Goal: Information Seeking & Learning: Learn about a topic

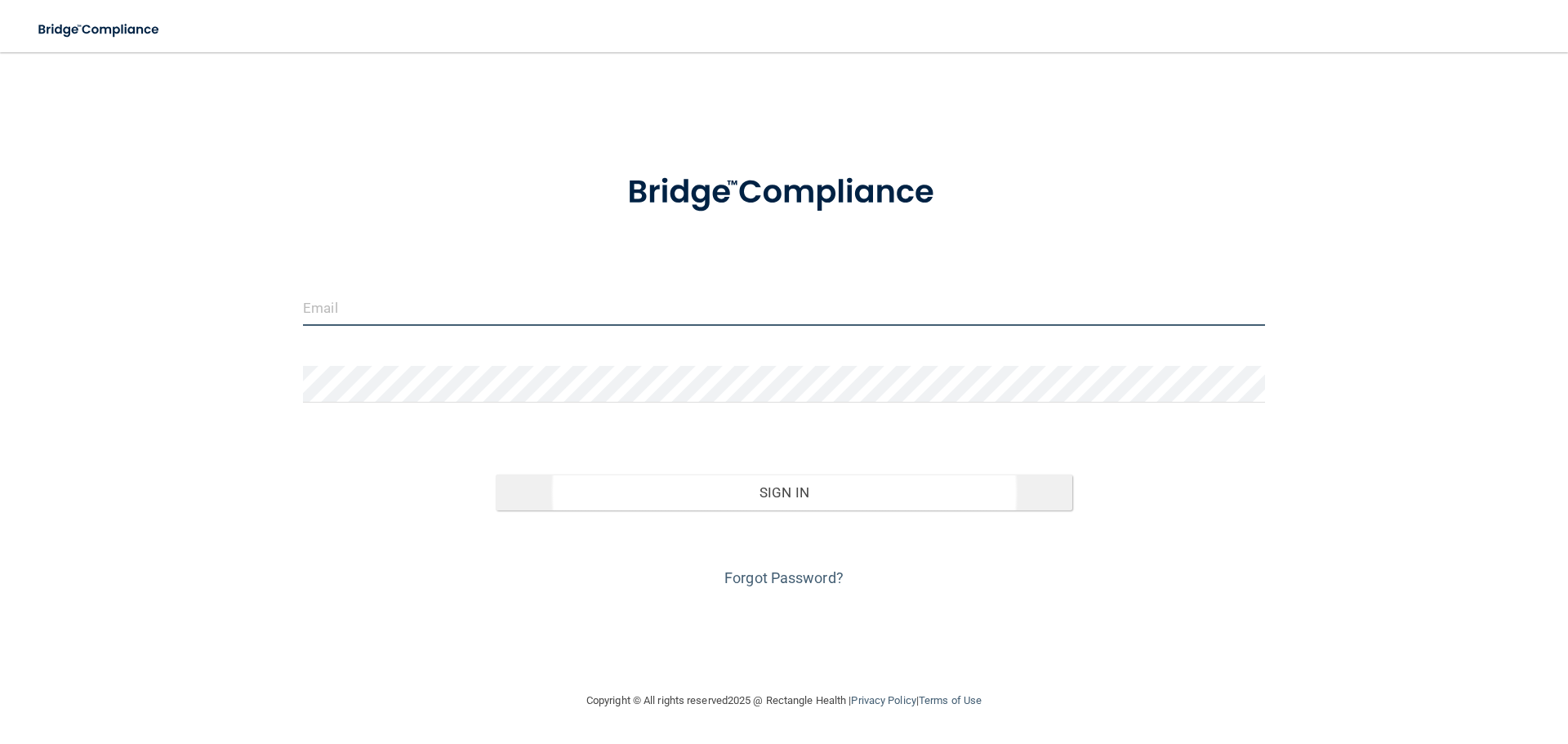
type input "[EMAIL_ADDRESS][DOMAIN_NAME]"
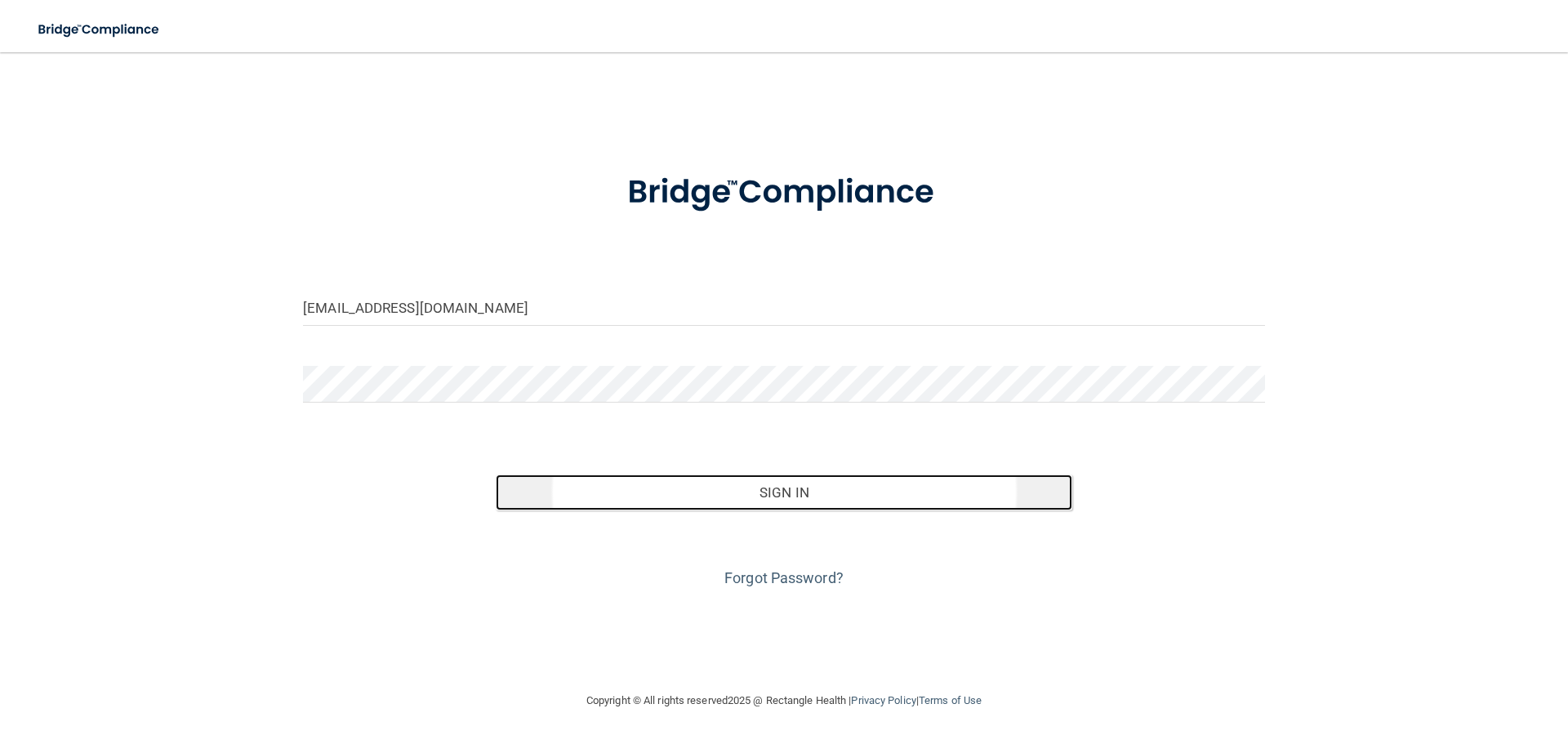
click at [826, 502] on button "Sign In" at bounding box center [784, 492] width 577 height 36
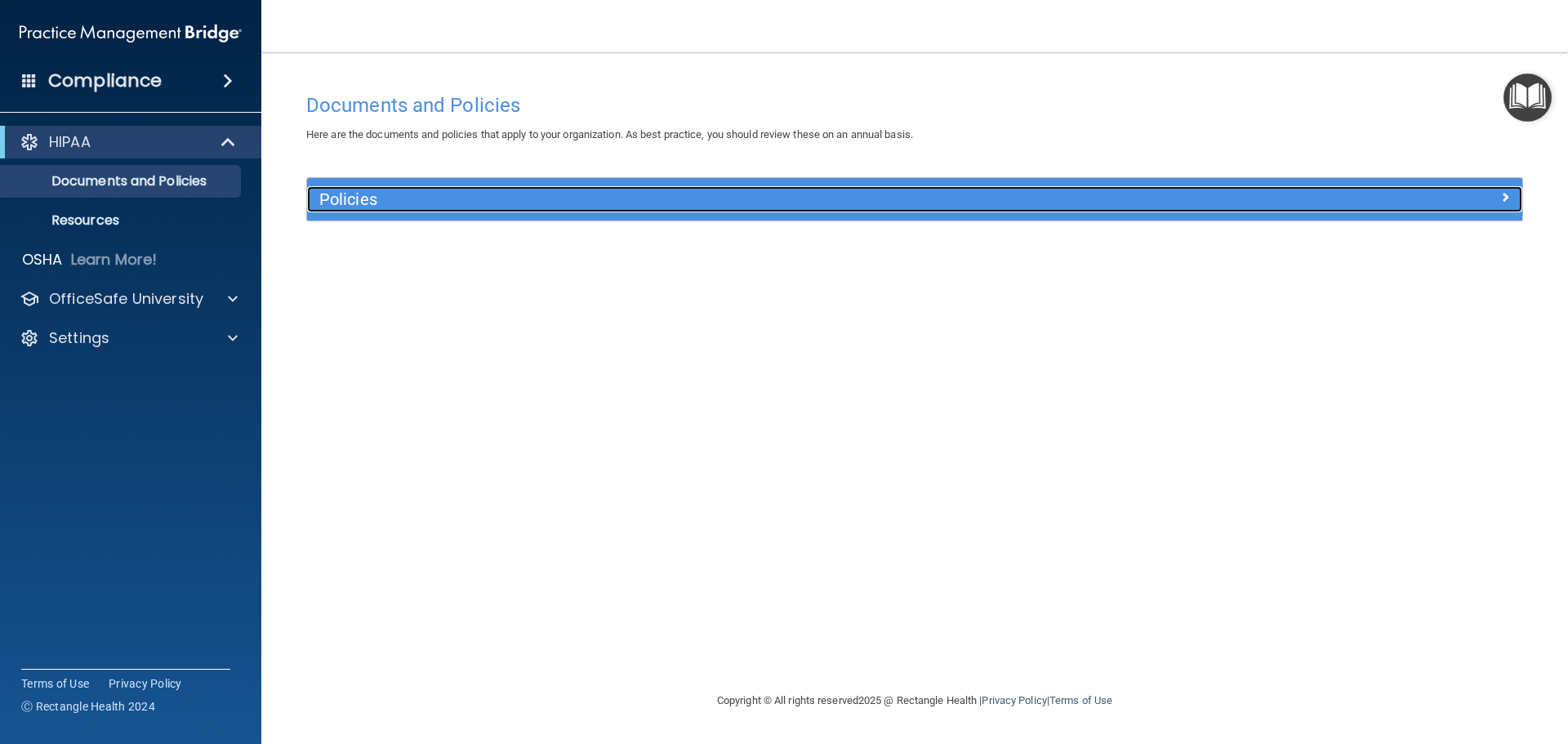
click at [413, 199] on h5 "Policies" at bounding box center [762, 199] width 887 height 18
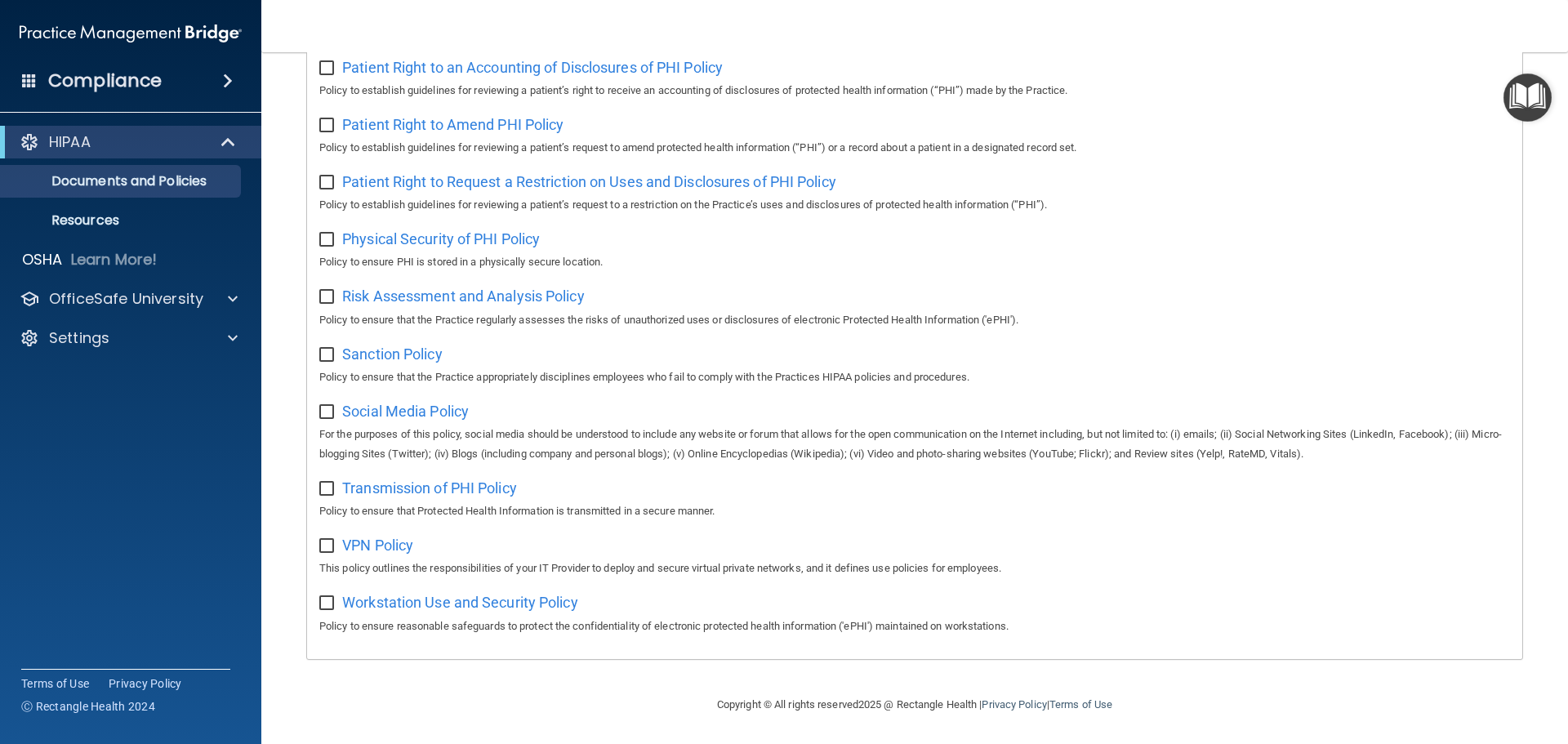
scroll to position [894, 0]
click at [155, 147] on div "HIPAA" at bounding box center [108, 142] width 202 height 20
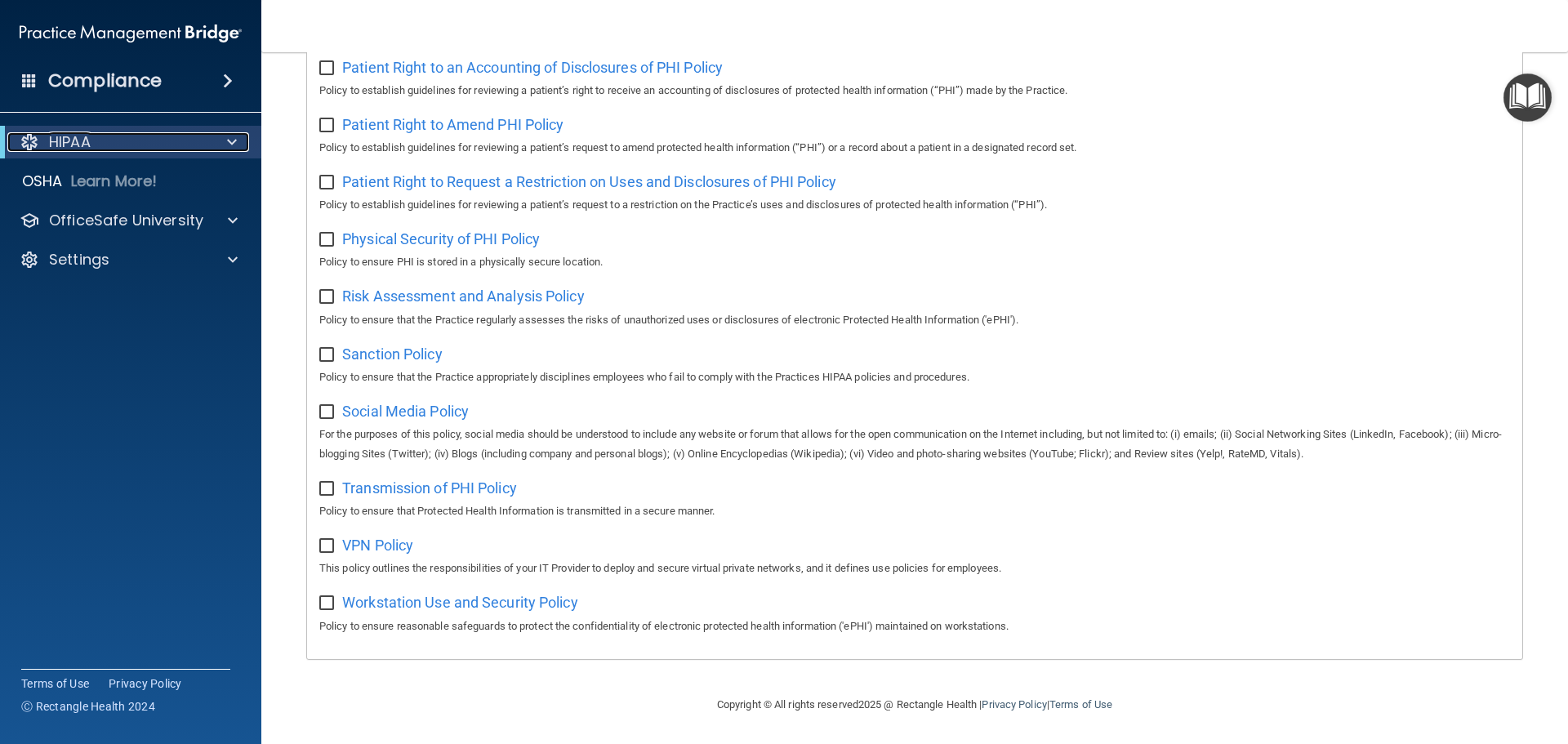
click at [155, 147] on div "HIPAA" at bounding box center [108, 142] width 202 height 20
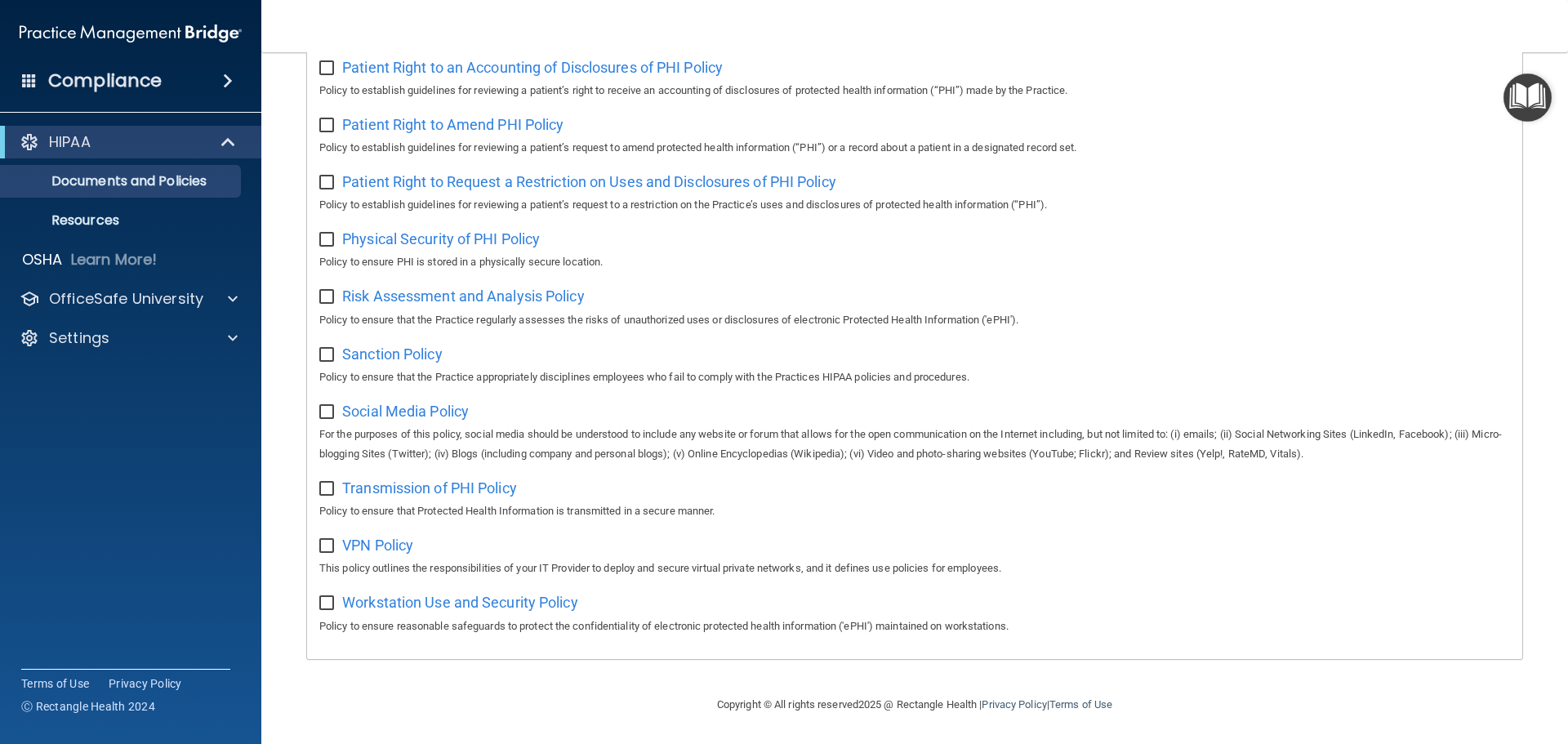
click at [76, 85] on h4 "Compliance" at bounding box center [105, 81] width 114 height 23
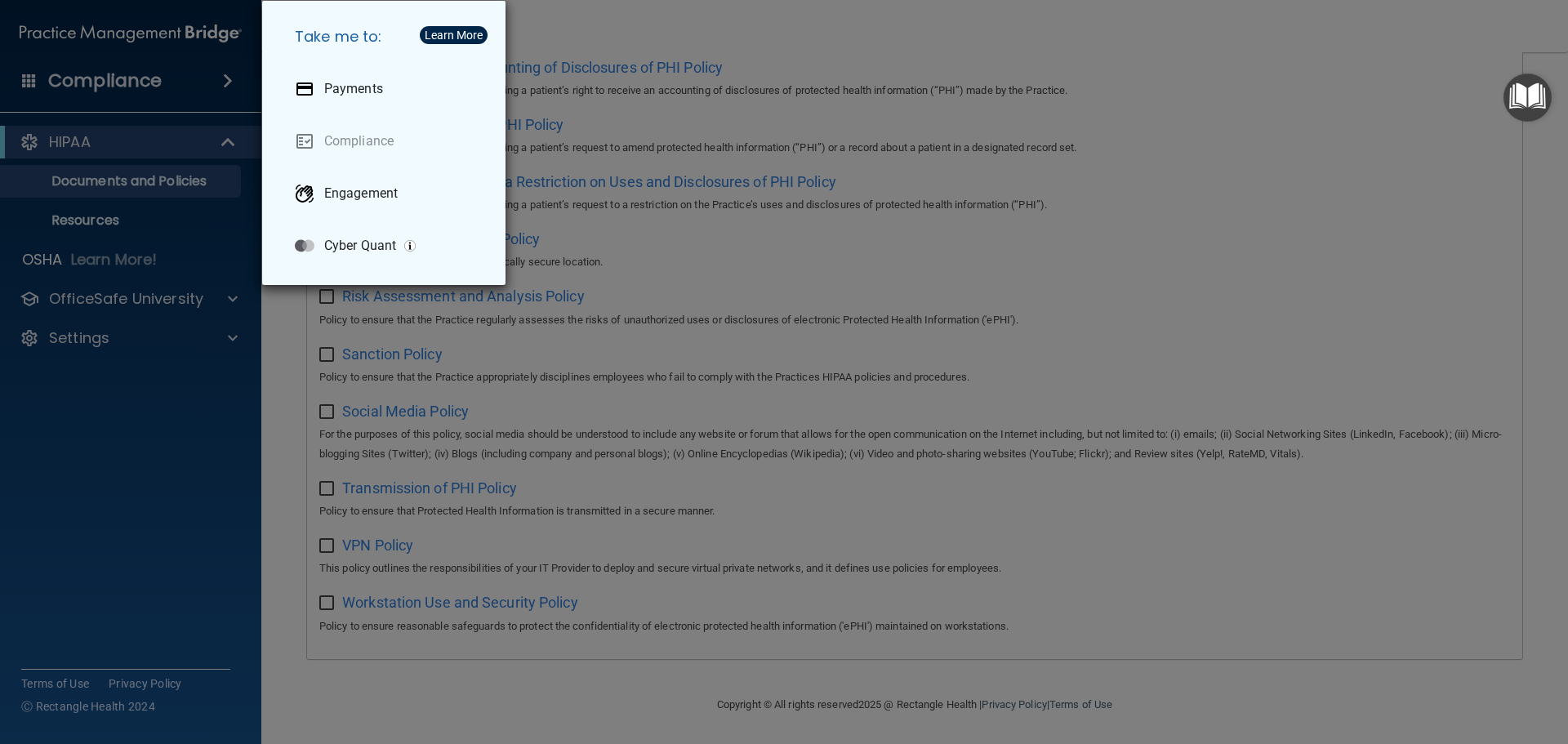
click at [79, 148] on div "Take me to: Payments Compliance Engagement Cyber Quant" at bounding box center [784, 372] width 1568 height 744
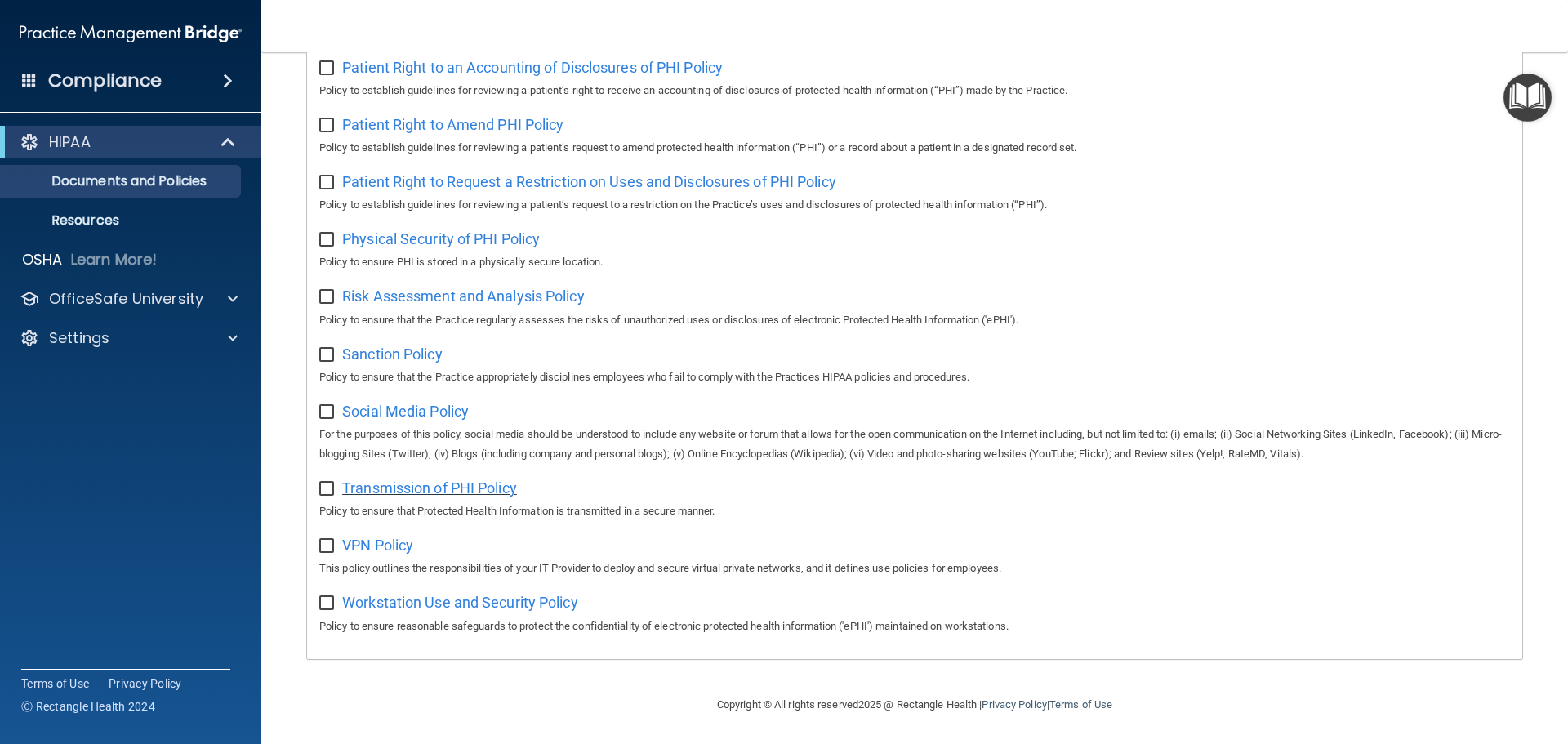
click at [500, 480] on span "Transmission of PHI Policy" at bounding box center [429, 488] width 175 height 17
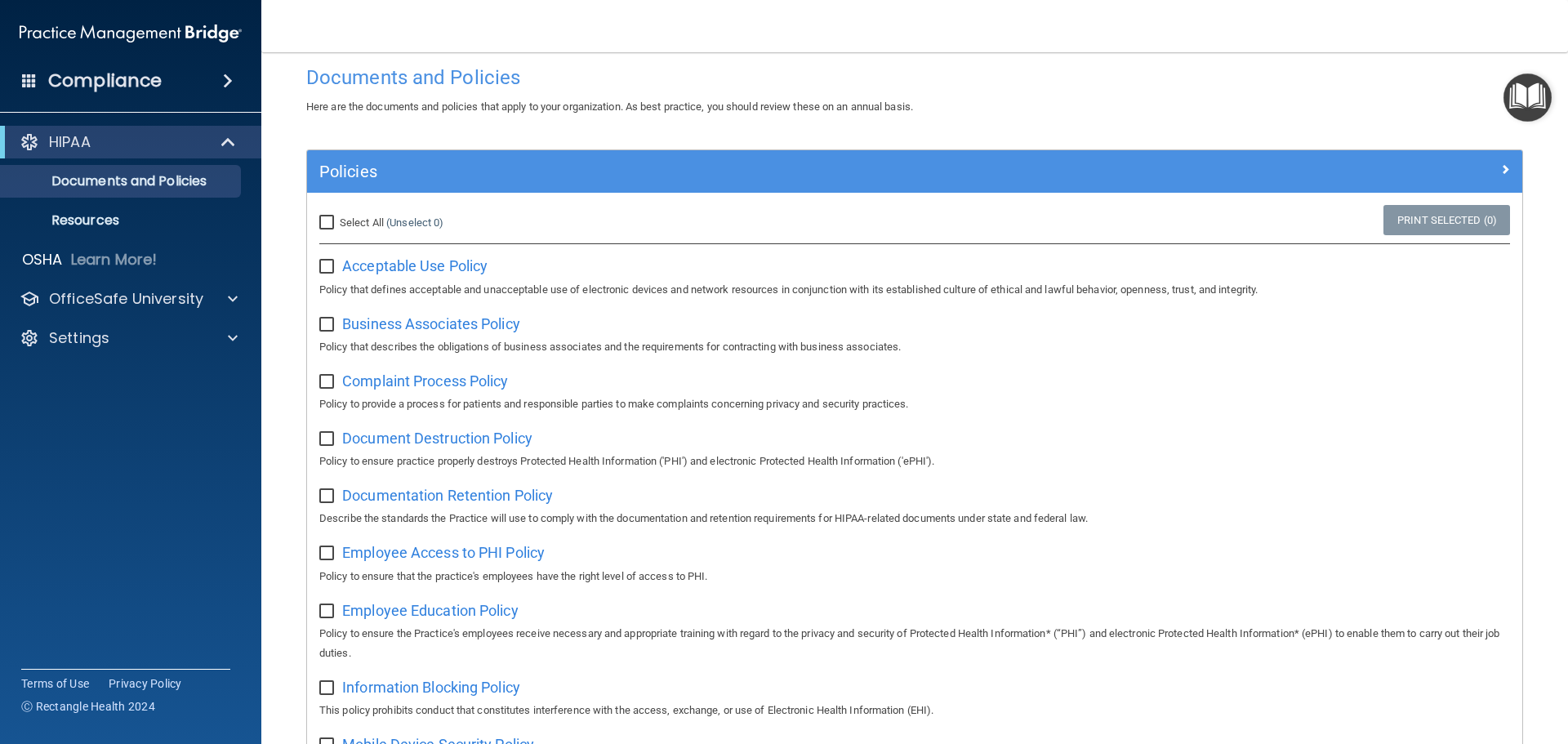
scroll to position [0, 0]
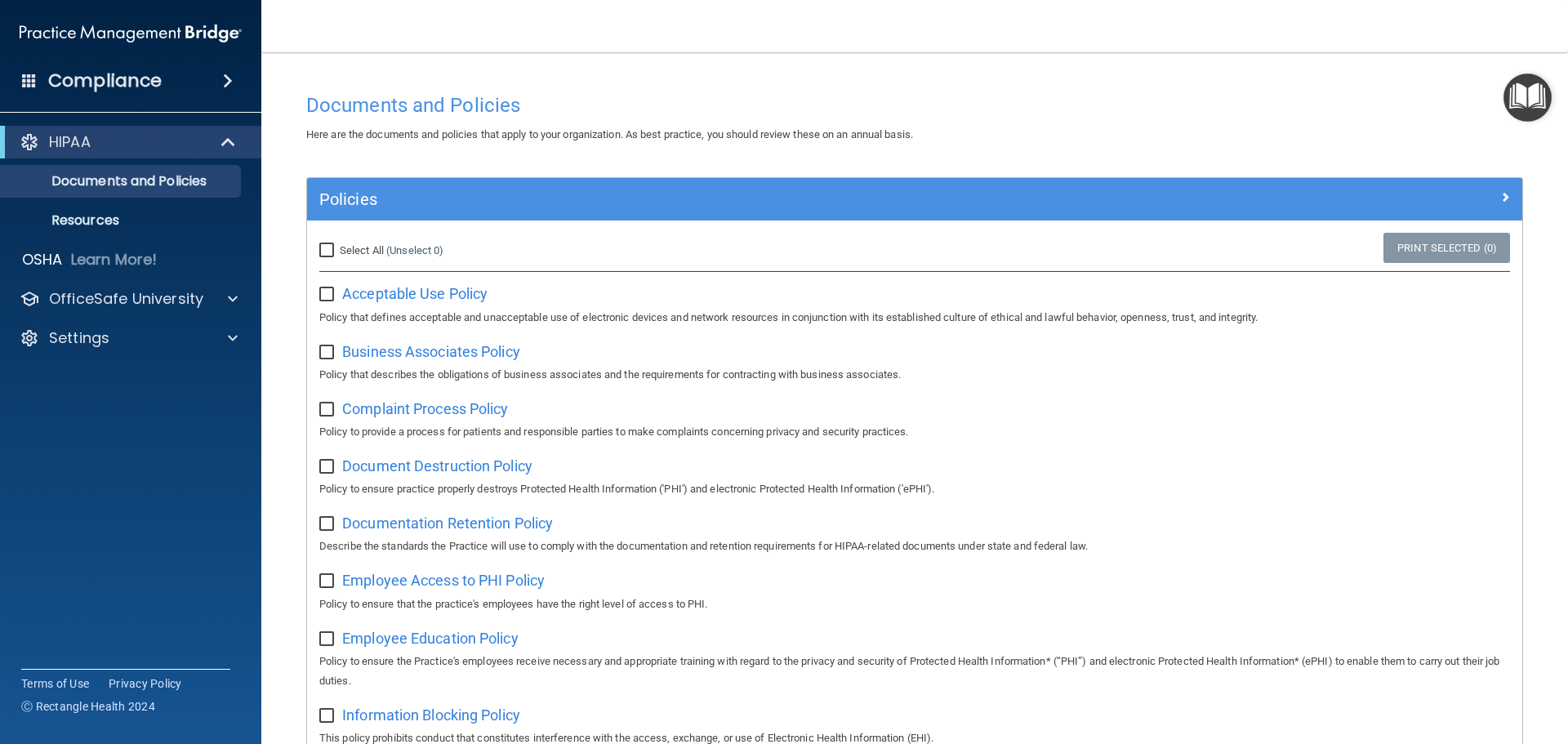
click at [100, 61] on div "Compliance" at bounding box center [131, 49] width 229 height 99
click at [73, 83] on h4 "Compliance" at bounding box center [105, 81] width 114 height 23
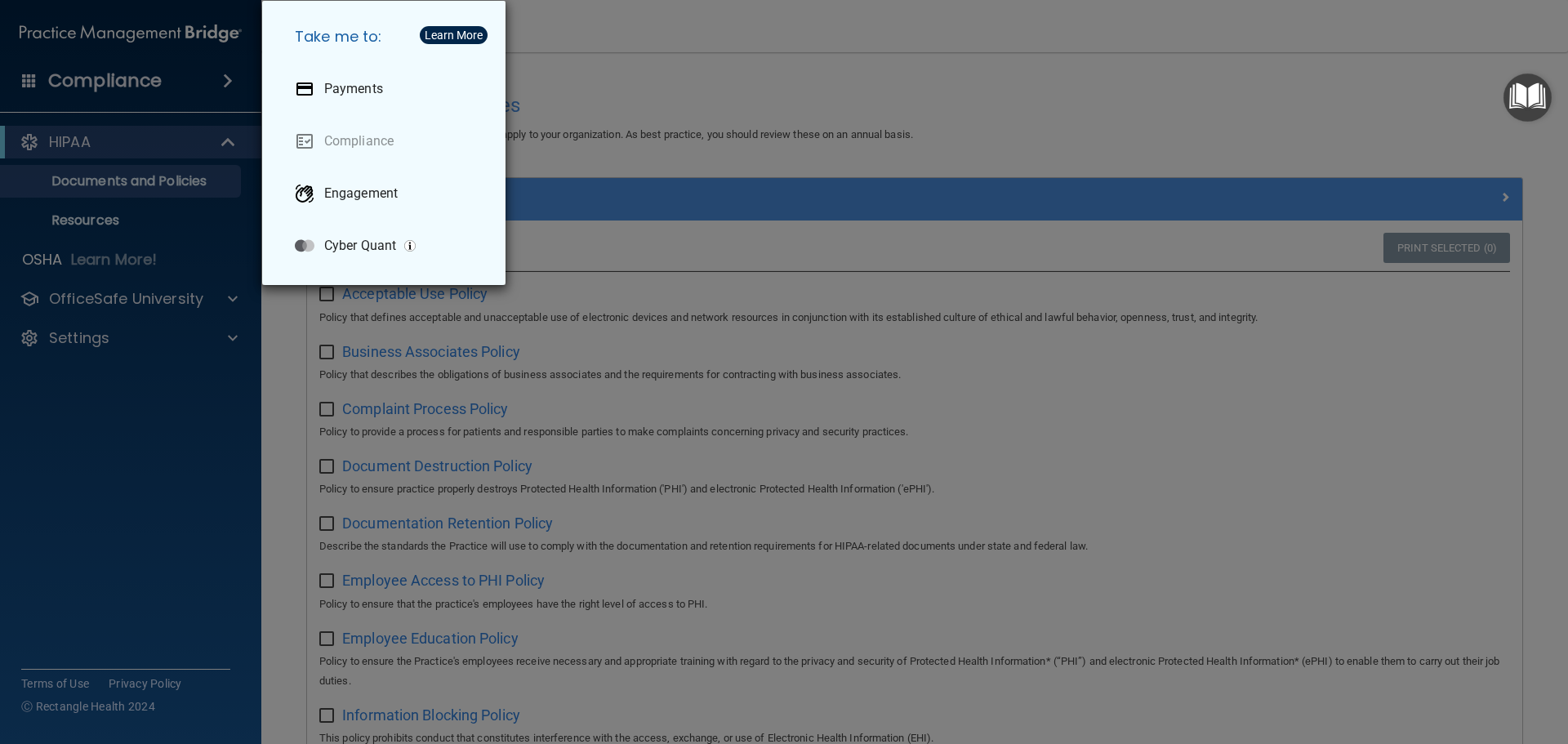
click at [114, 362] on div "Take me to: Payments Compliance Engagement Cyber Quant" at bounding box center [784, 372] width 1568 height 744
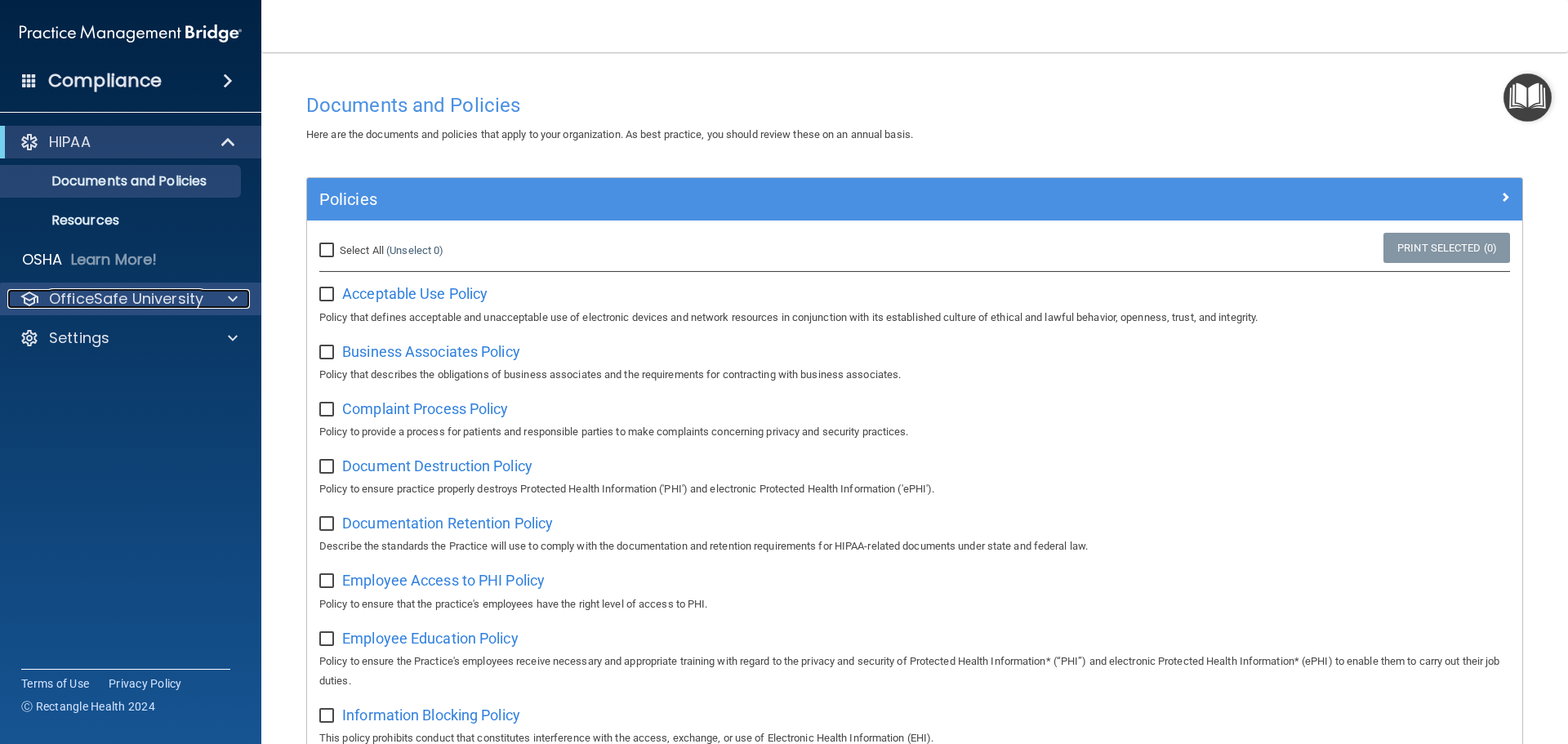
click at [132, 295] on p "OfficeSafe University" at bounding box center [126, 299] width 154 height 20
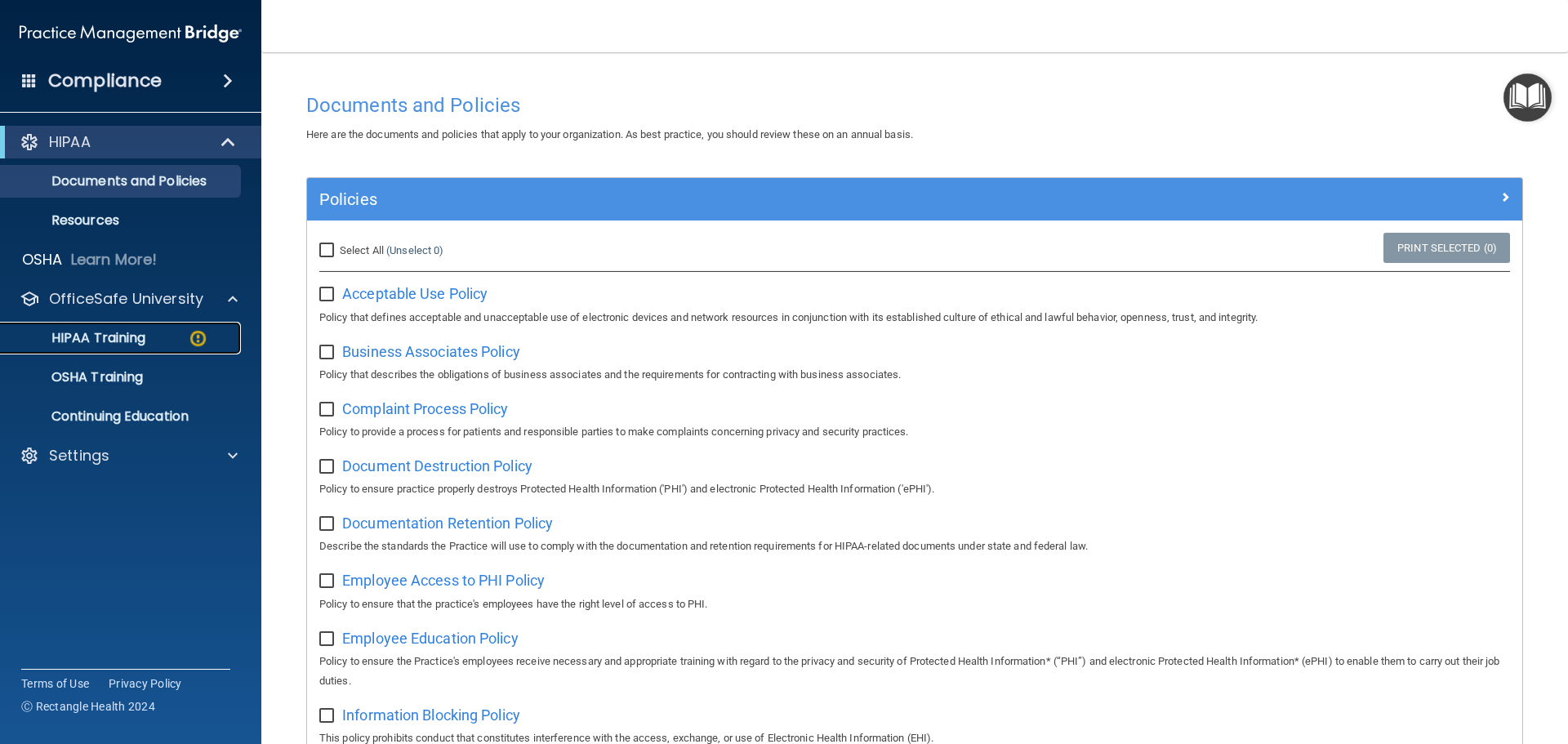
click at [105, 340] on p "HIPAA Training" at bounding box center [78, 338] width 134 height 17
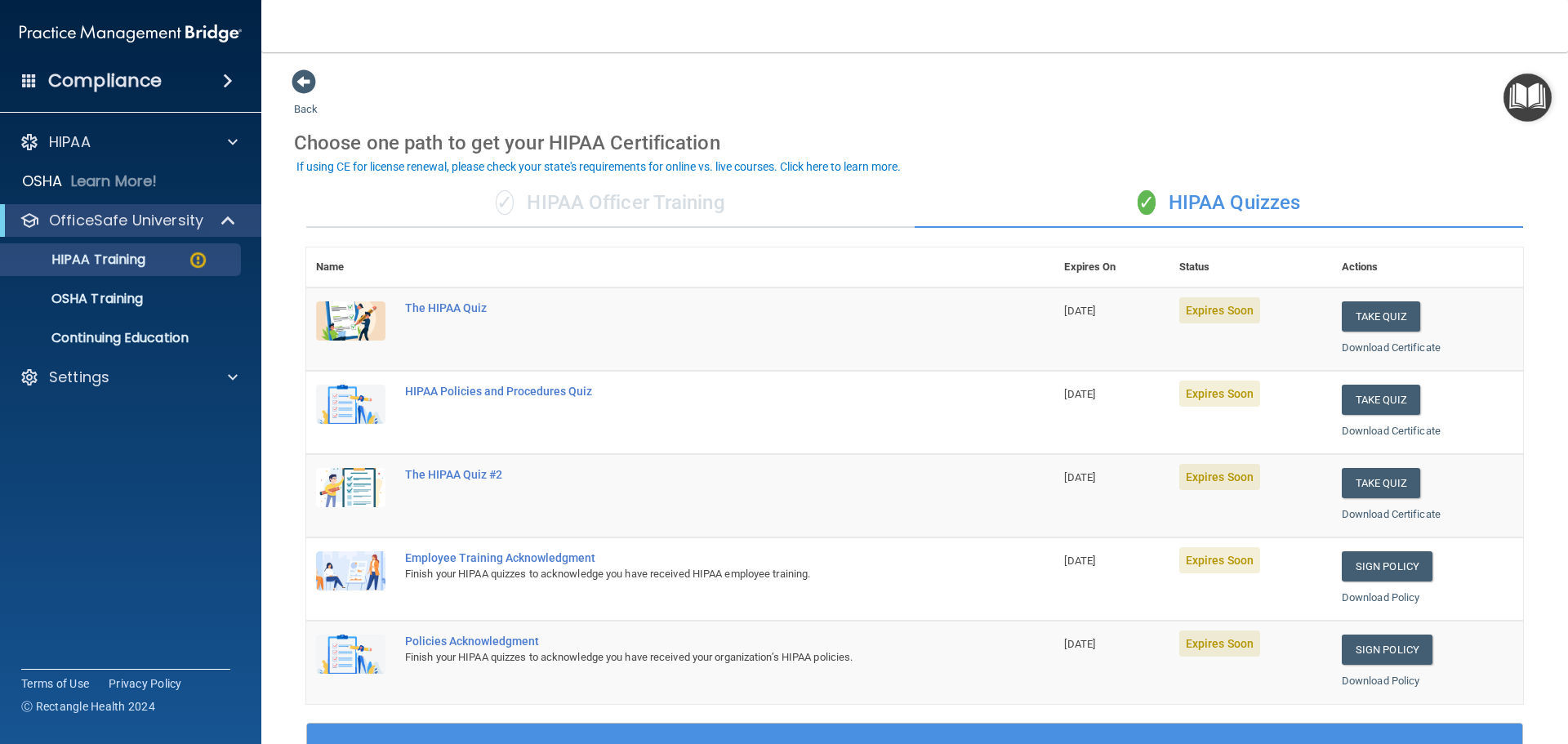
click at [621, 220] on div "✓ HIPAA Officer Training" at bounding box center [610, 203] width 608 height 49
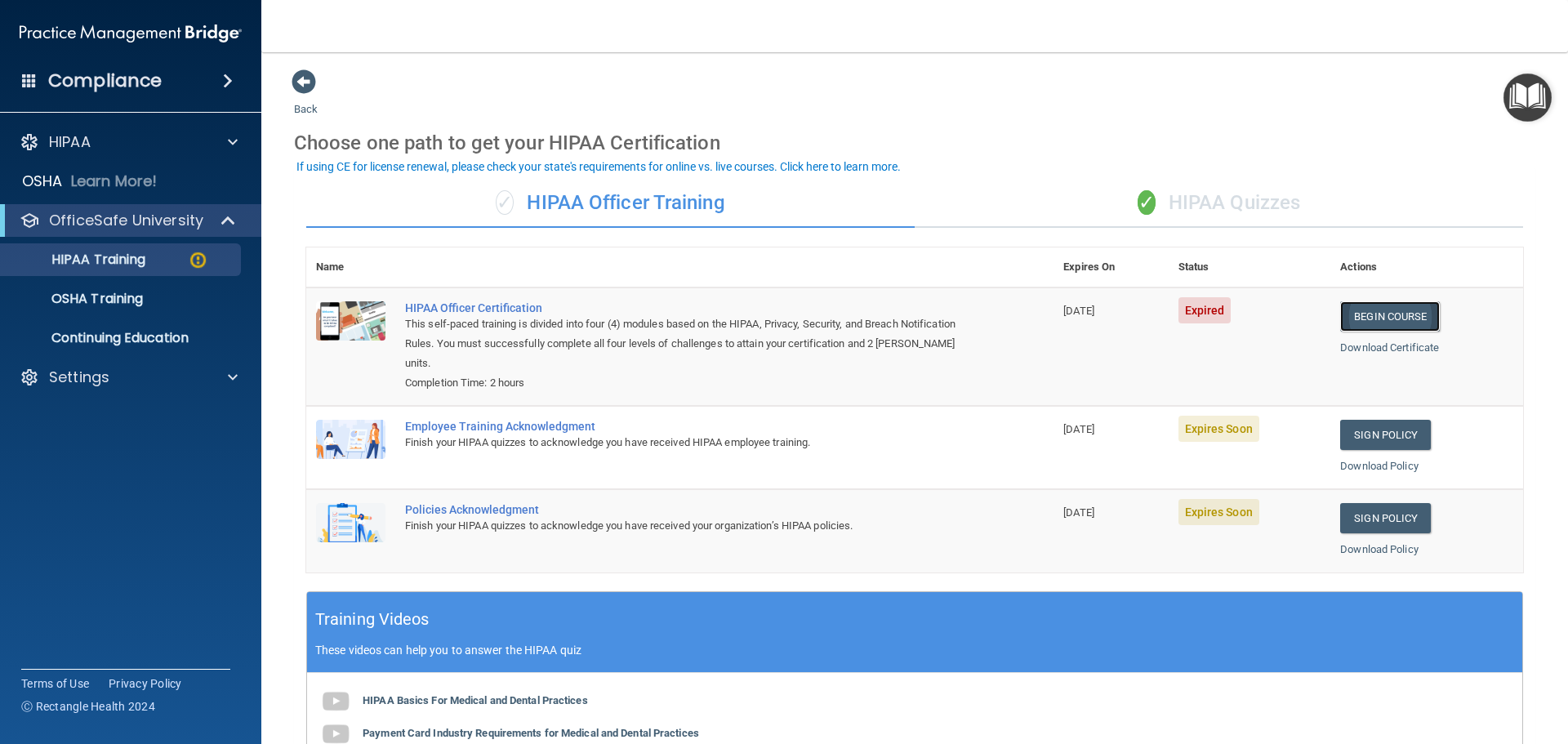
click at [1340, 312] on link "Begin Course" at bounding box center [1390, 316] width 100 height 30
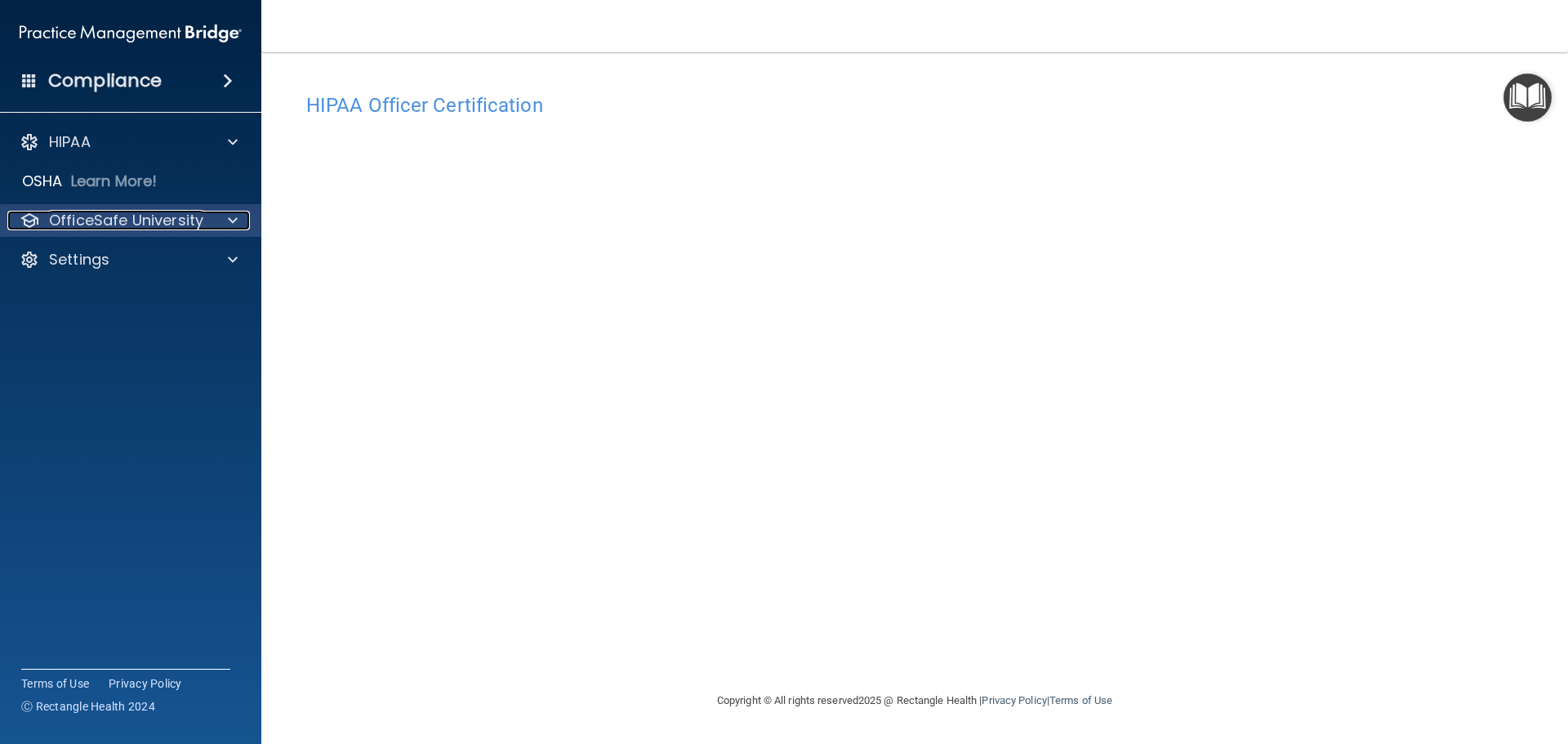
click at [234, 223] on span at bounding box center [233, 221] width 10 height 20
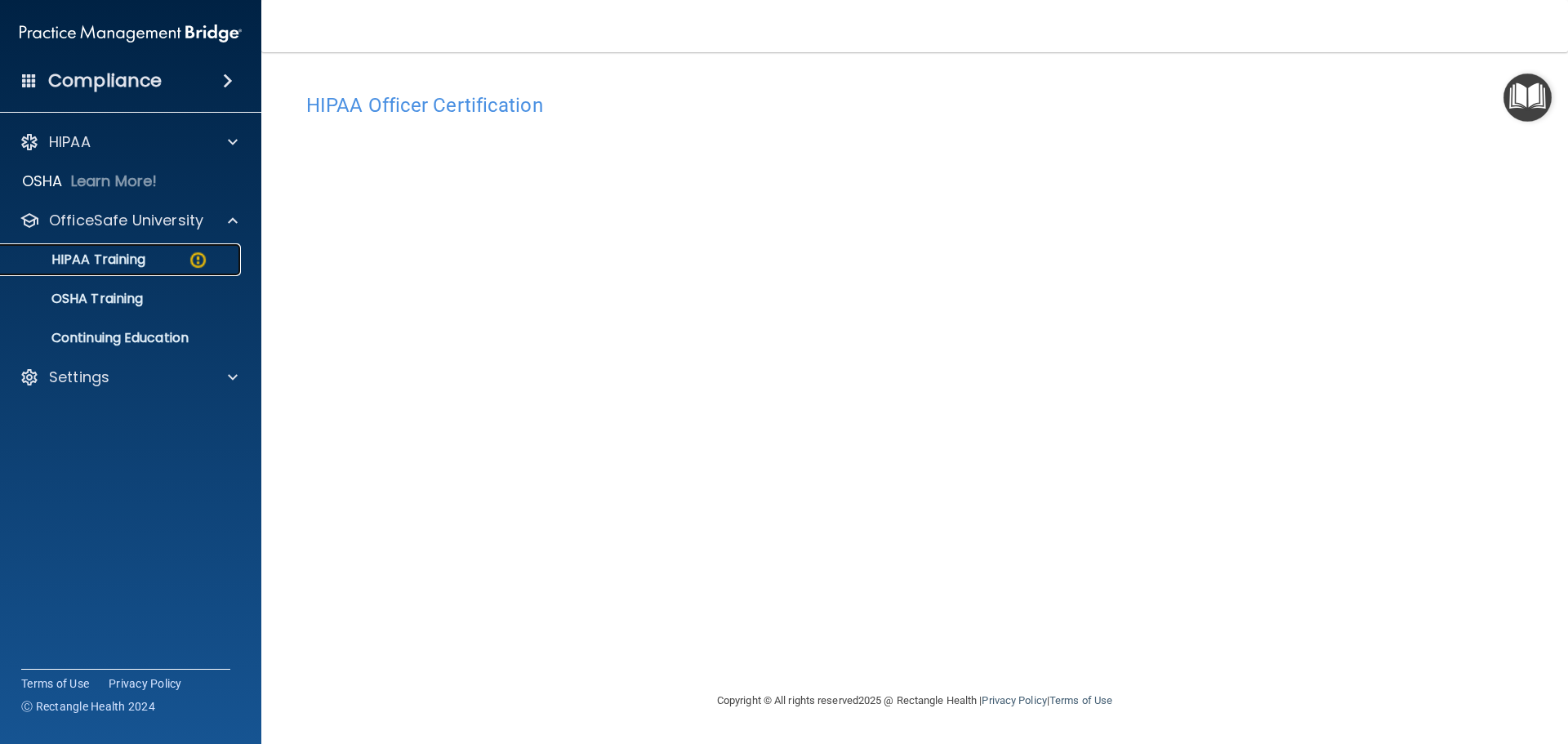
click at [119, 257] on p "HIPAA Training" at bounding box center [78, 260] width 134 height 17
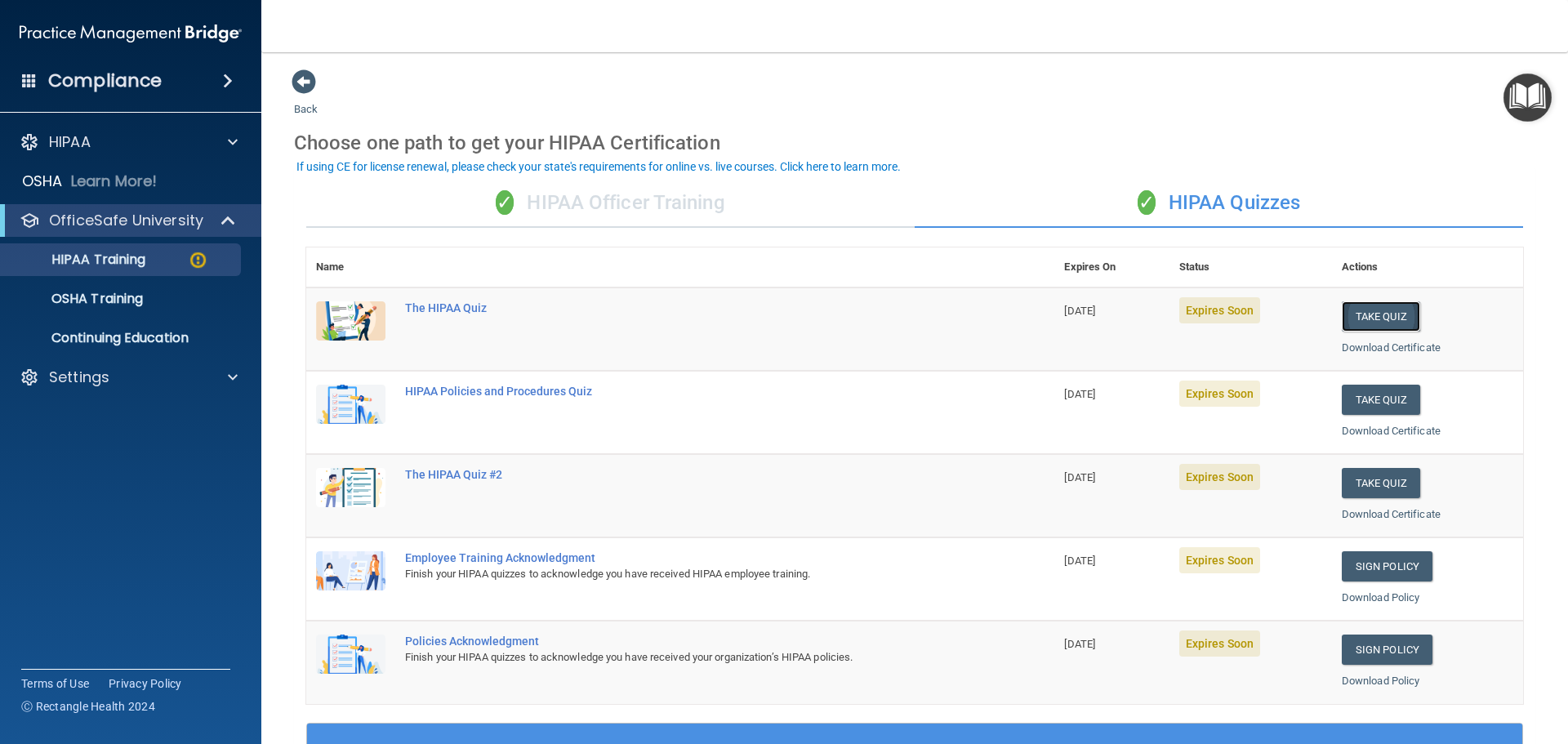
click at [1382, 313] on button "Take Quiz" at bounding box center [1381, 316] width 78 height 30
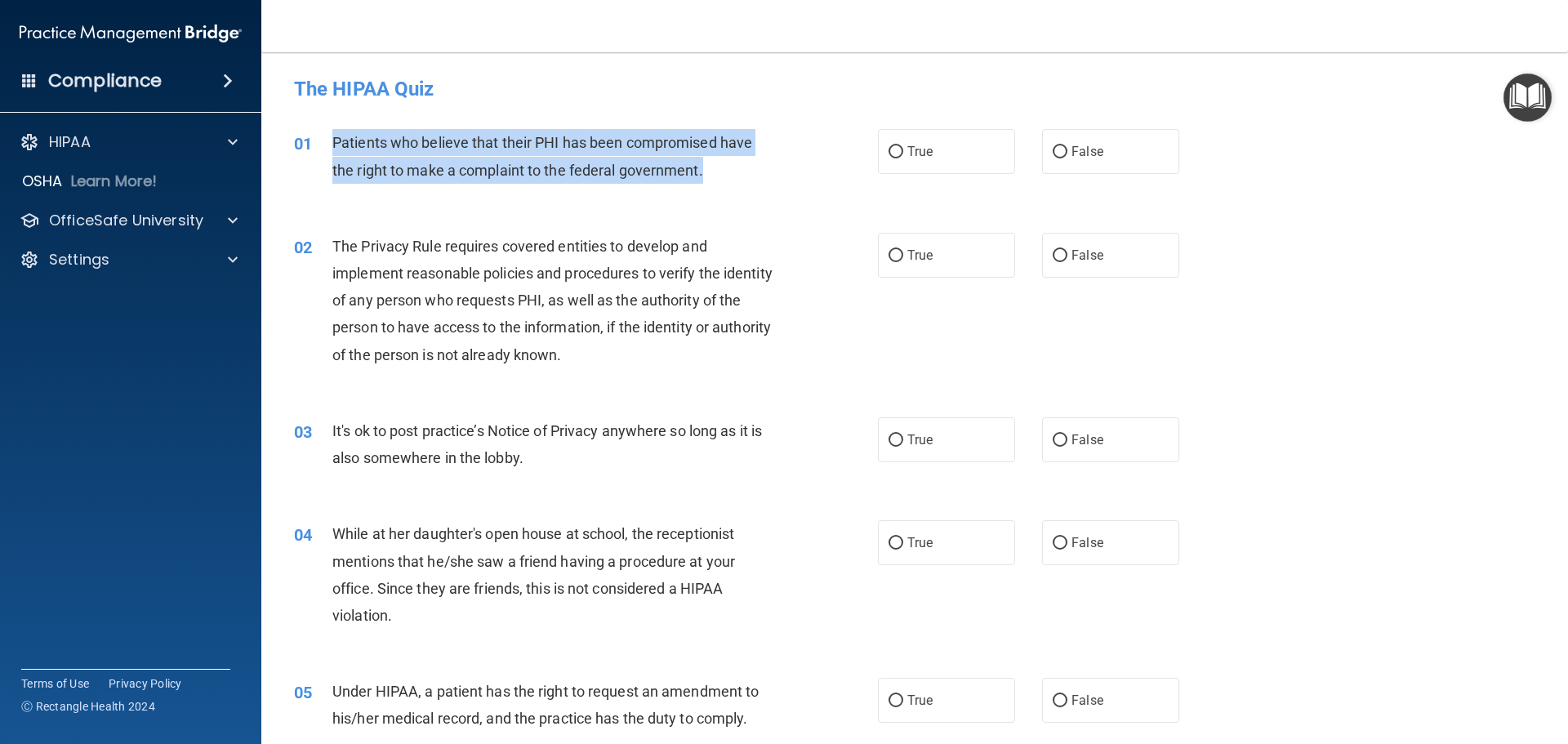
drag, startPoint x: 330, startPoint y: 142, endPoint x: 735, endPoint y: 191, distance: 408.0
click at [735, 191] on div "01 Patients who believe that their PHI has been compromised have the right to m…" at bounding box center [586, 159] width 633 height 62
copy div "Patients who believe that their PHI has been compromised have the right to make…"
click at [889, 154] on input "True" at bounding box center [896, 152] width 15 height 12
radio input "true"
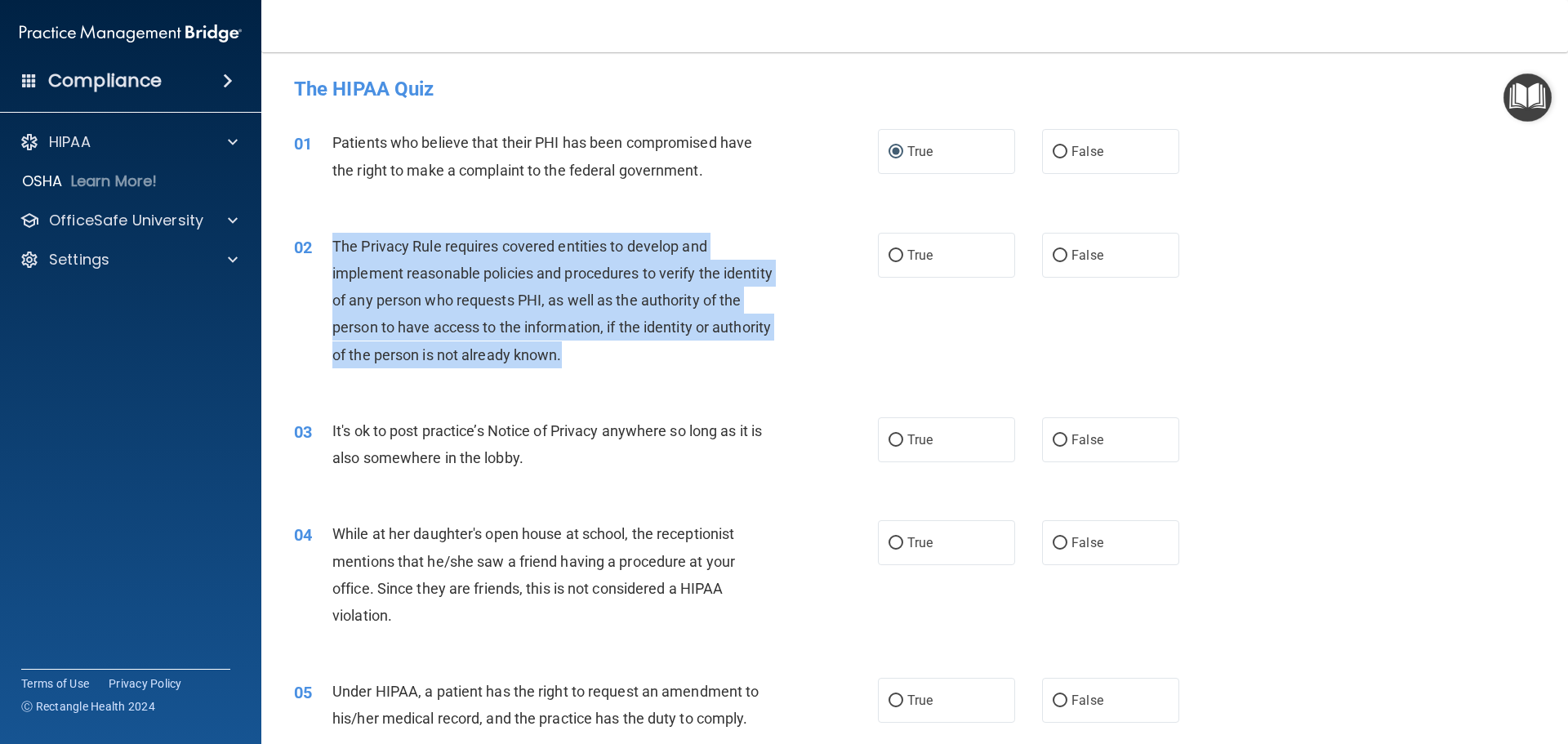
drag, startPoint x: 329, startPoint y: 247, endPoint x: 674, endPoint y: 368, distance: 365.6
click at [674, 368] on div "02 The Privacy Rule requires covered entities to develop and implement reasonab…" at bounding box center [586, 304] width 633 height 143
copy div "The Privacy Rule requires covered entities to develop and implement reasonable …"
click at [894, 253] on input "True" at bounding box center [896, 255] width 15 height 12
radio input "true"
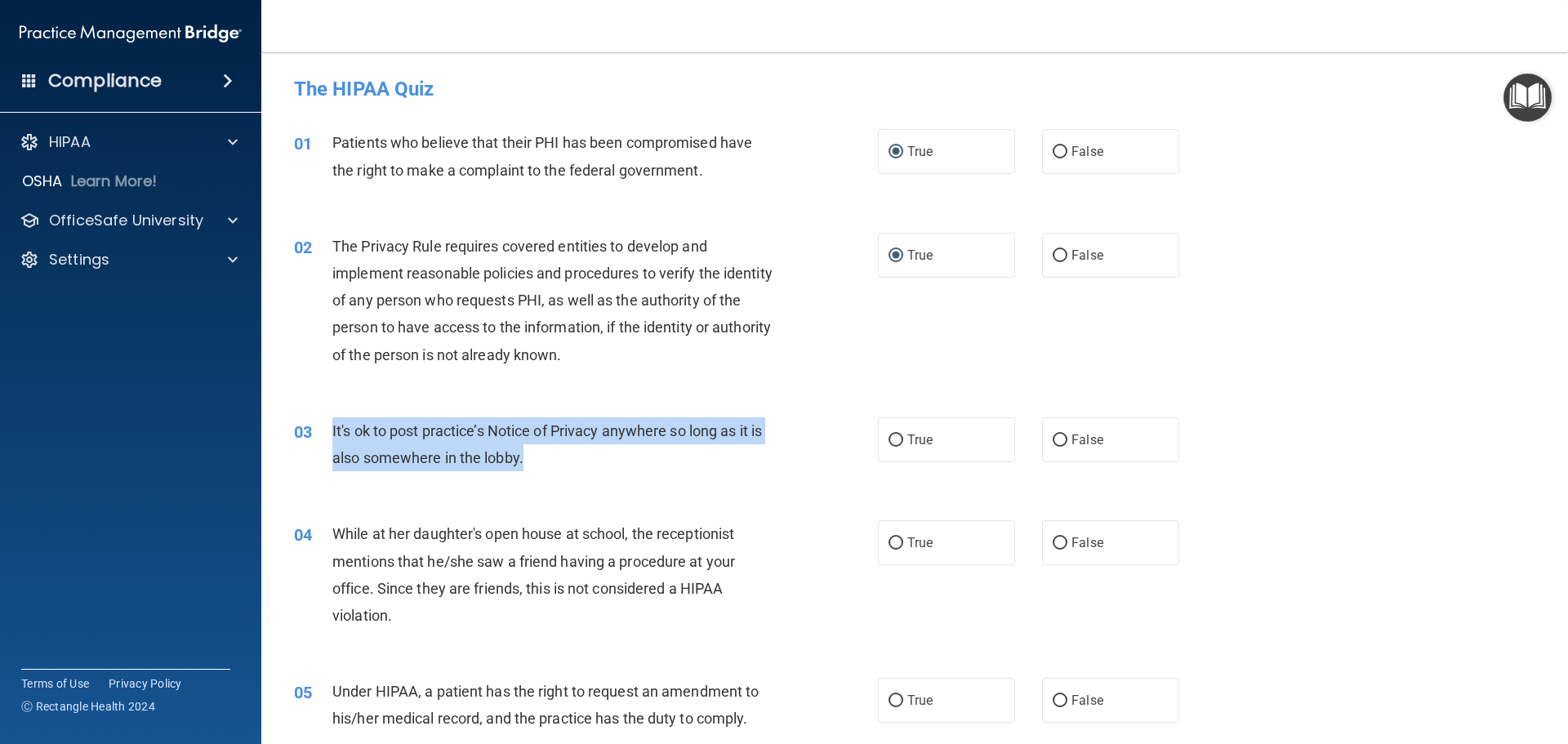
drag, startPoint x: 538, startPoint y: 458, endPoint x: 326, endPoint y: 434, distance: 213.4
click at [326, 434] on div "03 It's ok to post practice’s Notice of Privacy anywhere so long as it is also …" at bounding box center [586, 448] width 633 height 62
copy div "It's ok to post practice’s Notice of Privacy anywhere so long as it is also som…"
click at [1051, 448] on label "False" at bounding box center [1110, 440] width 137 height 45
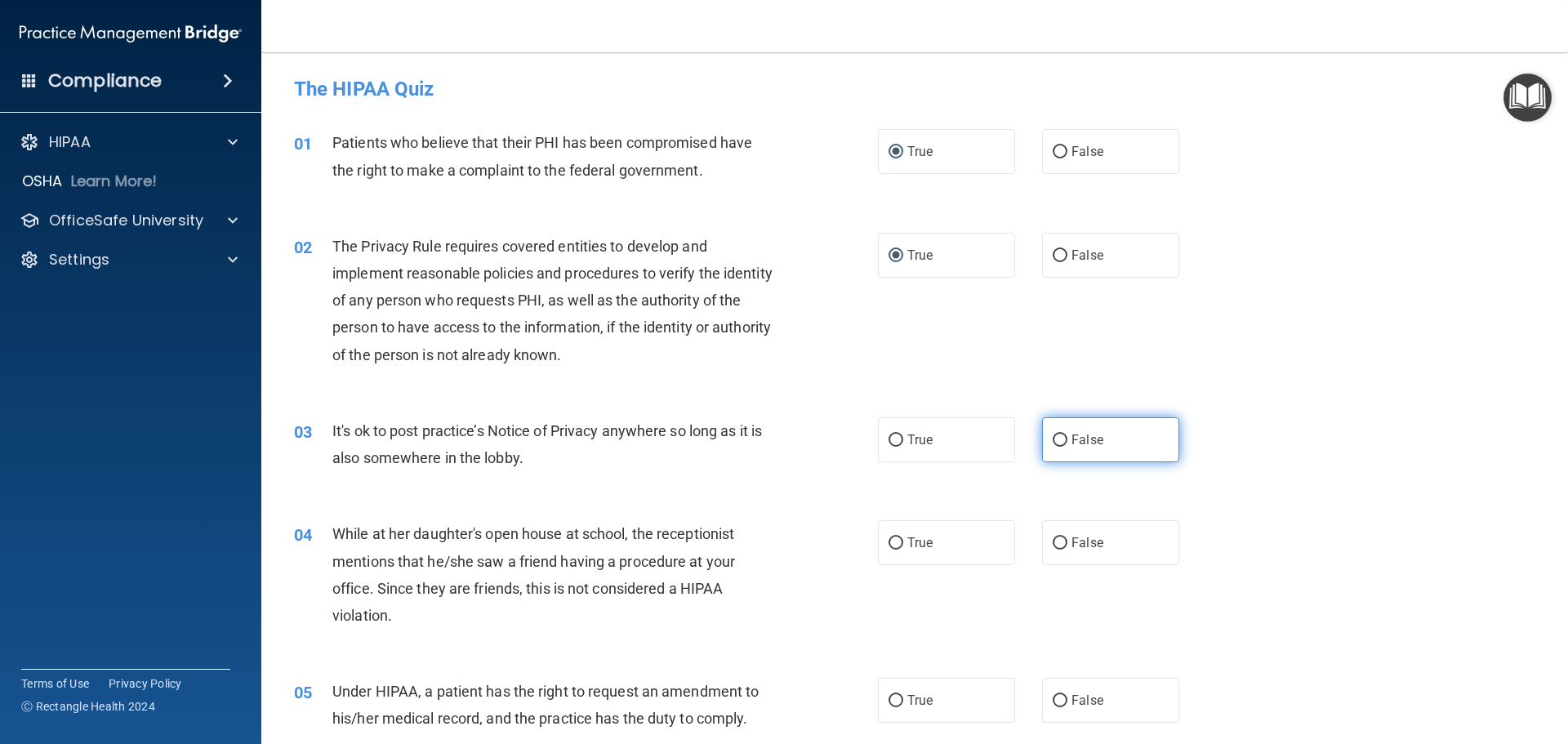
click at [1054, 448] on label "False" at bounding box center [1110, 440] width 137 height 45
click at [1054, 446] on input "False" at bounding box center [1060, 440] width 15 height 12
radio input "true"
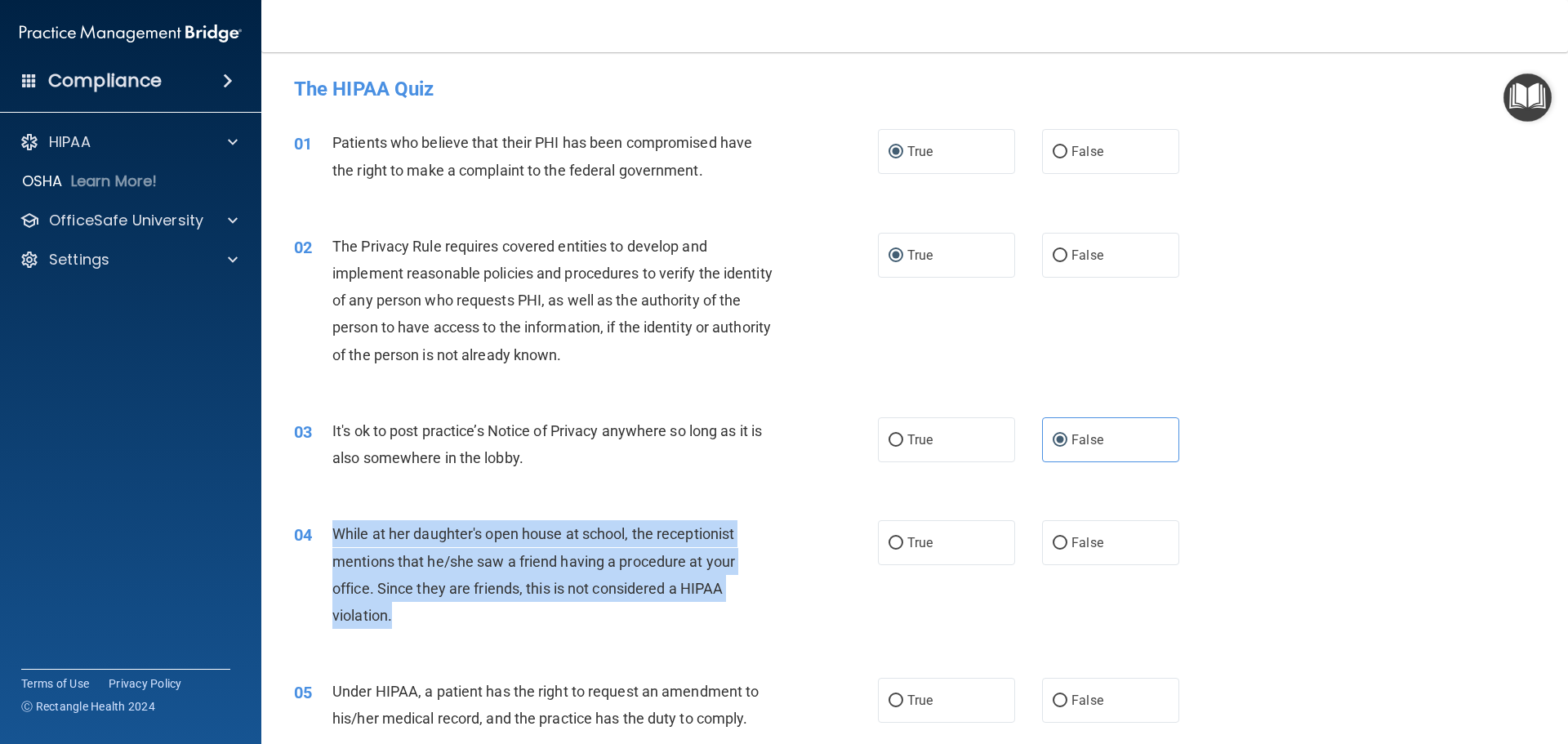
drag, startPoint x: 330, startPoint y: 527, endPoint x: 459, endPoint y: 607, distance: 151.8
click at [459, 607] on div "04 While at her daughter's open house at school, the receptionist mentions that…" at bounding box center [586, 578] width 633 height 117
copy div "While at her daughter's open house at school, the receptionist mentions that he…"
click at [1057, 546] on input "False" at bounding box center [1060, 543] width 15 height 12
radio input "true"
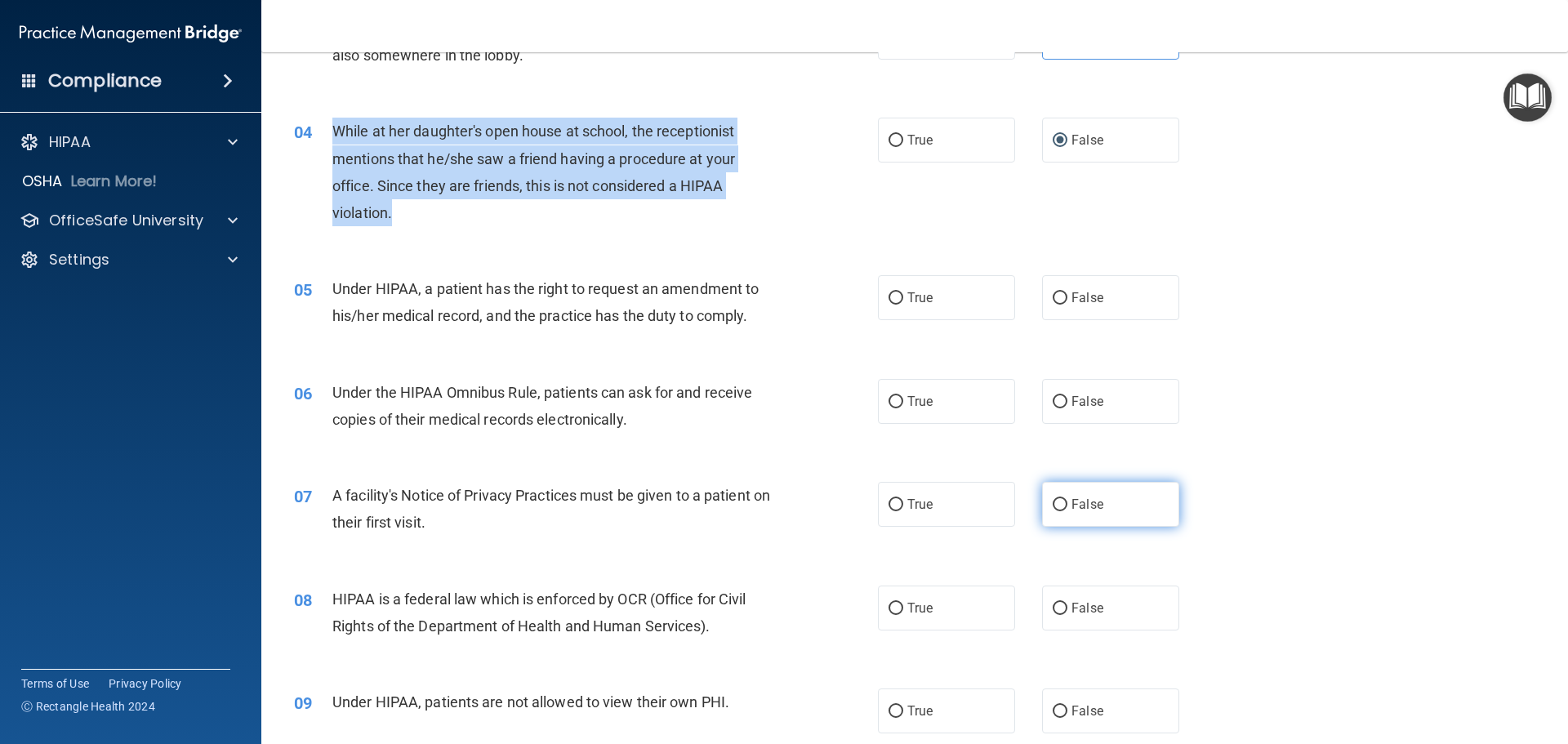
scroll to position [489, 0]
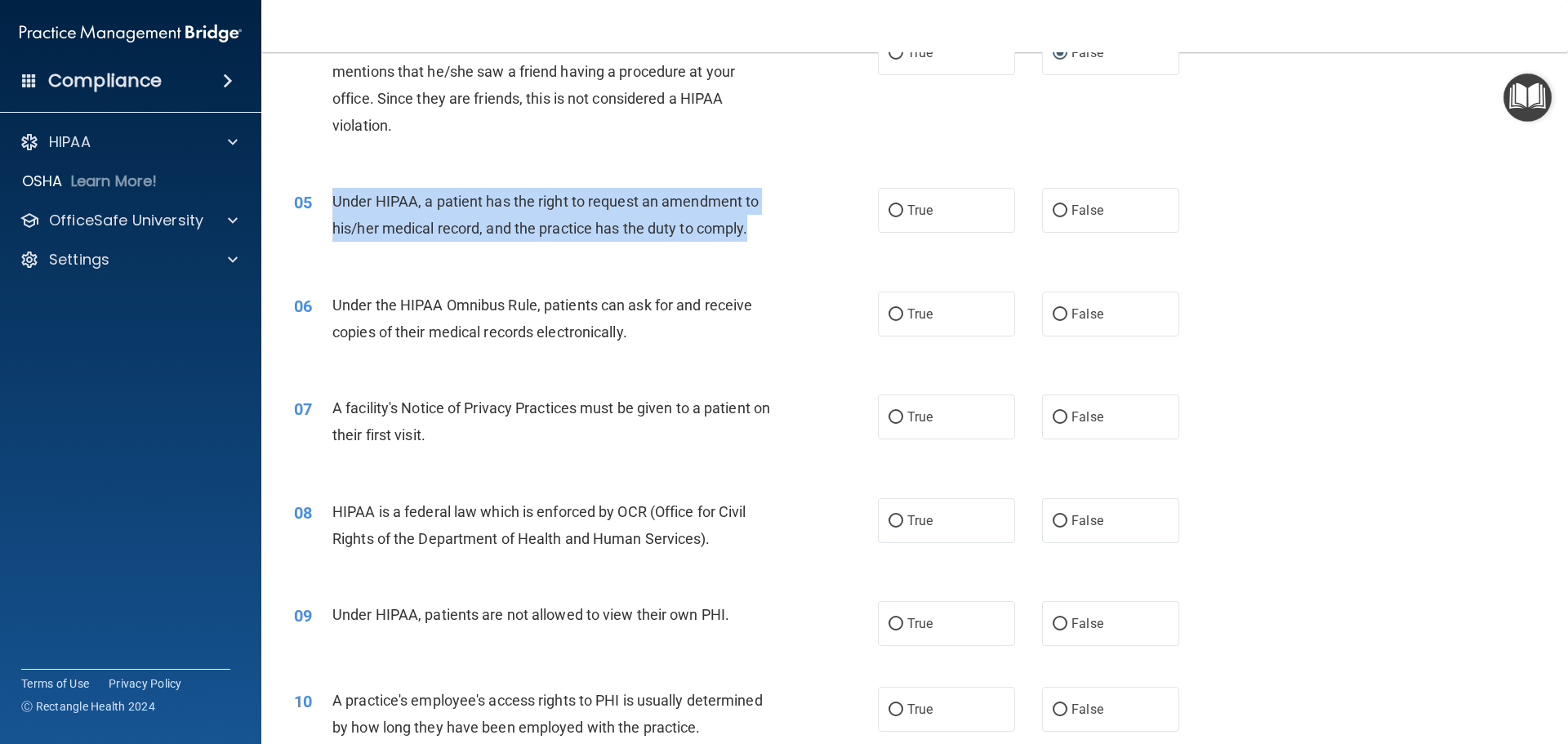
drag, startPoint x: 331, startPoint y: 195, endPoint x: 766, endPoint y: 243, distance: 437.6
click at [766, 243] on div "05 Under HIPAA, a patient has the right to request an amendment to his/her medi…" at bounding box center [586, 218] width 633 height 62
copy div "Under HIPAA, a patient has the right to request an amendment to his/her medical…"
click at [1054, 205] on input "False" at bounding box center [1060, 211] width 15 height 12
radio input "true"
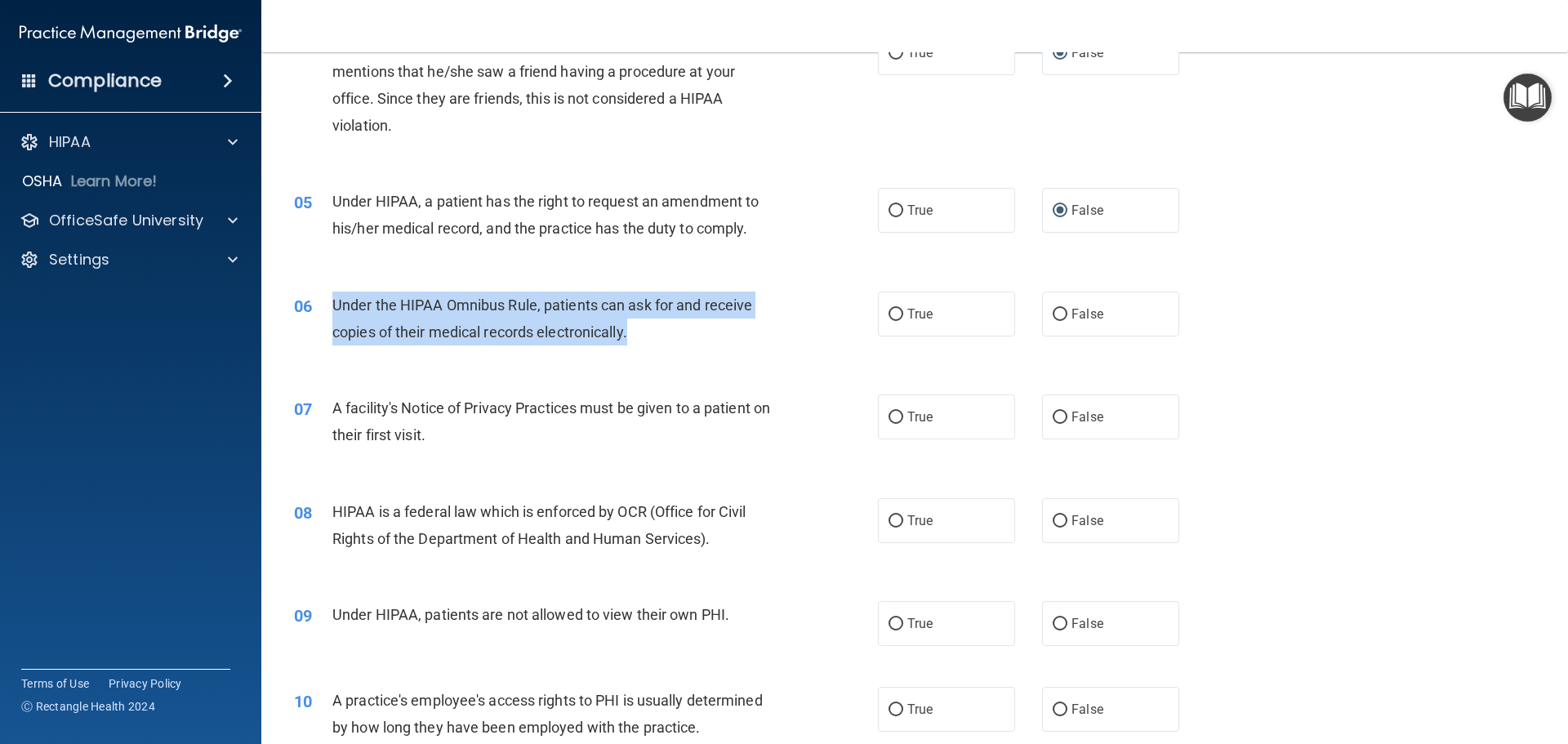
drag, startPoint x: 656, startPoint y: 333, endPoint x: 334, endPoint y: 309, distance: 322.9
click at [334, 309] on div "Under the HIPAA Omnibus Rule, patients can ask for and receive copies of their …" at bounding box center [561, 318] width 456 height 54
copy span "Under the HIPAA Omnibus Rule, patients can ask for and receive copies of their …"
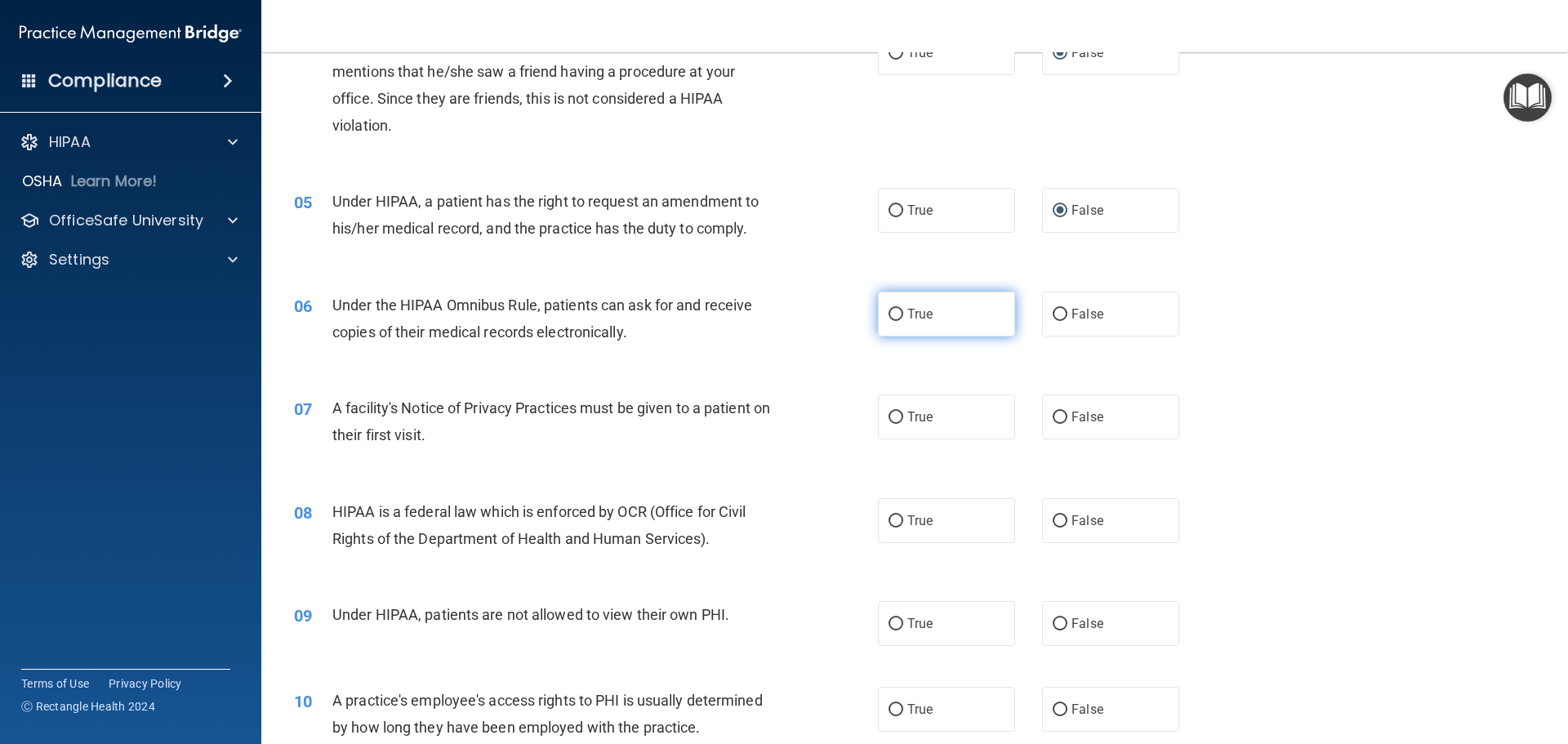
click at [899, 314] on label "True" at bounding box center [946, 314] width 137 height 45
click at [899, 314] on input "True" at bounding box center [896, 314] width 15 height 12
radio input "true"
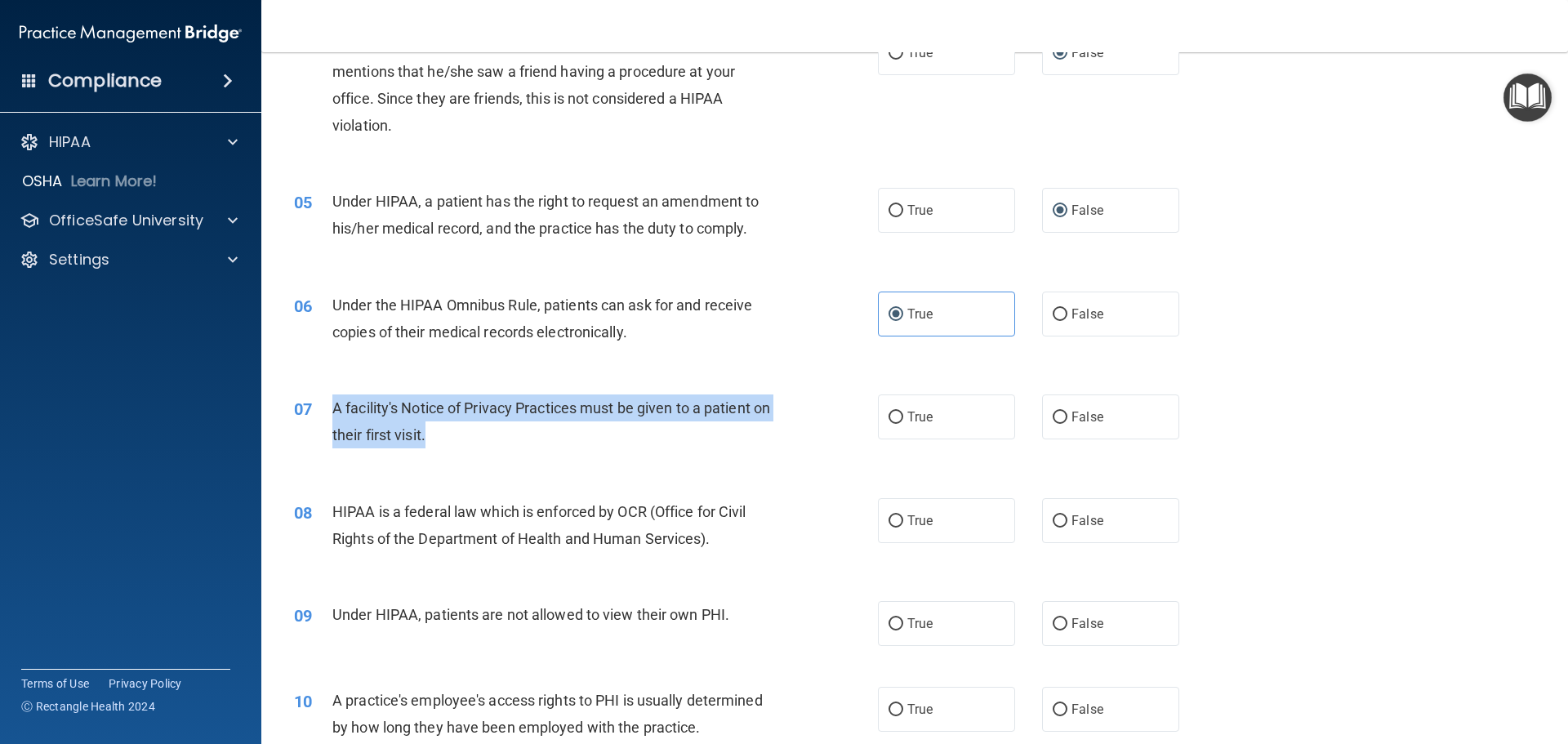
drag, startPoint x: 540, startPoint y: 437, endPoint x: 325, endPoint y: 414, distance: 216.2
click at [325, 414] on div "07 A facility's Notice of Privacy Practices must be given to a patient on their…" at bounding box center [586, 425] width 633 height 62
copy div "A facility's Notice of Privacy Practices must be given to a patient on their fi…"
click at [893, 420] on input "True" at bounding box center [896, 417] width 15 height 12
radio input "true"
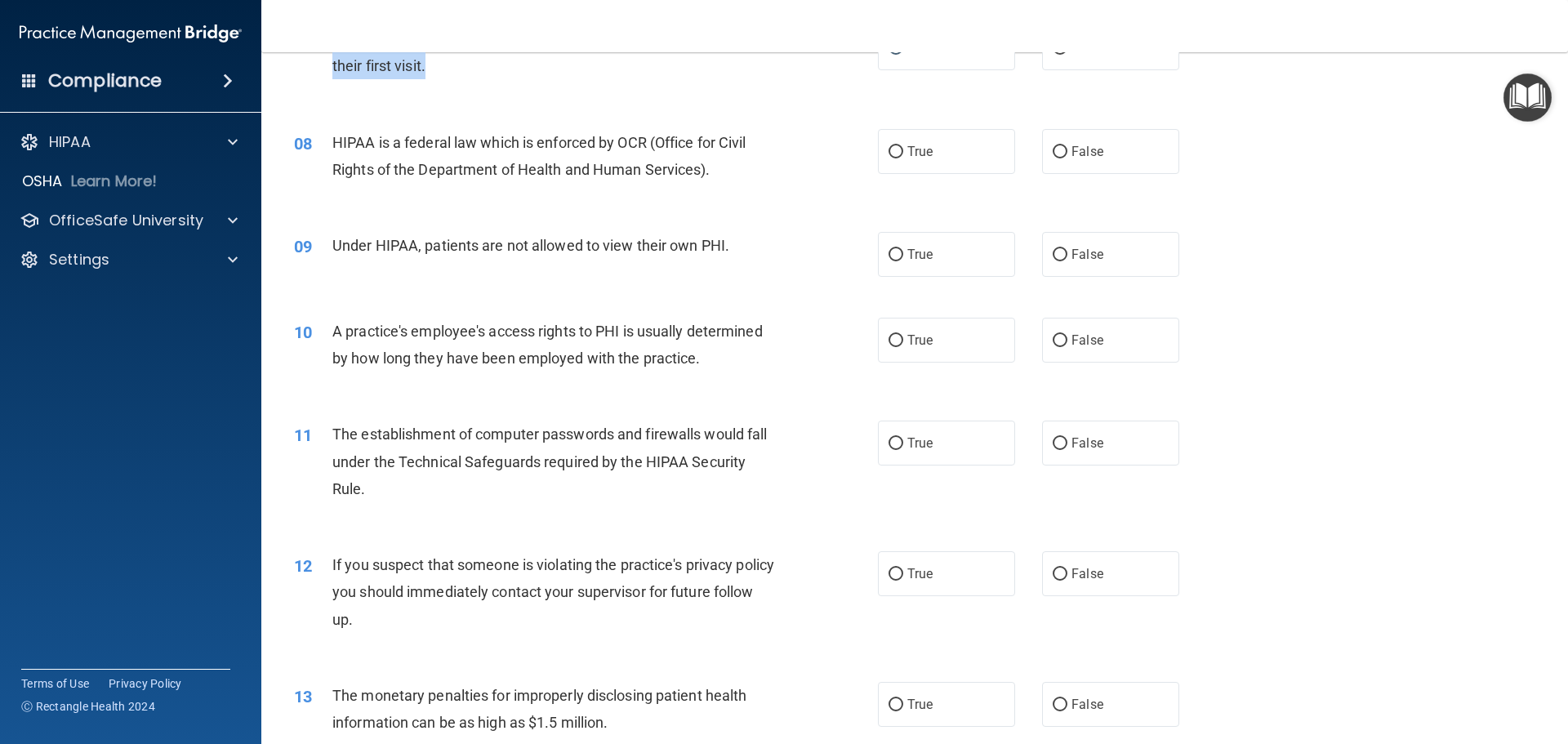
scroll to position [898, 0]
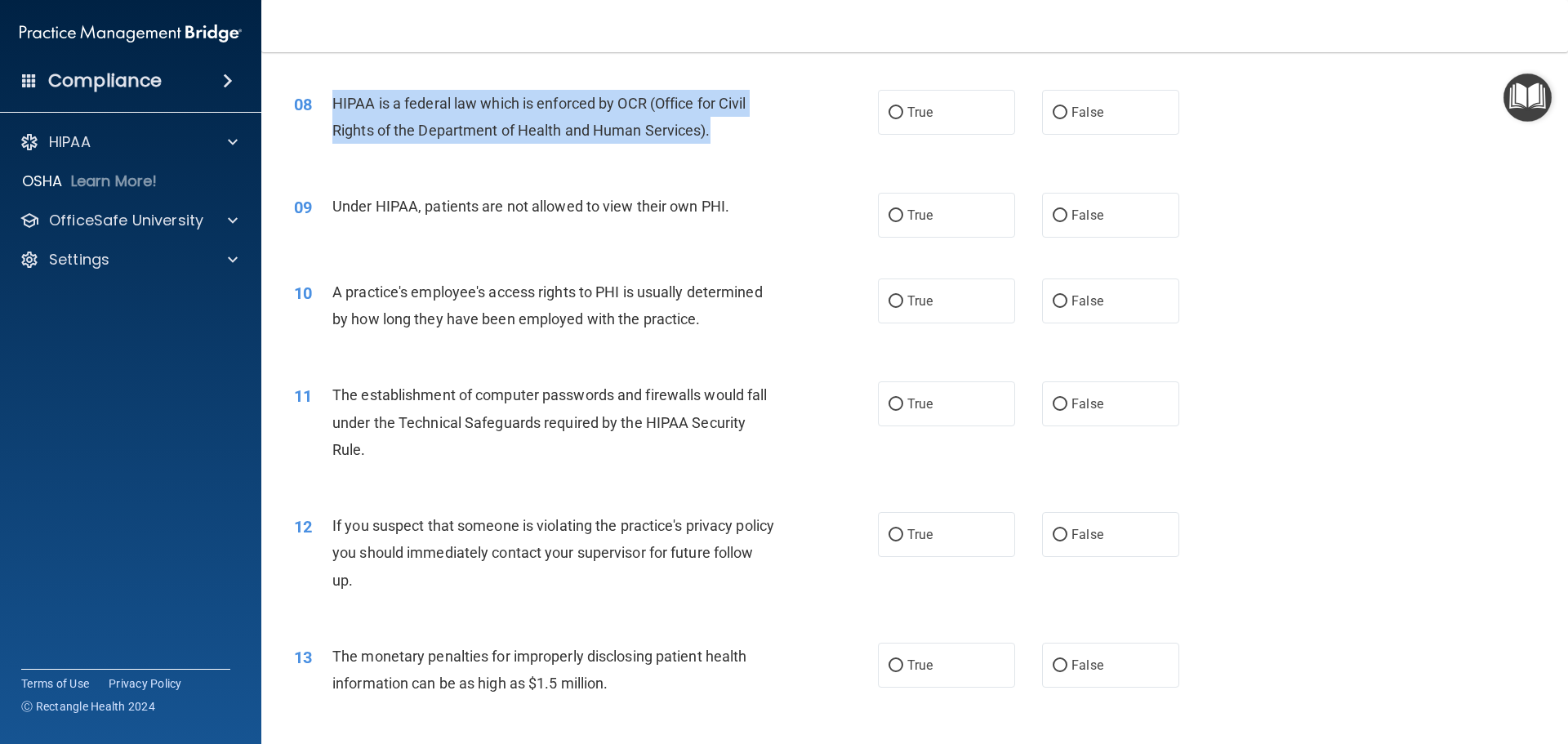
drag, startPoint x: 334, startPoint y: 103, endPoint x: 735, endPoint y: 134, distance: 402.2
click at [735, 134] on div "HIPAA is a federal law which is enforced by OCR (Office for Civil Rights of the…" at bounding box center [561, 116] width 456 height 54
copy span "HIPAA is a federal law which is enforced by OCR (Office for Civil Rights of the…"
click at [889, 117] on input "True" at bounding box center [896, 113] width 15 height 12
radio input "true"
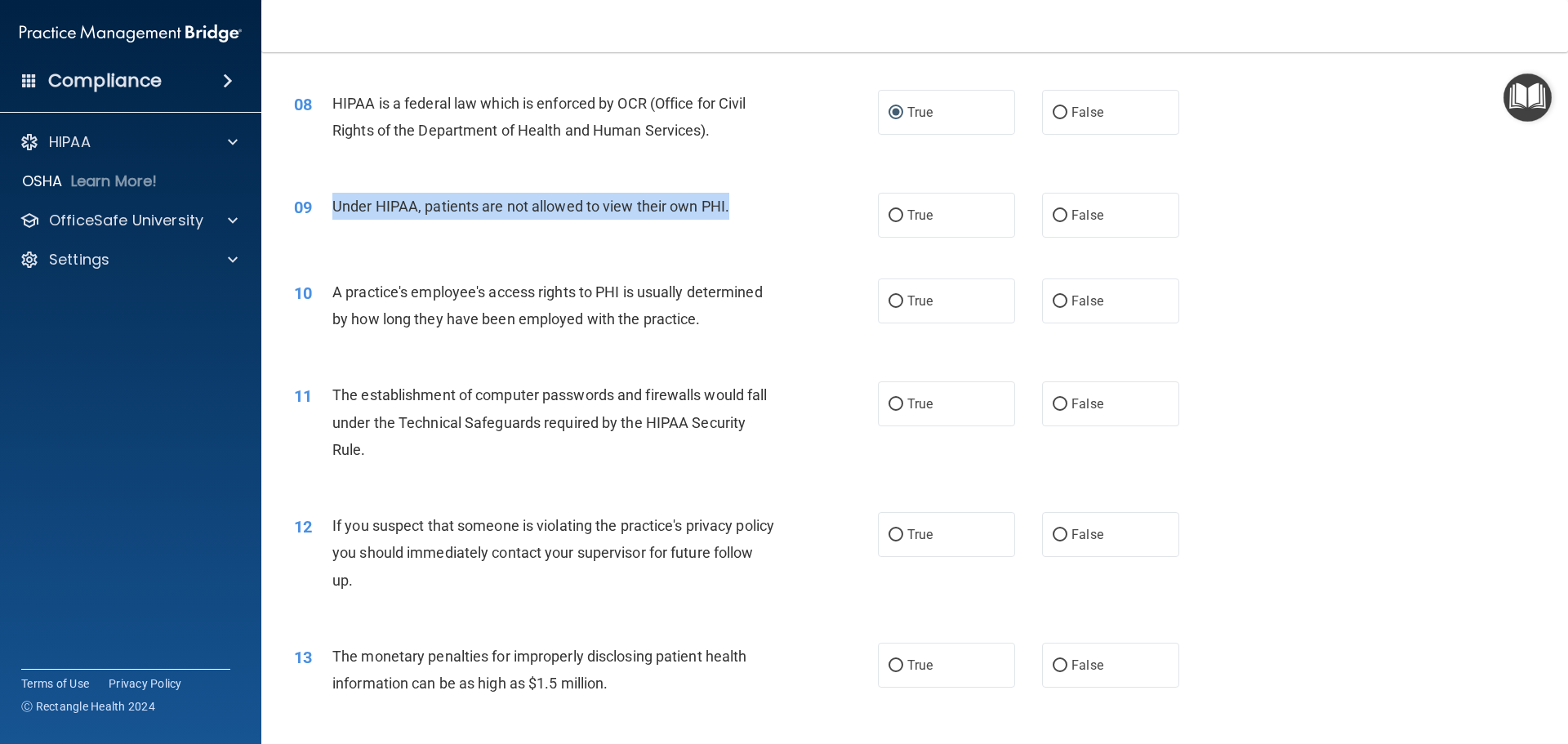
drag, startPoint x: 735, startPoint y: 215, endPoint x: 330, endPoint y: 209, distance: 405.0
click at [330, 209] on div "09 Under HIPAA, patients are not allowed to view their own PHI." at bounding box center [586, 210] width 633 height 35
copy div "Under HIPAA, patients are not allowed to view their own PHI."
click at [1058, 214] on input "False" at bounding box center [1060, 216] width 15 height 12
radio input "true"
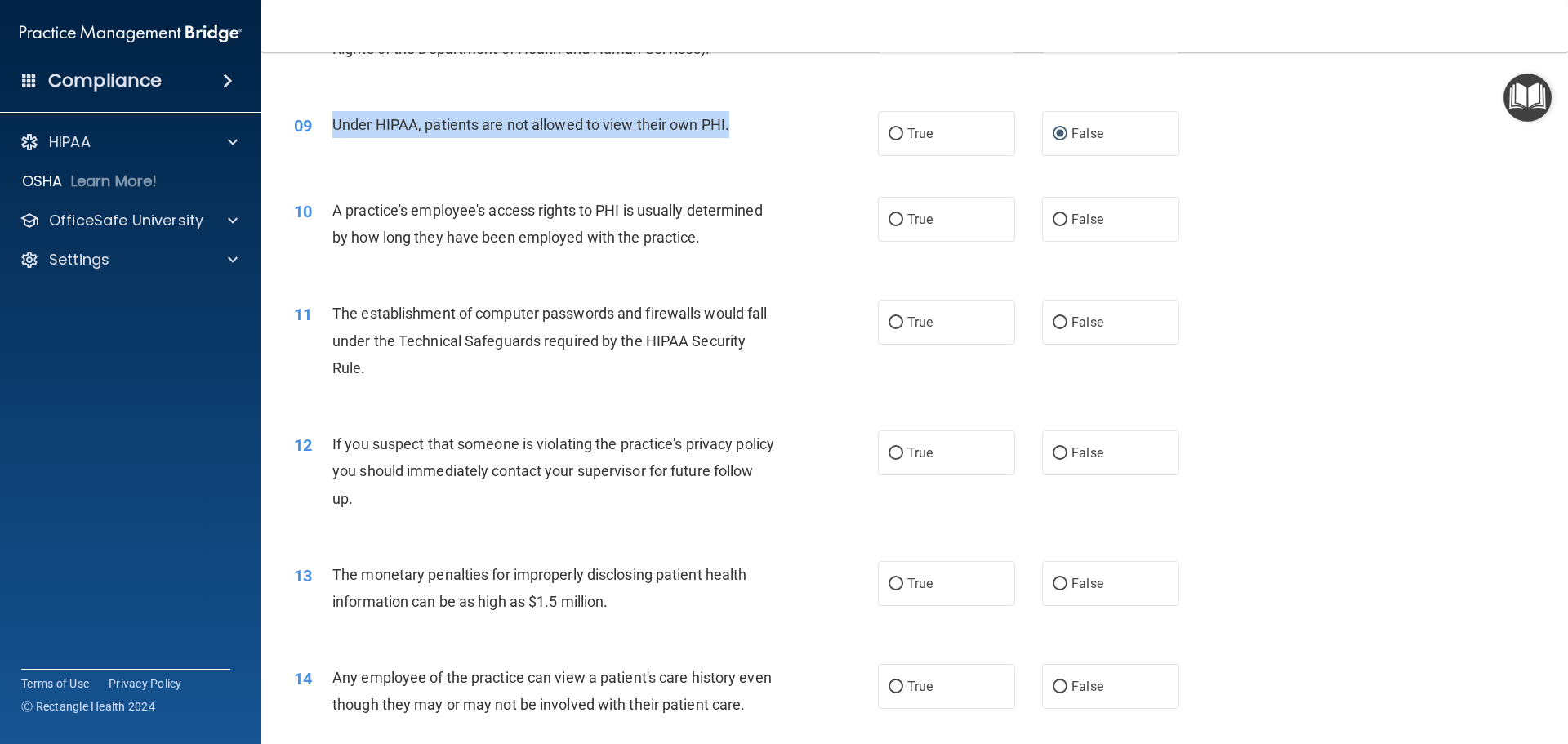
scroll to position [1061, 0]
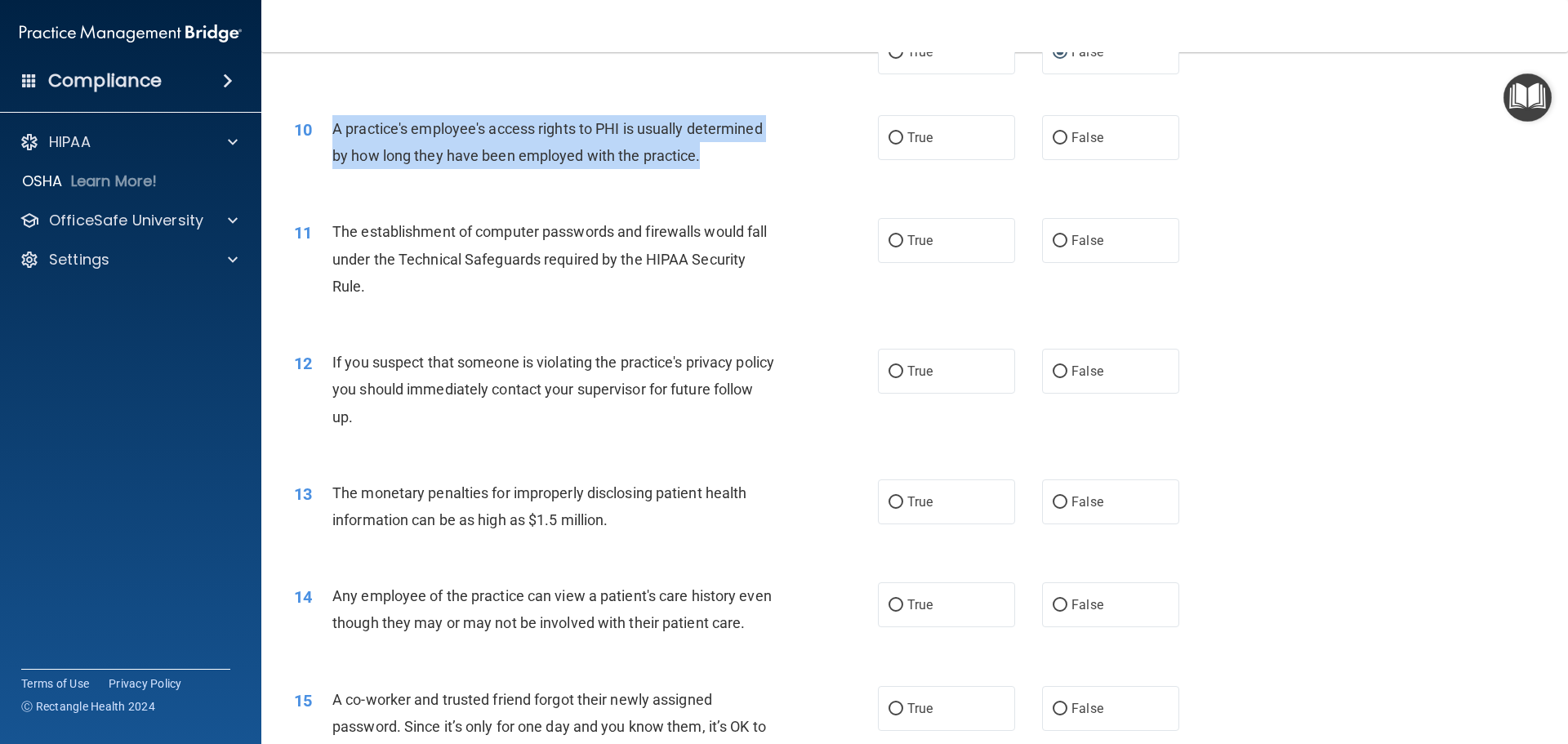
drag, startPoint x: 758, startPoint y: 158, endPoint x: 332, endPoint y: 120, distance: 427.7
click at [333, 120] on div "A practice's employee's access rights to PHI is usually determined by how long …" at bounding box center [561, 142] width 456 height 54
copy span "A practice's employee's access rights to PHI is usually determined by how long …"
click at [1054, 136] on input "False" at bounding box center [1060, 138] width 15 height 12
radio input "true"
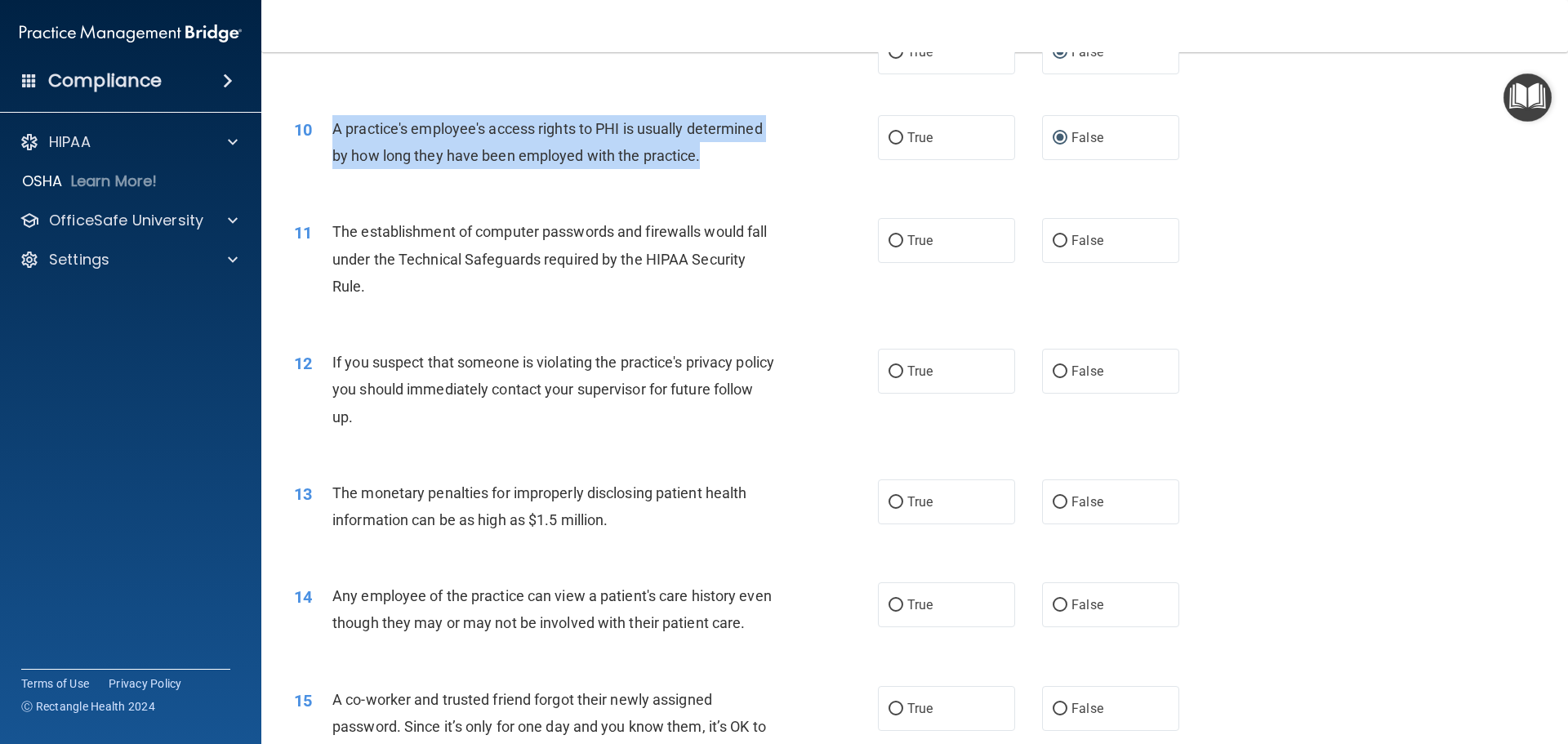
scroll to position [1224, 0]
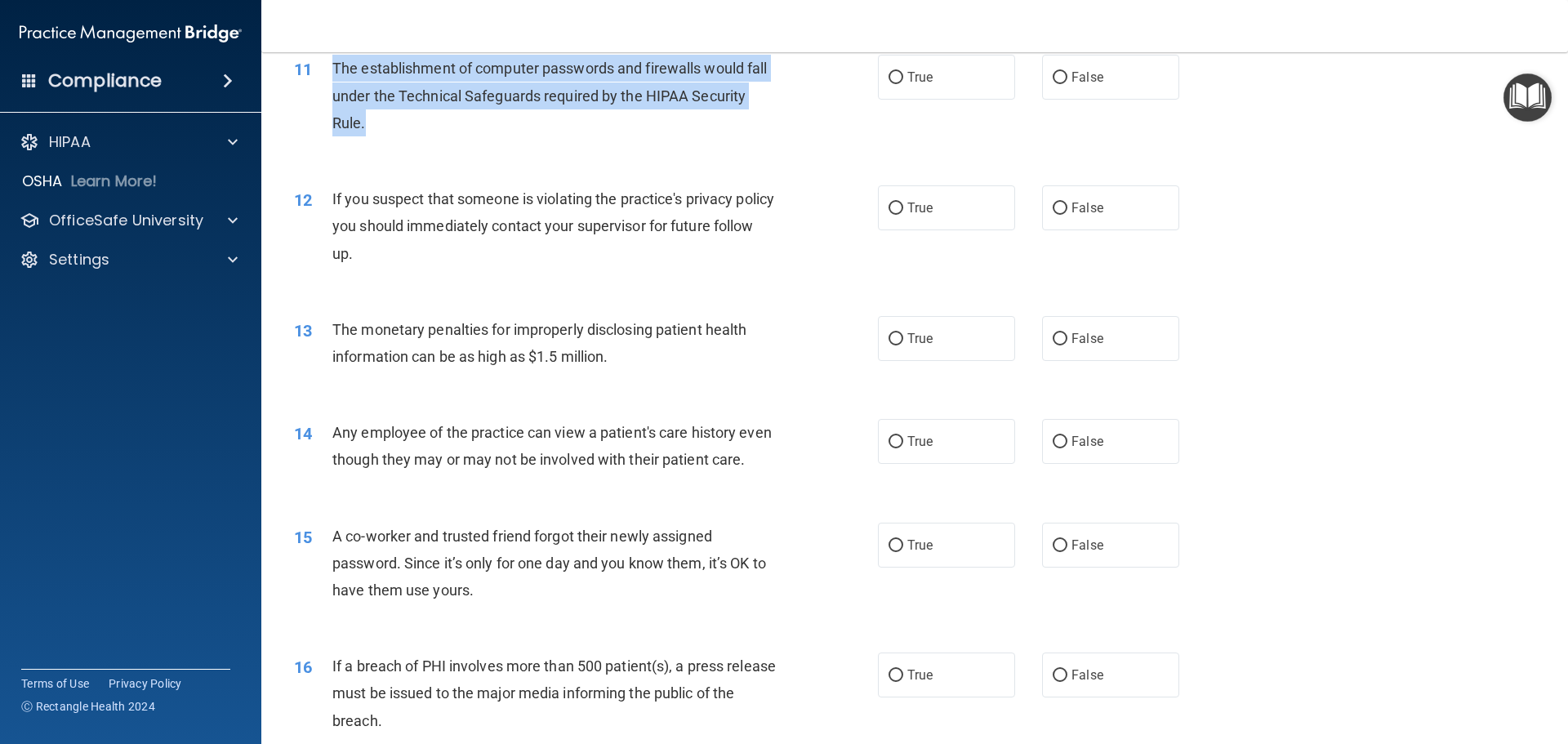
drag, startPoint x: 392, startPoint y: 131, endPoint x: 334, endPoint y: 71, distance: 83.5
click at [334, 71] on div "The establishment of computer passwords and firewalls would fall under the Tech…" at bounding box center [561, 95] width 456 height 81
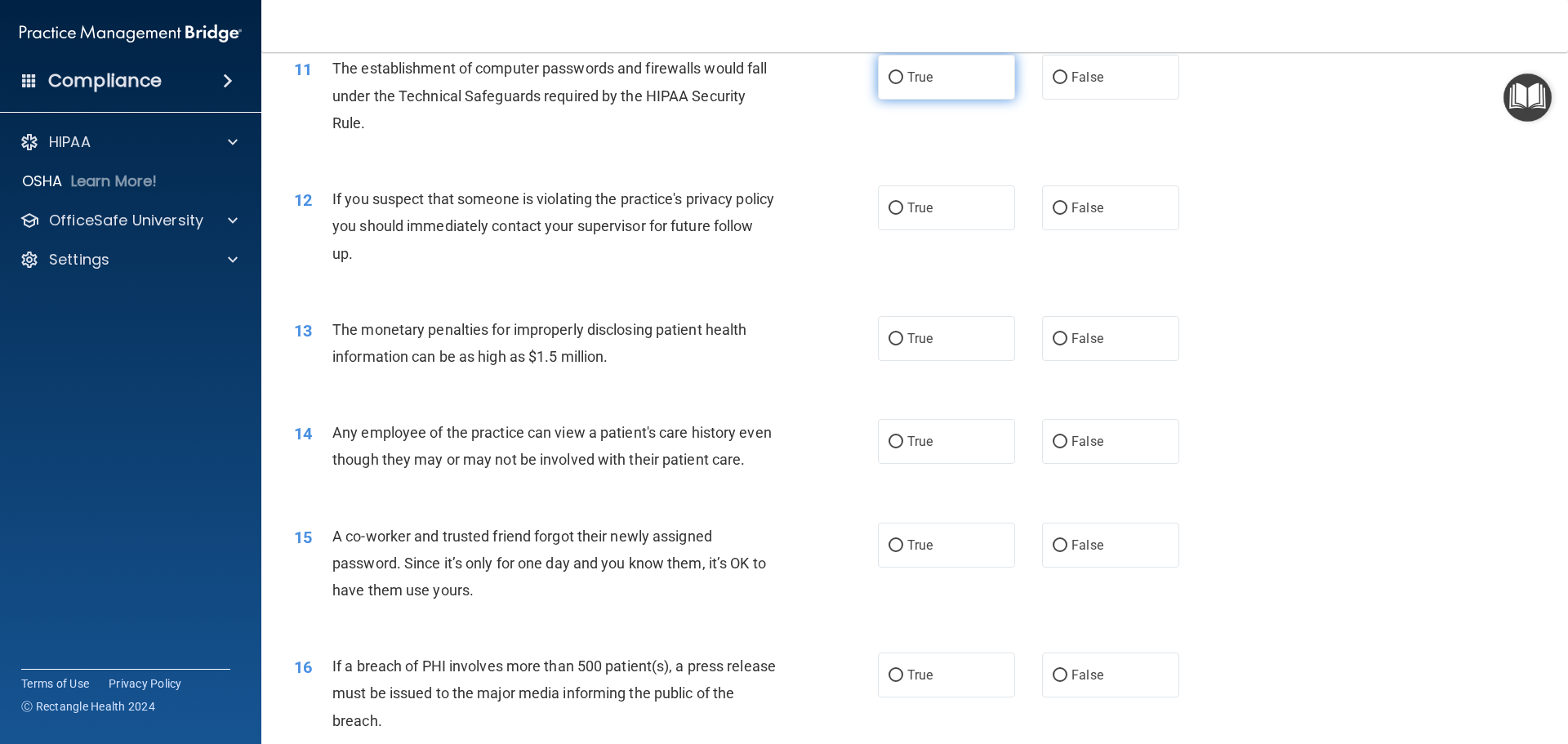
click at [926, 83] on span "True" at bounding box center [919, 77] width 26 height 16
click at [903, 83] on input "True" at bounding box center [896, 78] width 15 height 12
radio input "true"
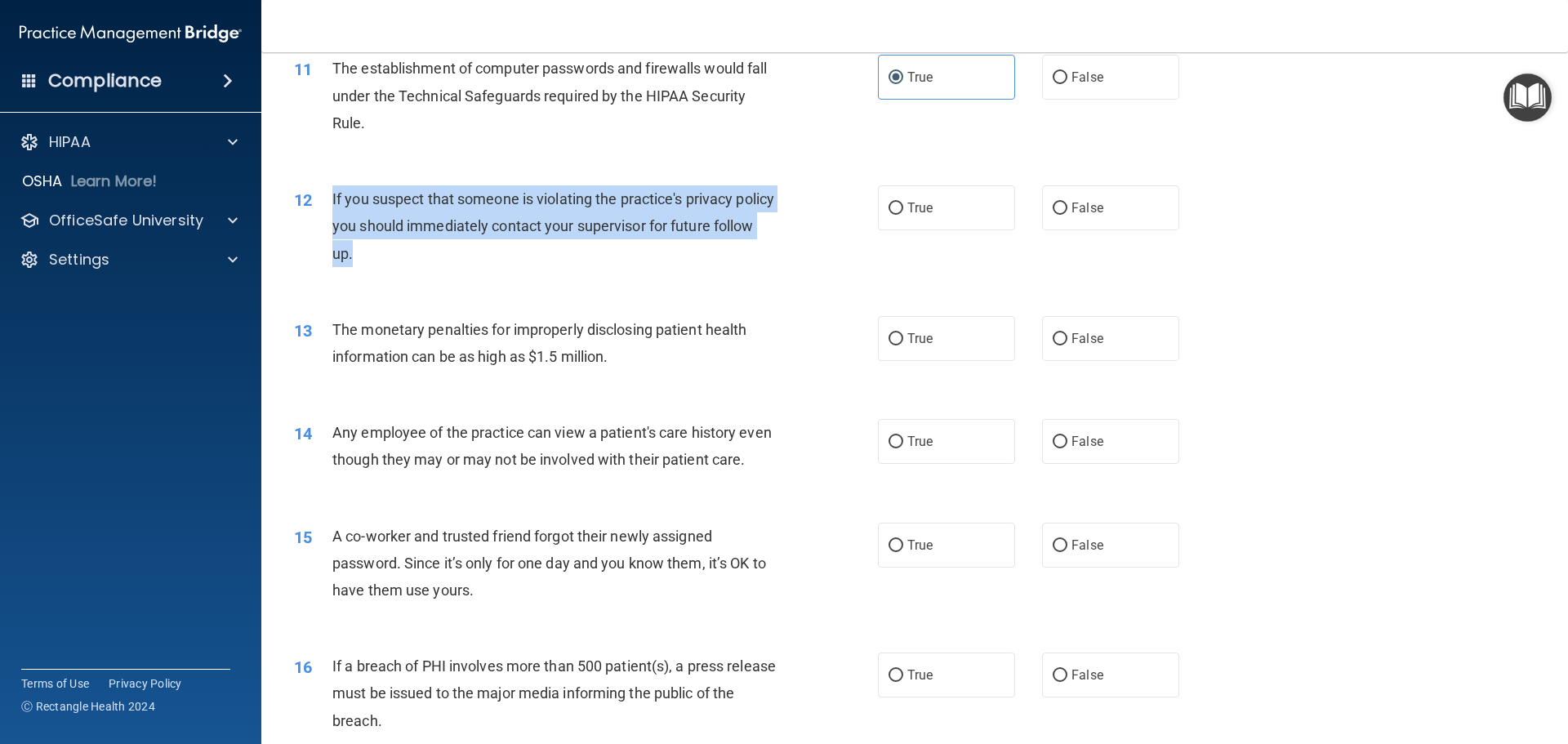
drag, startPoint x: 411, startPoint y: 252, endPoint x: 330, endPoint y: 202, distance: 95.2
click at [330, 202] on div "12 If you suspect that someone is violating the practice's privacy policy you s…" at bounding box center [586, 230] width 633 height 90
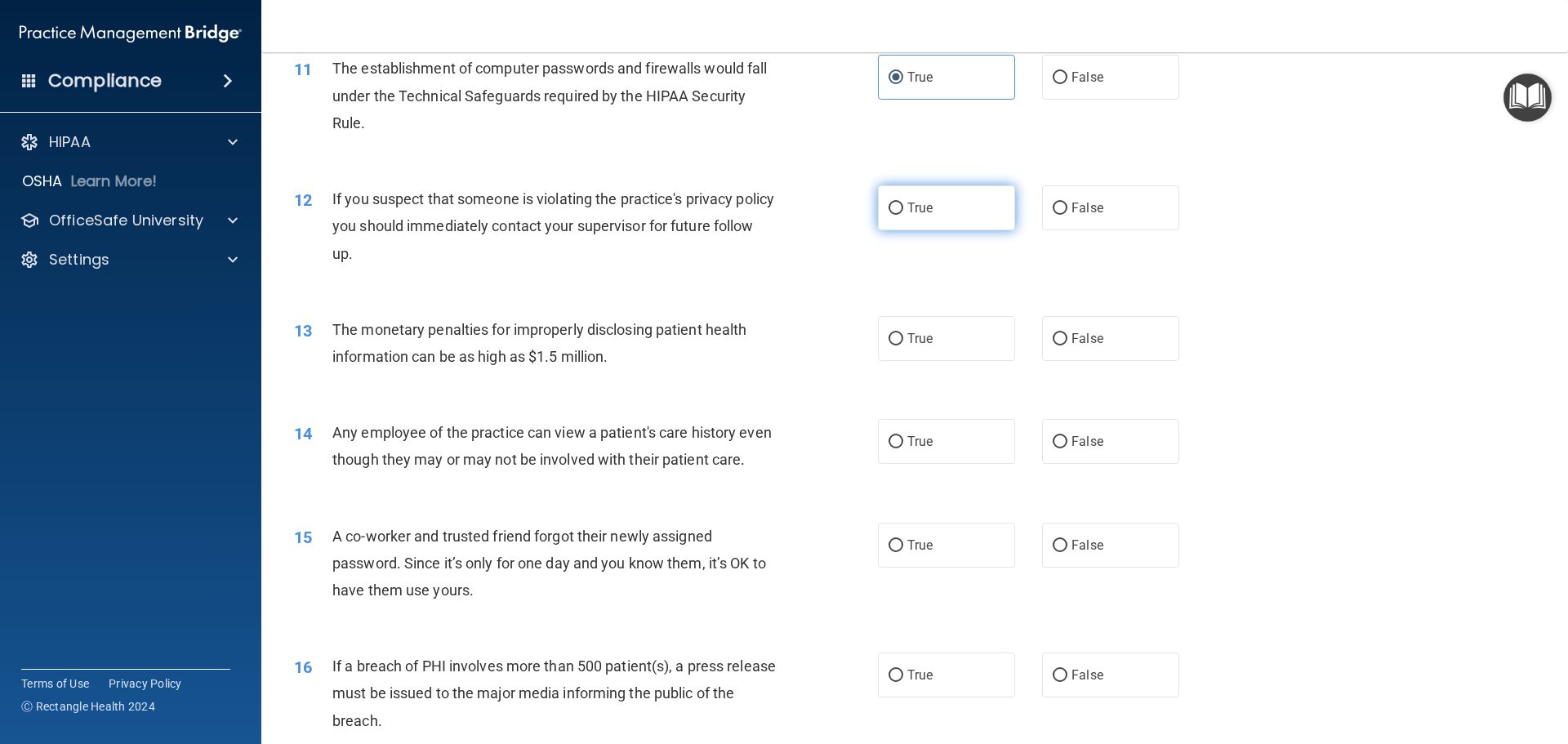
click at [926, 207] on span "True" at bounding box center [919, 207] width 26 height 16
click at [903, 207] on input "True" at bounding box center [896, 208] width 15 height 12
radio input "true"
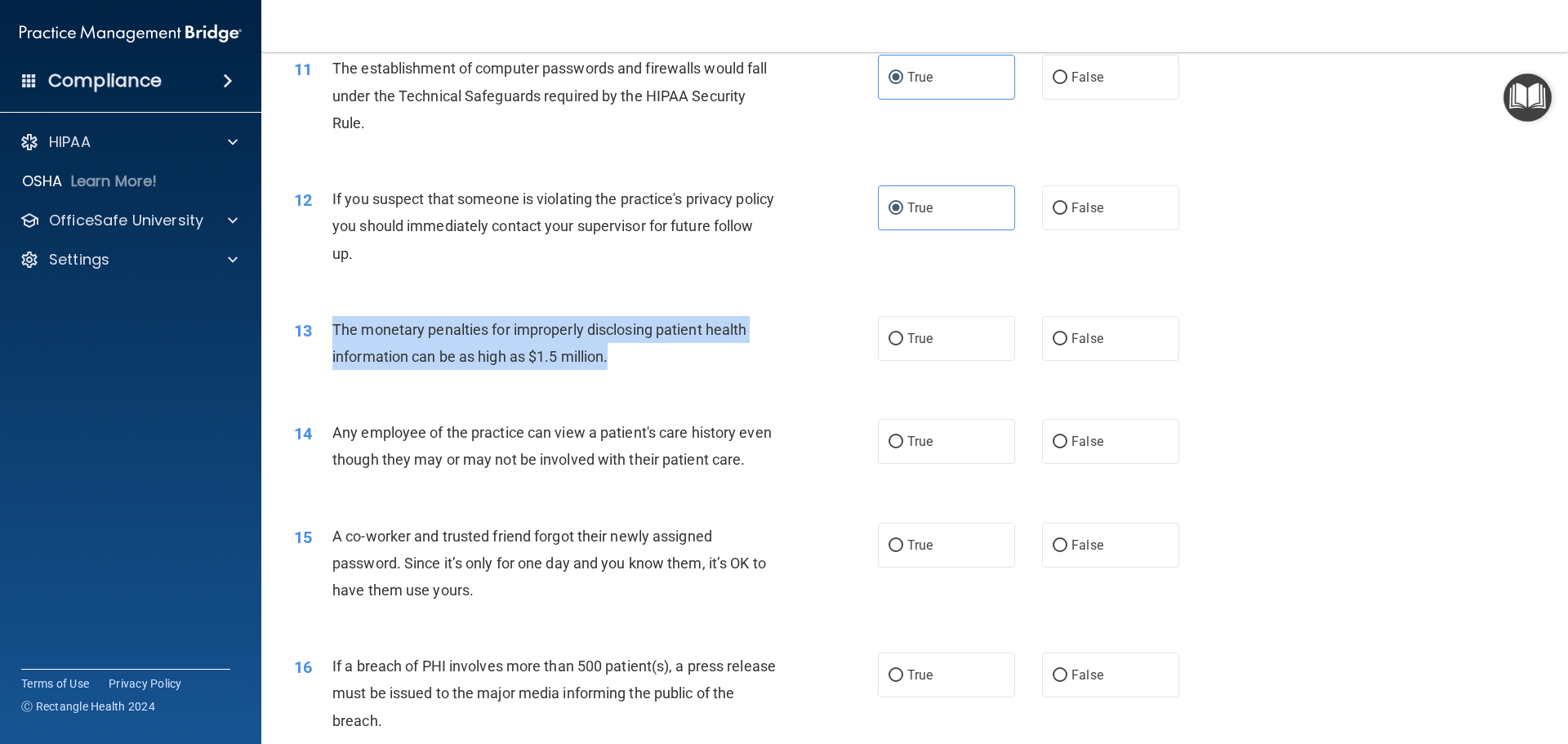
drag, startPoint x: 623, startPoint y: 353, endPoint x: 320, endPoint y: 328, distance: 304.0
click at [320, 328] on div "13 The monetary penalties for improperly disclosing patient health information …" at bounding box center [586, 347] width 633 height 62
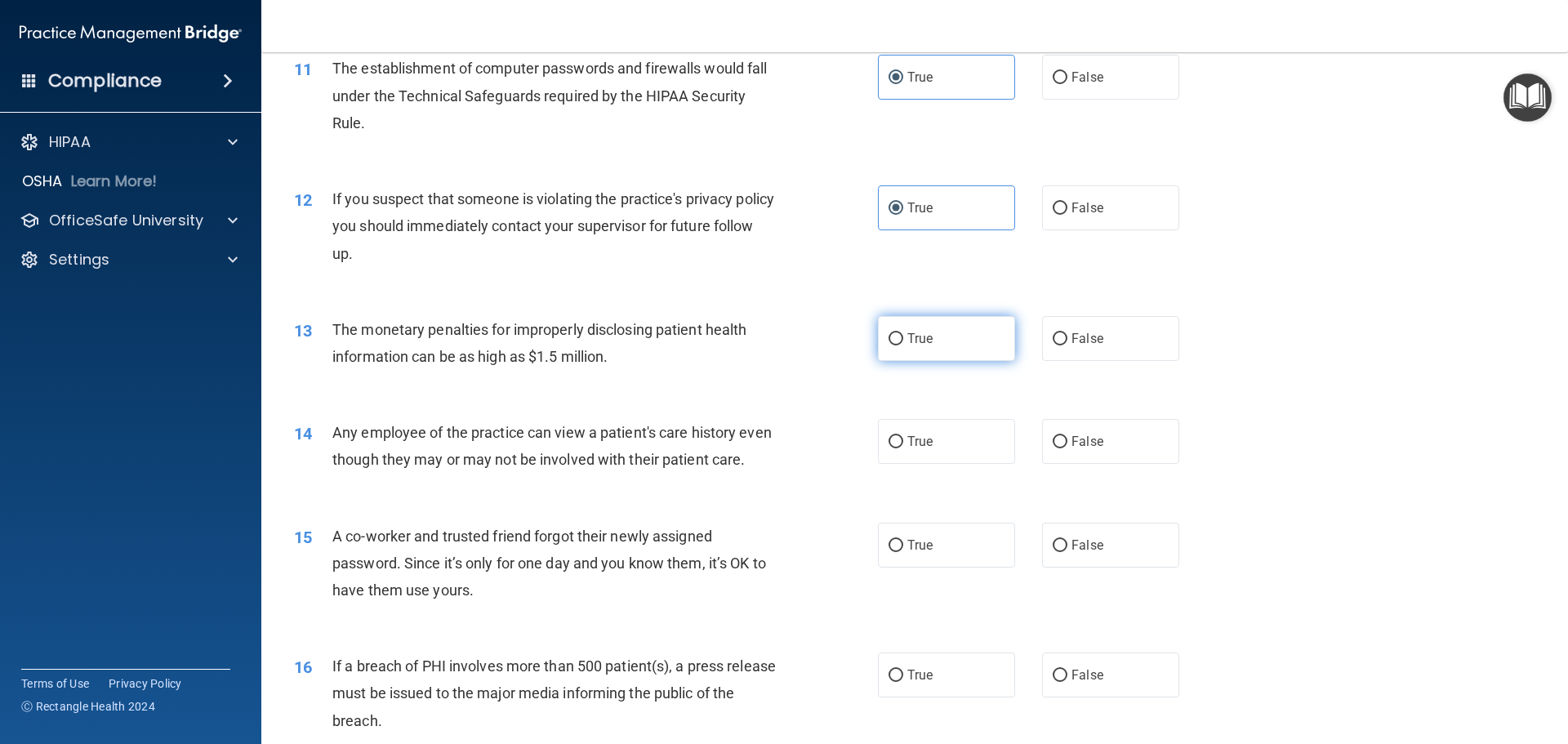
click at [912, 350] on label "True" at bounding box center [946, 338] width 137 height 45
click at [903, 345] on input "True" at bounding box center [896, 339] width 15 height 12
radio input "true"
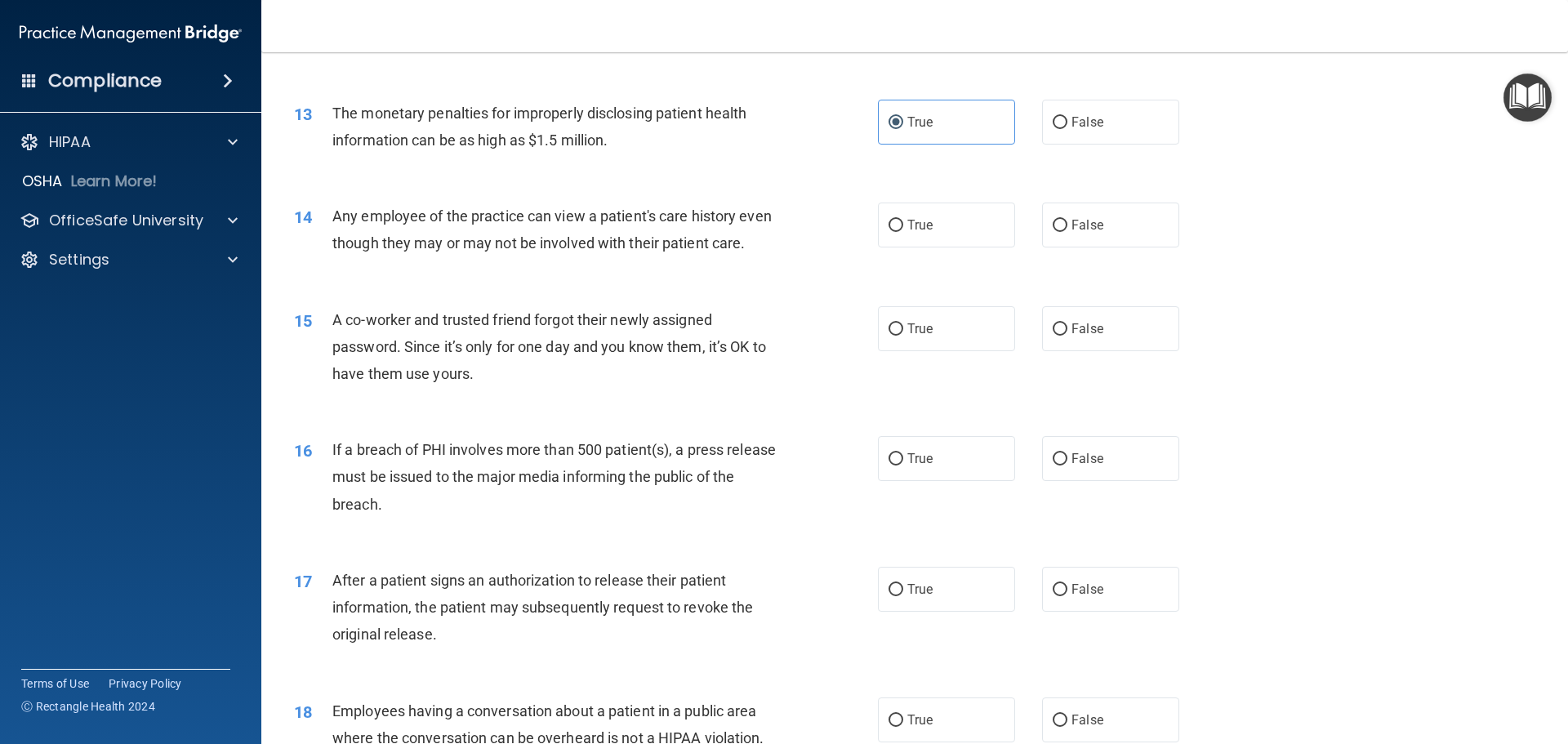
scroll to position [1551, 0]
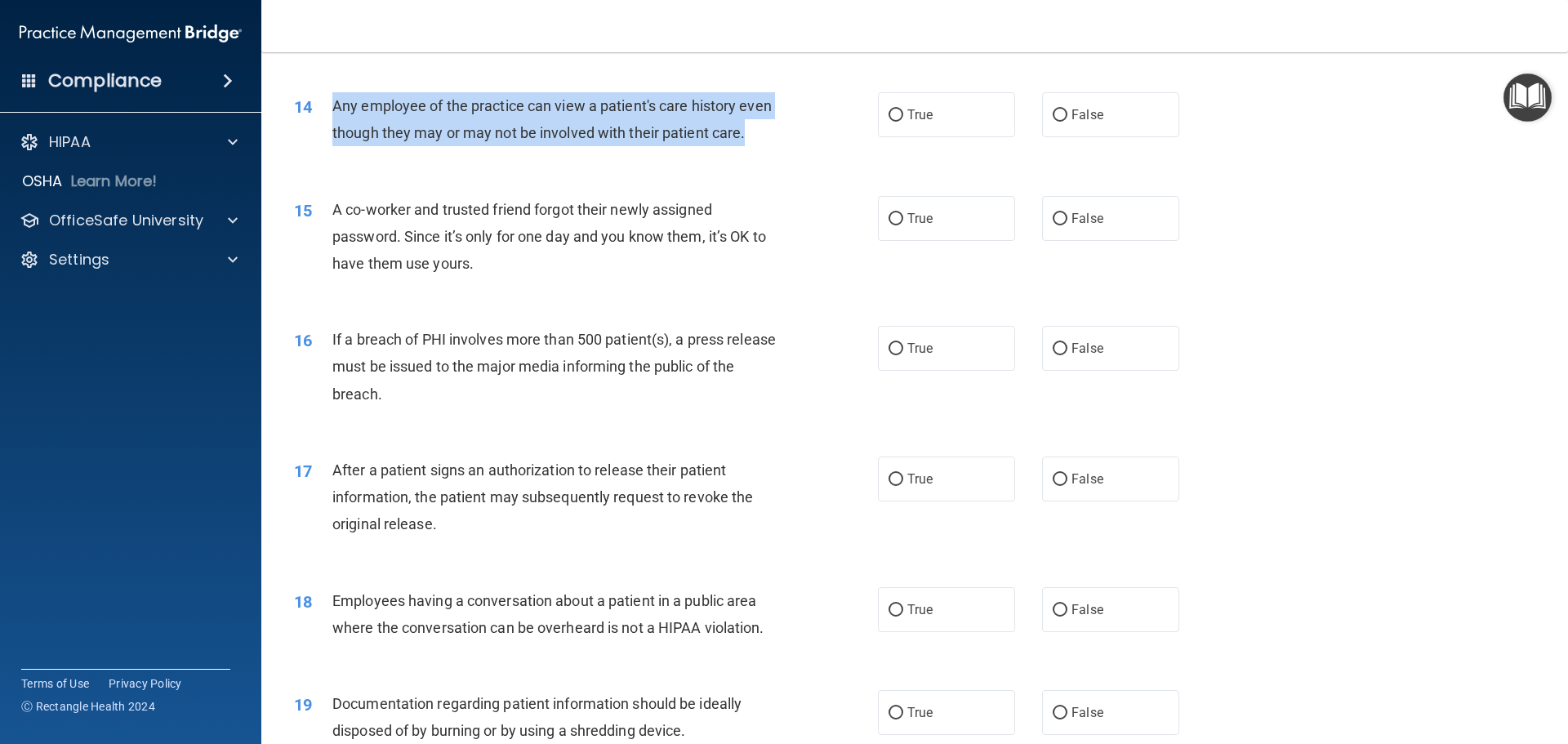
drag, startPoint x: 332, startPoint y: 101, endPoint x: 422, endPoint y: 156, distance: 105.5
click at [422, 146] on div "Any employee of the practice can view a patient's care history even though they…" at bounding box center [561, 119] width 456 height 54
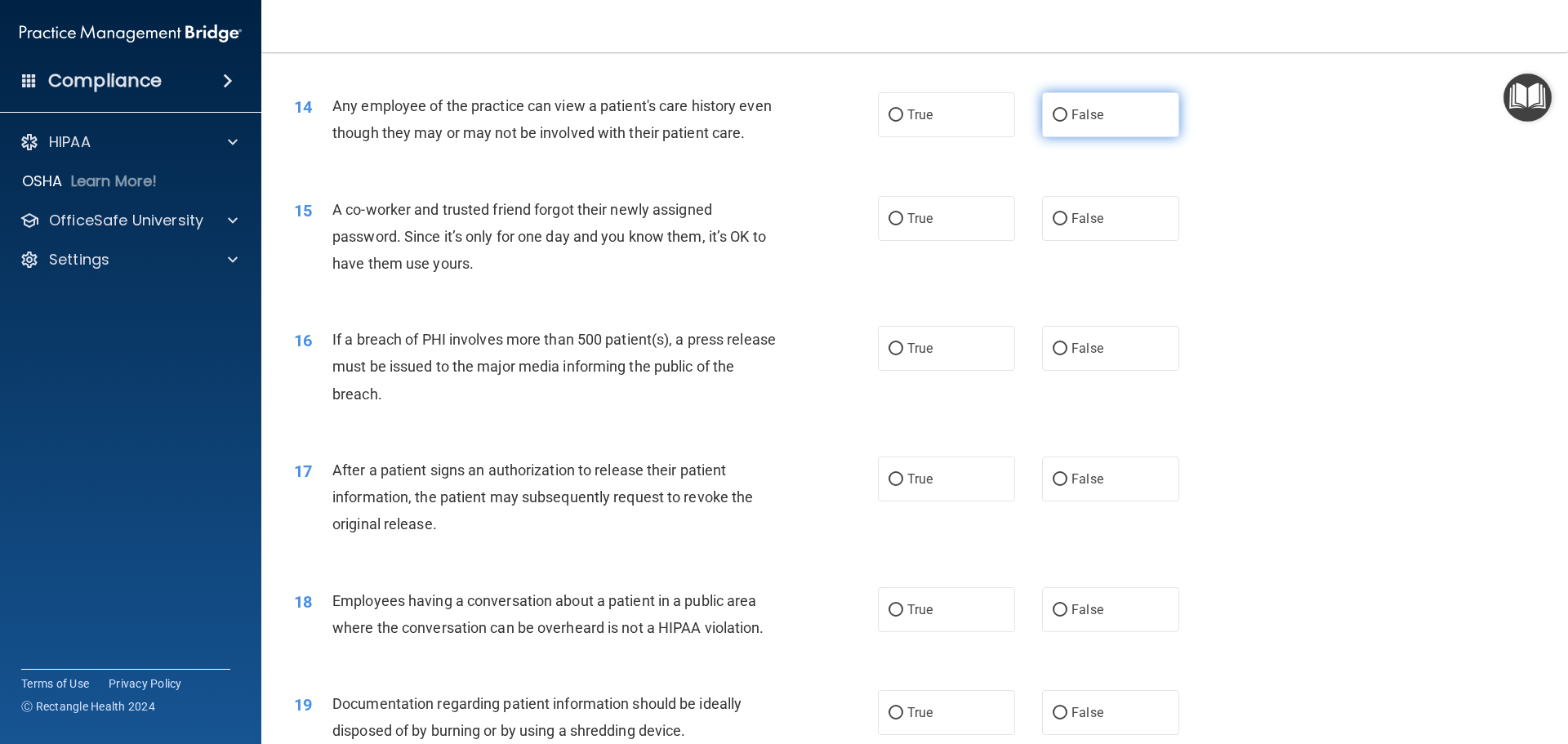
click at [1071, 117] on span "False" at bounding box center [1087, 114] width 32 height 16
click at [1066, 117] on input "False" at bounding box center [1060, 115] width 15 height 12
radio input "true"
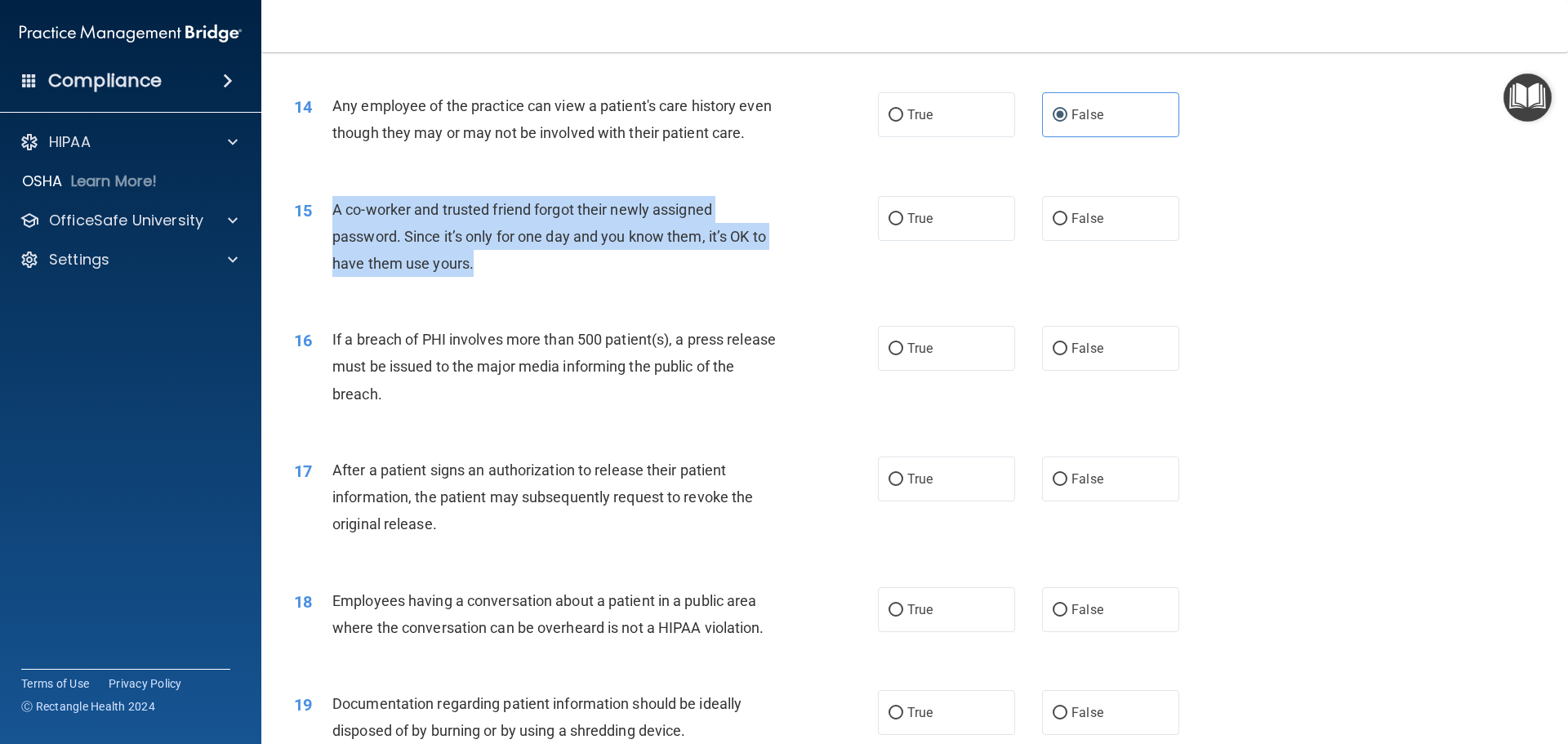
drag, startPoint x: 534, startPoint y: 293, endPoint x: 331, endPoint y: 236, distance: 210.9
click at [331, 236] on div "15 A co-worker and trusted friend forgot their newly assigned password. Since i…" at bounding box center [586, 241] width 633 height 90
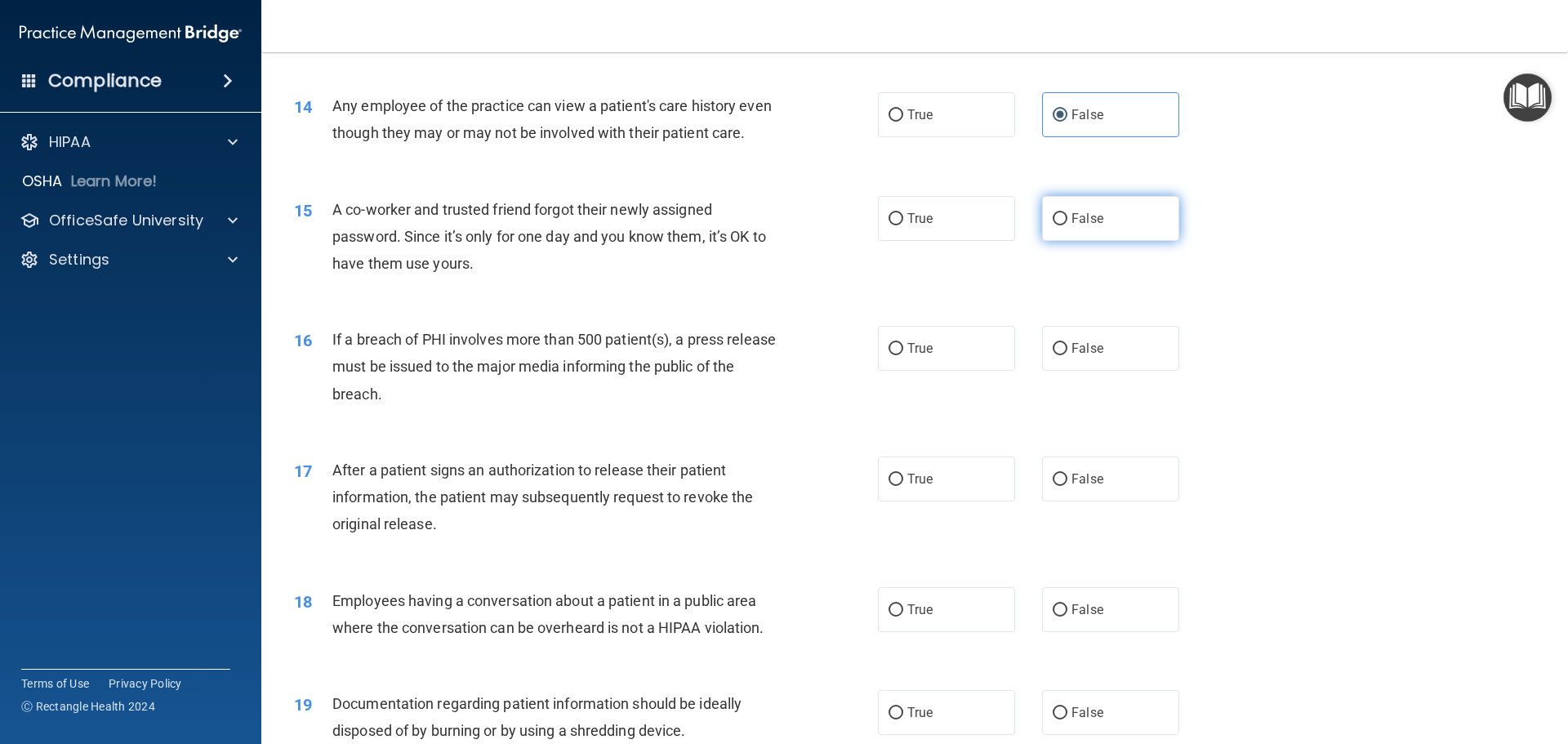
click at [1105, 241] on label "False" at bounding box center [1110, 218] width 137 height 45
click at [1067, 226] on input "False" at bounding box center [1060, 219] width 15 height 12
radio input "true"
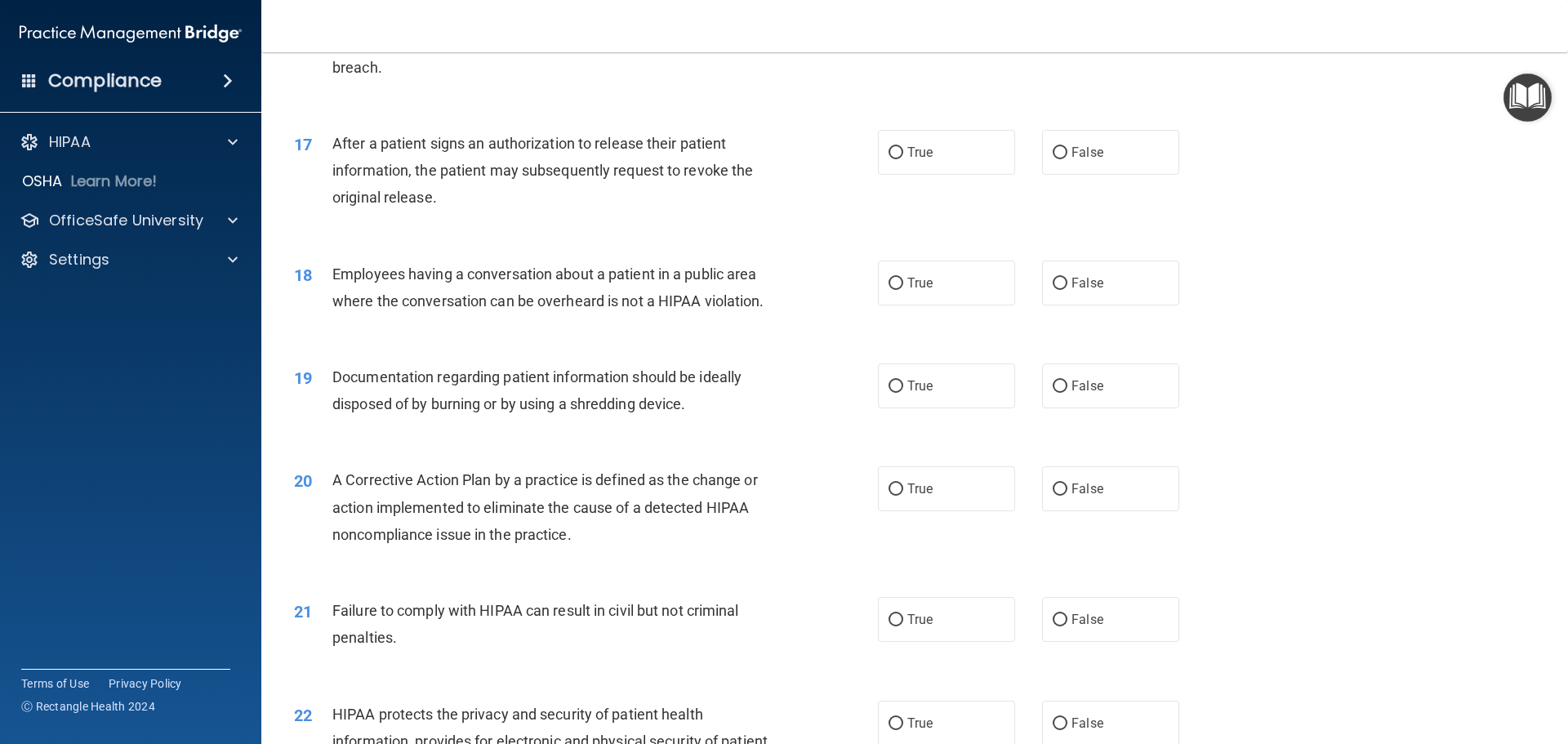
scroll to position [1714, 0]
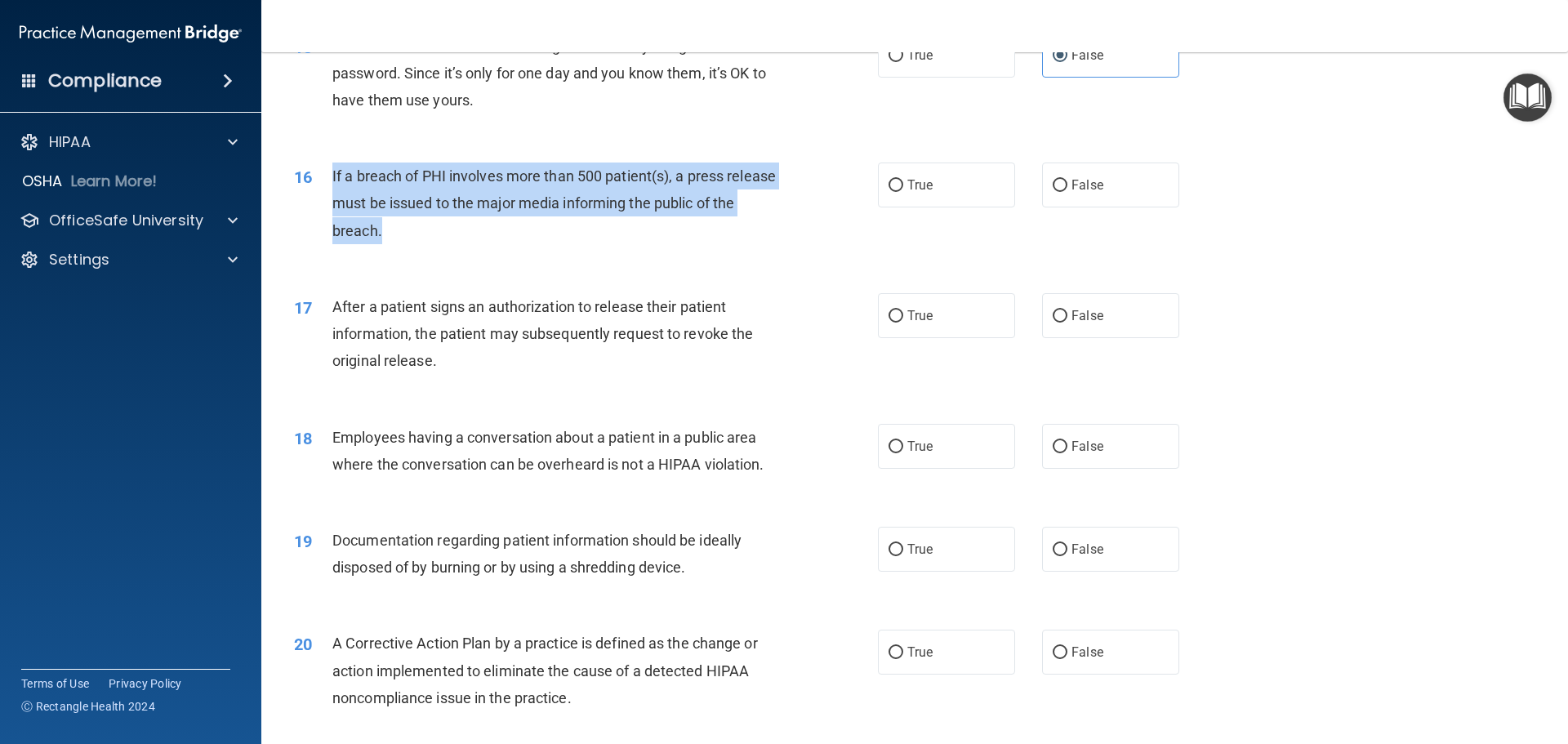
drag, startPoint x: 335, startPoint y: 195, endPoint x: 536, endPoint y: 254, distance: 209.5
click at [536, 252] on div "16 If a breach of PHI involves more than 500 patient(s), a press release must b…" at bounding box center [586, 207] width 633 height 90
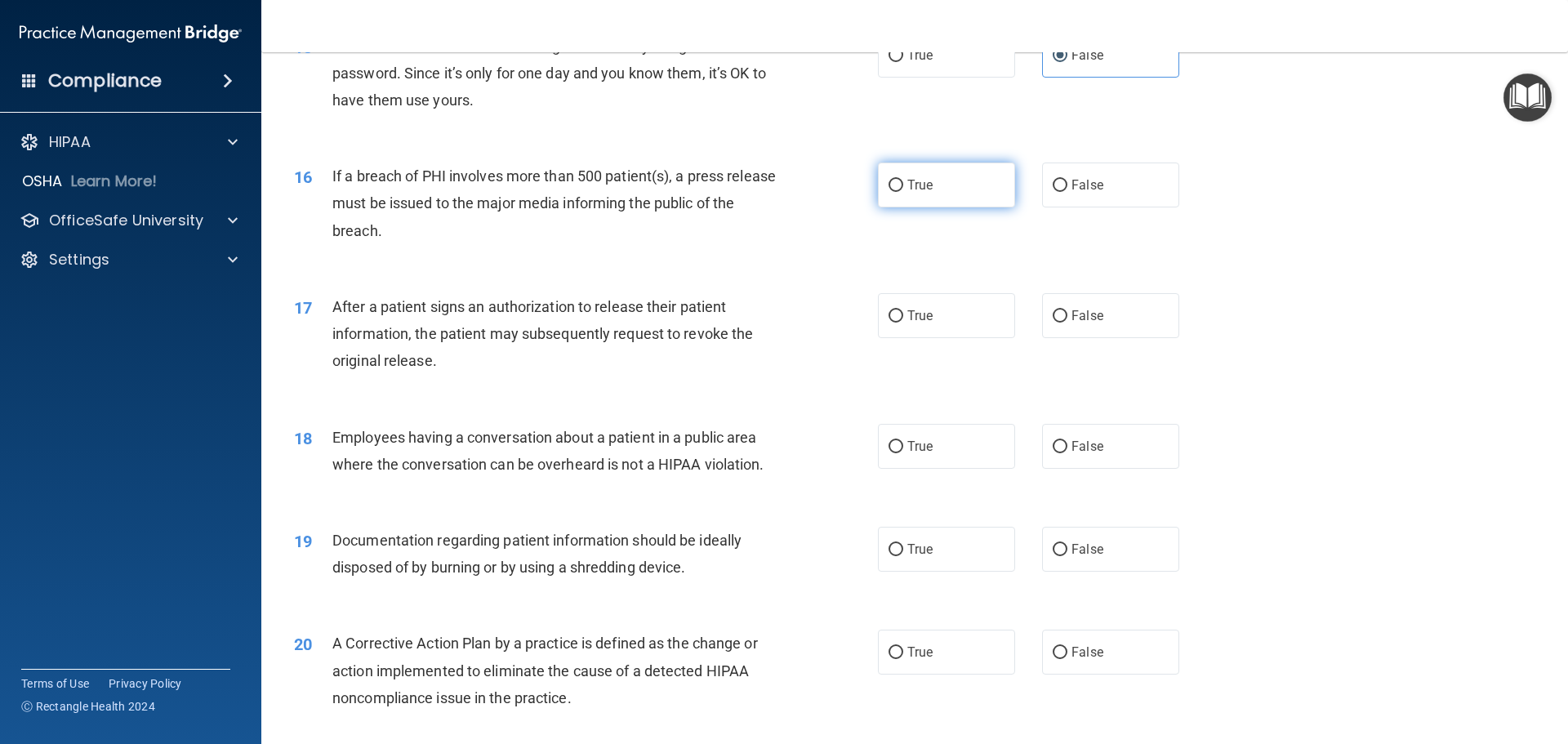
click at [907, 192] on span "True" at bounding box center [919, 185] width 26 height 16
click at [903, 192] on input "True" at bounding box center [896, 186] width 15 height 12
radio input "true"
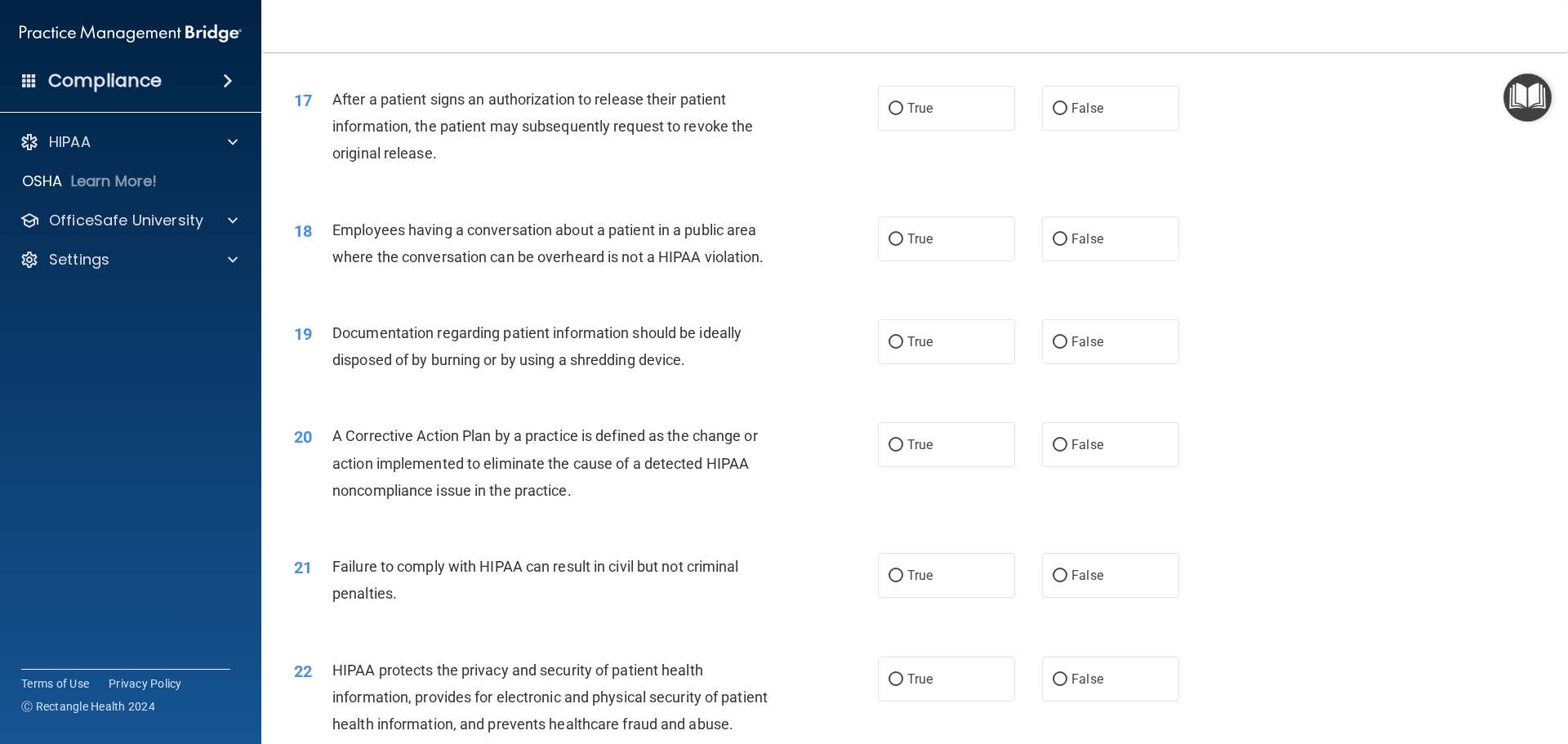
scroll to position [1959, 0]
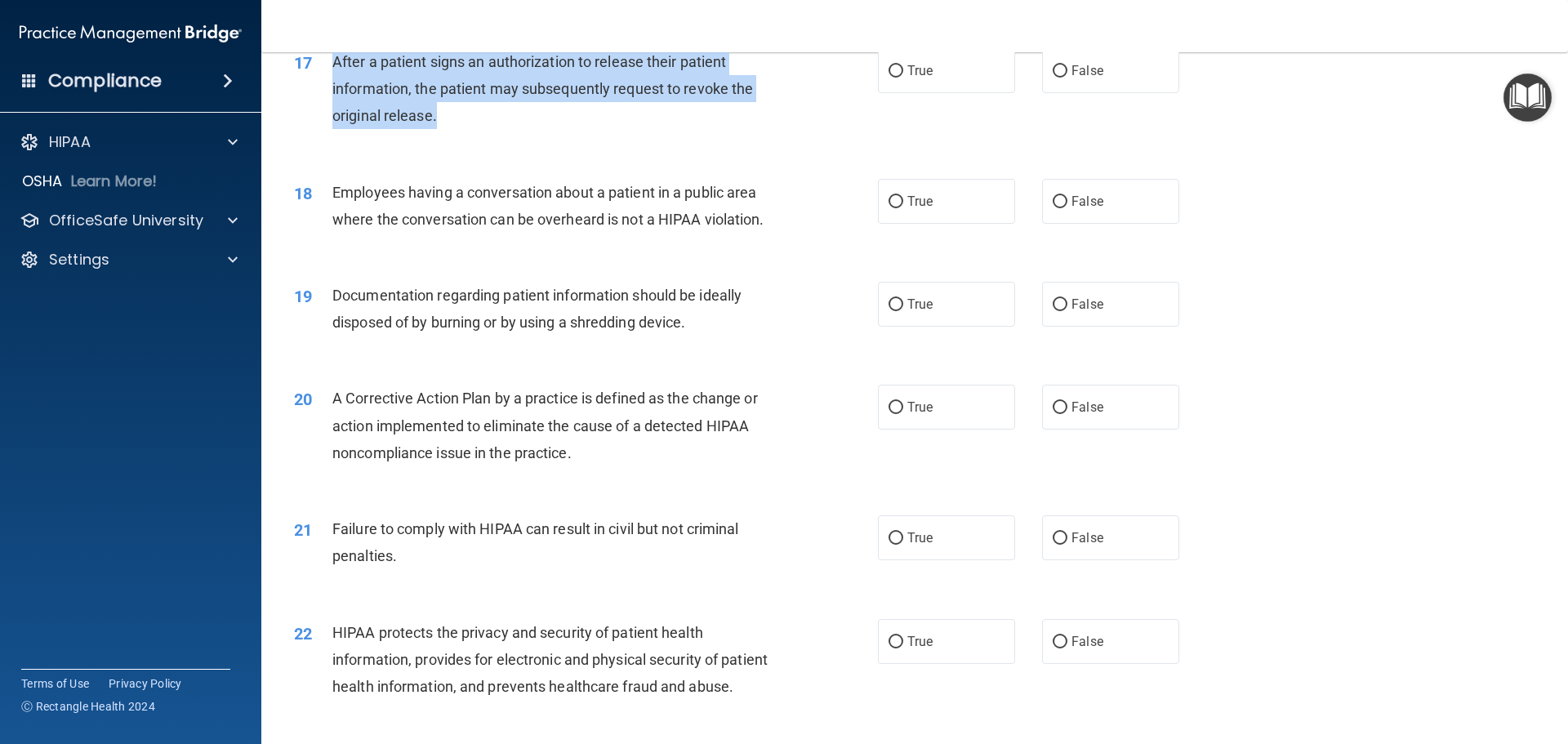
drag, startPoint x: 480, startPoint y: 143, endPoint x: 318, endPoint y: 93, distance: 169.5
click at [318, 93] on div "17 After a patient signs an authorization to release their patient information,…" at bounding box center [586, 93] width 633 height 90
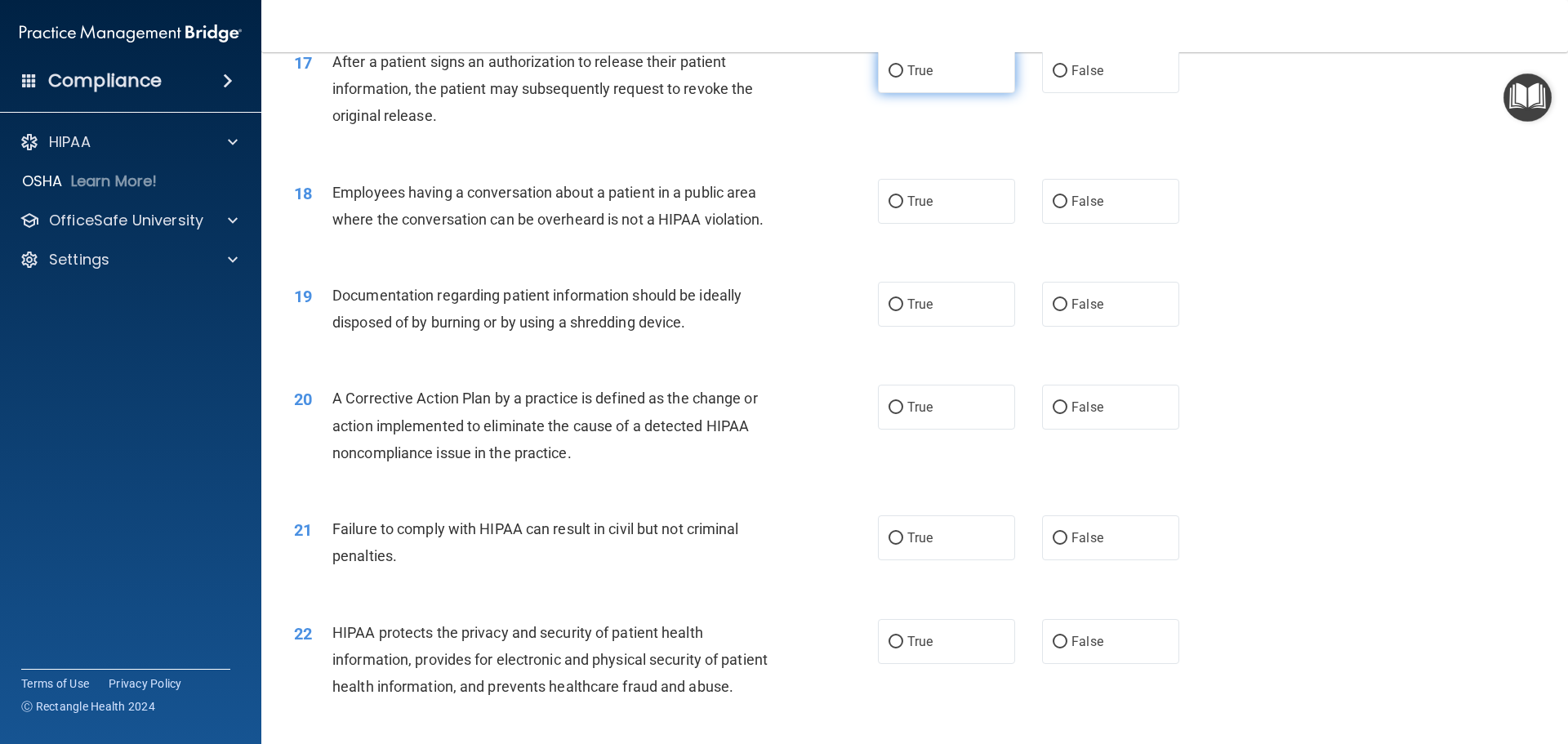
drag, startPoint x: 928, startPoint y: 108, endPoint x: 940, endPoint y: 105, distance: 12.4
click at [929, 93] on label "True" at bounding box center [946, 71] width 137 height 45
click at [903, 77] on input "True" at bounding box center [896, 71] width 15 height 12
radio input "true"
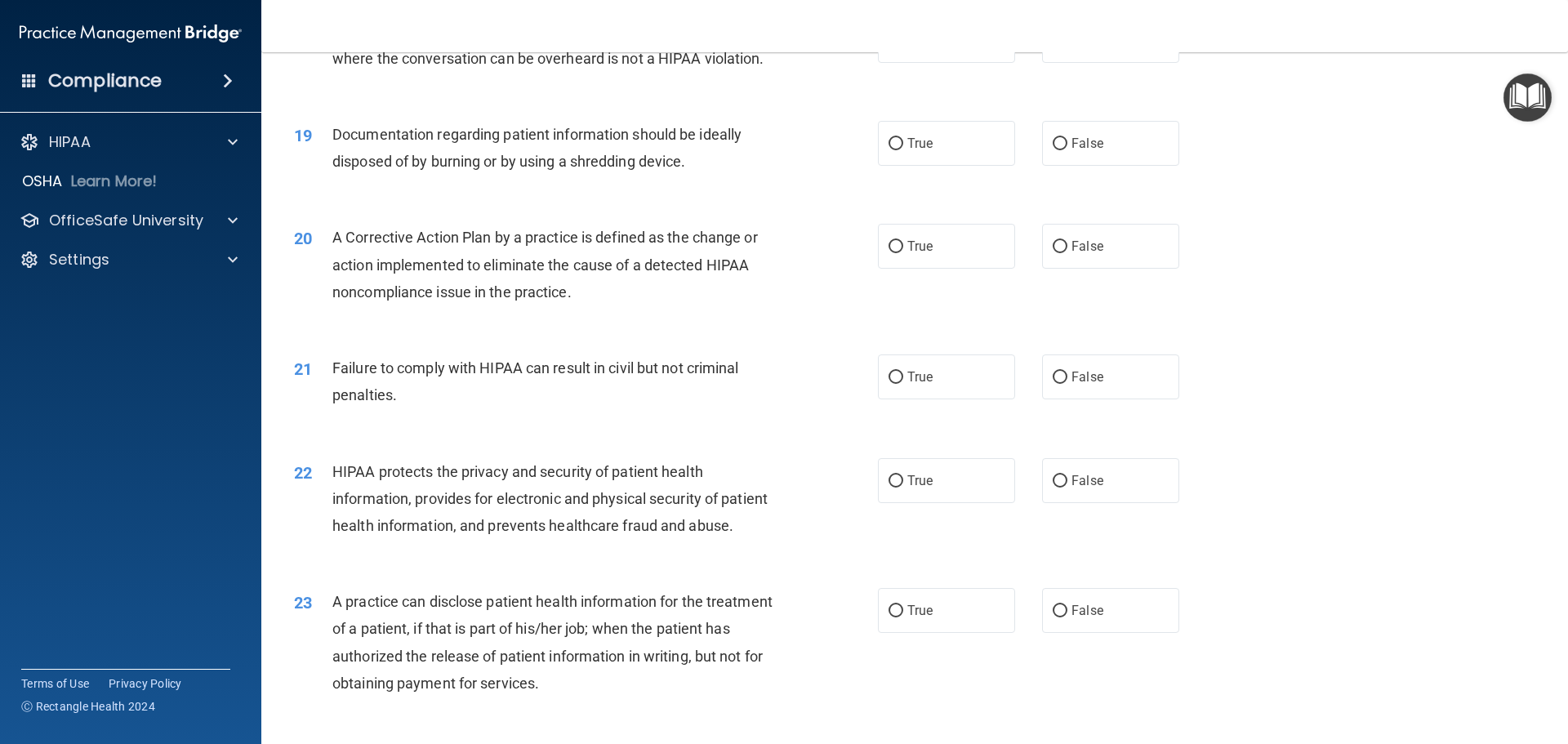
scroll to position [2040, 0]
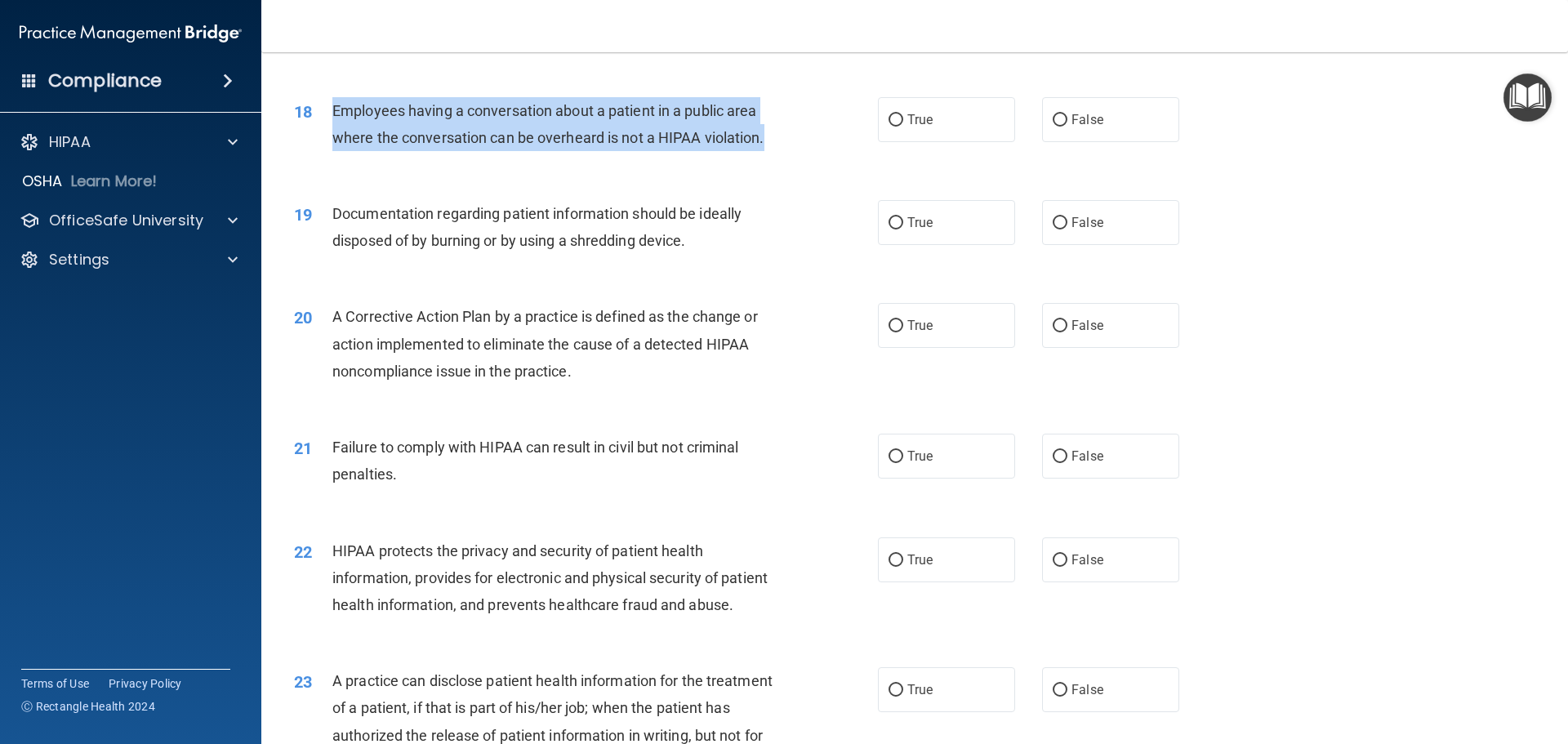
drag, startPoint x: 334, startPoint y: 134, endPoint x: 767, endPoint y: 173, distance: 434.8
click at [767, 151] on div "Employees having a conversation about a patient in a public area where the conv…" at bounding box center [561, 124] width 456 height 54
click at [1056, 127] on input "False" at bounding box center [1060, 120] width 15 height 12
radio input "true"
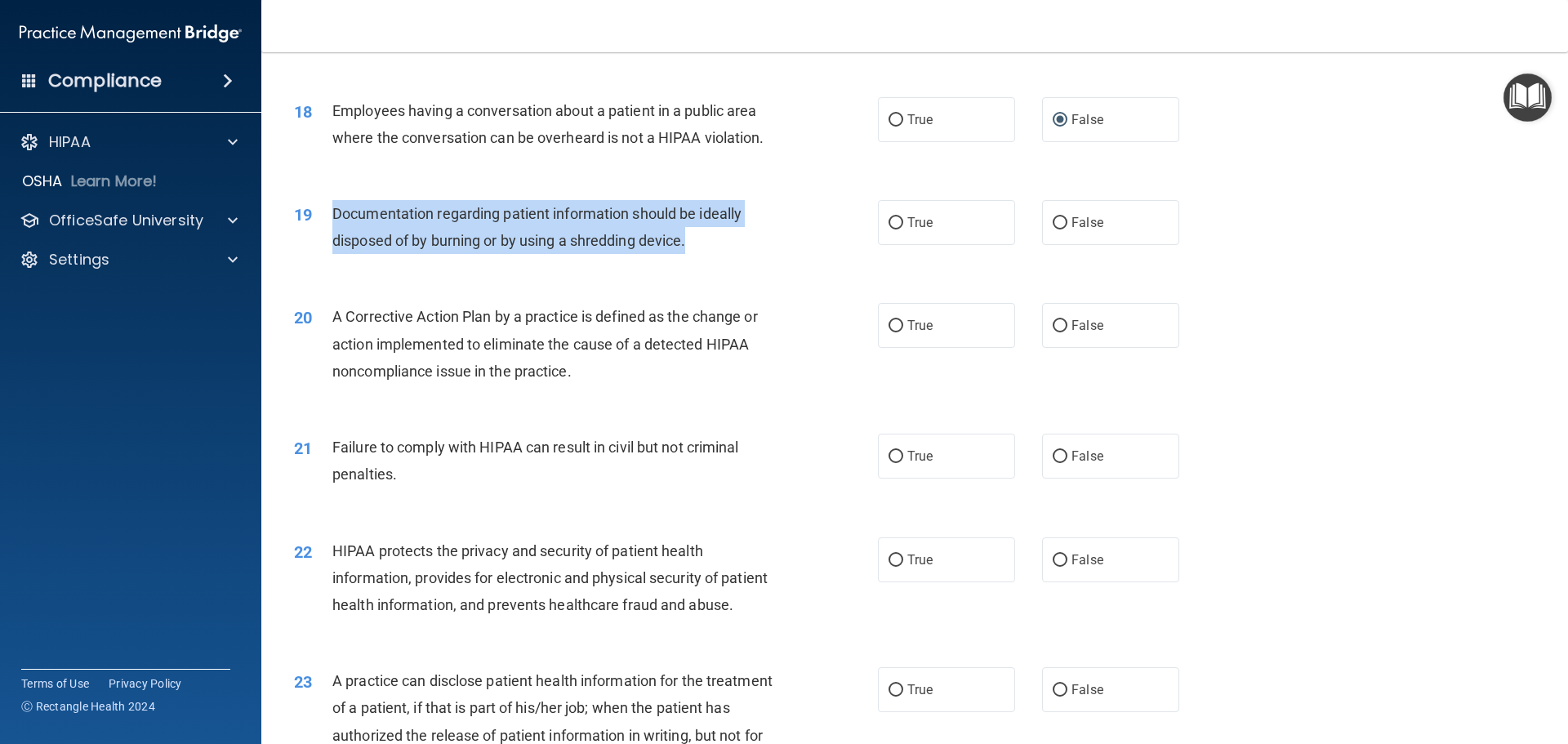
drag, startPoint x: 691, startPoint y: 277, endPoint x: 334, endPoint y: 236, distance: 359.3
click at [334, 236] on div "Documentation regarding patient information should be ideally disposed of by bu…" at bounding box center [561, 226] width 456 height 54
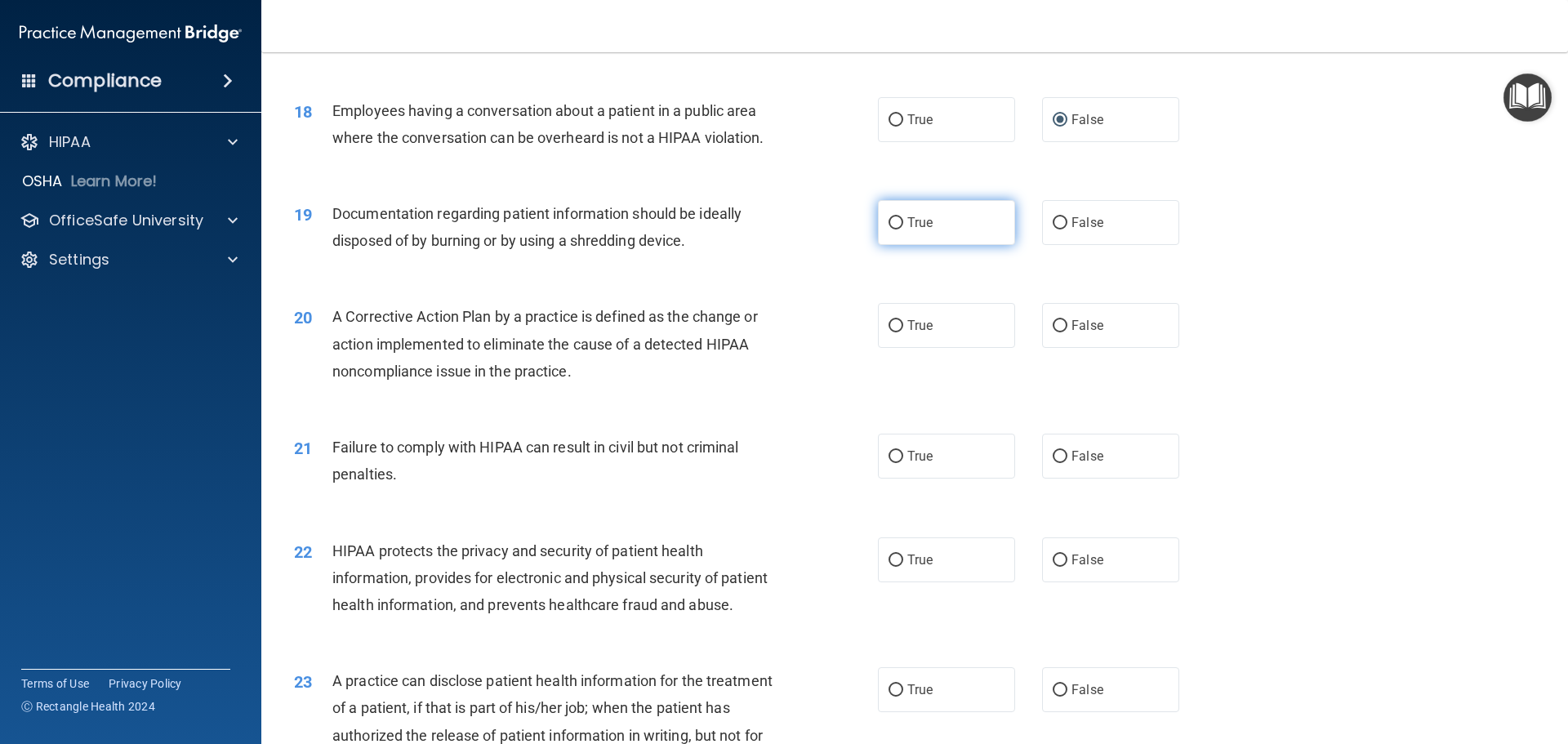
click at [900, 245] on label "True" at bounding box center [946, 222] width 137 height 45
click at [900, 230] on input "True" at bounding box center [896, 223] width 15 height 12
radio input "true"
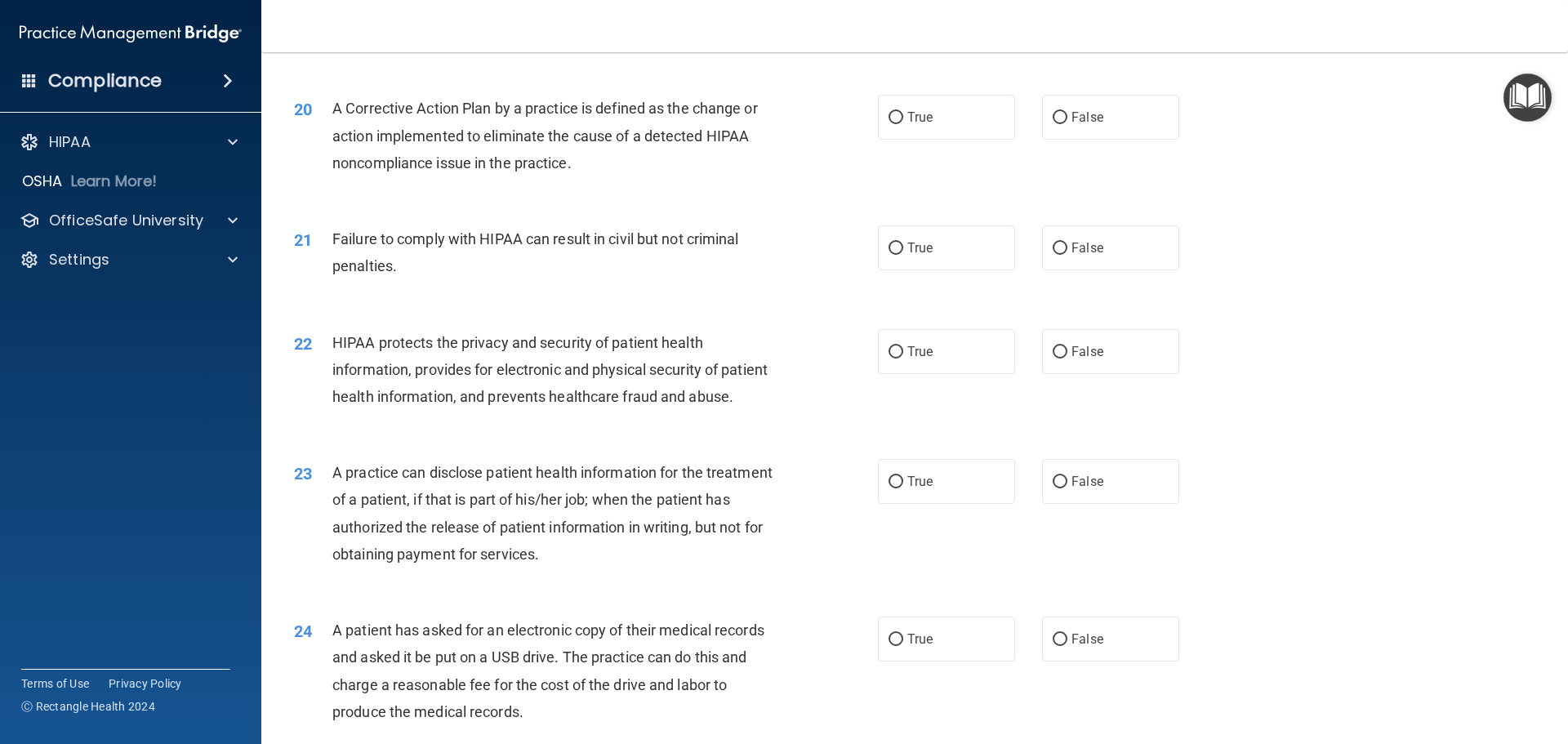
scroll to position [2286, 0]
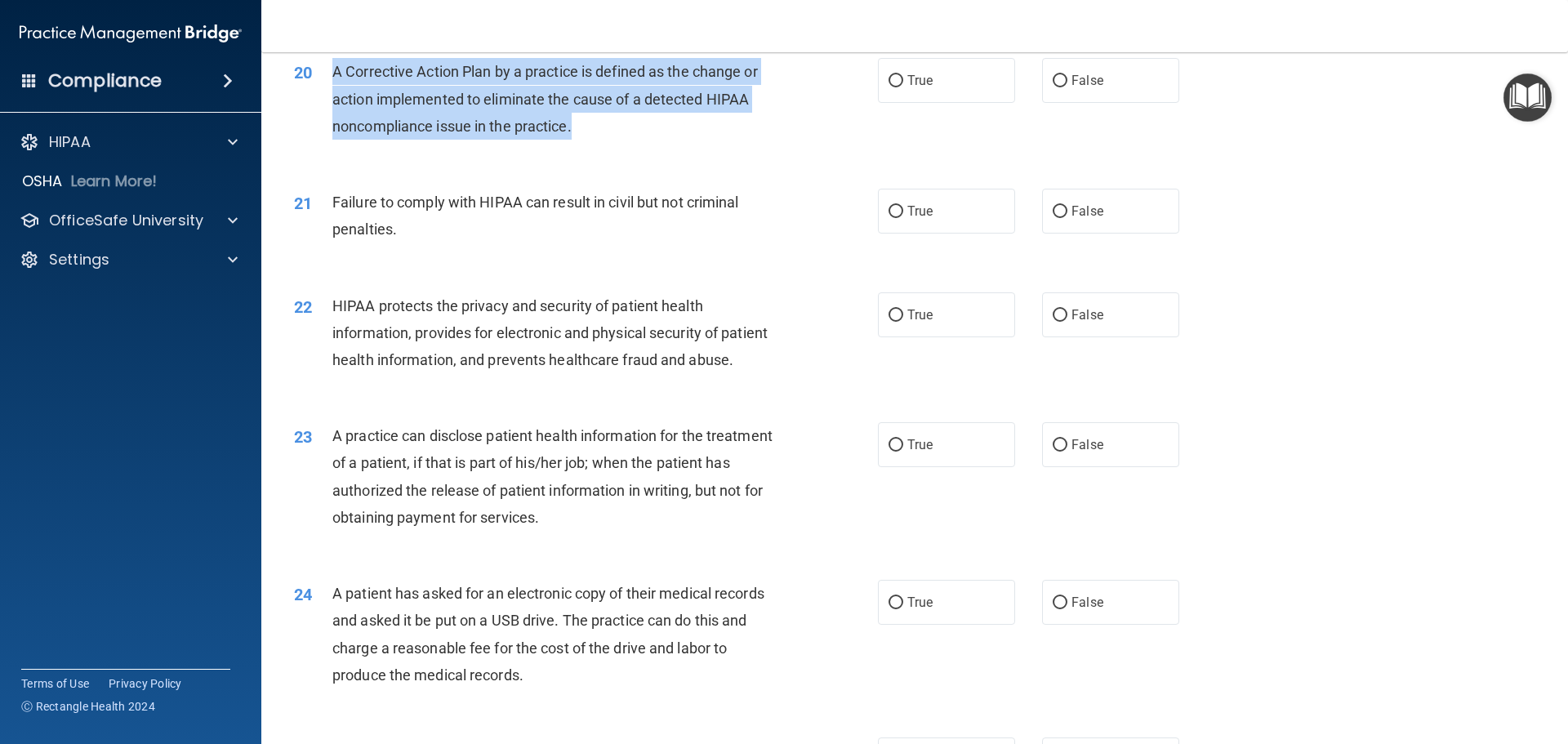
drag, startPoint x: 334, startPoint y: 94, endPoint x: 649, endPoint y: 168, distance: 323.6
click at [649, 148] on div "20 A Corrective Action Plan by a practice is defined as the change or action im…" at bounding box center [586, 103] width 633 height 90
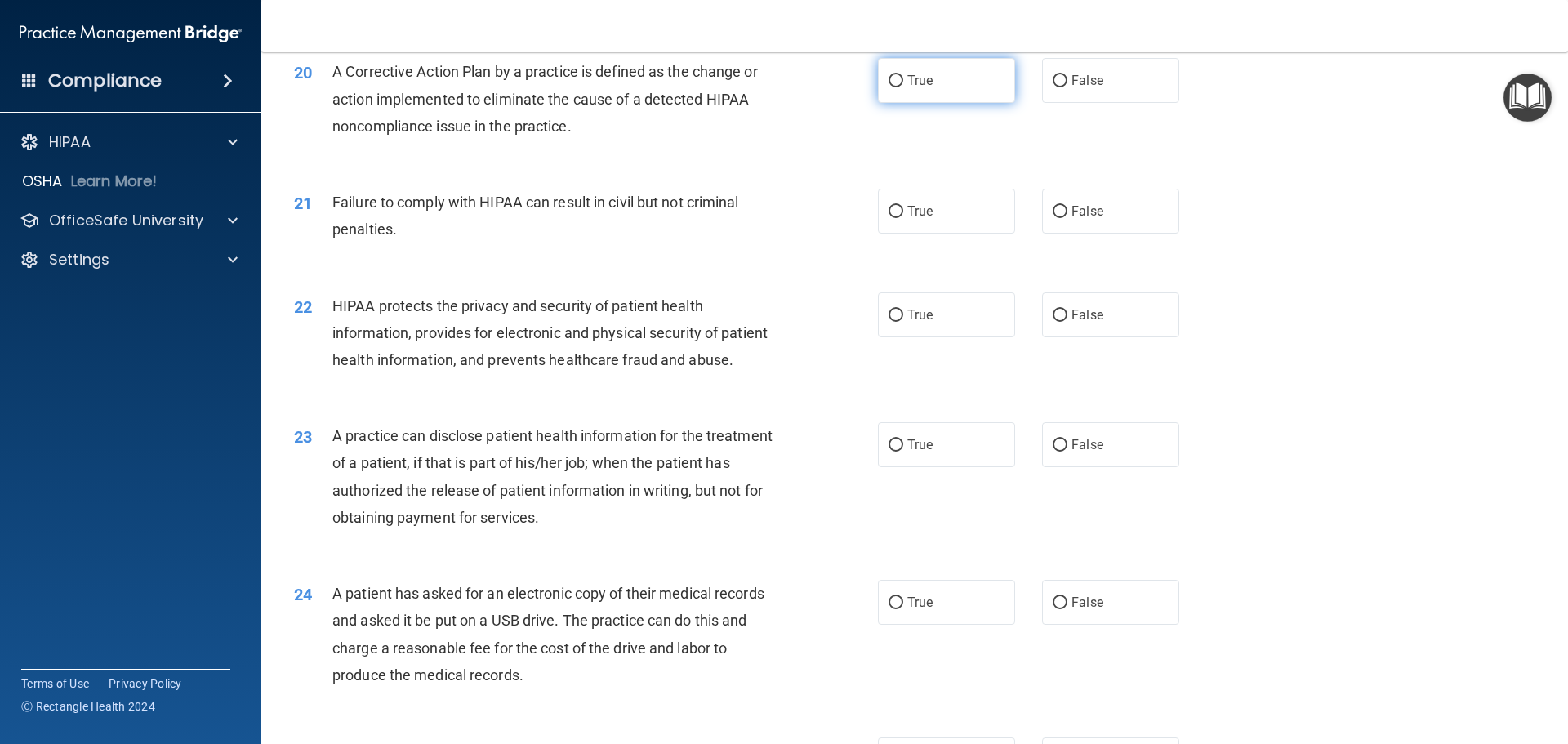
click at [937, 103] on label "True" at bounding box center [946, 80] width 137 height 45
click at [903, 87] on input "True" at bounding box center [896, 81] width 15 height 12
radio input "true"
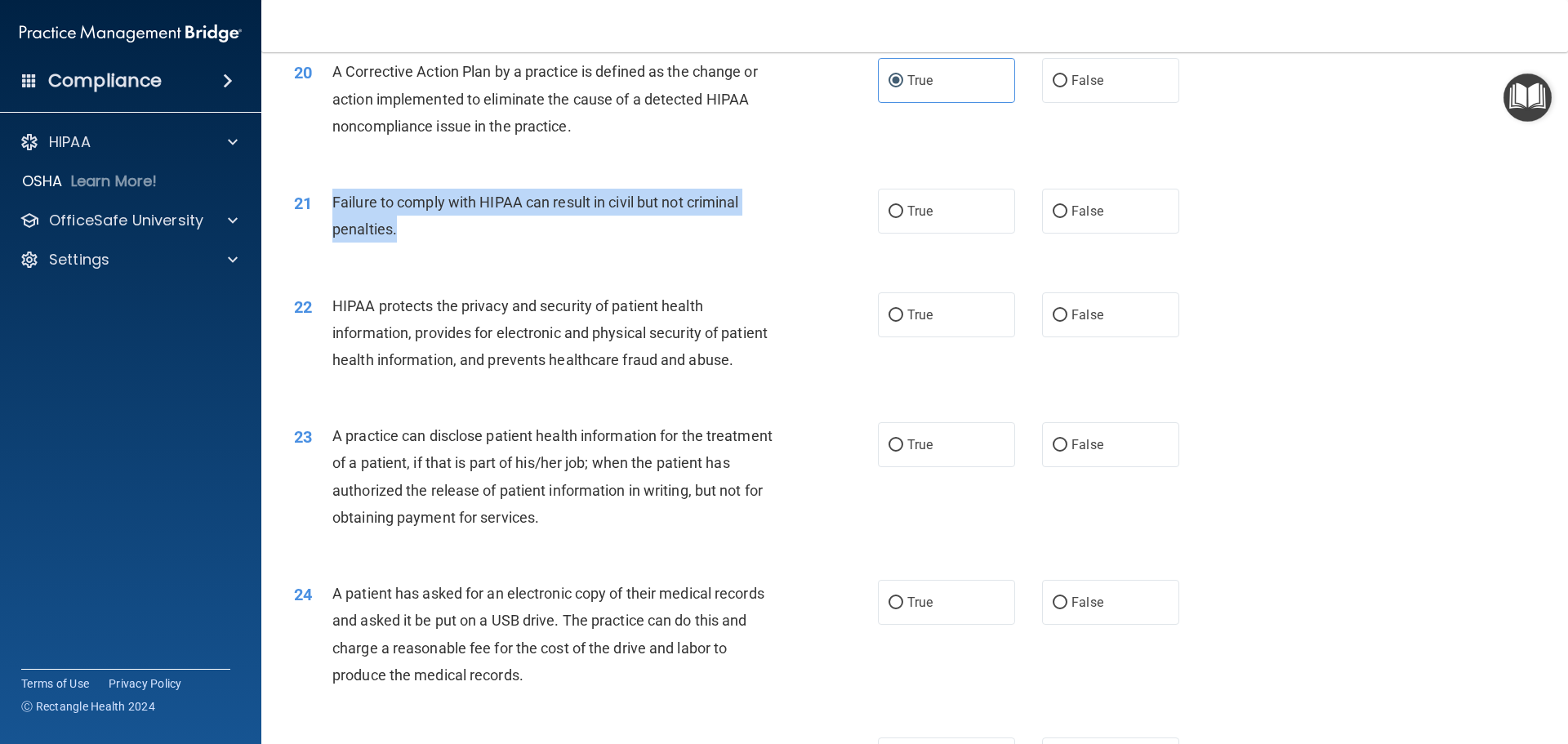
drag, startPoint x: 421, startPoint y: 250, endPoint x: 334, endPoint y: 224, distance: 90.8
click at [334, 224] on div "Failure to comply with HIPAA can result in civil but not criminal penalties." at bounding box center [561, 215] width 456 height 54
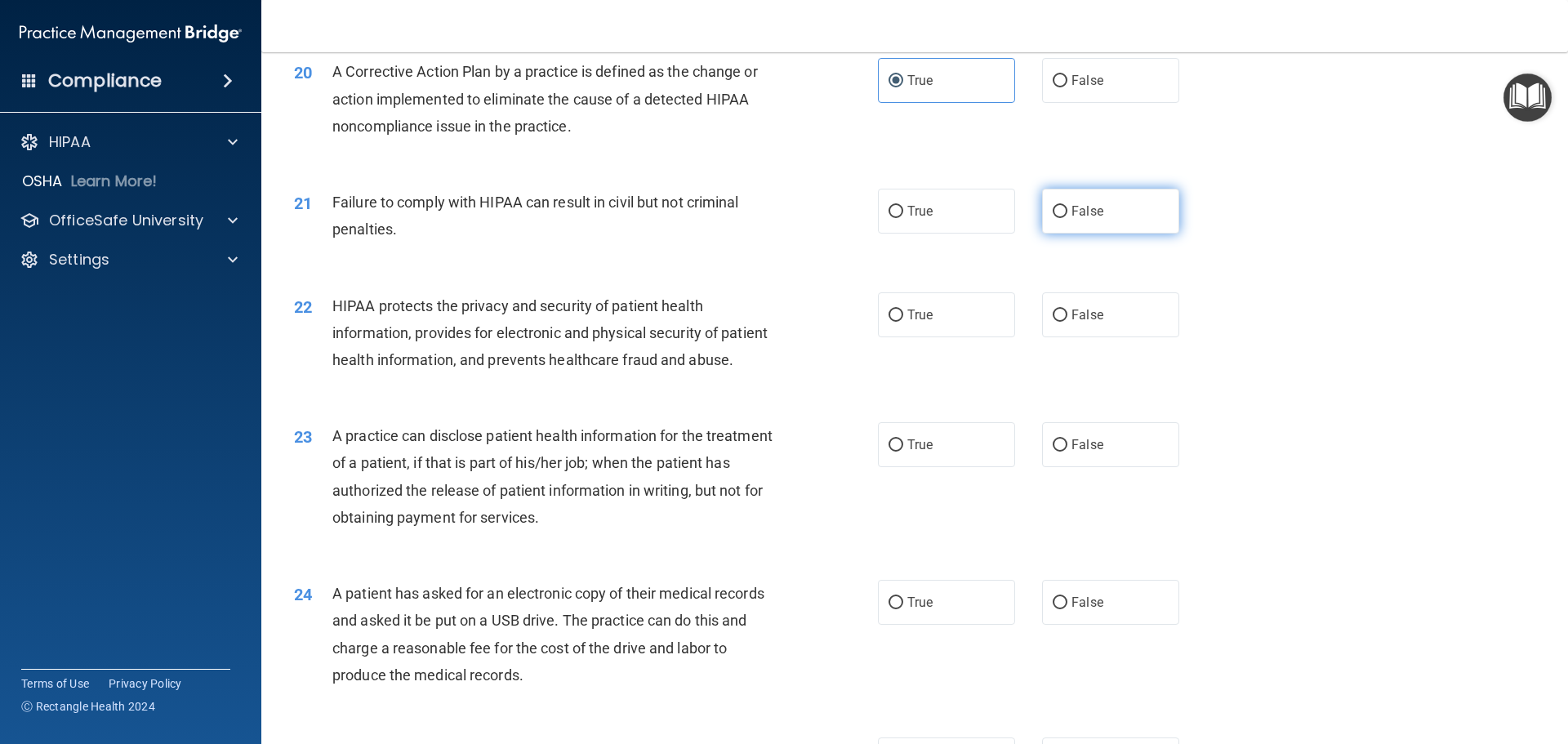
click at [1067, 233] on label "False" at bounding box center [1110, 211] width 137 height 45
click at [1067, 218] on input "False" at bounding box center [1060, 212] width 15 height 12
radio input "true"
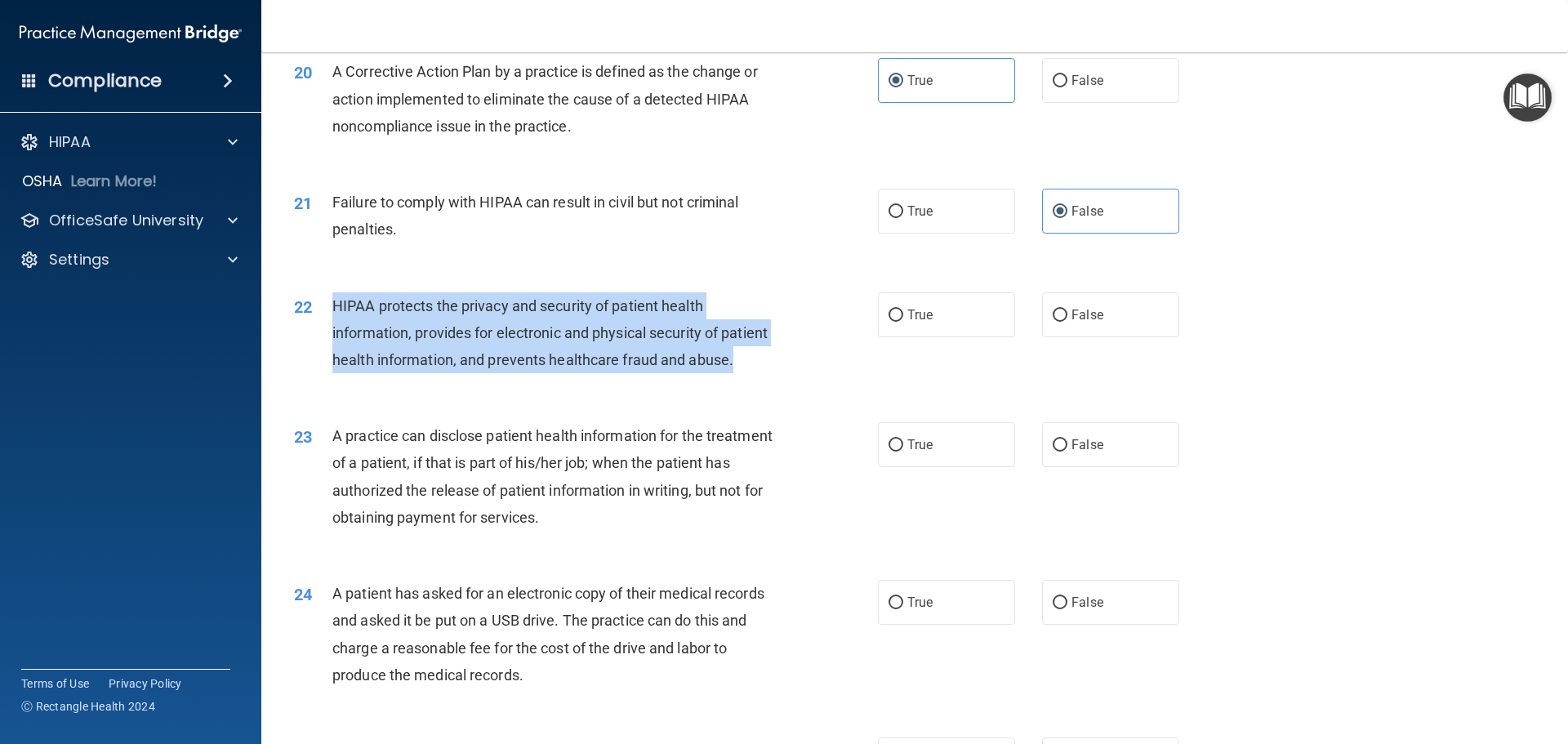
drag, startPoint x: 436, startPoint y: 408, endPoint x: 334, endPoint y: 333, distance: 126.6
click at [334, 333] on div "HIPAA protects the privacy and security of patient health information, provides…" at bounding box center [561, 333] width 456 height 81
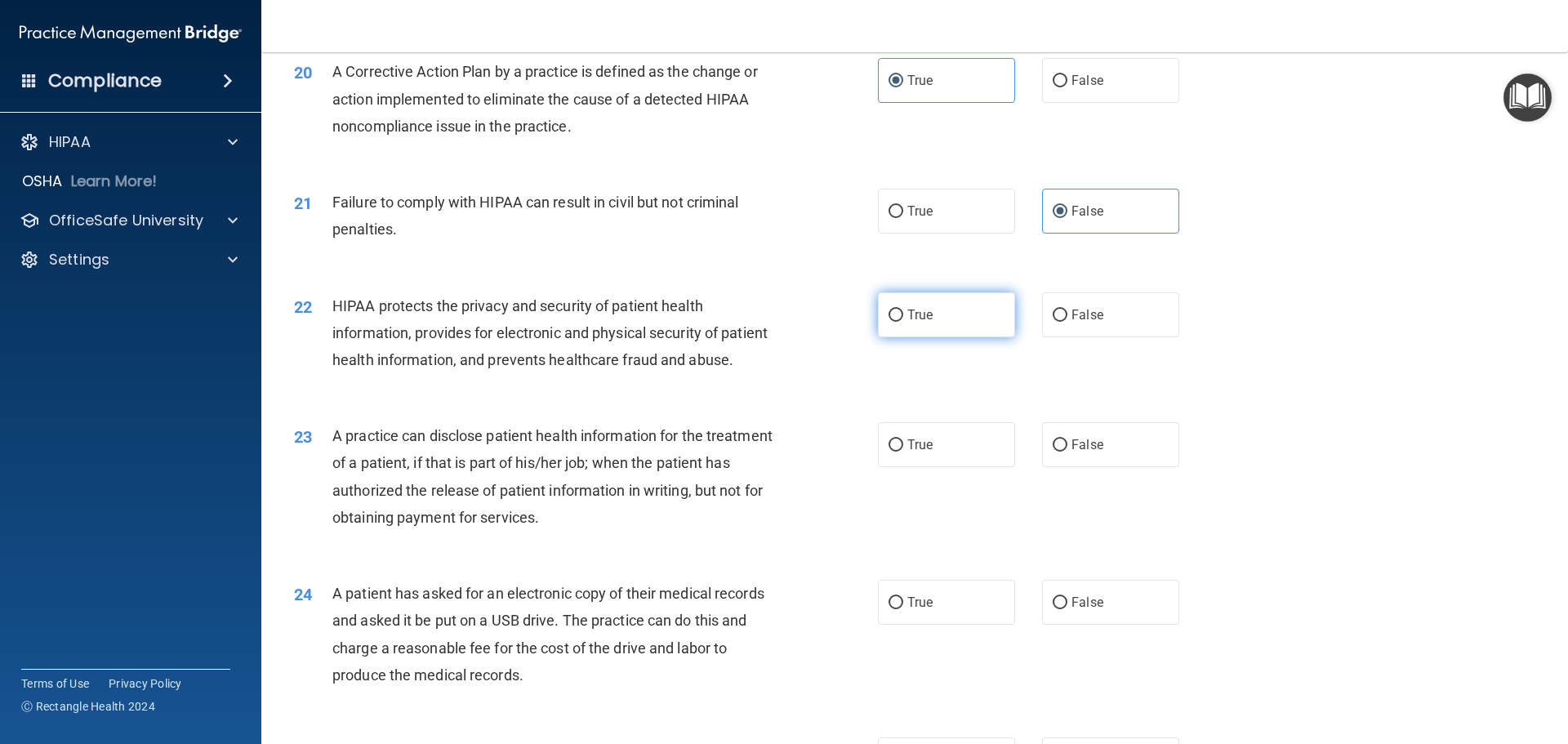
click at [906, 329] on label "True" at bounding box center [946, 314] width 137 height 45
click at [903, 322] on input "True" at bounding box center [896, 315] width 15 height 12
radio input "true"
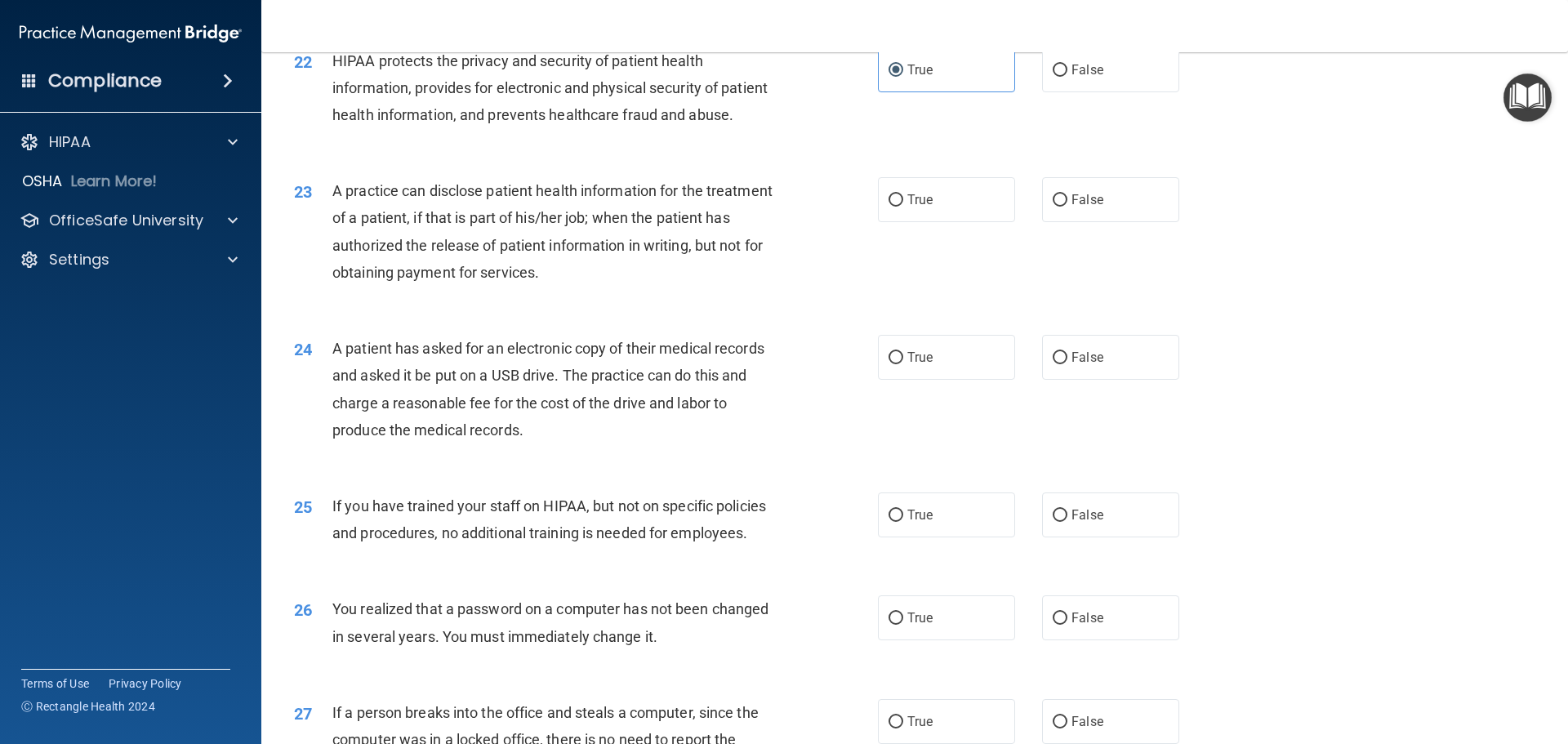
scroll to position [2694, 0]
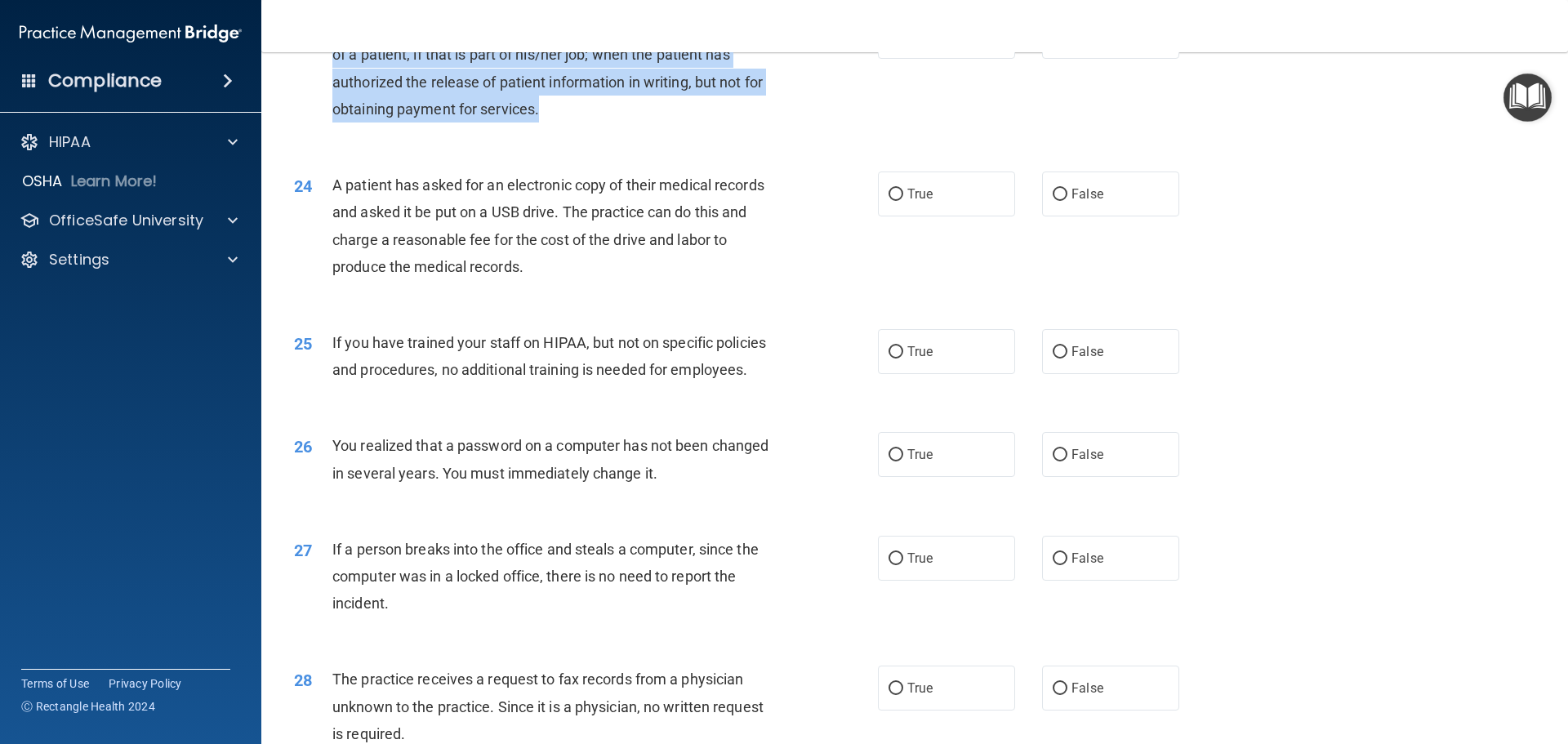
drag, startPoint x: 326, startPoint y: 75, endPoint x: 668, endPoint y: 173, distance: 355.8
click at [668, 130] on div "23 A practice can disclose patient health information for the treatment of a pa…" at bounding box center [586, 72] width 633 height 117
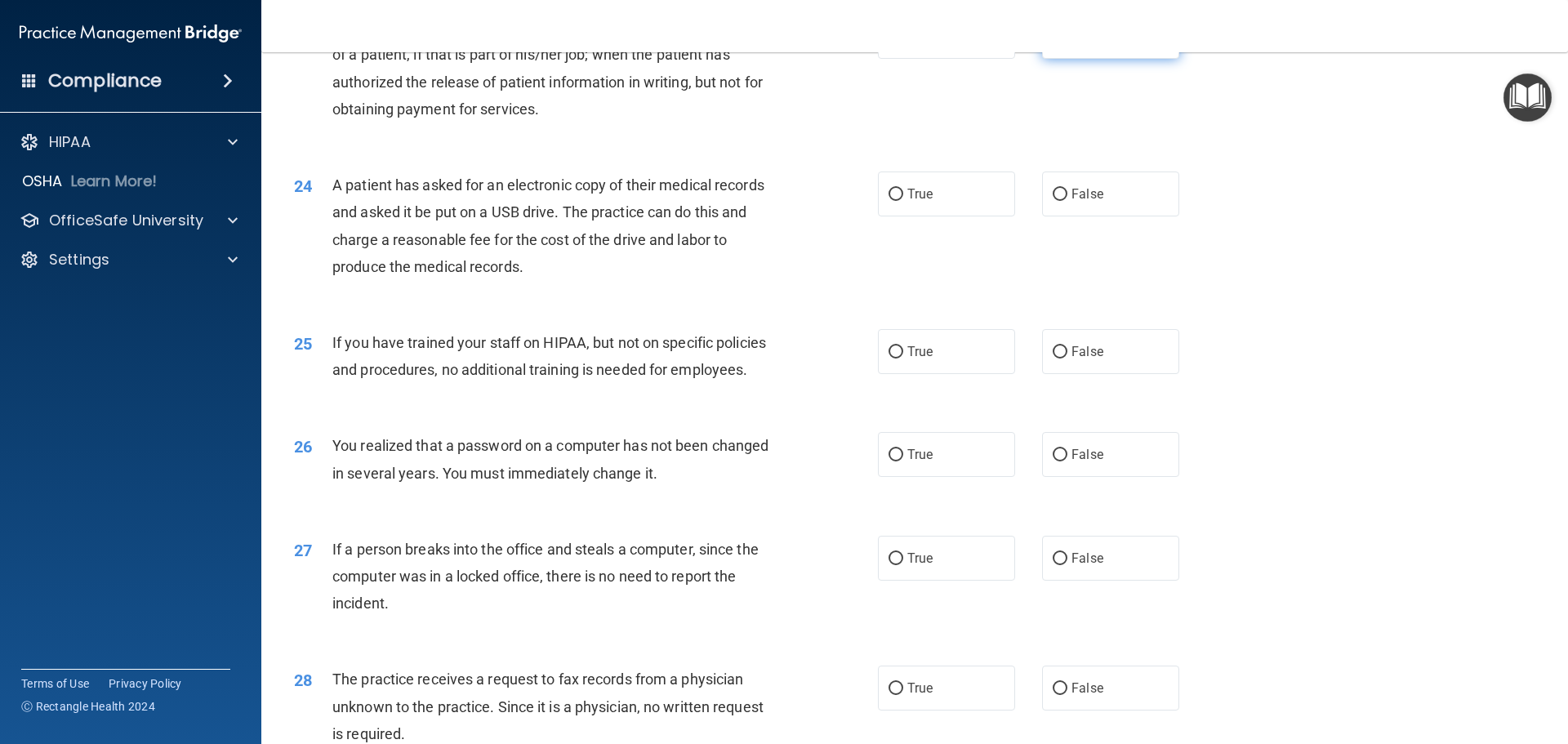
click at [1059, 59] on label "False" at bounding box center [1110, 36] width 137 height 45
click at [1059, 43] on input "False" at bounding box center [1060, 36] width 15 height 12
radio input "true"
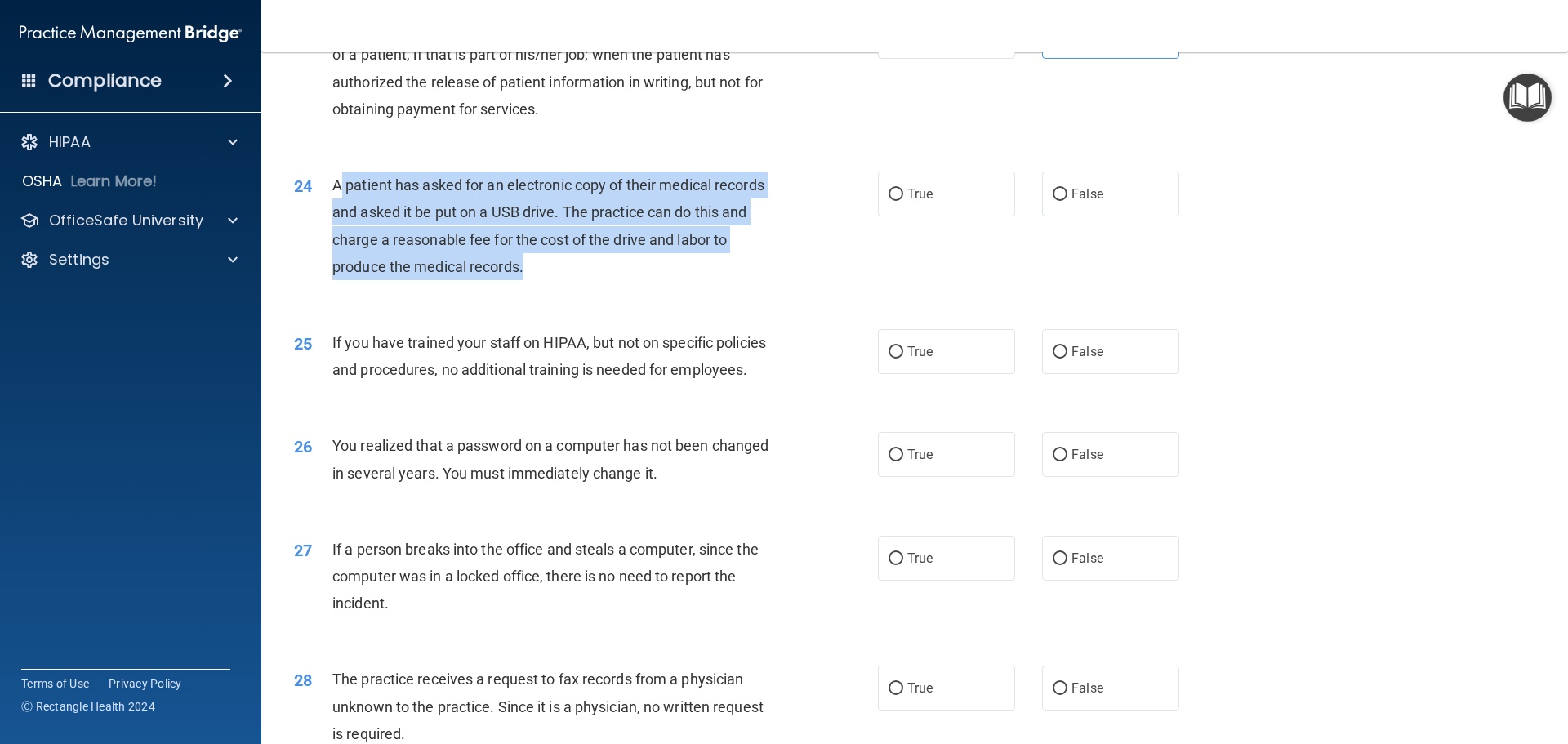
drag, startPoint x: 516, startPoint y: 319, endPoint x: 338, endPoint y: 246, distance: 192.4
click at [338, 246] on div "A patient has asked for an electronic copy of their medical records and asked i…" at bounding box center [561, 226] width 456 height 109
click at [337, 245] on span "A patient has asked for an electronic copy of their medical records and asked i…" at bounding box center [548, 226] width 432 height 99
drag, startPoint x: 334, startPoint y: 239, endPoint x: 548, endPoint y: 338, distance: 235.8
click at [548, 288] on div "24 A patient has asked for an electronic copy of their medical records and aske…" at bounding box center [586, 230] width 633 height 117
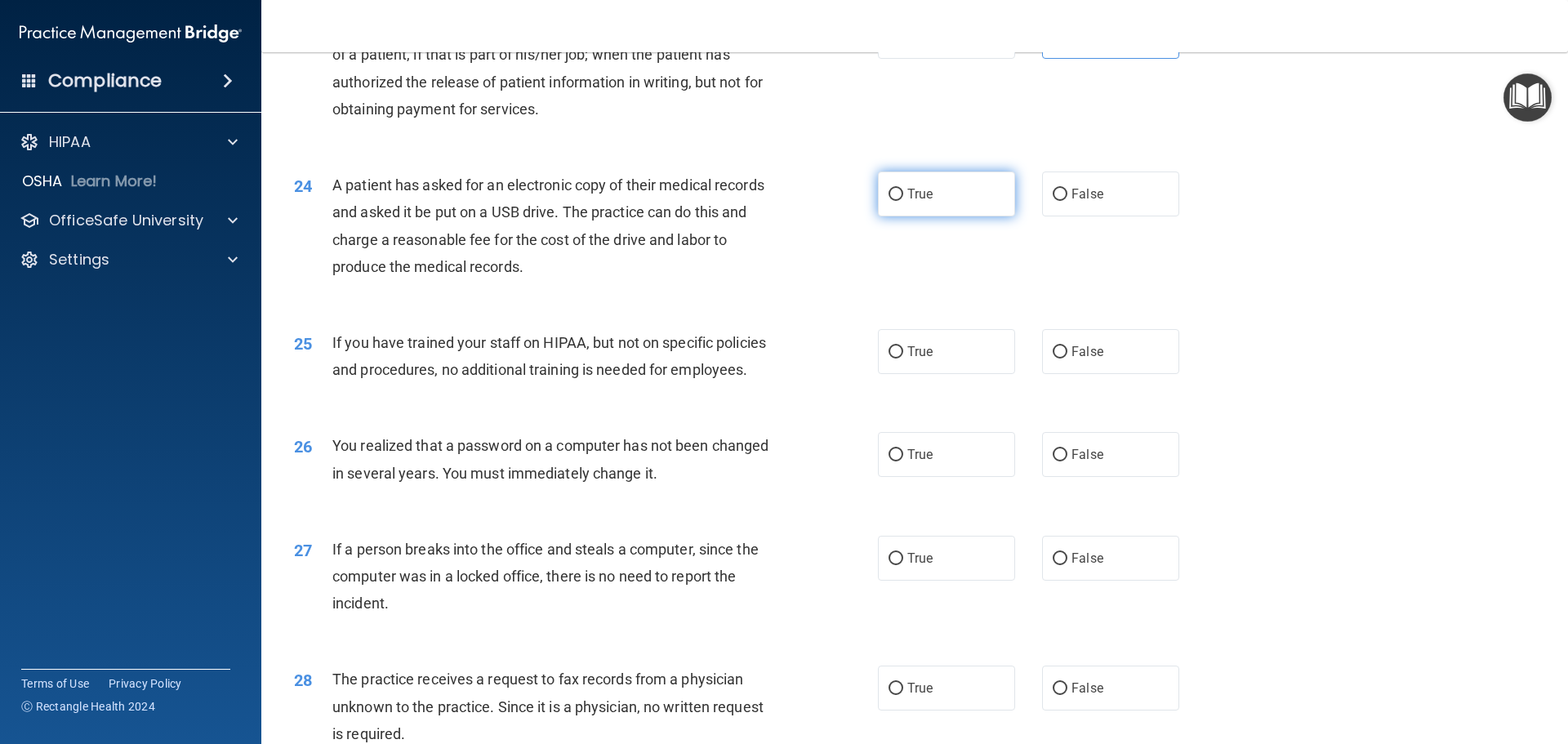
click at [928, 216] on label "True" at bounding box center [946, 194] width 137 height 45
click at [903, 201] on input "True" at bounding box center [896, 194] width 15 height 12
radio input "true"
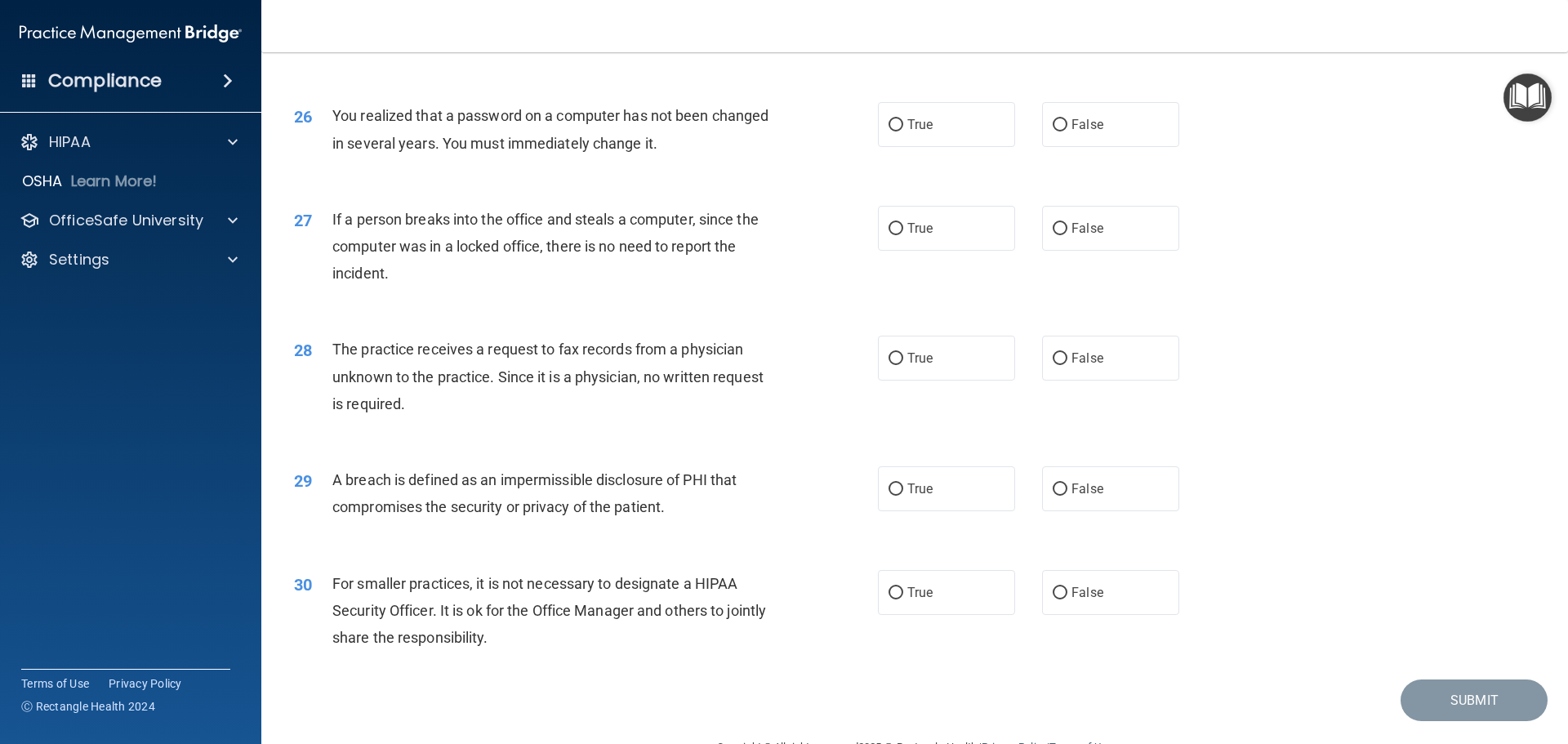
scroll to position [2939, 0]
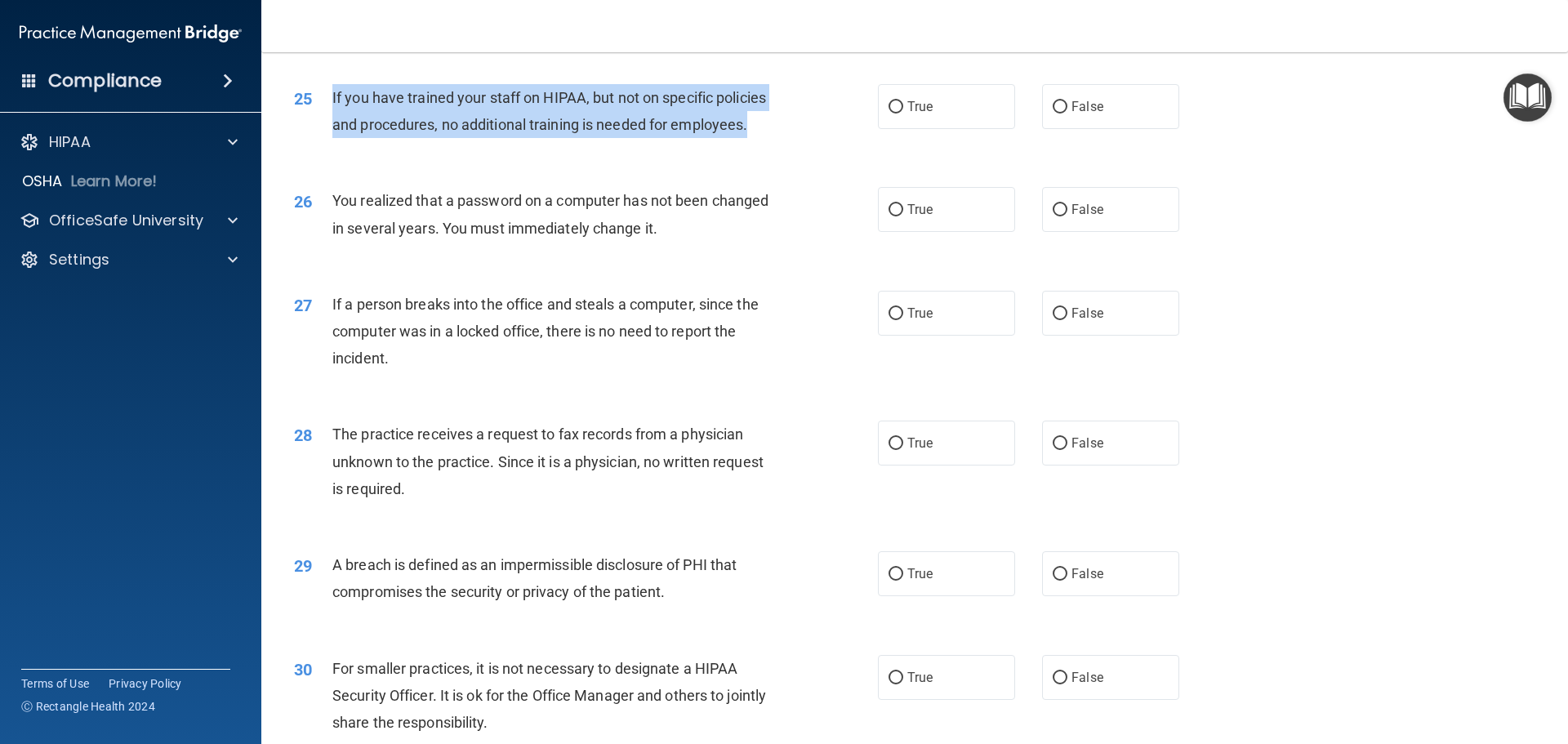
drag, startPoint x: 330, startPoint y: 148, endPoint x: 779, endPoint y: 184, distance: 450.4
click at [779, 146] on div "25 If you have trained your staff on HIPAA, but not on specific policies and pr…" at bounding box center [586, 114] width 633 height 62
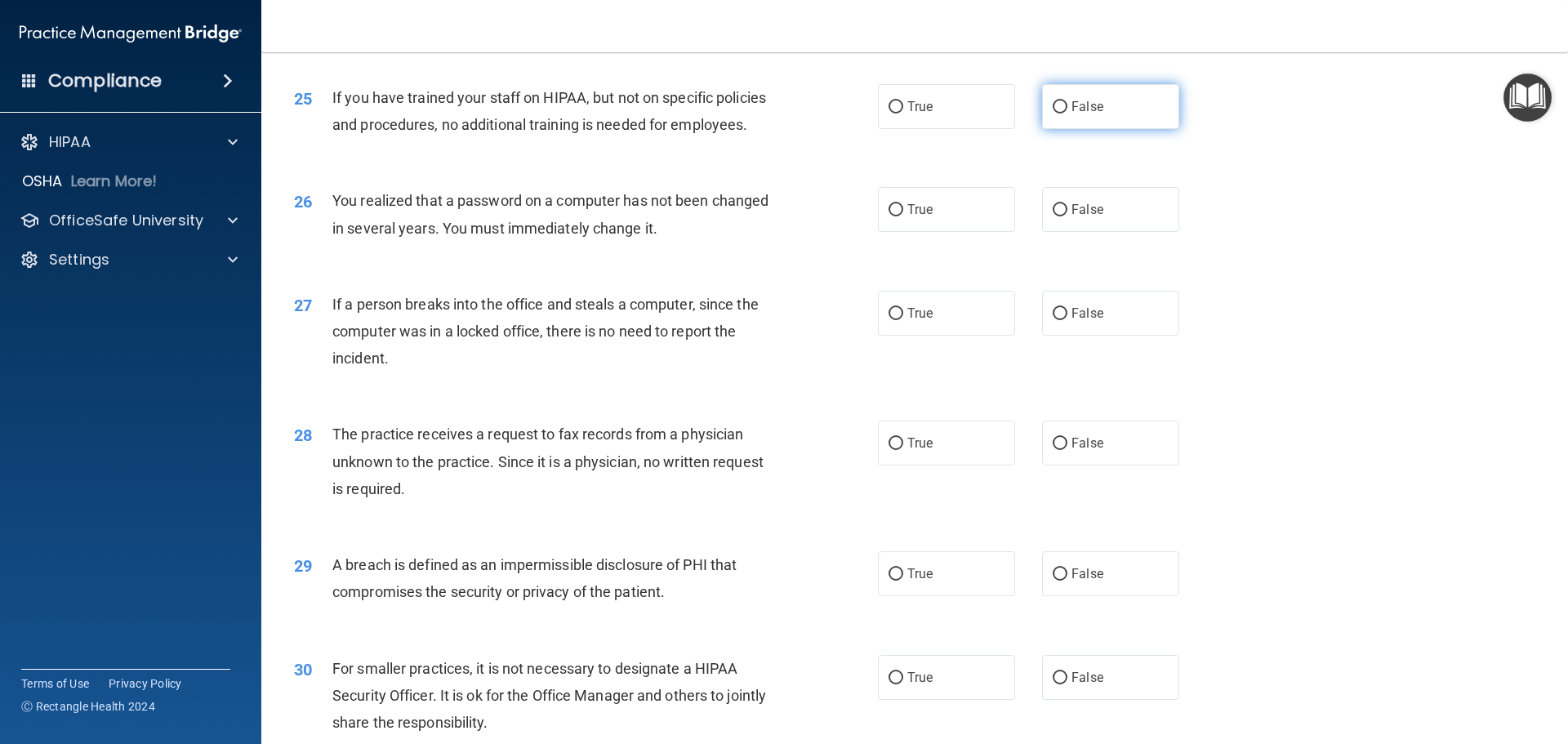
click at [1121, 129] on label "False" at bounding box center [1110, 106] width 137 height 45
click at [1067, 114] on input "False" at bounding box center [1060, 107] width 15 height 12
radio input "true"
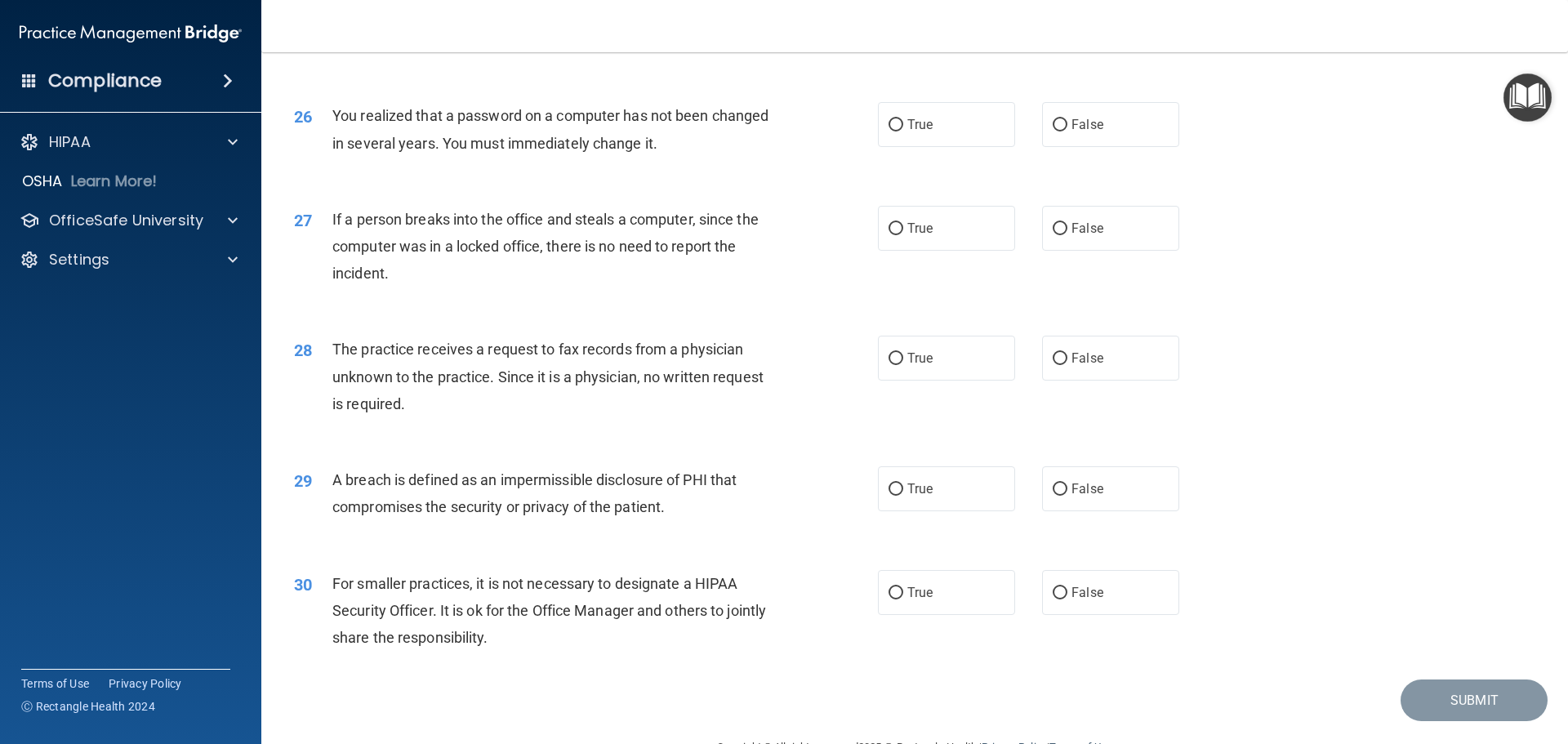
scroll to position [3102, 0]
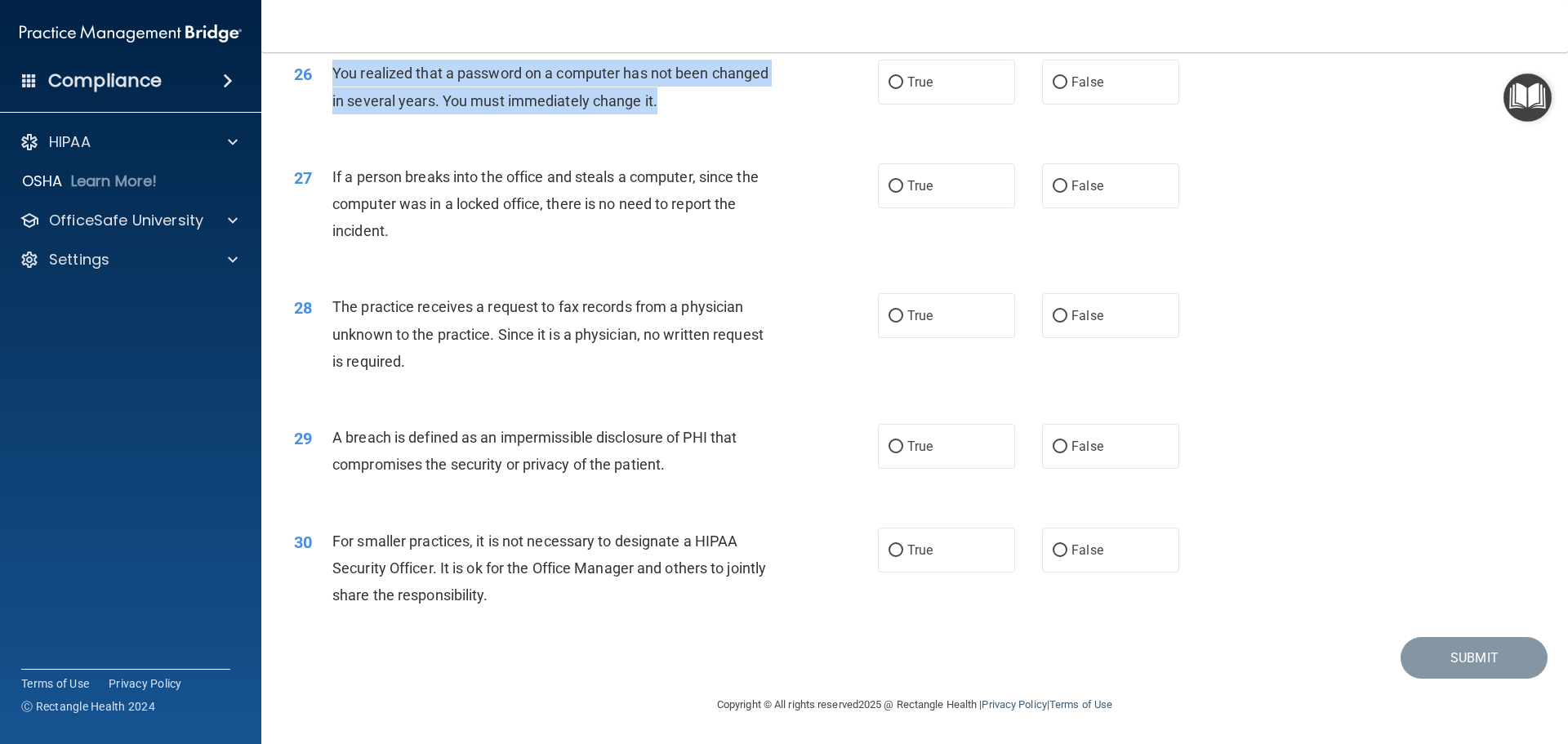
drag, startPoint x: 329, startPoint y: 85, endPoint x: 783, endPoint y: 139, distance: 457.2
click at [783, 122] on div "26 You realized that a password on a computer has not been changed in several y…" at bounding box center [586, 90] width 633 height 62
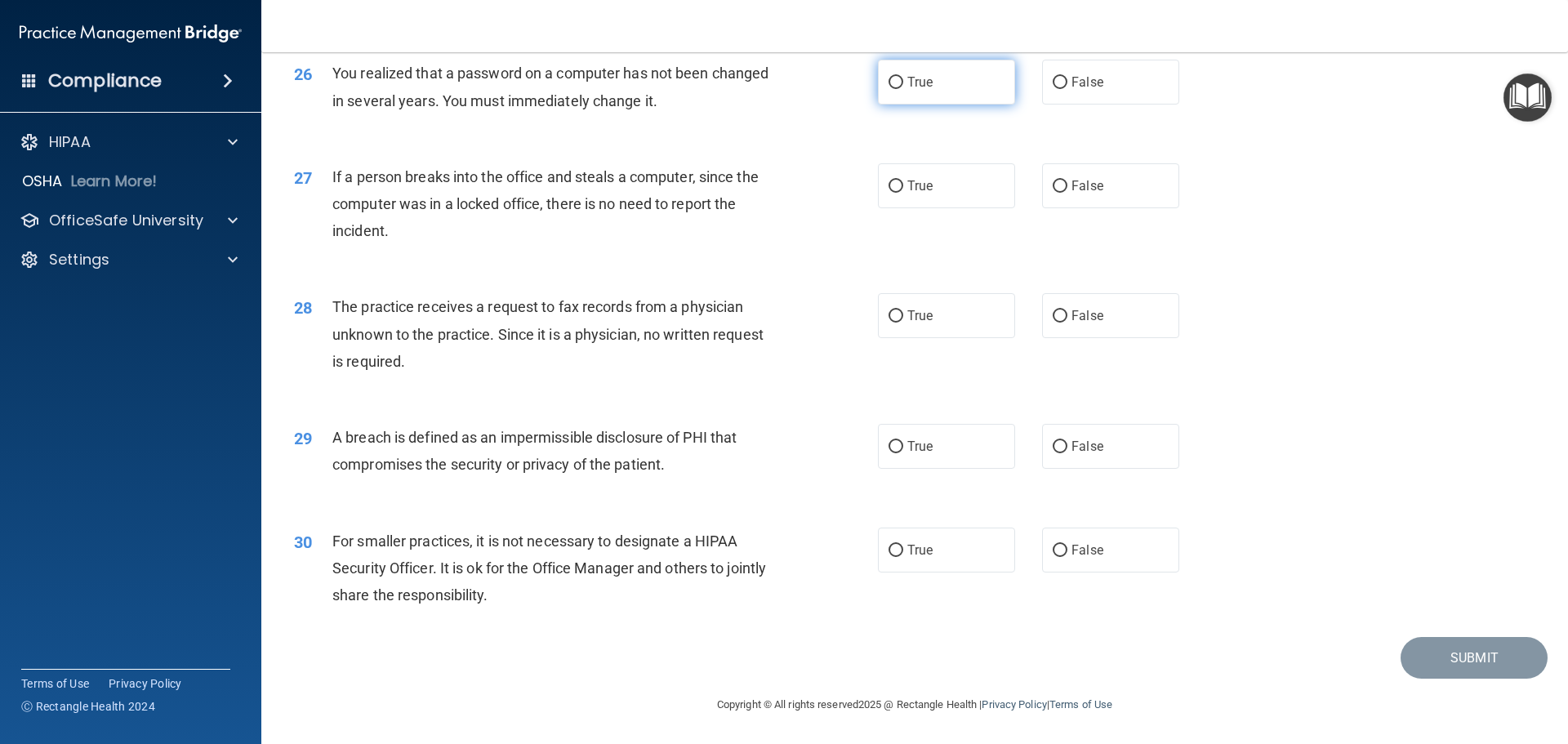
click at [924, 105] on label "True" at bounding box center [946, 82] width 137 height 45
click at [903, 89] on input "True" at bounding box center [896, 83] width 15 height 12
radio input "true"
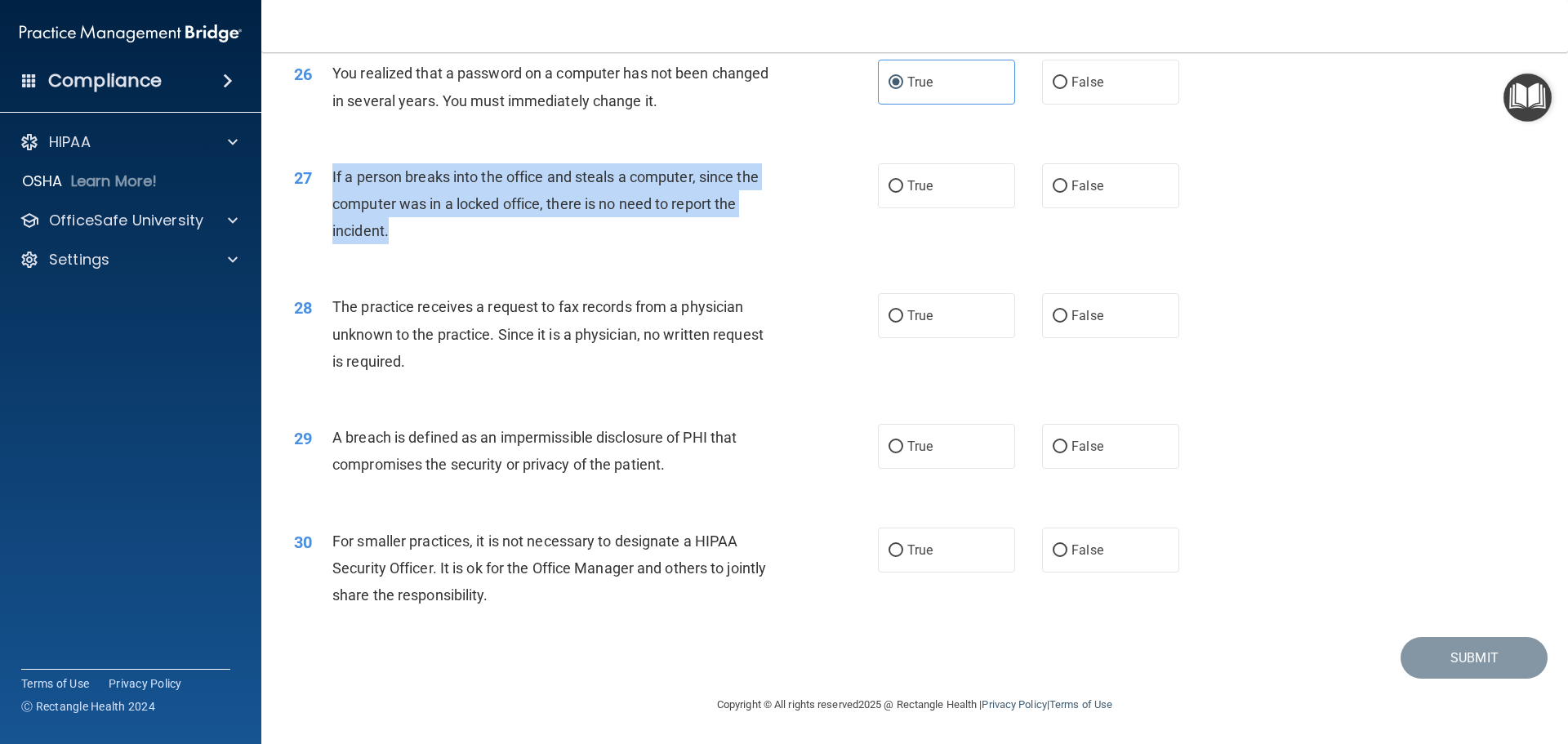
drag, startPoint x: 486, startPoint y: 246, endPoint x: 329, endPoint y: 190, distance: 166.7
click at [329, 190] on div "27 If a person breaks into the office and steals a computer, since the computer…" at bounding box center [586, 208] width 633 height 90
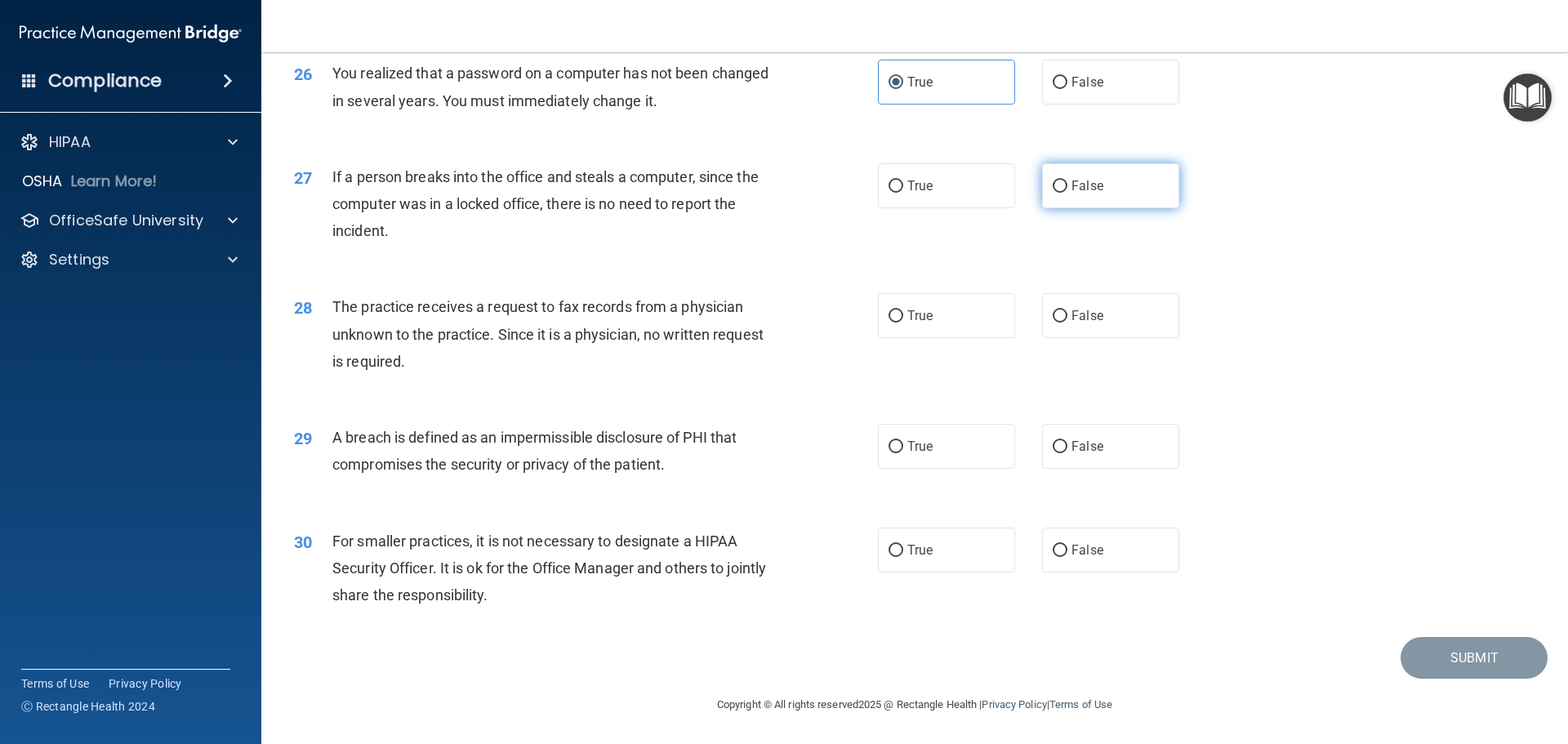
click at [1093, 208] on label "False" at bounding box center [1110, 186] width 137 height 45
click at [1067, 192] on input "False" at bounding box center [1060, 186] width 15 height 12
radio input "true"
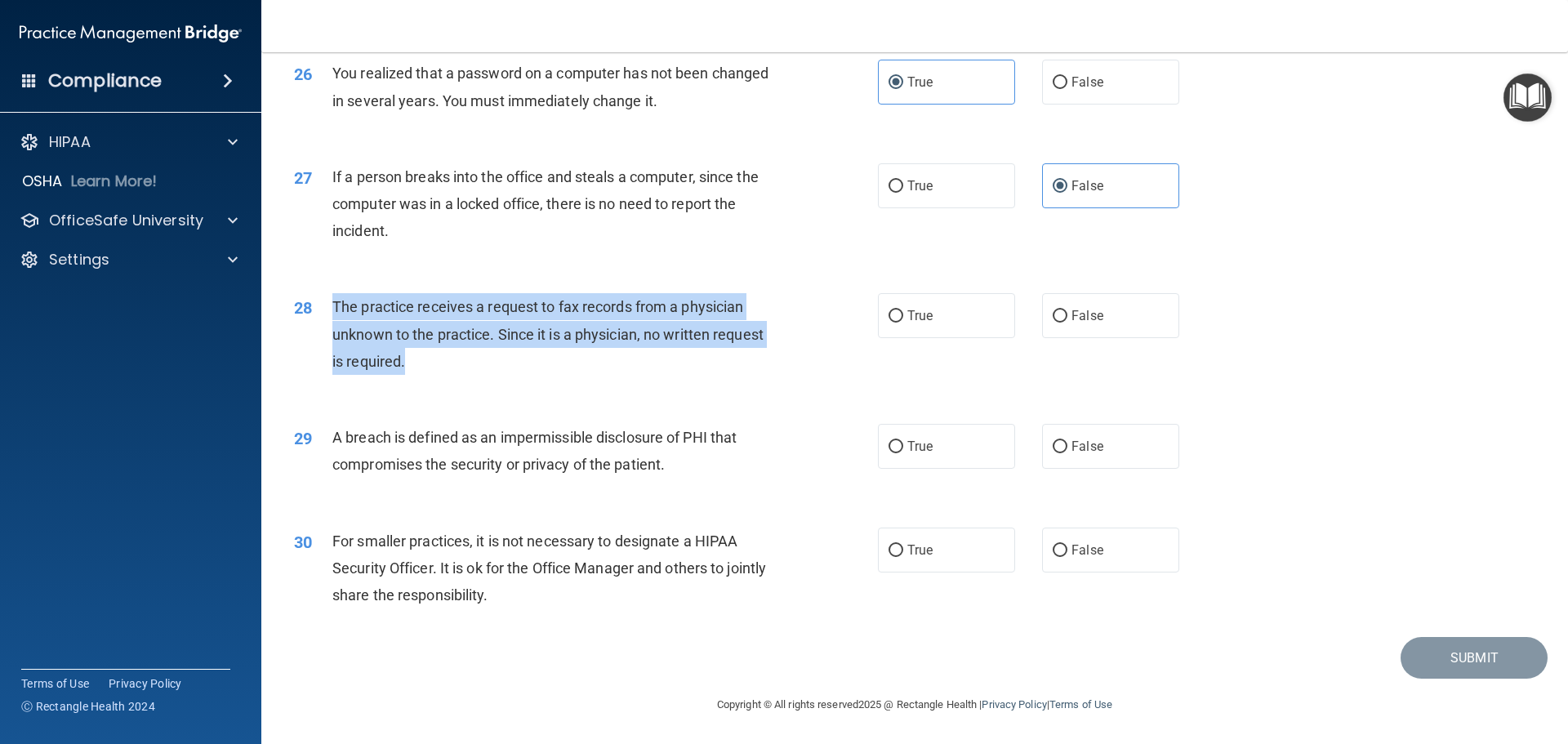
drag, startPoint x: 426, startPoint y: 378, endPoint x: 322, endPoint y: 335, distance: 112.5
click at [322, 335] on div "28 The practice receives a request to fax records from a physician unknown to t…" at bounding box center [586, 338] width 633 height 90
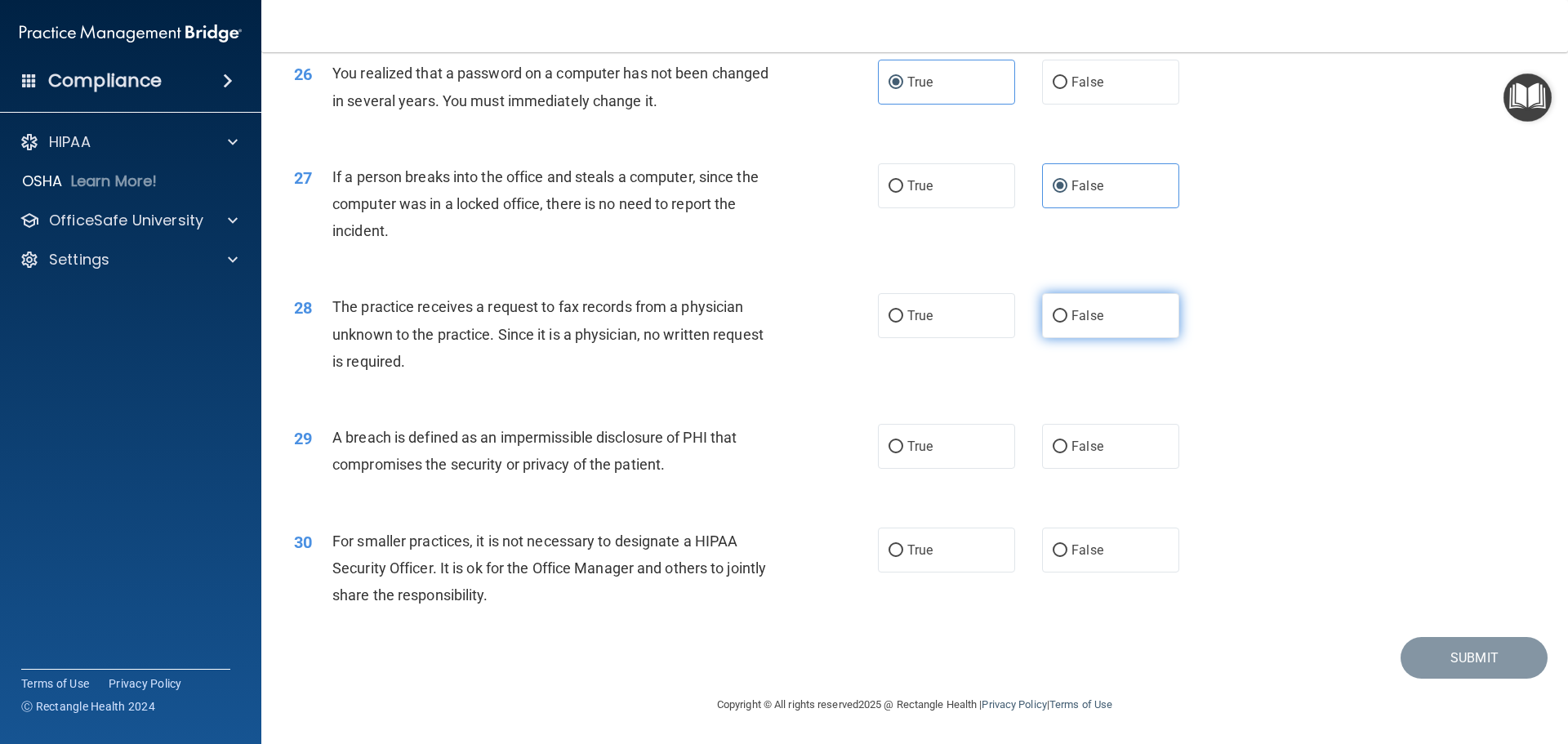
click at [1053, 338] on label "False" at bounding box center [1110, 315] width 137 height 45
click at [1053, 323] on input "False" at bounding box center [1060, 316] width 15 height 12
radio input "true"
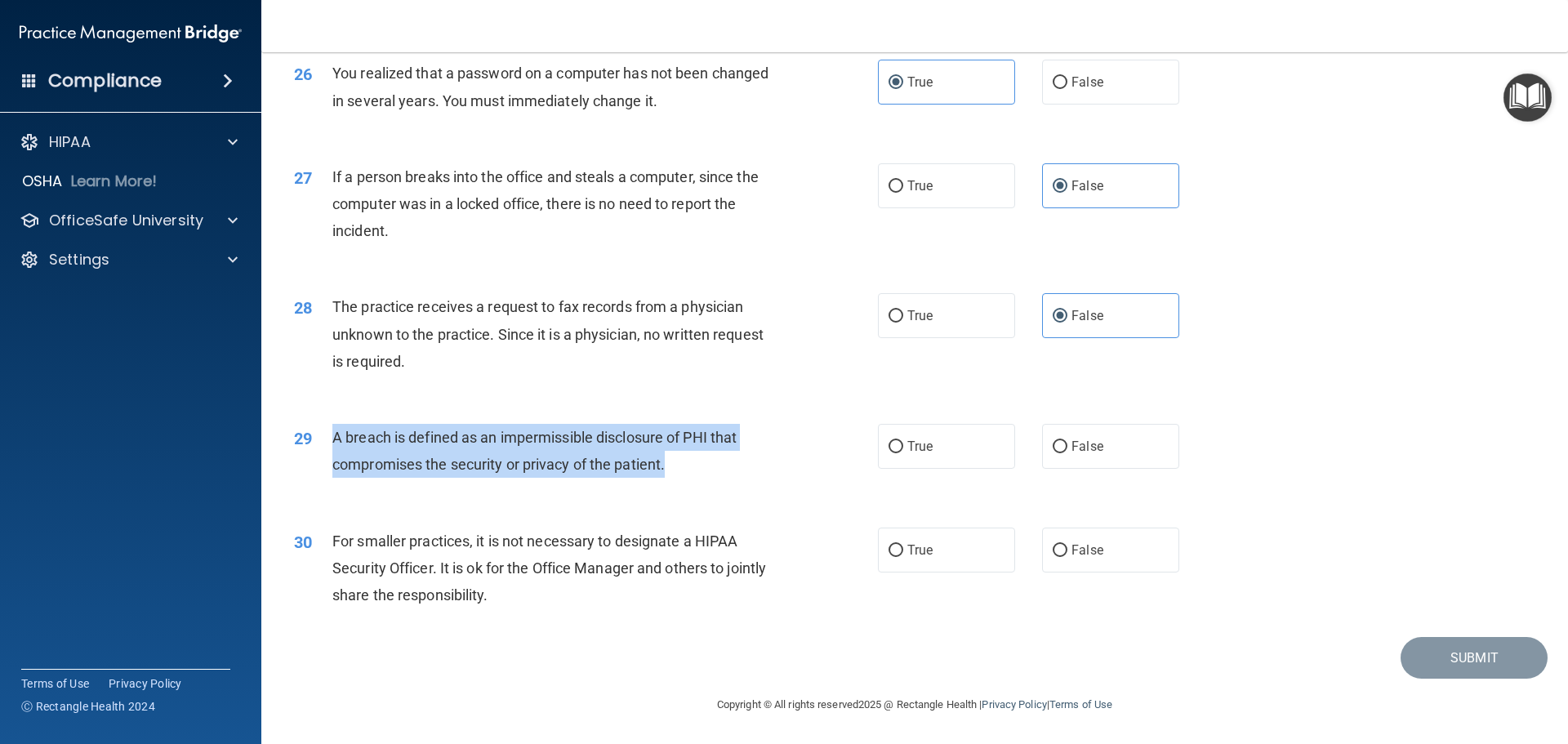
drag, startPoint x: 690, startPoint y: 494, endPoint x: 327, endPoint y: 454, distance: 365.2
click at [327, 454] on div "29 A breach is defined as an impermissible disclosure of PHI that compromises t…" at bounding box center [586, 455] width 633 height 62
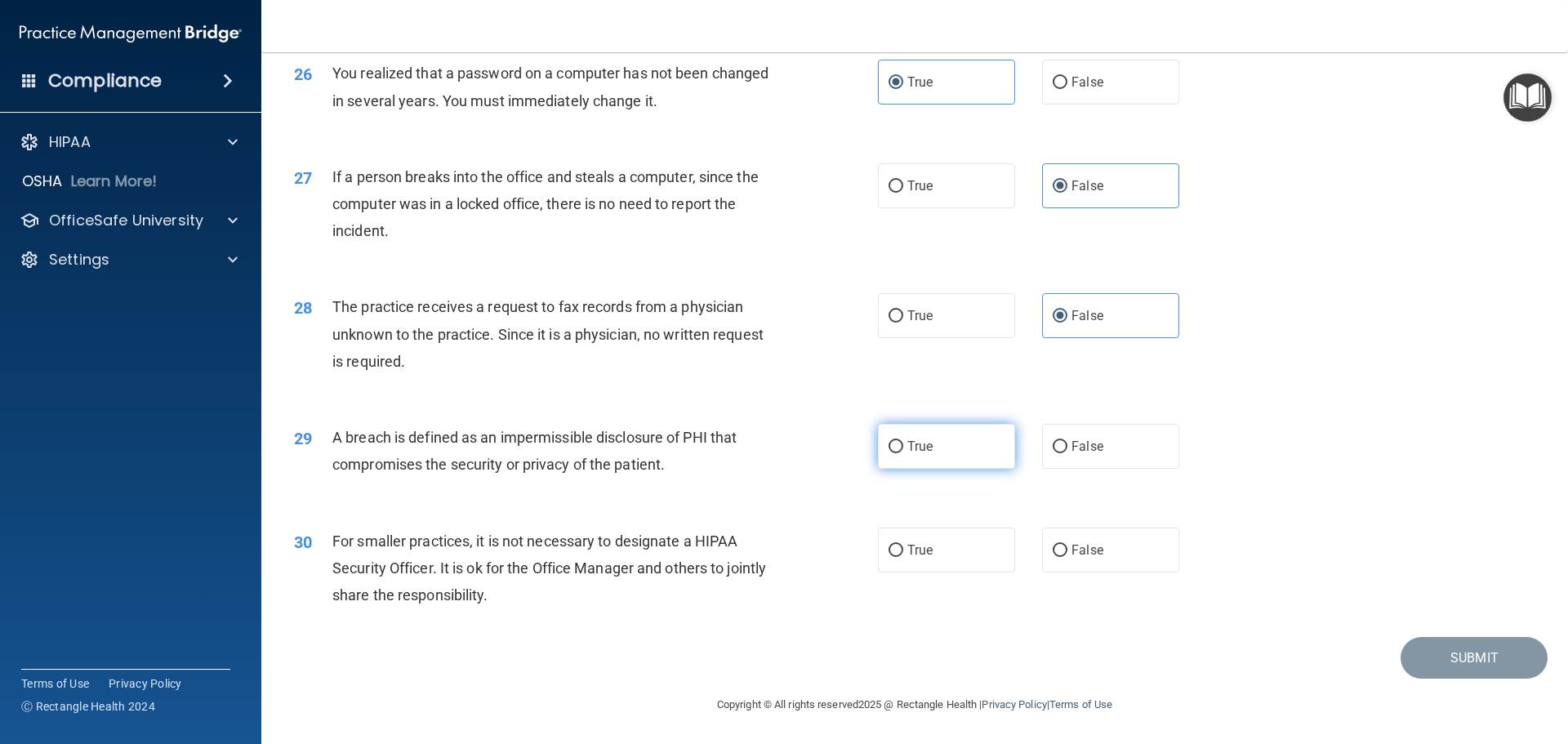
click at [924, 469] on label "True" at bounding box center [946, 446] width 137 height 45
click at [903, 453] on input "True" at bounding box center [896, 446] width 15 height 12
radio input "true"
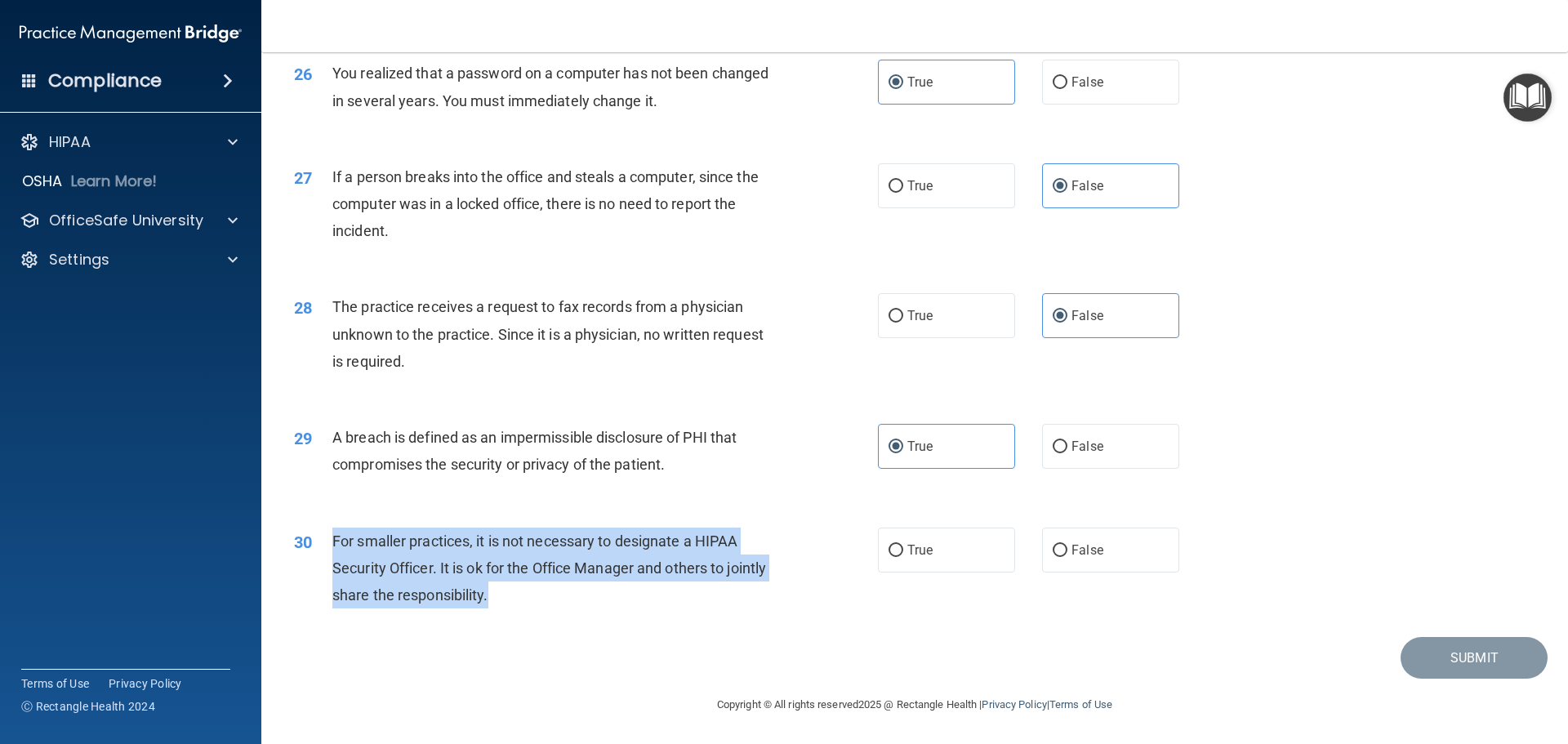
drag, startPoint x: 558, startPoint y: 611, endPoint x: 334, endPoint y: 555, distance: 230.9
click at [334, 555] on div "For smaller practices, it is not necessary to designate a HIPAA Security Office…" at bounding box center [561, 568] width 456 height 81
click at [1054, 557] on input "False" at bounding box center [1060, 550] width 15 height 12
radio input "true"
click at [1474, 678] on button "Submit" at bounding box center [1473, 658] width 147 height 41
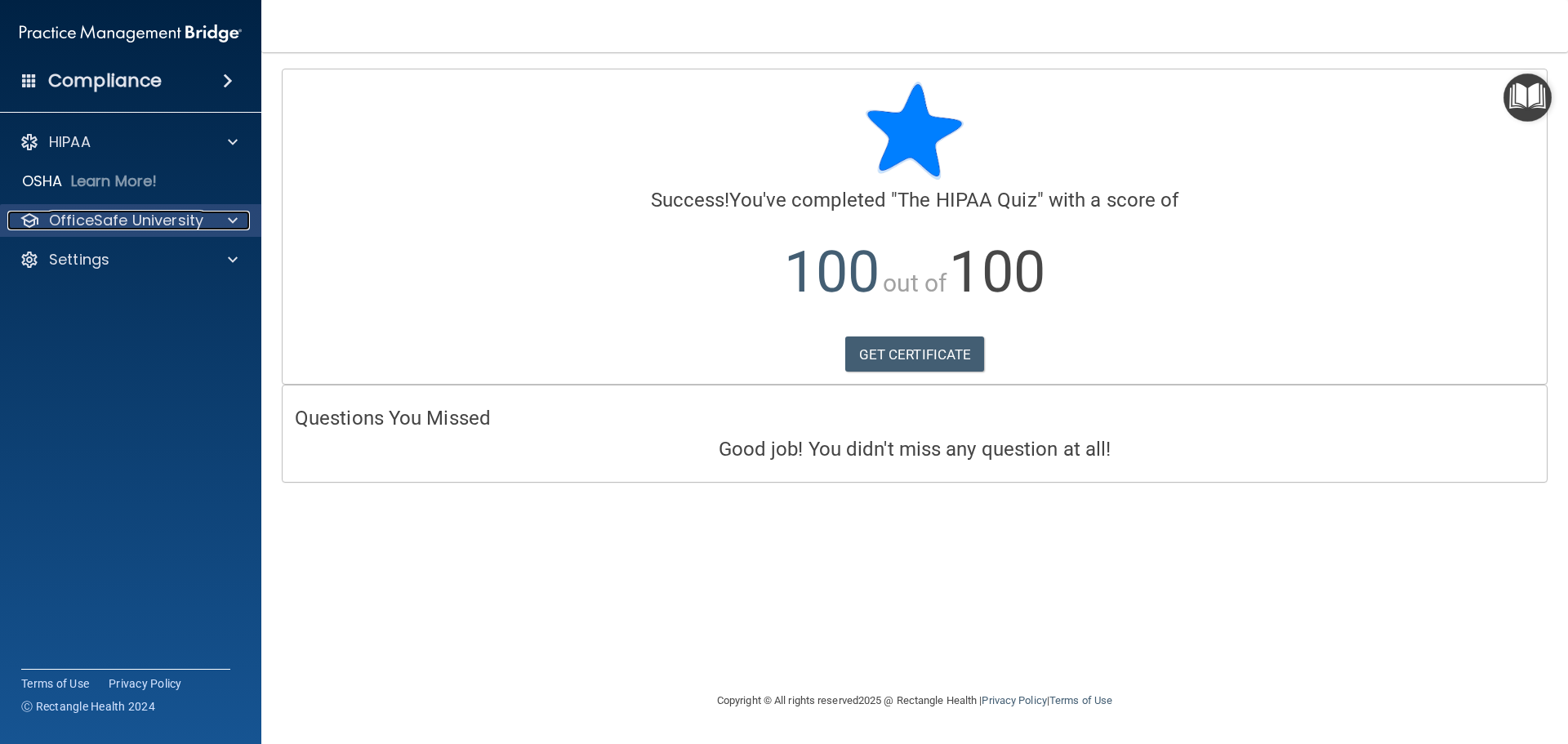
click at [222, 226] on div at bounding box center [230, 221] width 41 height 20
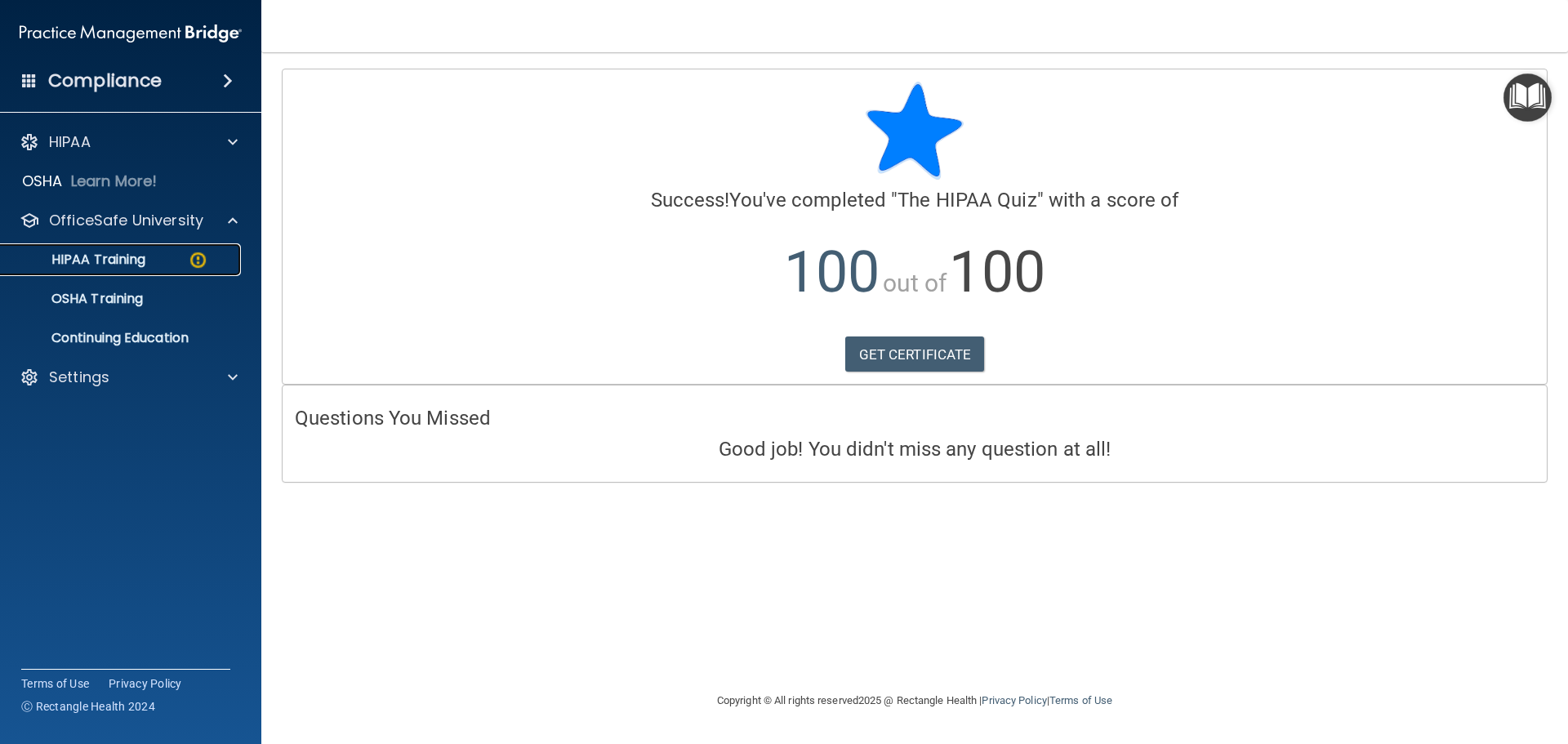
click at [130, 265] on p "HIPAA Training" at bounding box center [78, 260] width 134 height 17
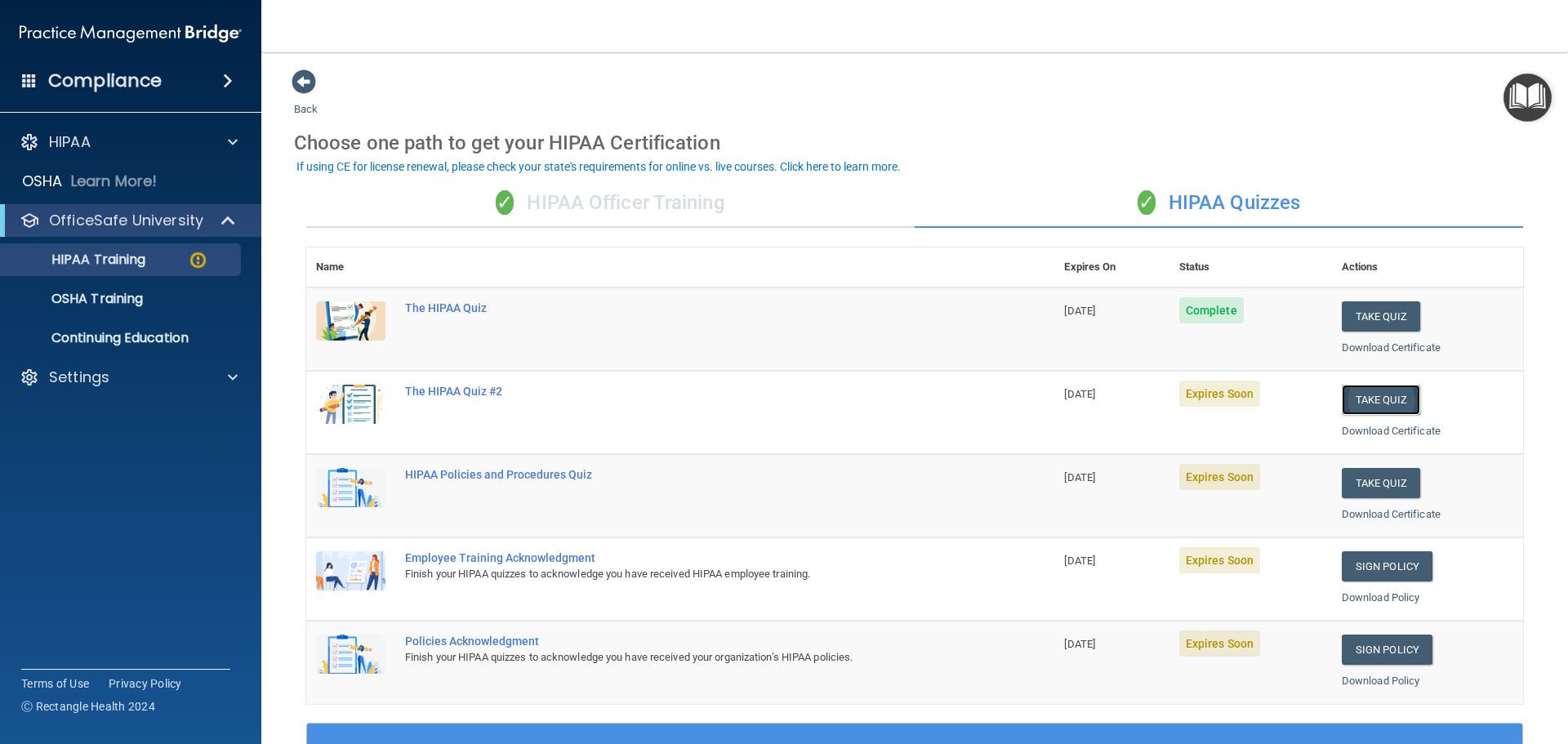
click at [1363, 398] on button "Take Quiz" at bounding box center [1381, 400] width 78 height 30
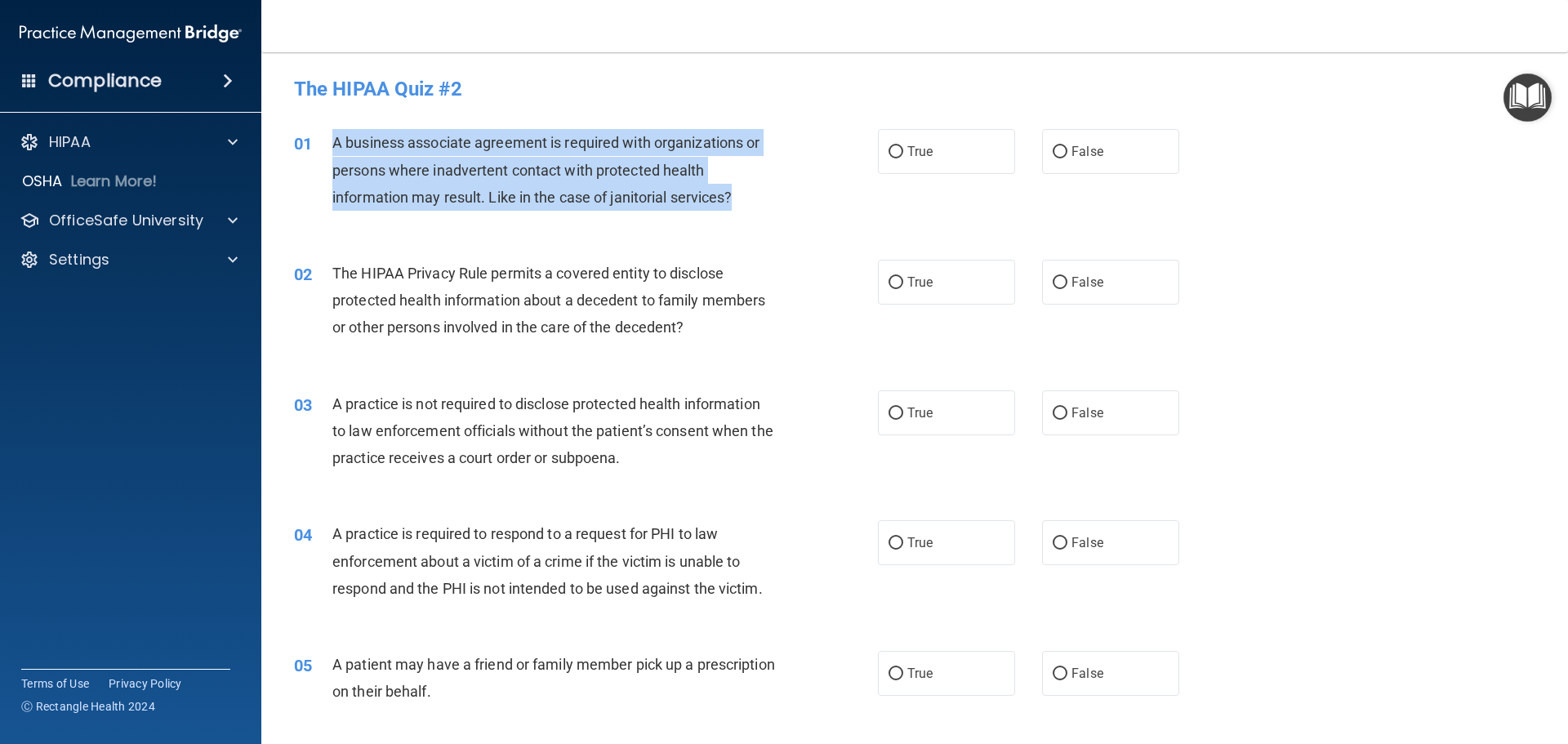
drag, startPoint x: 333, startPoint y: 140, endPoint x: 757, endPoint y: 203, distance: 428.7
click at [757, 203] on div "A business associate agreement is required with organizations or persons where …" at bounding box center [561, 169] width 456 height 81
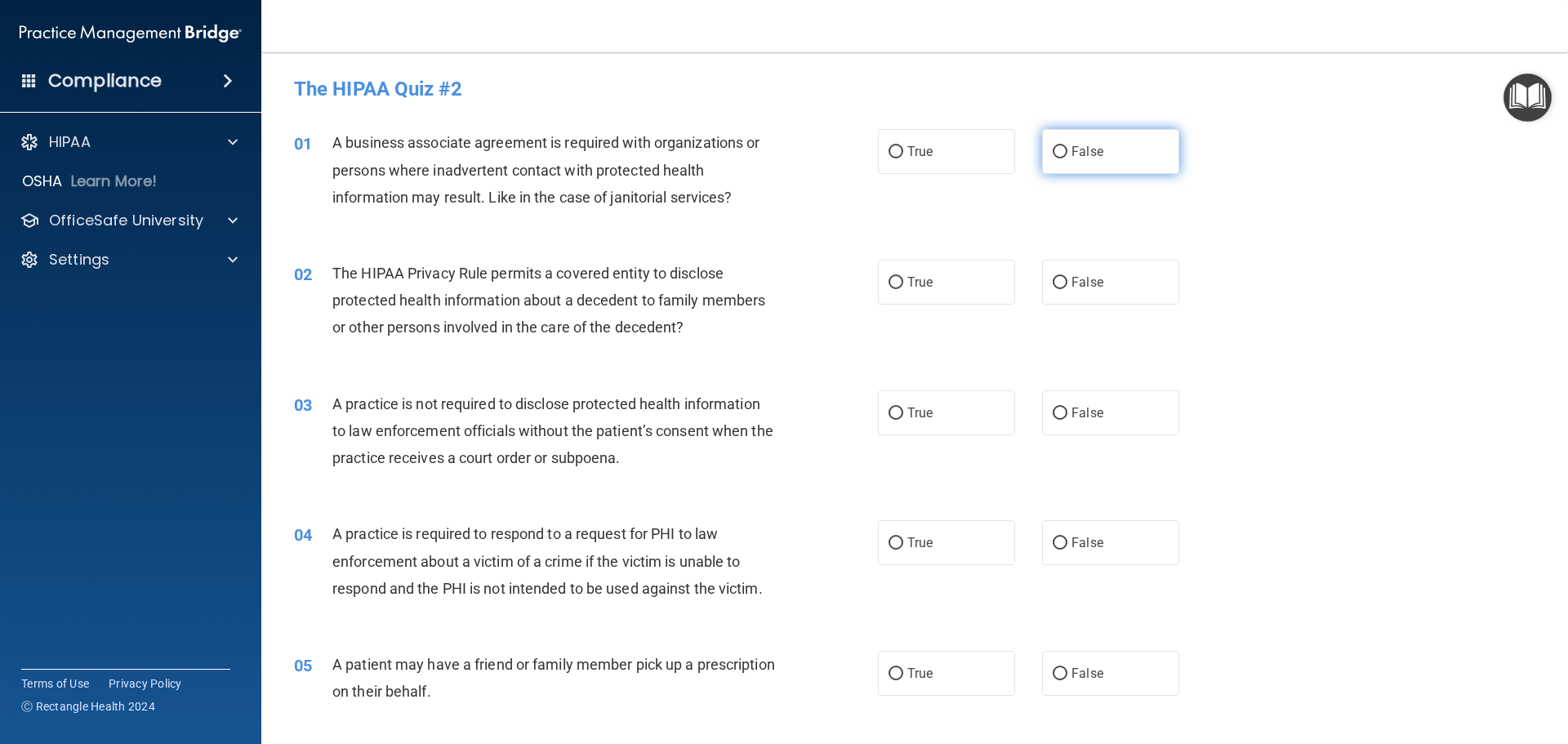
click at [1053, 135] on label "False" at bounding box center [1110, 151] width 137 height 45
click at [1053, 146] on input "False" at bounding box center [1060, 152] width 15 height 12
radio input "true"
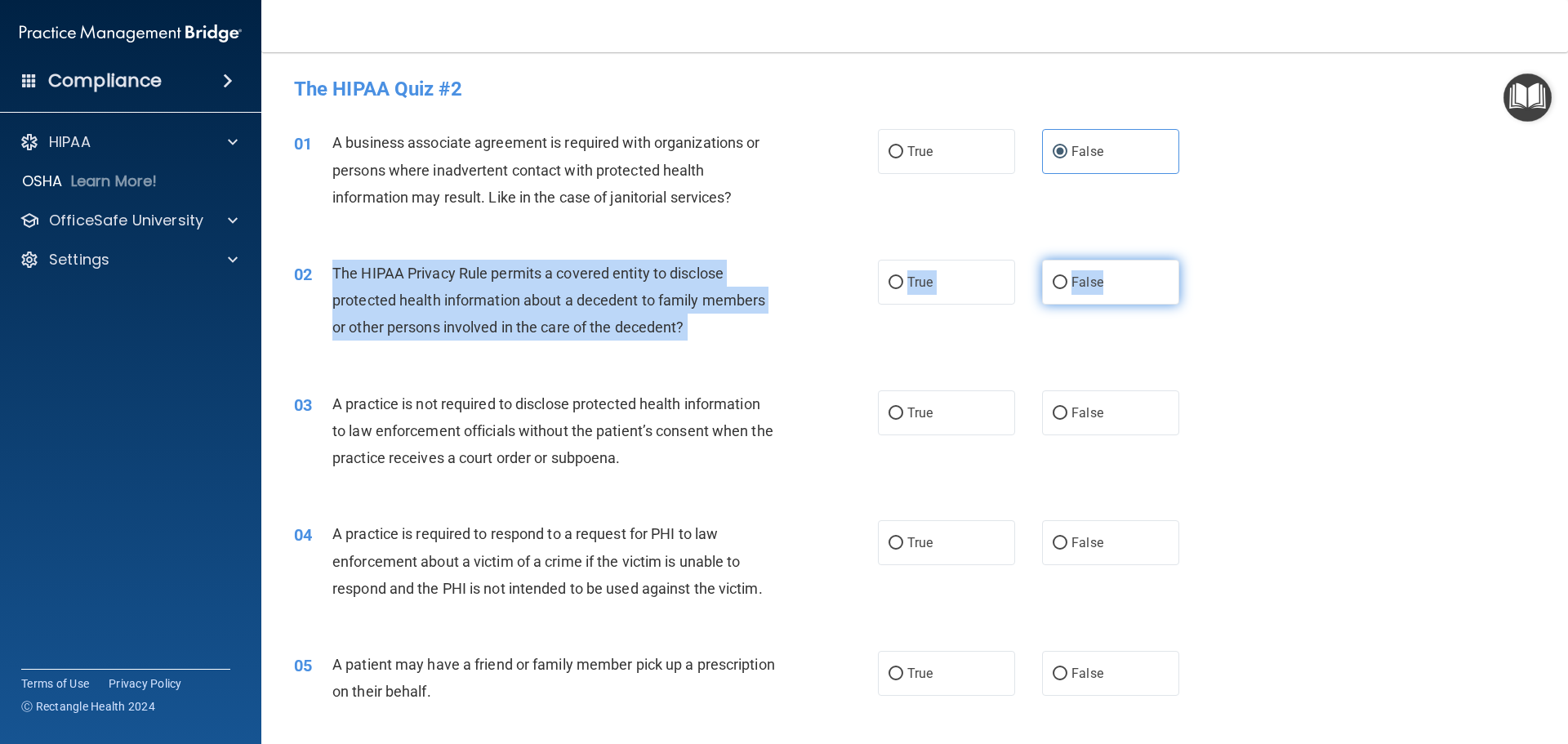
drag, startPoint x: 329, startPoint y: 263, endPoint x: 1121, endPoint y: 293, distance: 792.6
click at [1207, 260] on ng-form "02 The HIPAA Privacy Rule permits a covered entity to disclose protected health…" at bounding box center [1207, 260] width 0 height 0
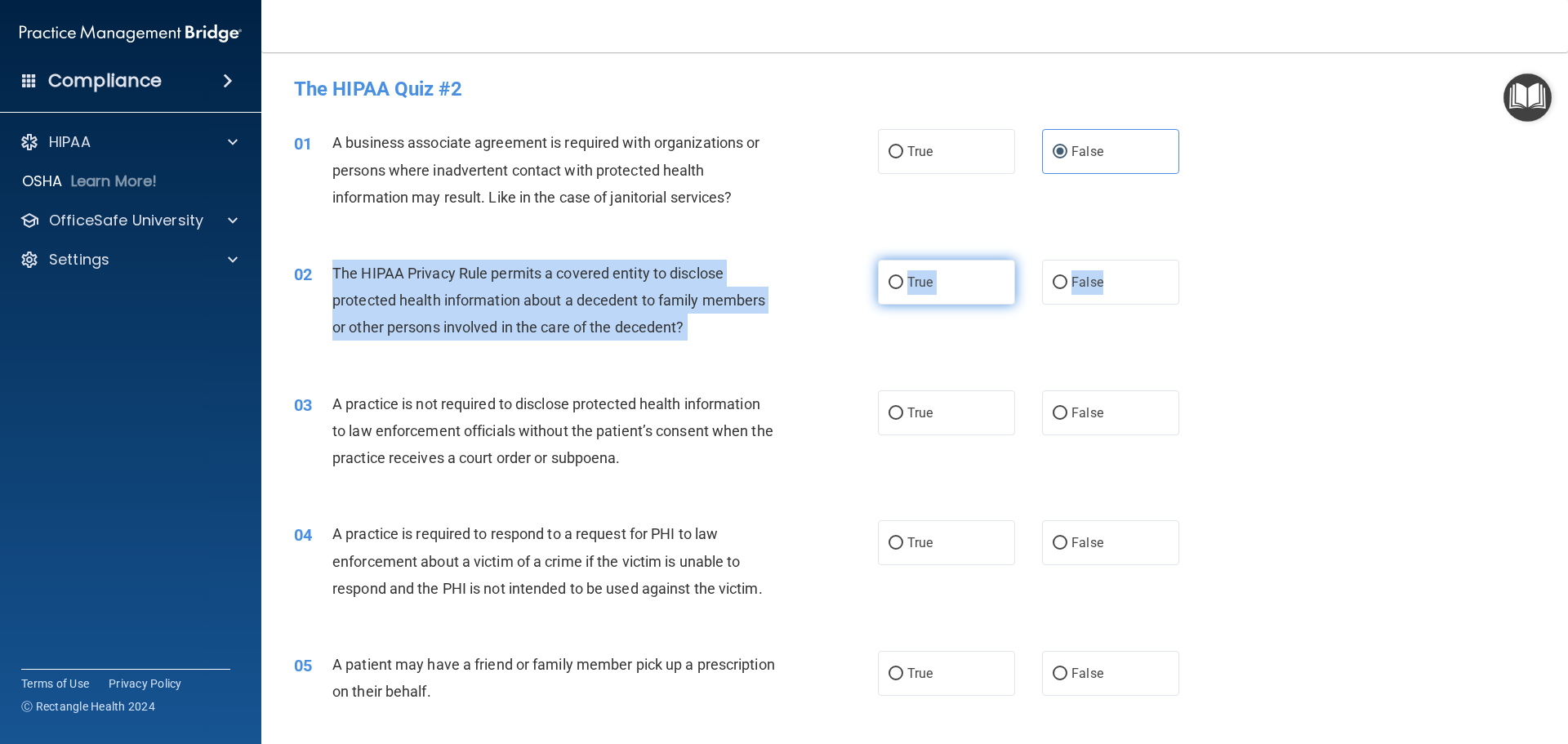
click at [918, 287] on span "True" at bounding box center [919, 282] width 26 height 16
click at [903, 287] on input "True" at bounding box center [896, 283] width 15 height 12
radio input "true"
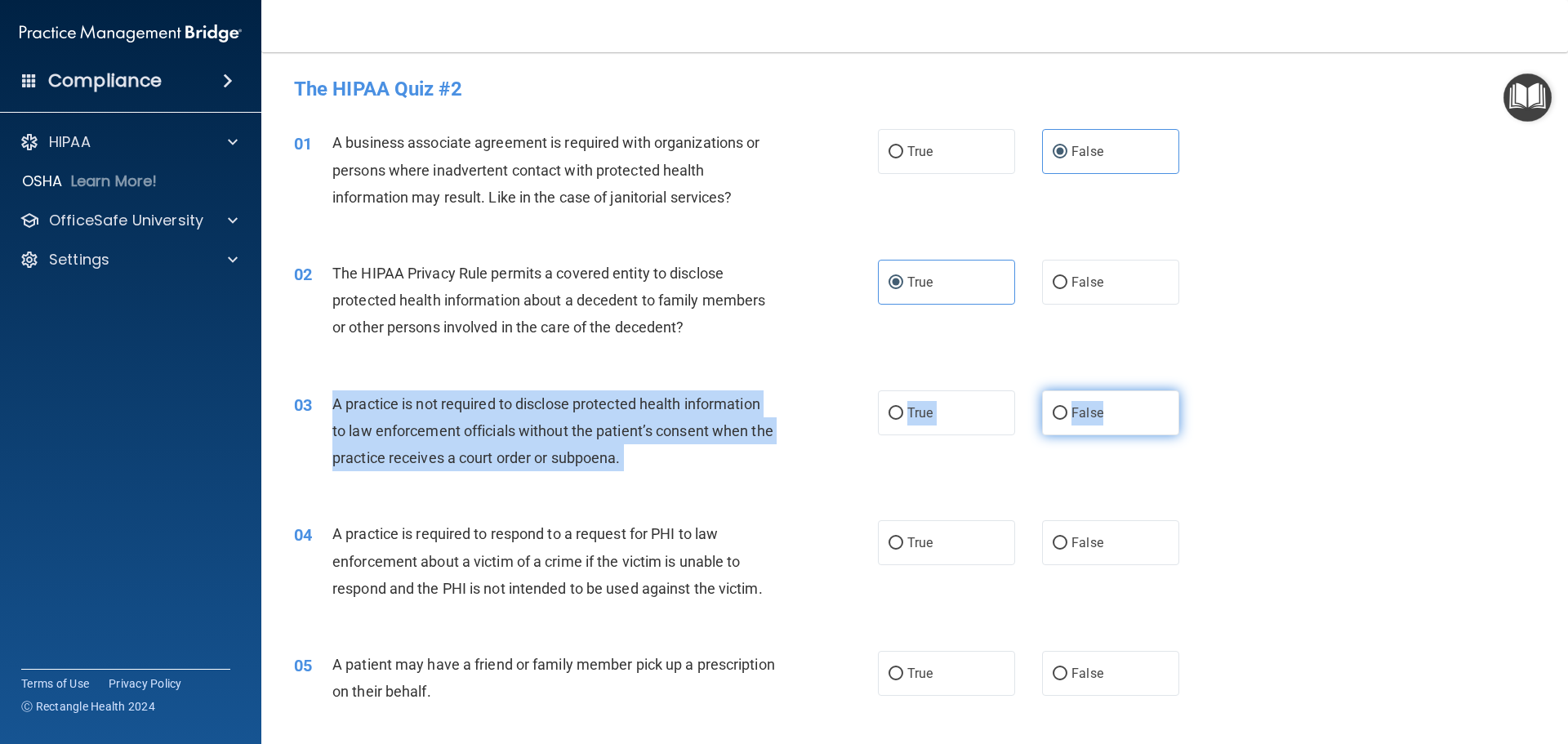
drag, startPoint x: 334, startPoint y: 396, endPoint x: 1148, endPoint y: 425, distance: 814.5
click at [1207, 390] on ng-form "03 A practice is not required to disclose protected health information to law e…" at bounding box center [1207, 390] width 0 height 0
click at [1087, 421] on label "False" at bounding box center [1110, 412] width 137 height 45
click at [1067, 420] on input "False" at bounding box center [1060, 413] width 15 height 12
radio input "true"
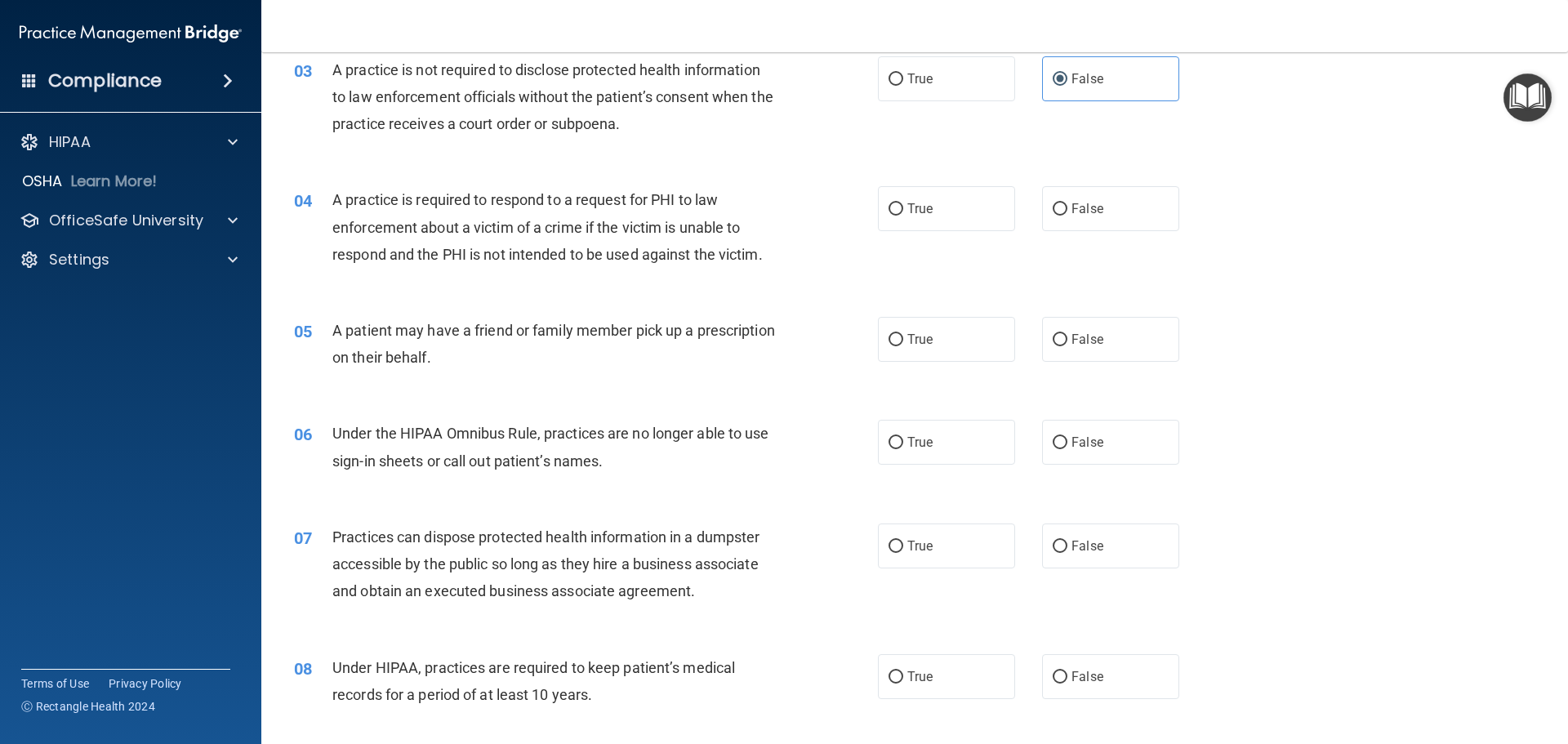
scroll to position [408, 0]
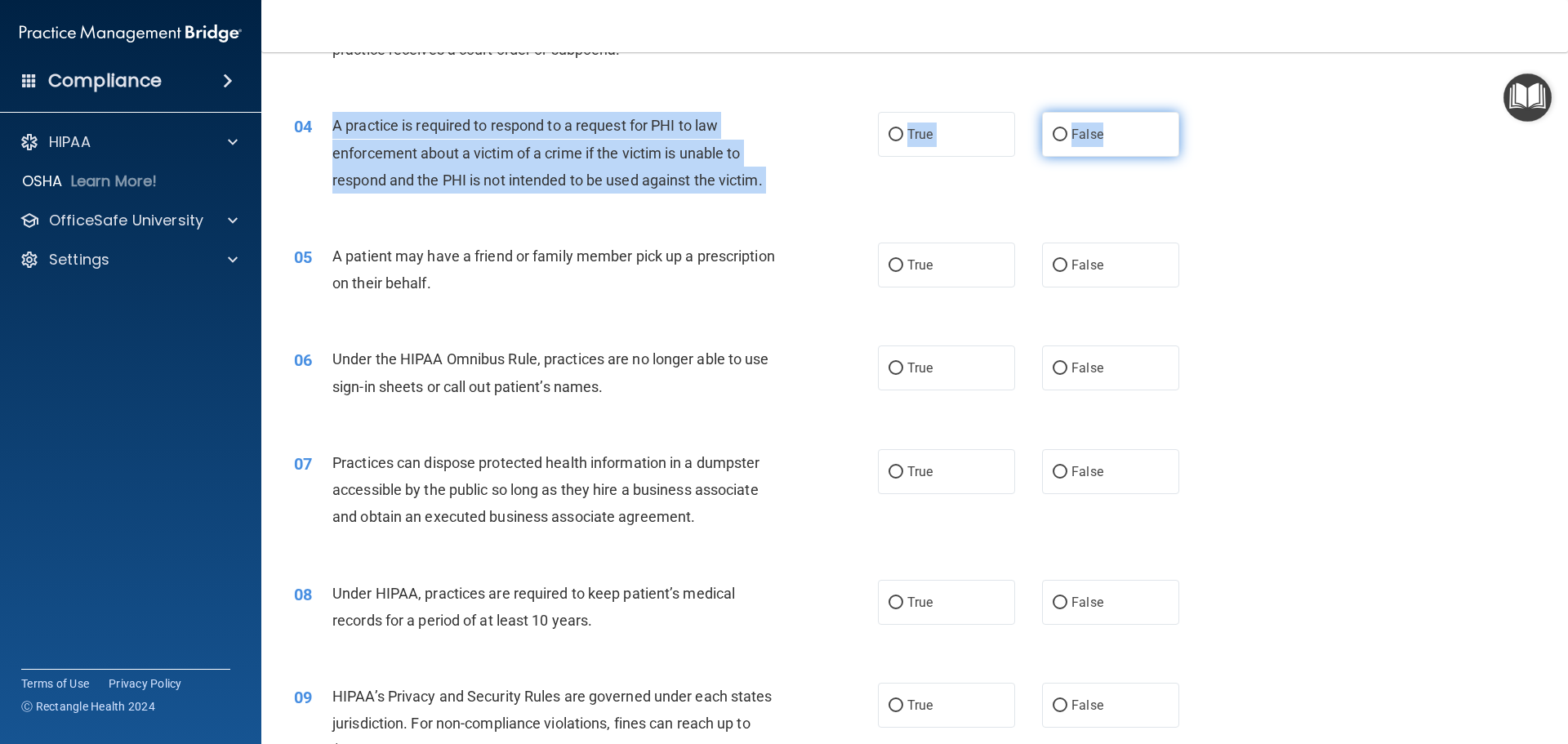
drag, startPoint x: 334, startPoint y: 121, endPoint x: 1141, endPoint y: 139, distance: 807.2
click at [1207, 112] on ng-form "04 A practice is required to respond to a request for PHI to law enforcement ab…" at bounding box center [1207, 112] width 0 height 0
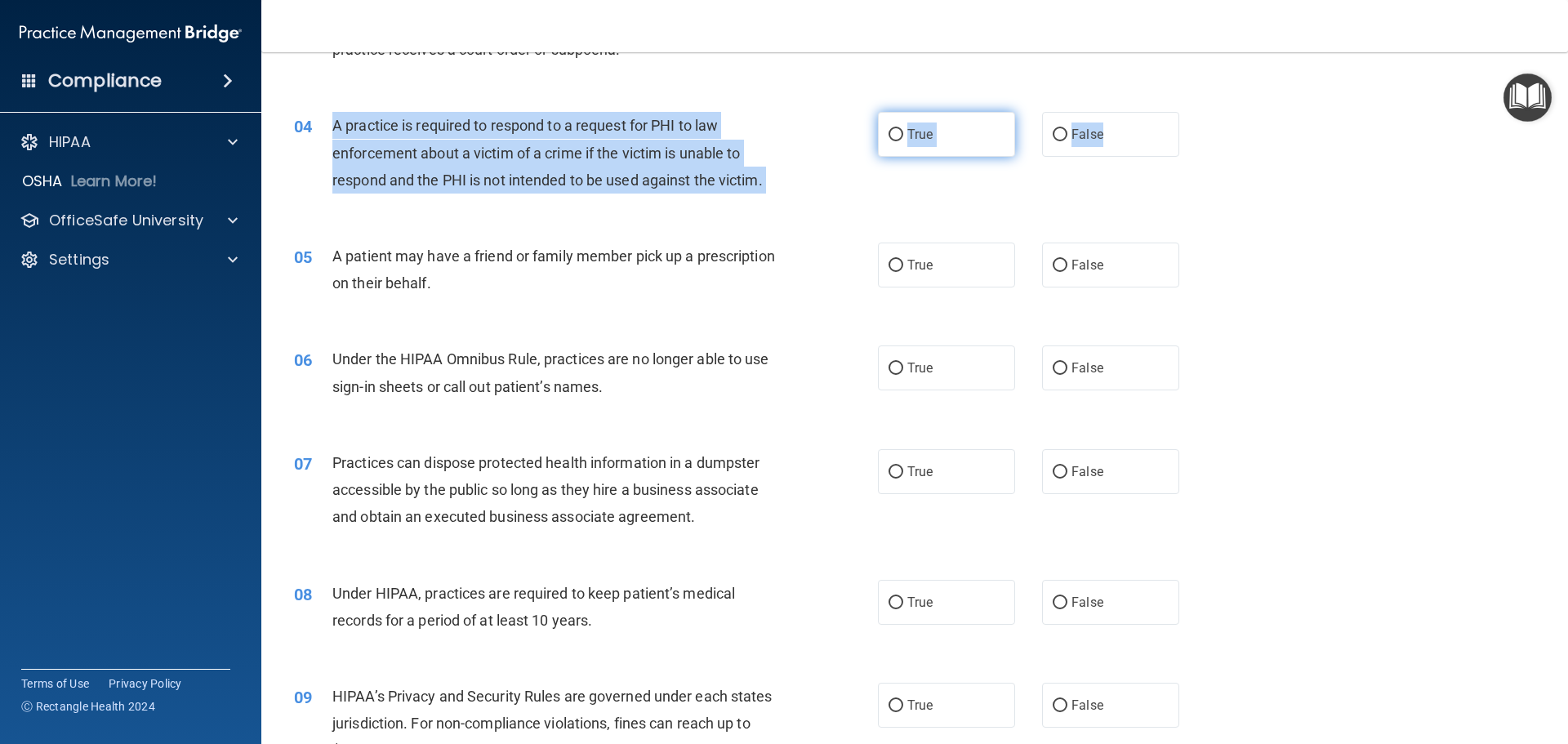
click at [892, 124] on label "True" at bounding box center [946, 134] width 137 height 45
click at [892, 129] on input "True" at bounding box center [896, 134] width 15 height 12
radio input "true"
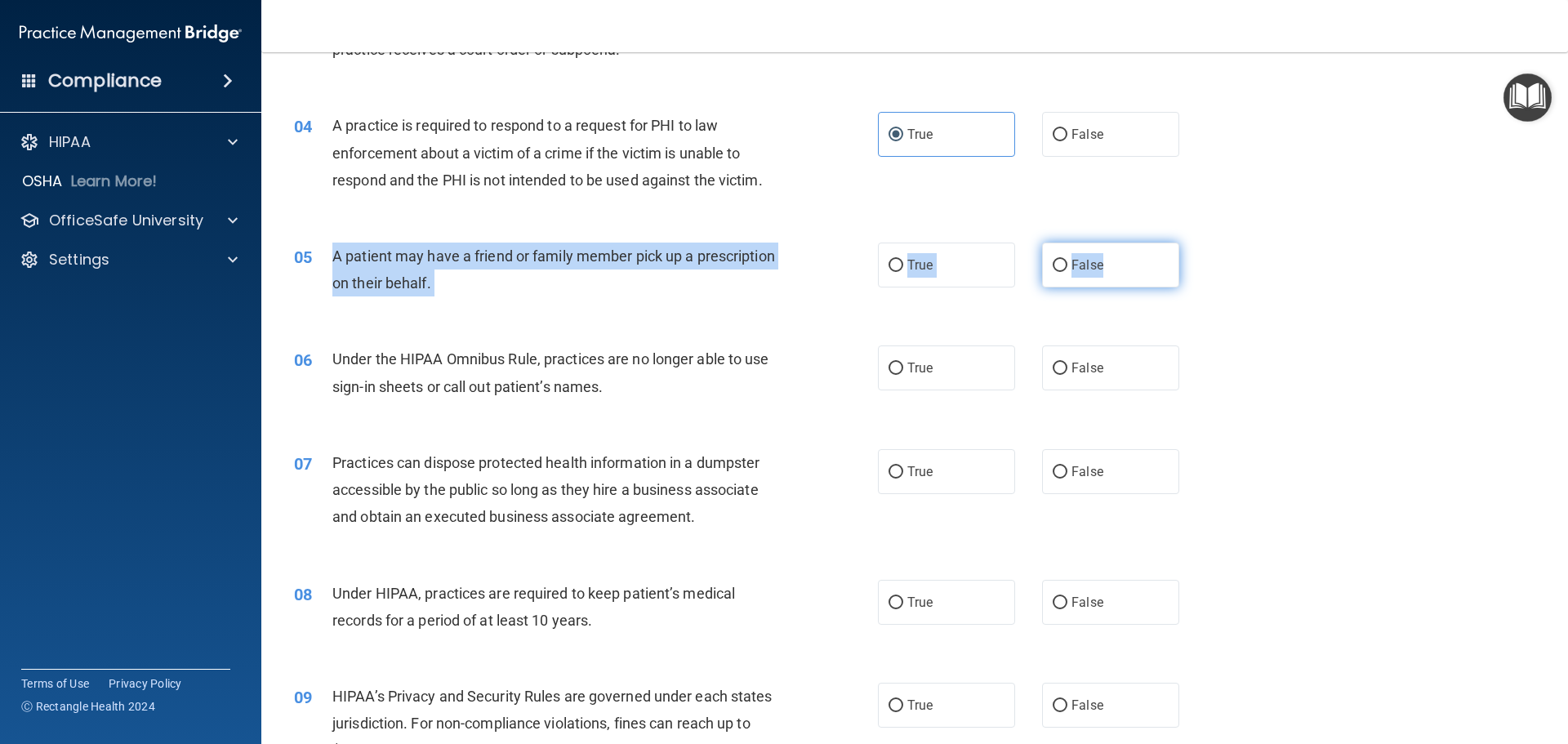
drag, startPoint x: 334, startPoint y: 251, endPoint x: 1127, endPoint y: 280, distance: 793.5
click at [1207, 242] on ng-form "05 A patient may have a friend or family member pick up a prescription on their…" at bounding box center [1207, 242] width 0 height 0
click at [890, 260] on input "True" at bounding box center [896, 265] width 15 height 12
radio input "true"
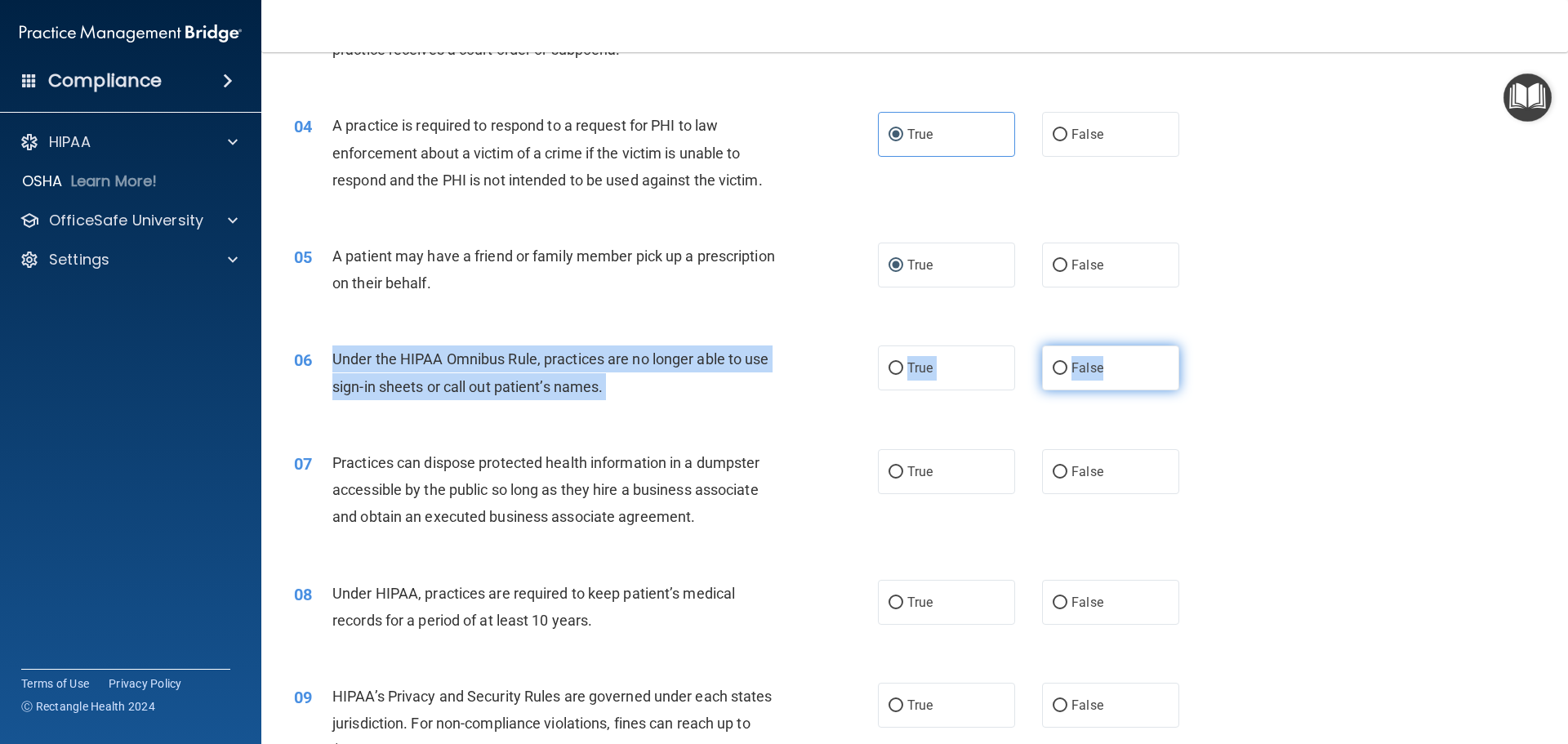
drag, startPoint x: 323, startPoint y: 359, endPoint x: 1104, endPoint y: 390, distance: 781.6
click at [1207, 345] on ng-form "06 Under the HIPAA Omnibus Rule, practices are no longer able to use sign-in sh…" at bounding box center [1207, 345] width 0 height 0
click at [1092, 378] on label "False" at bounding box center [1110, 367] width 137 height 45
click at [1067, 375] on input "False" at bounding box center [1060, 368] width 15 height 12
radio input "true"
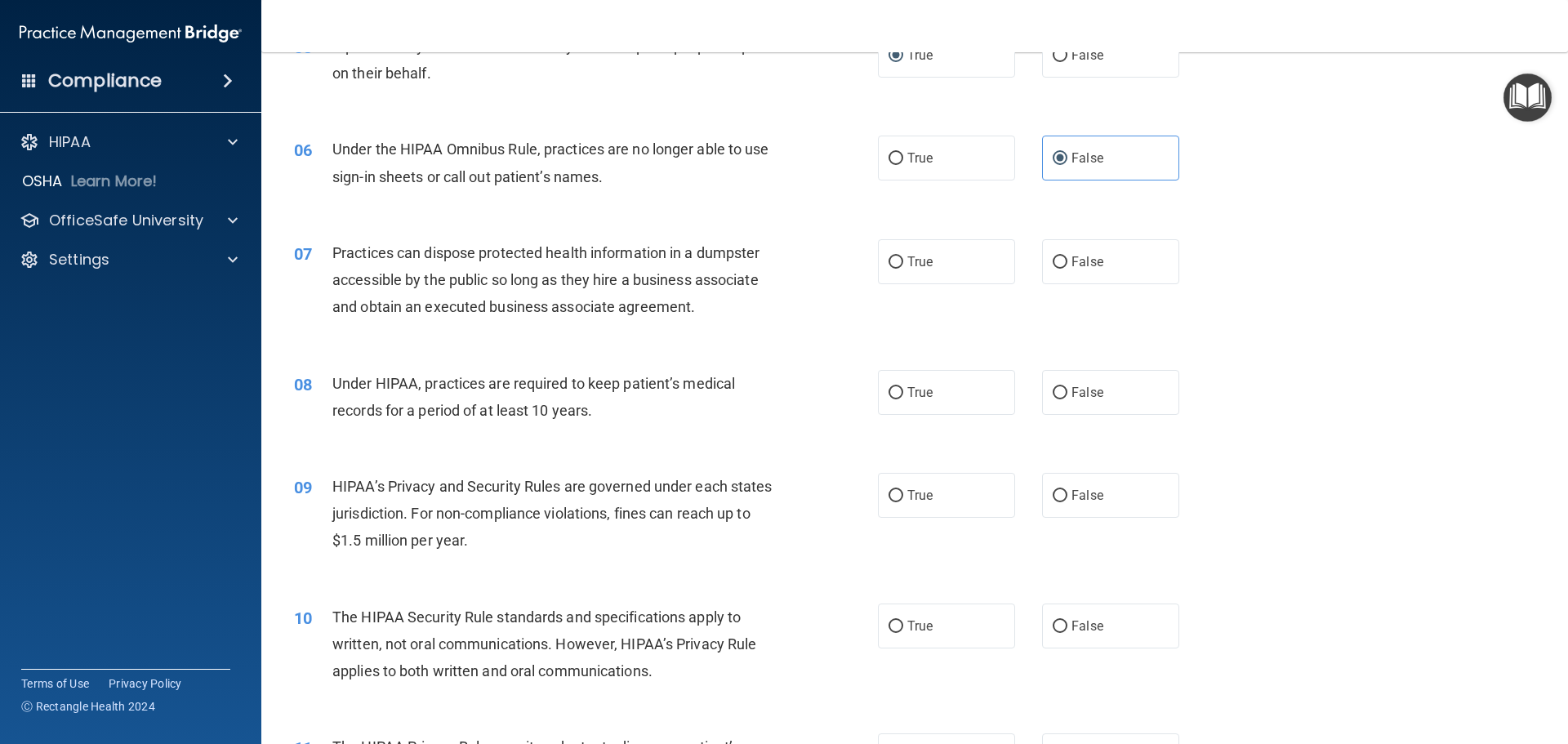
scroll to position [735, 0]
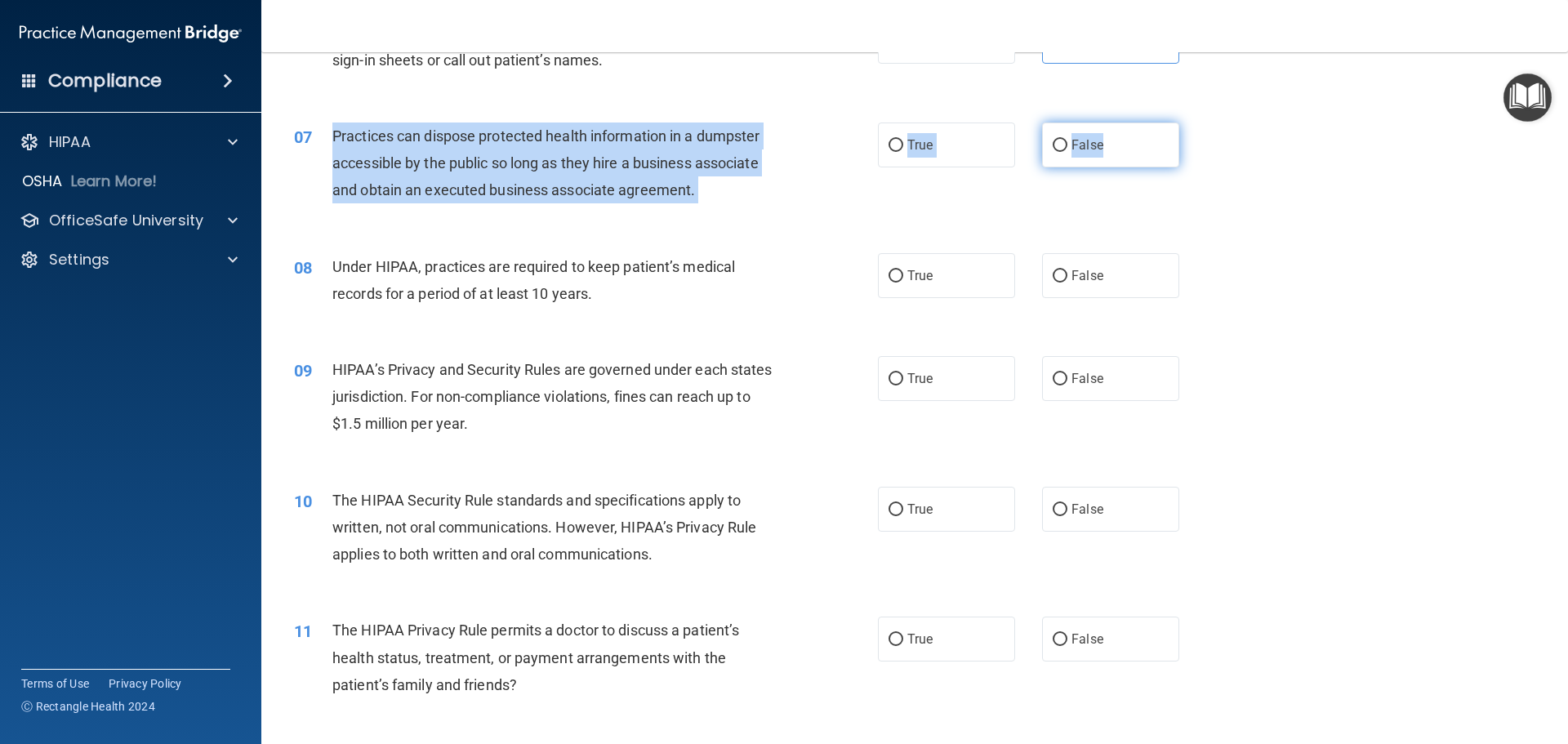
drag, startPoint x: 334, startPoint y: 129, endPoint x: 1119, endPoint y: 143, distance: 785.1
click at [1207, 123] on ng-form "07 Practices can dispose protected health information in a dumpster accessible …" at bounding box center [1207, 123] width 0 height 0
click at [1082, 158] on label "False" at bounding box center [1110, 145] width 137 height 45
click at [1067, 152] on input "False" at bounding box center [1060, 145] width 15 height 12
radio input "true"
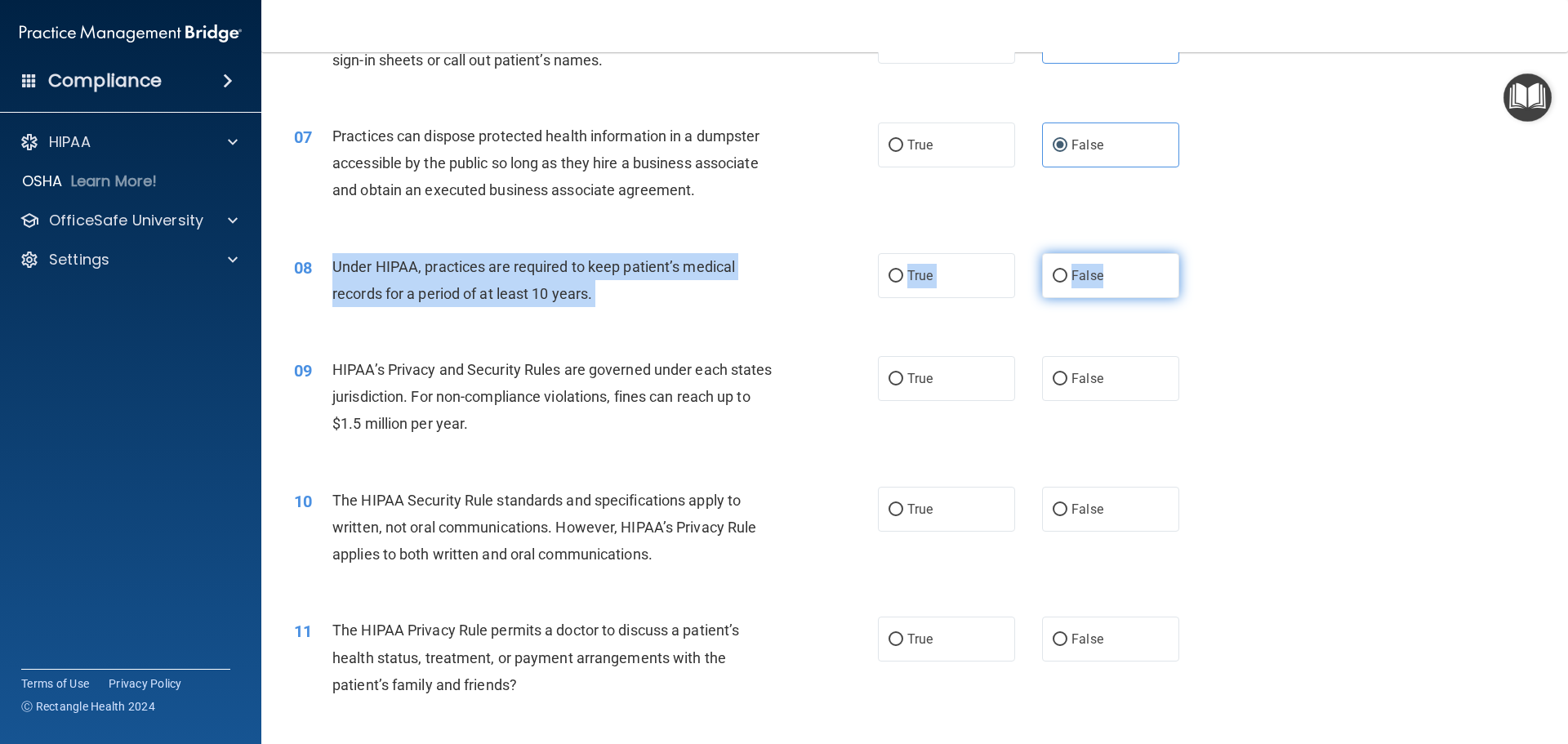
drag, startPoint x: 332, startPoint y: 260, endPoint x: 1111, endPoint y: 286, distance: 779.4
click at [1207, 253] on ng-form "08 Under HIPAA, practices are required to keep patient’s medical records for a …" at bounding box center [1207, 253] width 0 height 0
click at [1089, 276] on span "False" at bounding box center [1087, 275] width 32 height 16
click at [1067, 276] on input "False" at bounding box center [1060, 276] width 15 height 12
radio input "true"
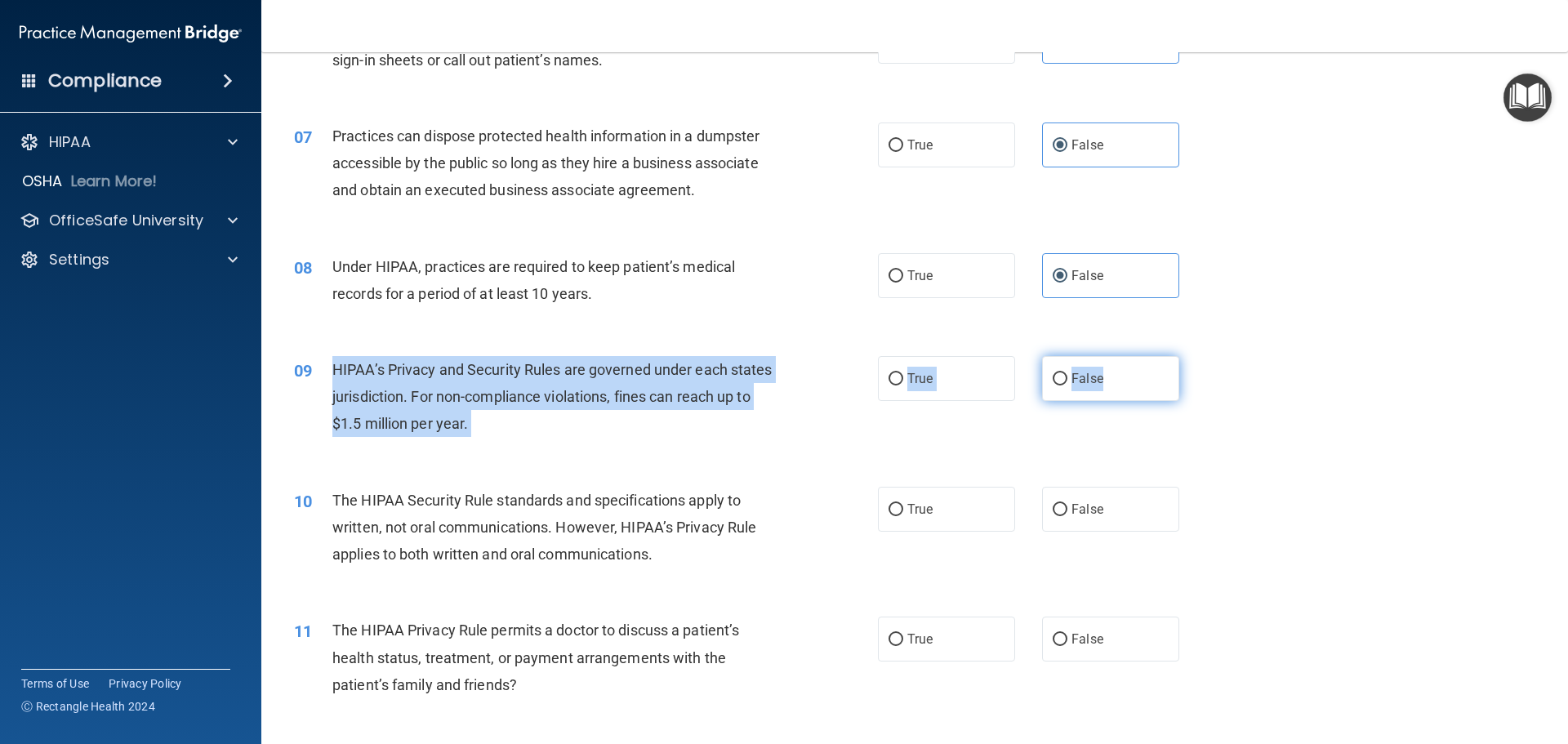
drag, startPoint x: 326, startPoint y: 370, endPoint x: 1140, endPoint y: 388, distance: 814.2
click at [1207, 356] on ng-form "09 HIPAA’s Privacy and Security Rules are governed under each states jurisdicti…" at bounding box center [1207, 356] width 0 height 0
click at [1058, 386] on label "False" at bounding box center [1110, 378] width 137 height 45
click at [1058, 386] on input "False" at bounding box center [1060, 379] width 15 height 12
radio input "true"
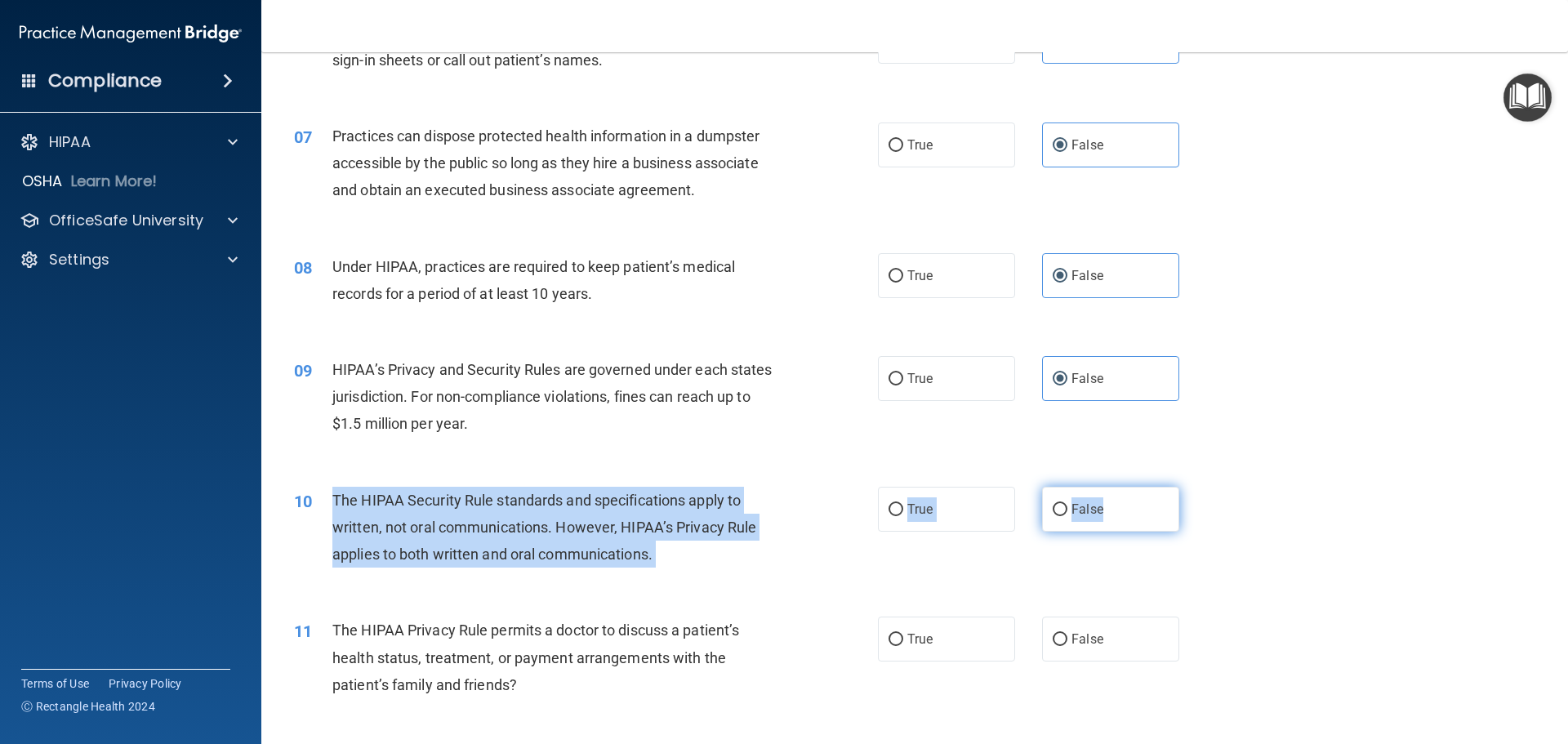
drag, startPoint x: 331, startPoint y: 494, endPoint x: 1102, endPoint y: 523, distance: 771.5
click at [1207, 487] on ng-form "10 The HIPAA Security Rule standards and specifications apply to written, not o…" at bounding box center [1207, 487] width 0 height 0
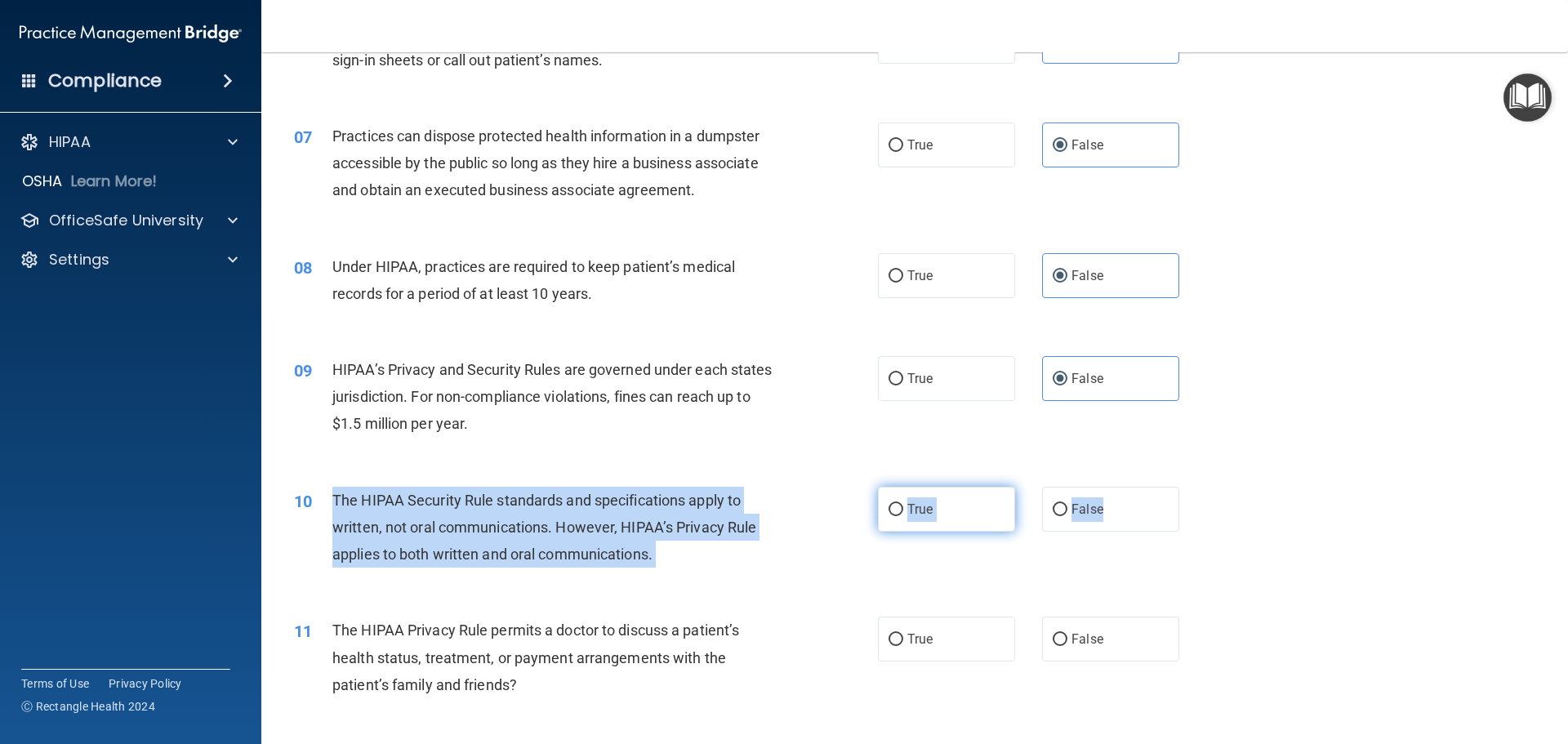
click at [941, 502] on label "True" at bounding box center [946, 509] width 137 height 45
click at [903, 503] on input "True" at bounding box center [896, 509] width 15 height 12
radio input "true"
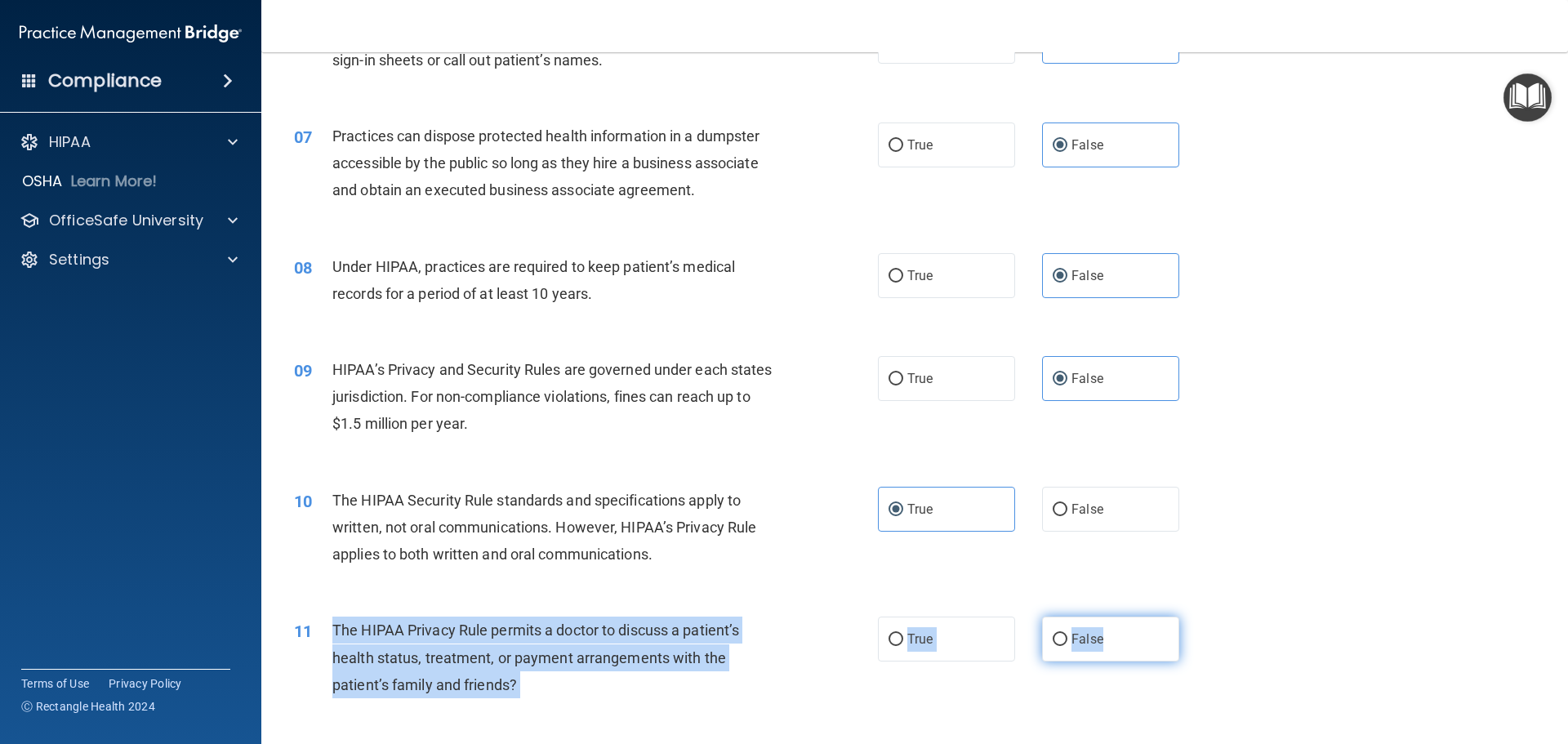
drag, startPoint x: 335, startPoint y: 630, endPoint x: 1151, endPoint y: 656, distance: 816.4
click at [1207, 616] on ng-form "11 The HIPAA Privacy Rule permits a doctor to discuss a patient’s health status…" at bounding box center [1207, 616] width 0 height 0
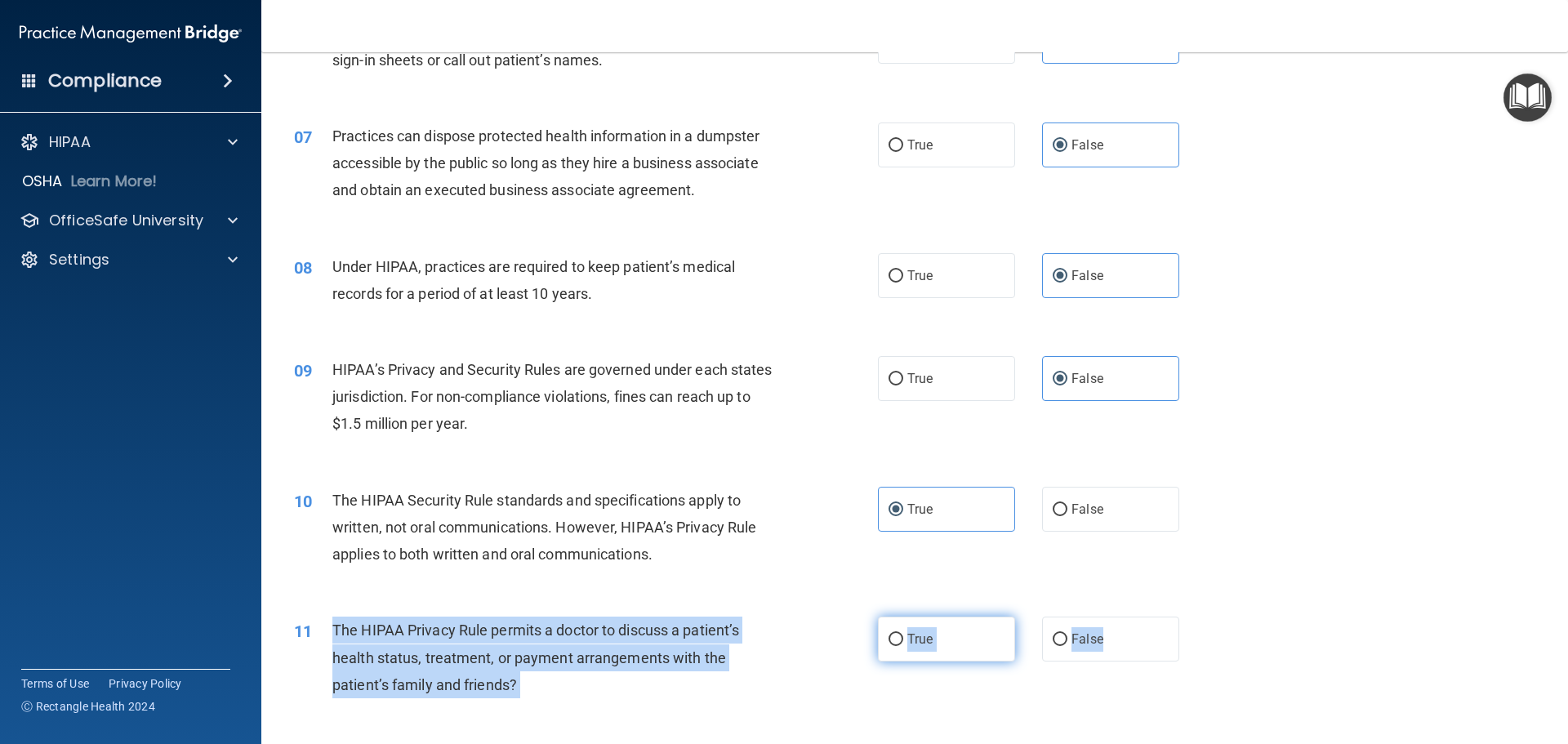
click at [900, 643] on label "True" at bounding box center [946, 639] width 137 height 45
click at [900, 643] on input "True" at bounding box center [896, 639] width 15 height 12
radio input "true"
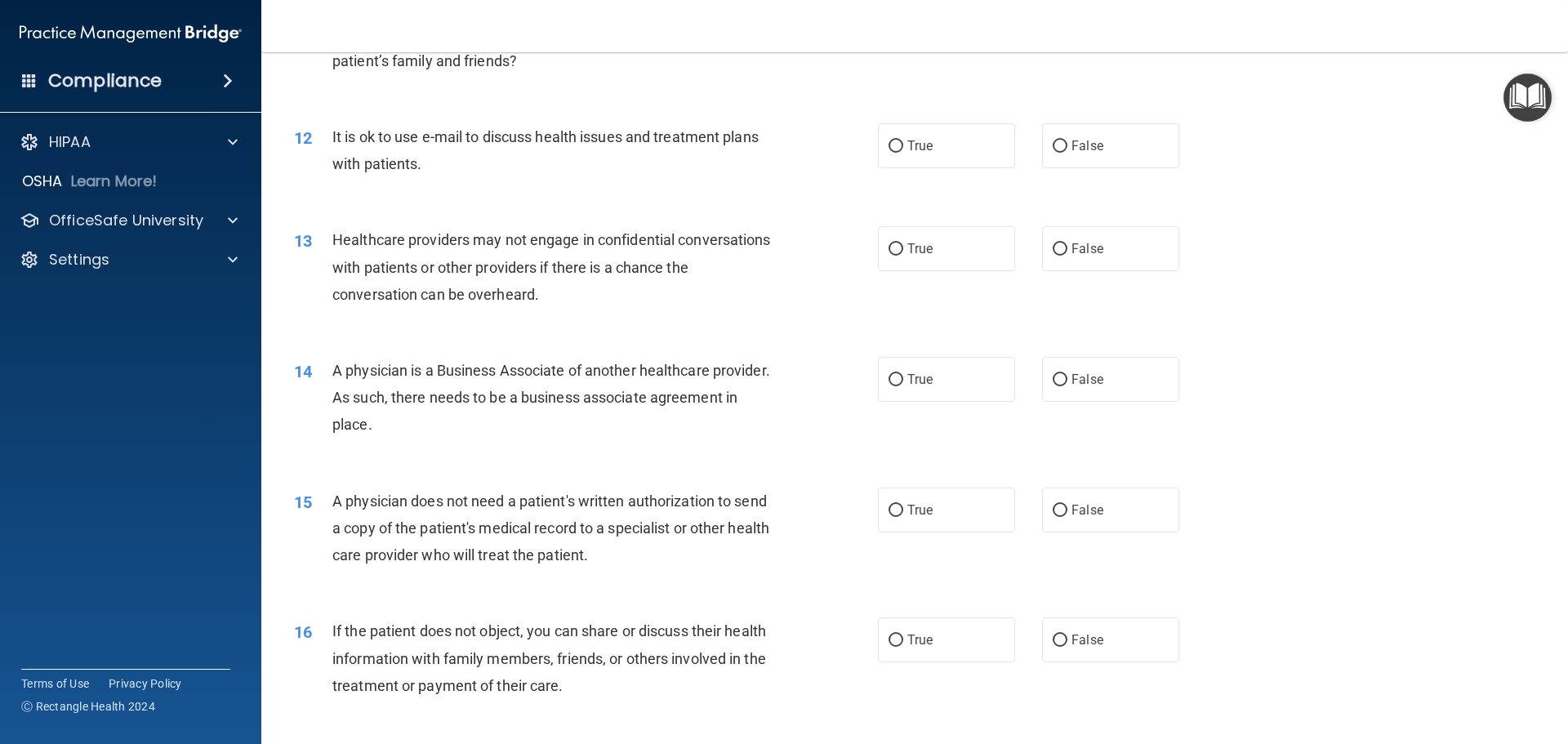
scroll to position [1388, 0]
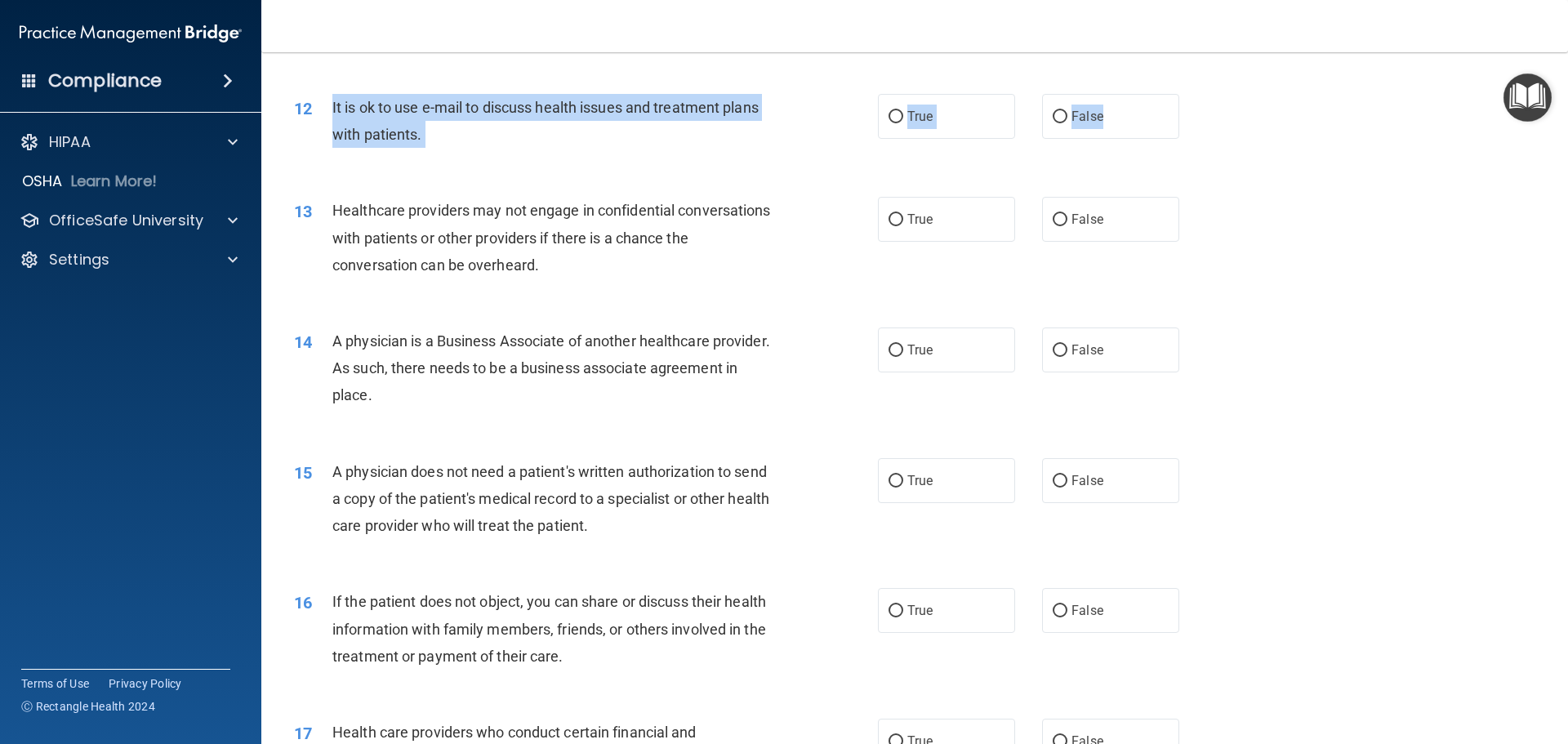
drag, startPoint x: 329, startPoint y: 105, endPoint x: 1174, endPoint y: 114, distance: 845.0
click at [1207, 94] on ng-form "12 It is ok to use e-mail to discuss health issues and treatment plans with pat…" at bounding box center [1207, 94] width 0 height 0
click at [909, 120] on span "True" at bounding box center [919, 116] width 26 height 16
click at [903, 120] on input "True" at bounding box center [896, 117] width 15 height 12
radio input "true"
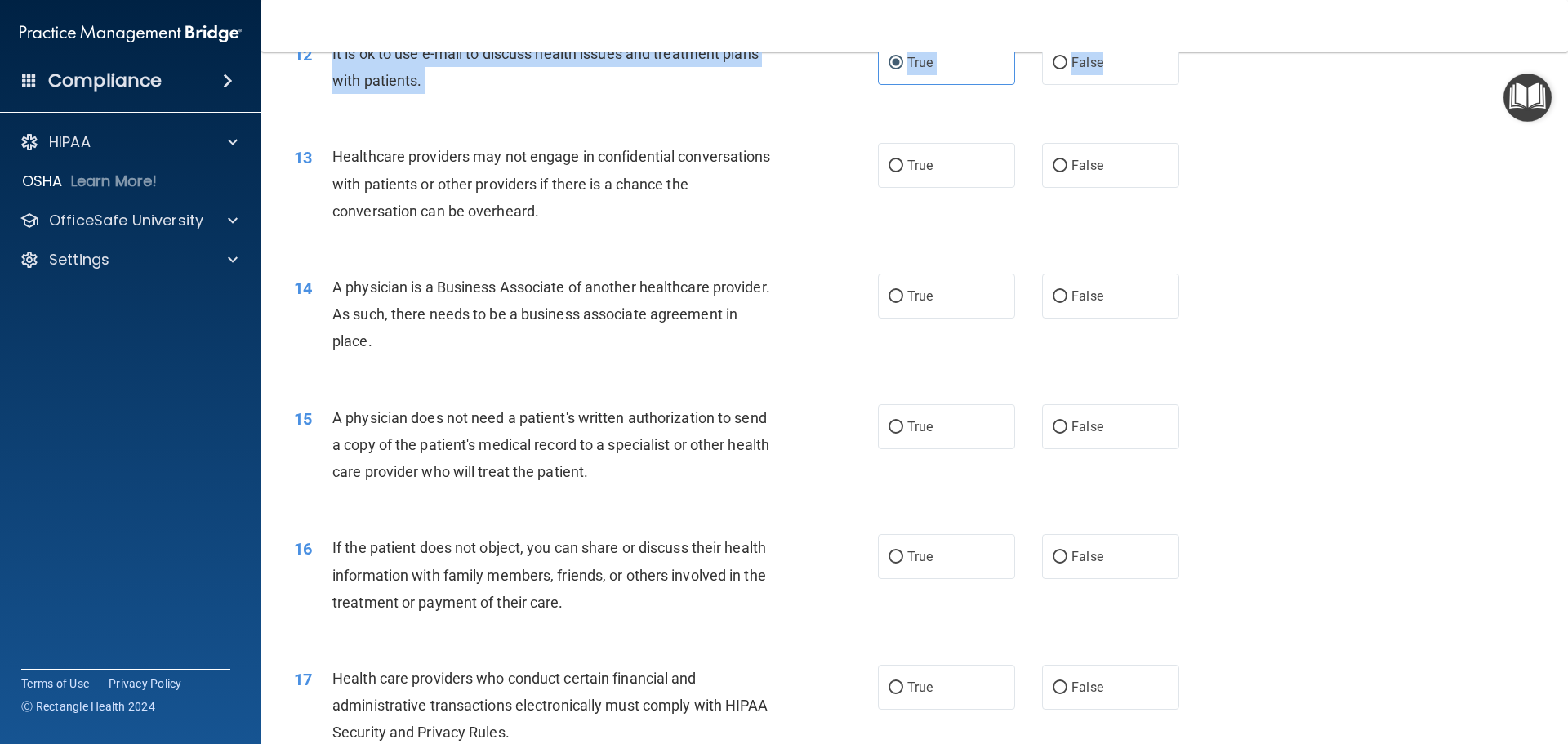
scroll to position [1469, 0]
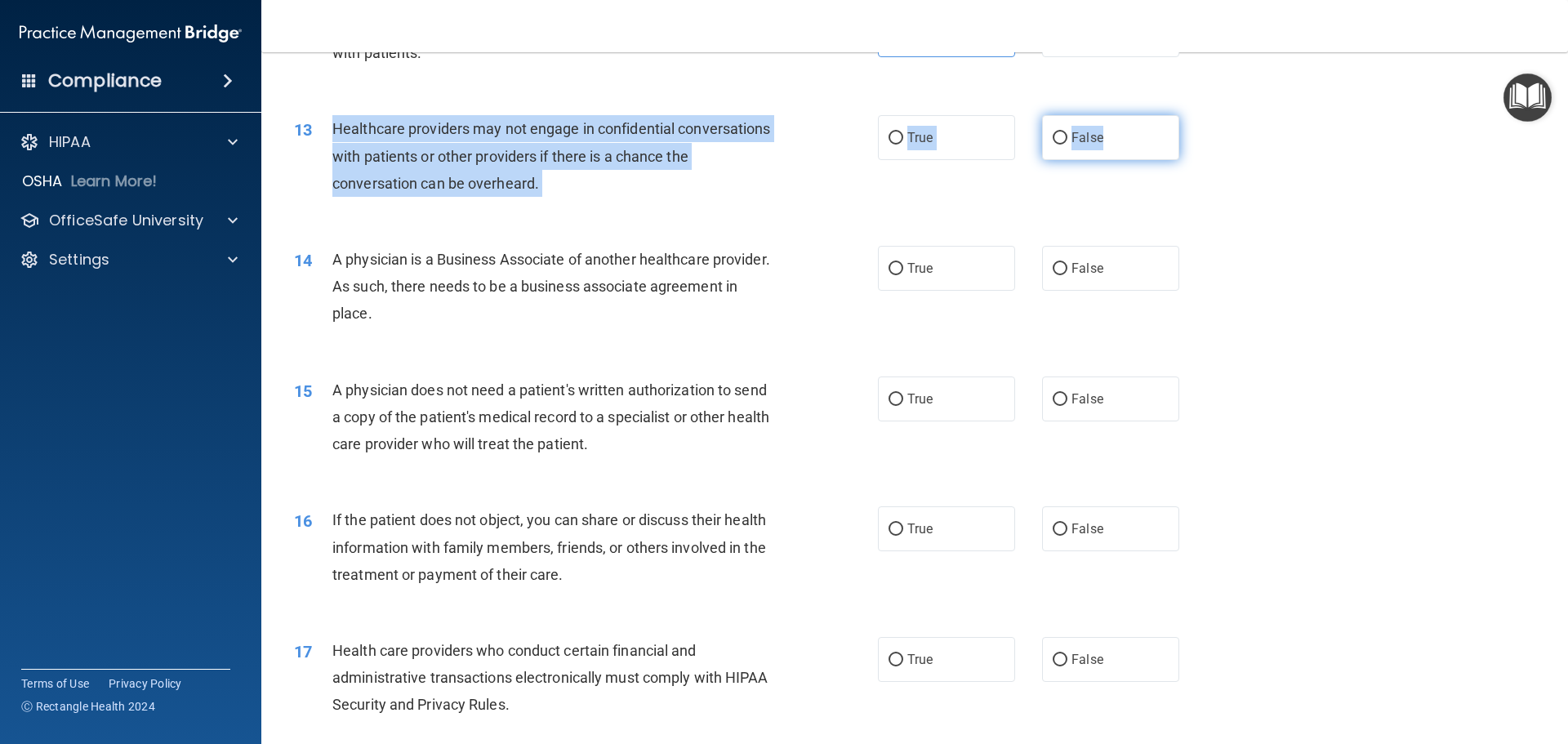
drag, startPoint x: 331, startPoint y: 129, endPoint x: 1105, endPoint y: 153, distance: 774.4
click at [1207, 115] on ng-form "13 Healthcare providers may not engage in confidential conversations with patie…" at bounding box center [1207, 115] width 0 height 0
click at [1071, 143] on span "False" at bounding box center [1087, 137] width 32 height 16
click at [1064, 143] on input "False" at bounding box center [1060, 138] width 15 height 12
radio input "true"
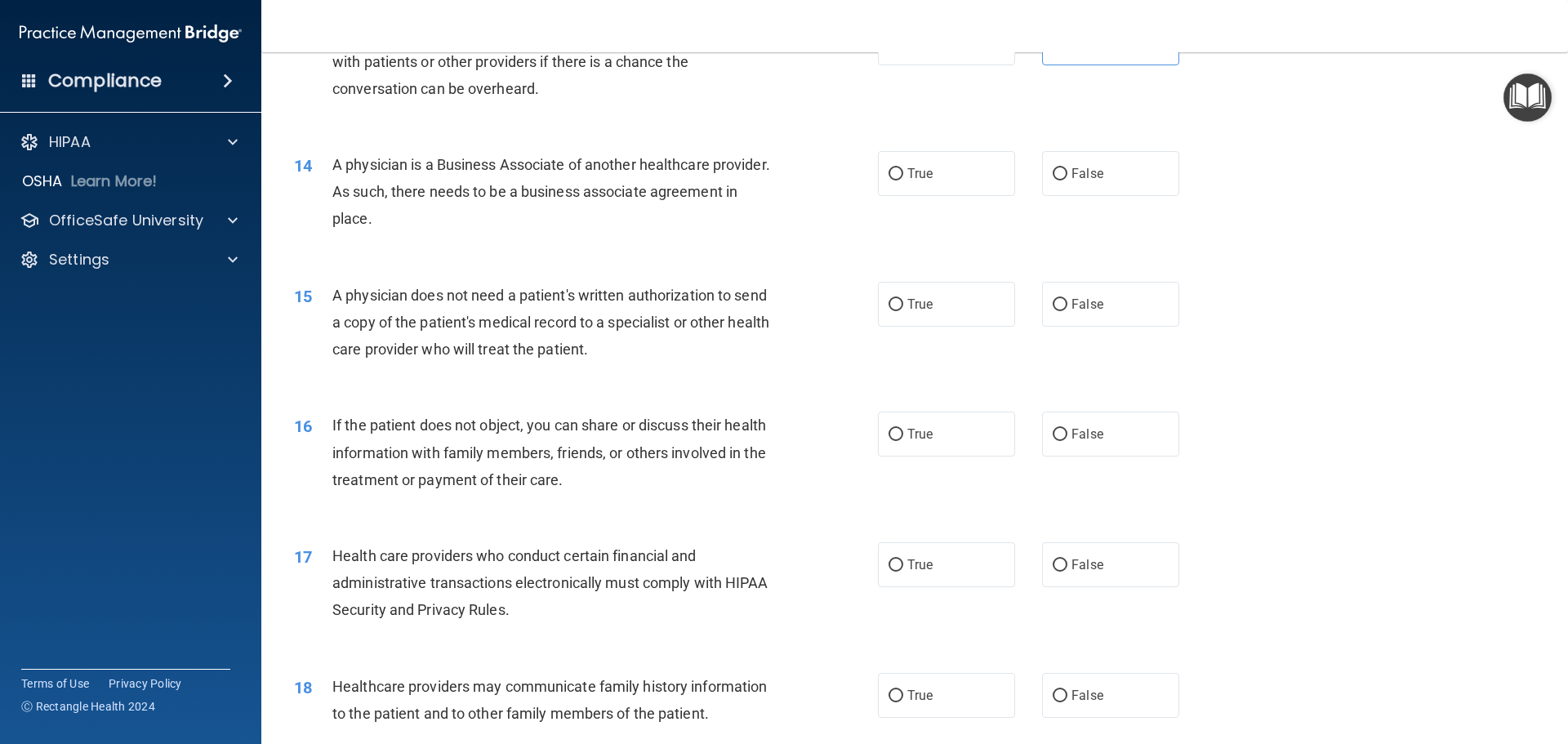
scroll to position [1632, 0]
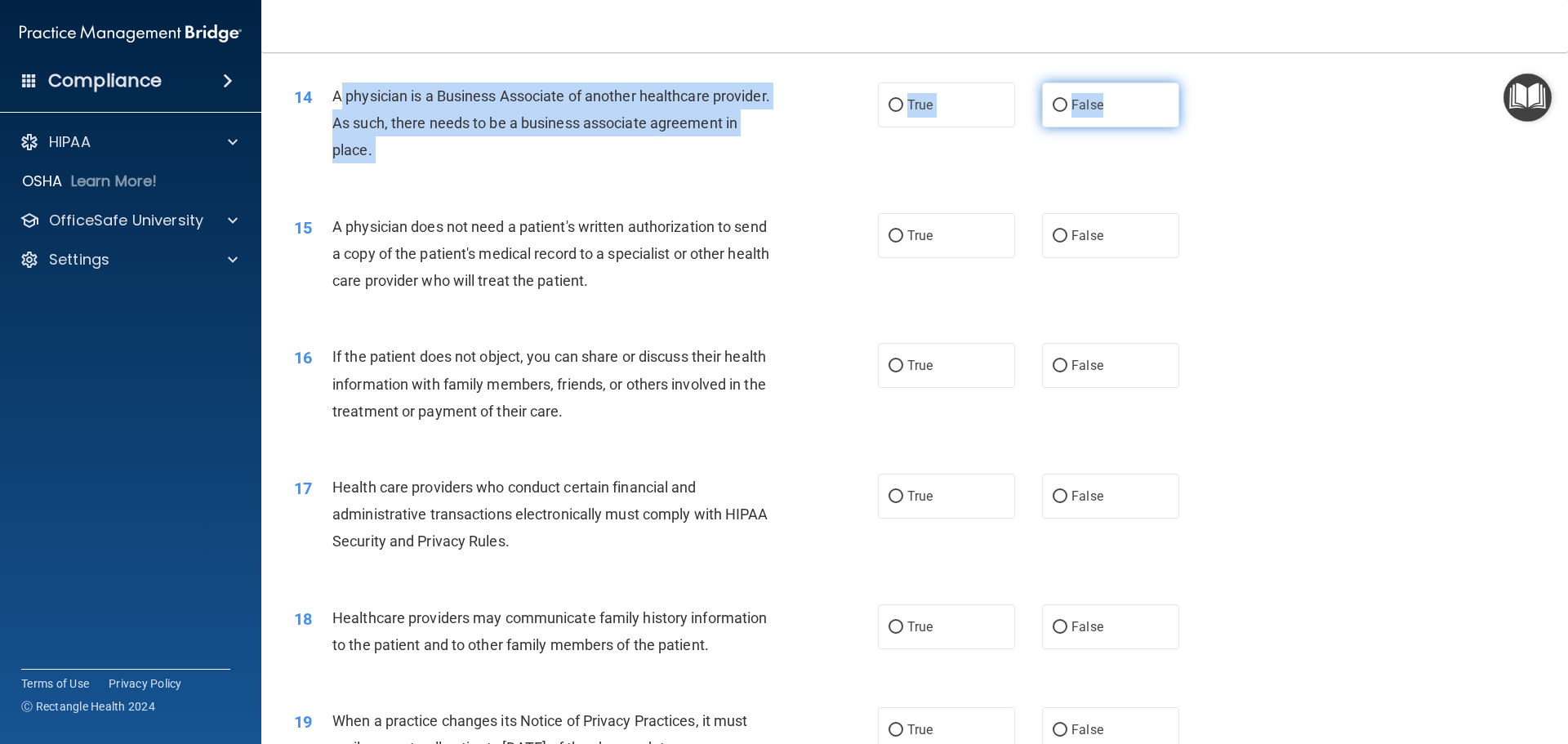
drag, startPoint x: 336, startPoint y: 94, endPoint x: 1140, endPoint y: 114, distance: 804.2
click at [1207, 82] on ng-form "14 A physician is a Business Associate of another healthcare provider. As such,…" at bounding box center [1207, 82] width 0 height 0
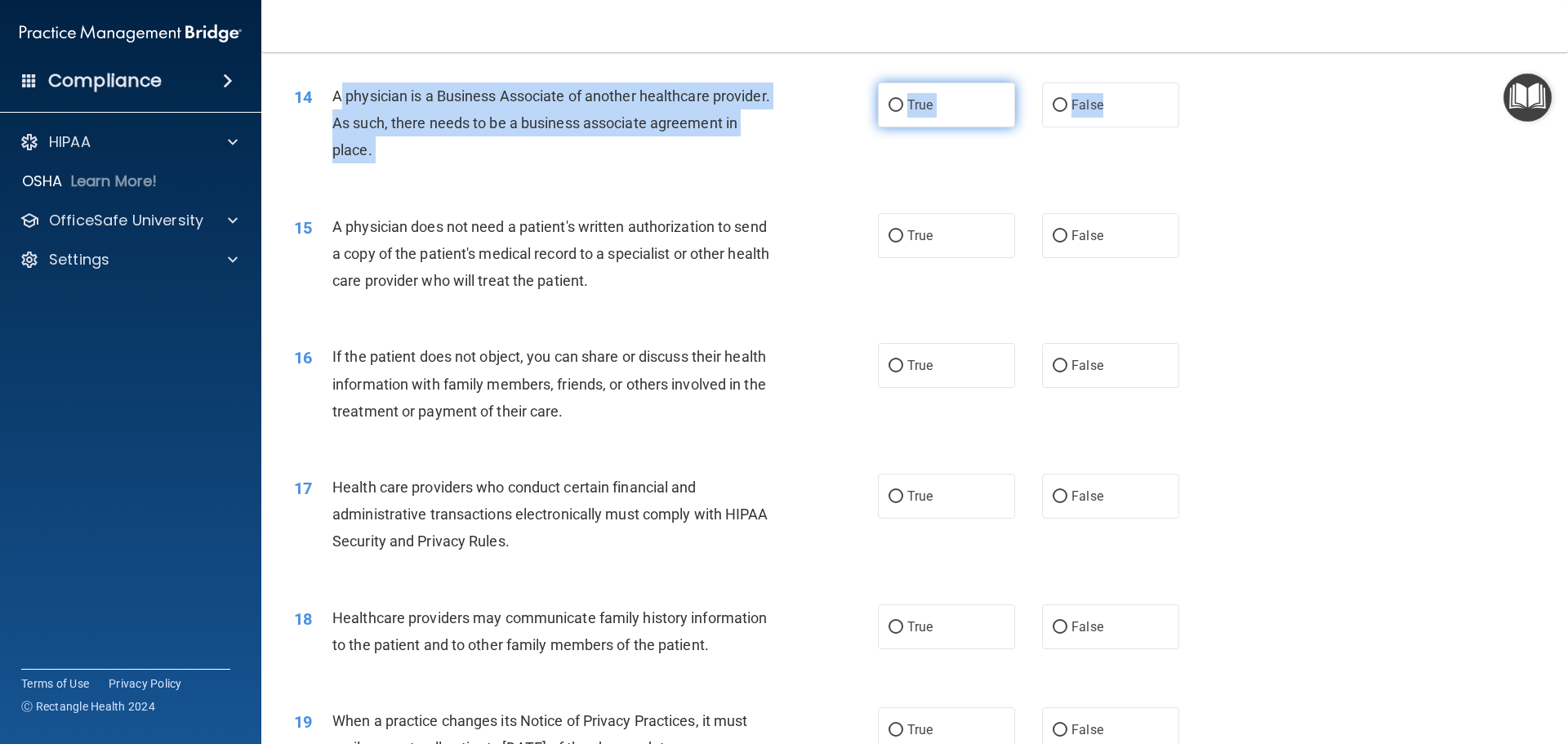
click at [912, 113] on label "True" at bounding box center [946, 105] width 137 height 45
click at [903, 112] on input "True" at bounding box center [896, 105] width 15 height 12
radio input "true"
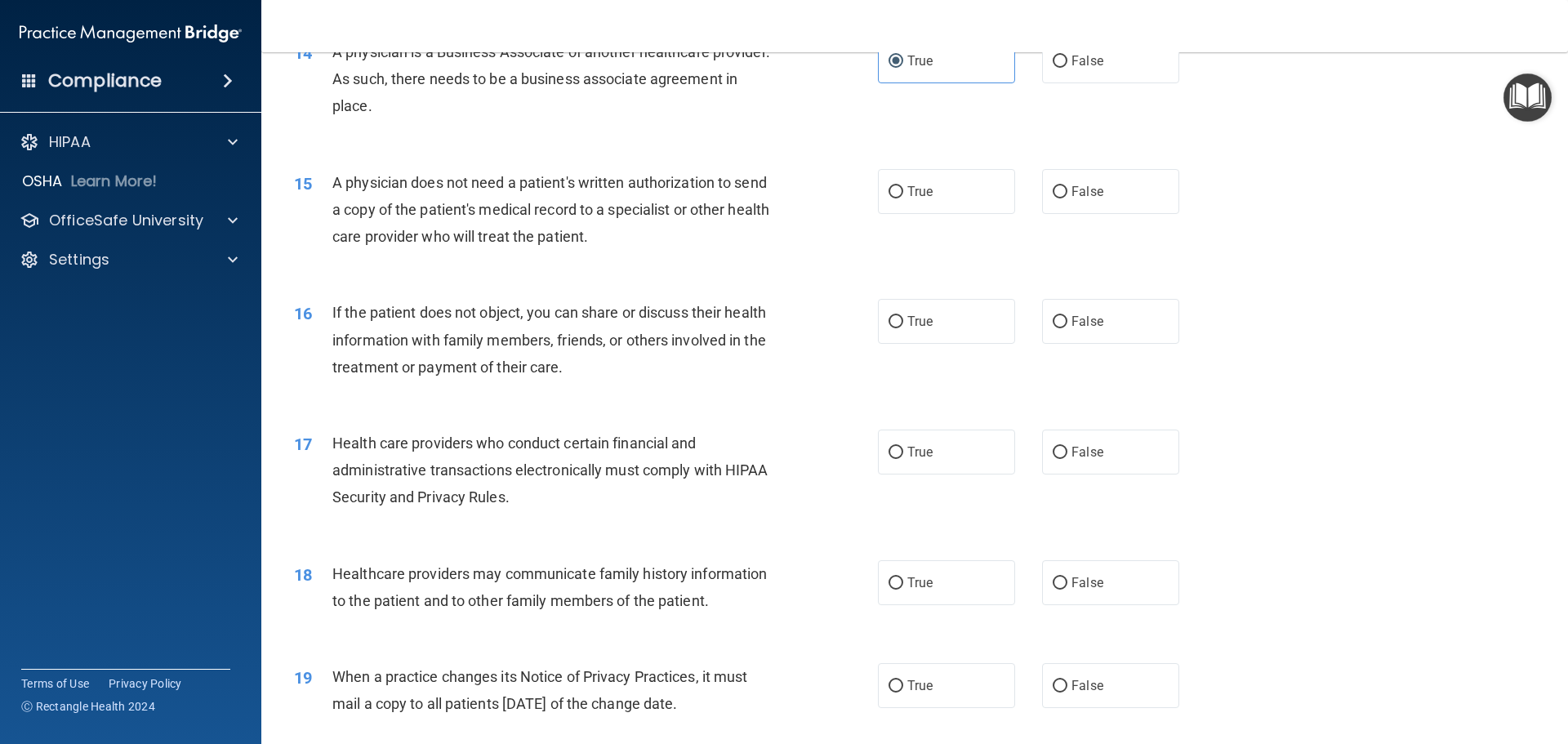
scroll to position [1714, 0]
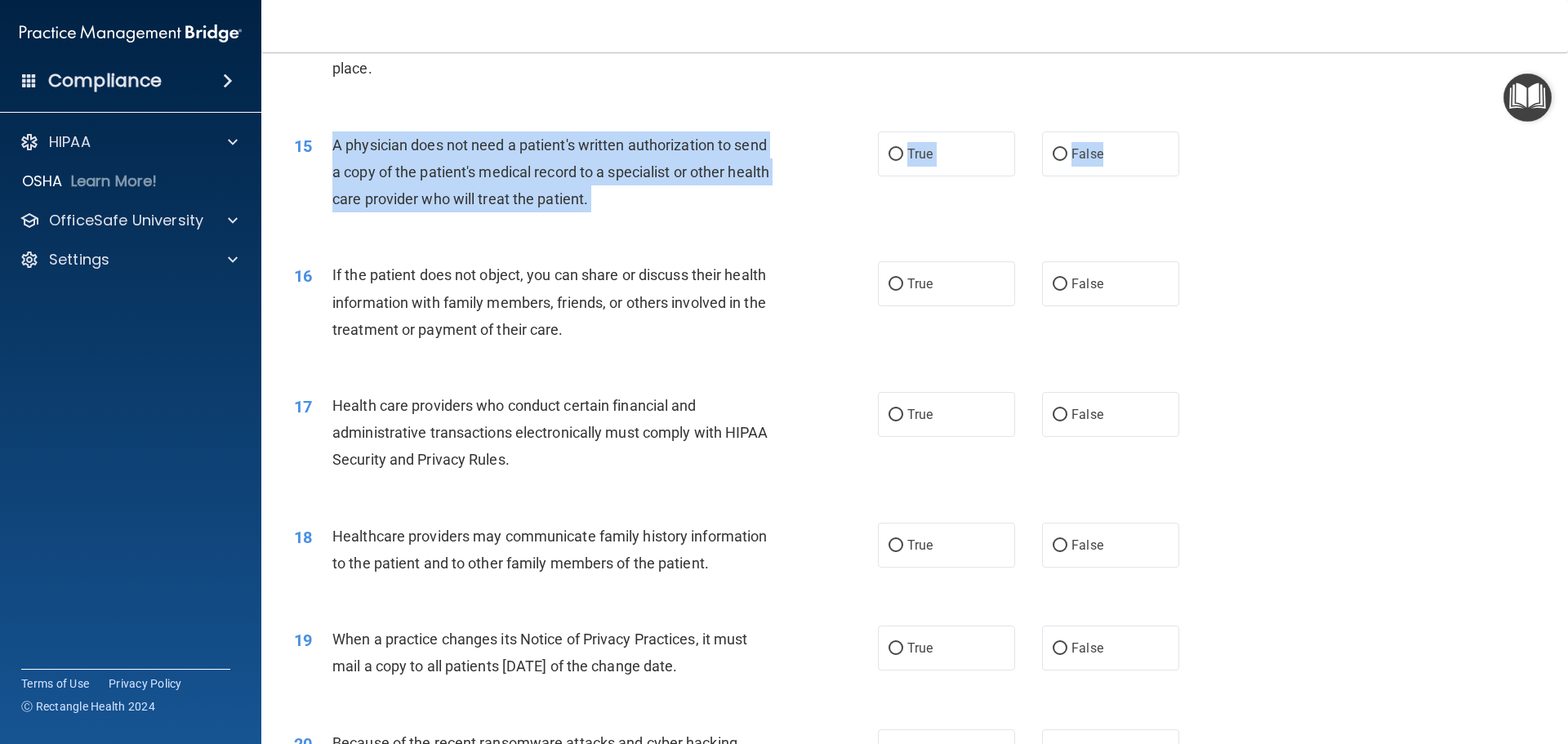
drag, startPoint x: 330, startPoint y: 143, endPoint x: 1172, endPoint y: 163, distance: 842.2
click at [1207, 131] on ng-form "15 A physician does not need a patient's written authorization to send a copy o…" at bounding box center [1207, 131] width 0 height 0
click at [894, 163] on label "True" at bounding box center [946, 153] width 137 height 45
click at [894, 161] on input "True" at bounding box center [896, 154] width 15 height 12
radio input "true"
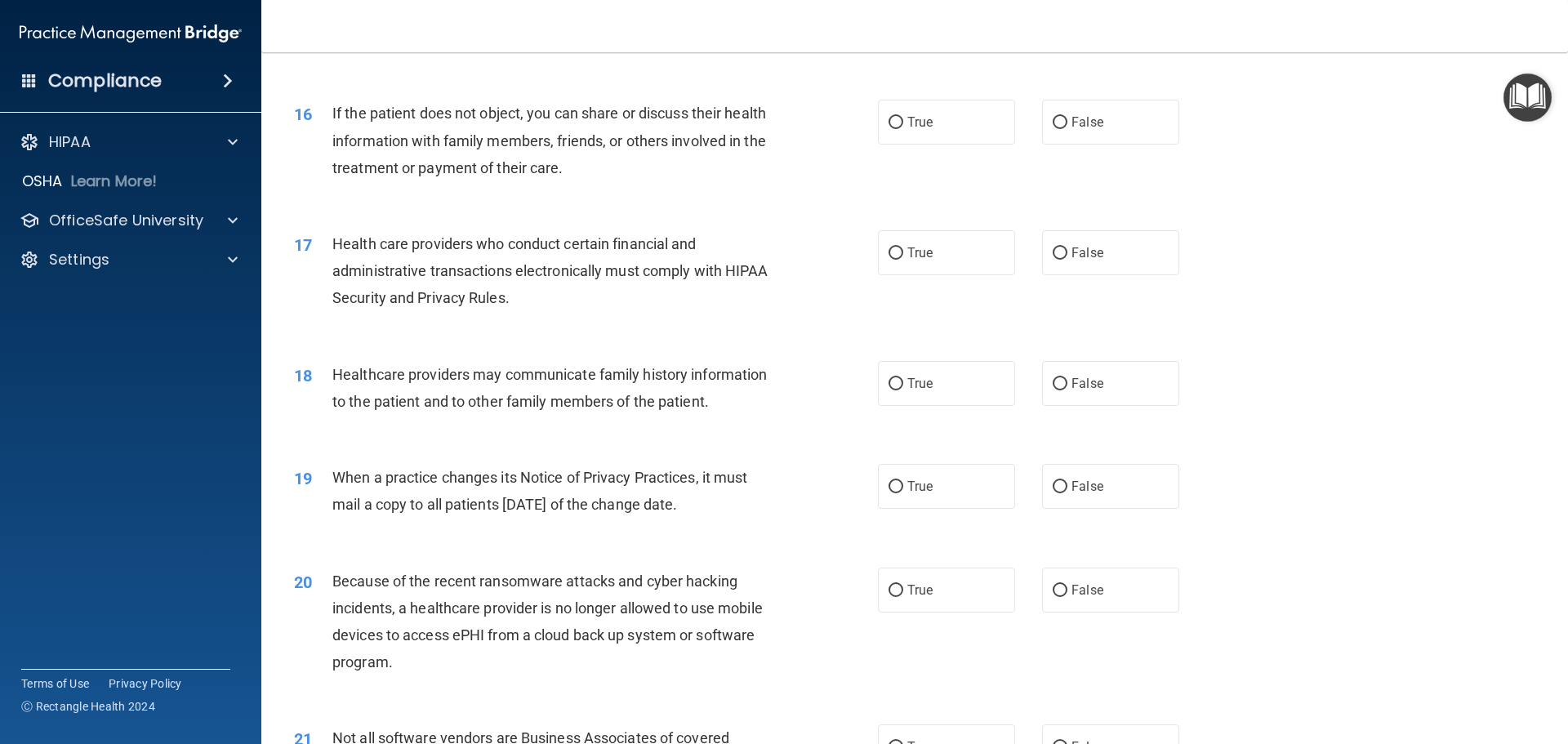
scroll to position [1877, 0]
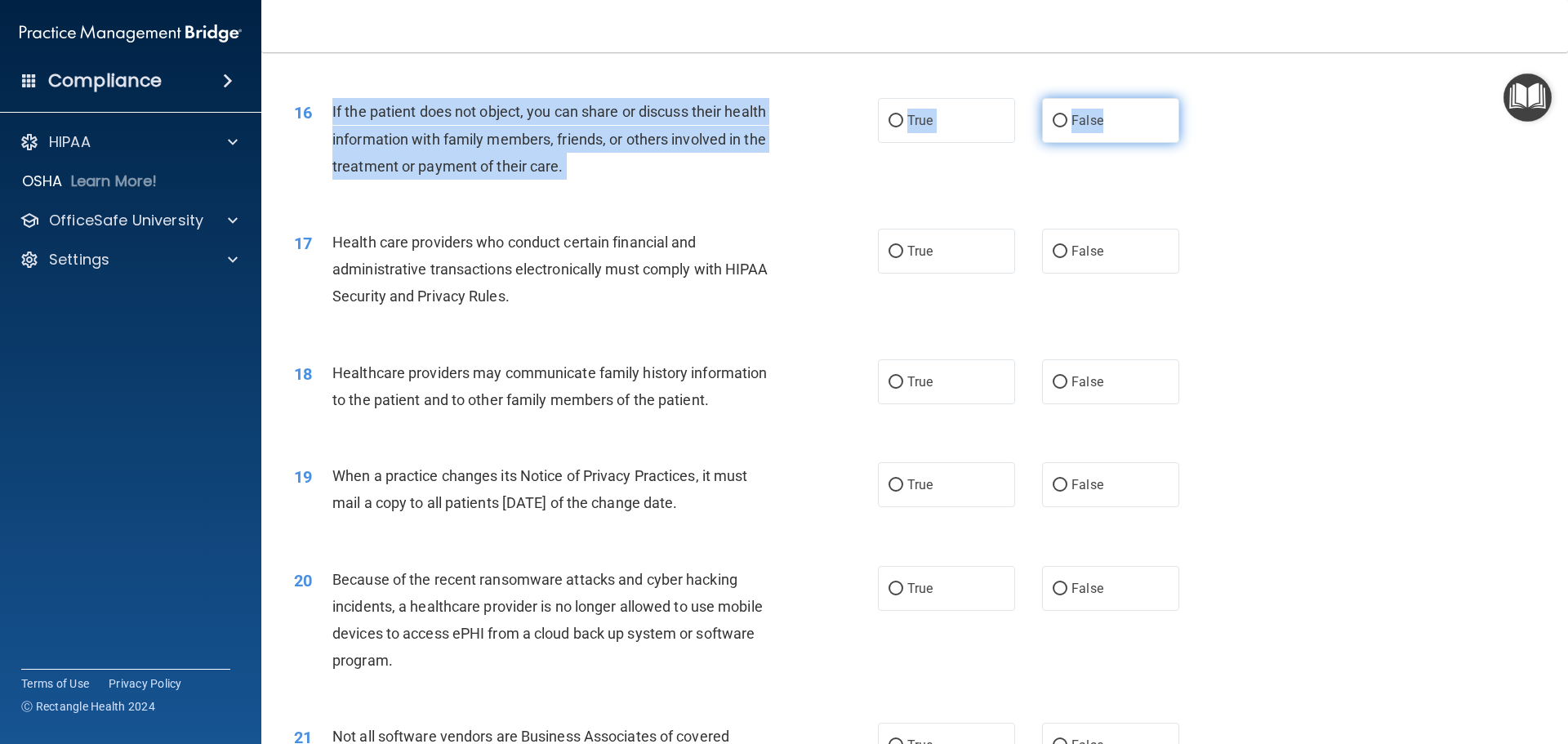
drag, startPoint x: 329, startPoint y: 111, endPoint x: 1124, endPoint y: 130, distance: 795.2
click at [1207, 98] on ng-form "16 If the patient does not object, you can share or discuss their health inform…" at bounding box center [1207, 98] width 0 height 0
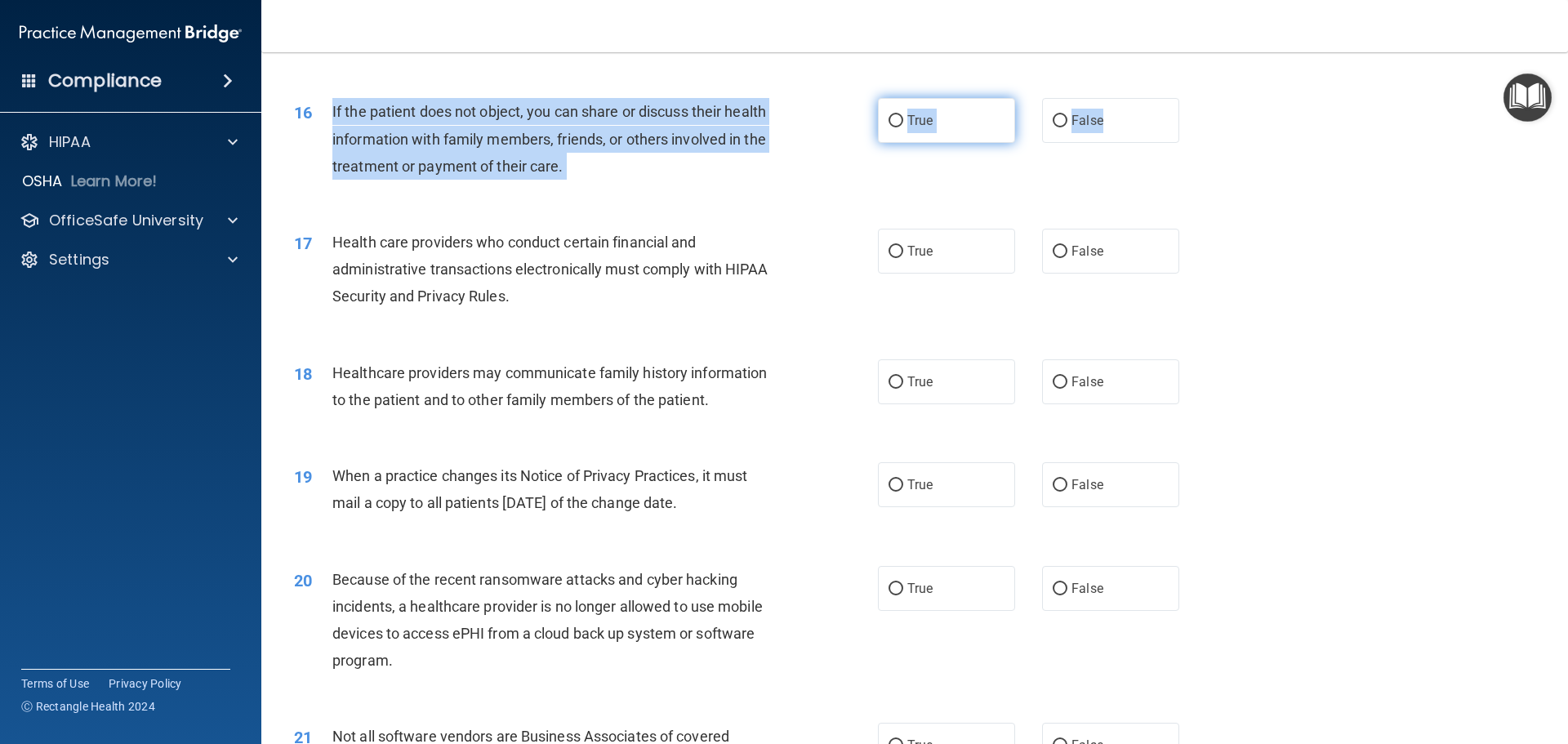
click at [934, 122] on label "True" at bounding box center [946, 120] width 137 height 45
click at [903, 122] on input "True" at bounding box center [896, 121] width 15 height 12
radio input "true"
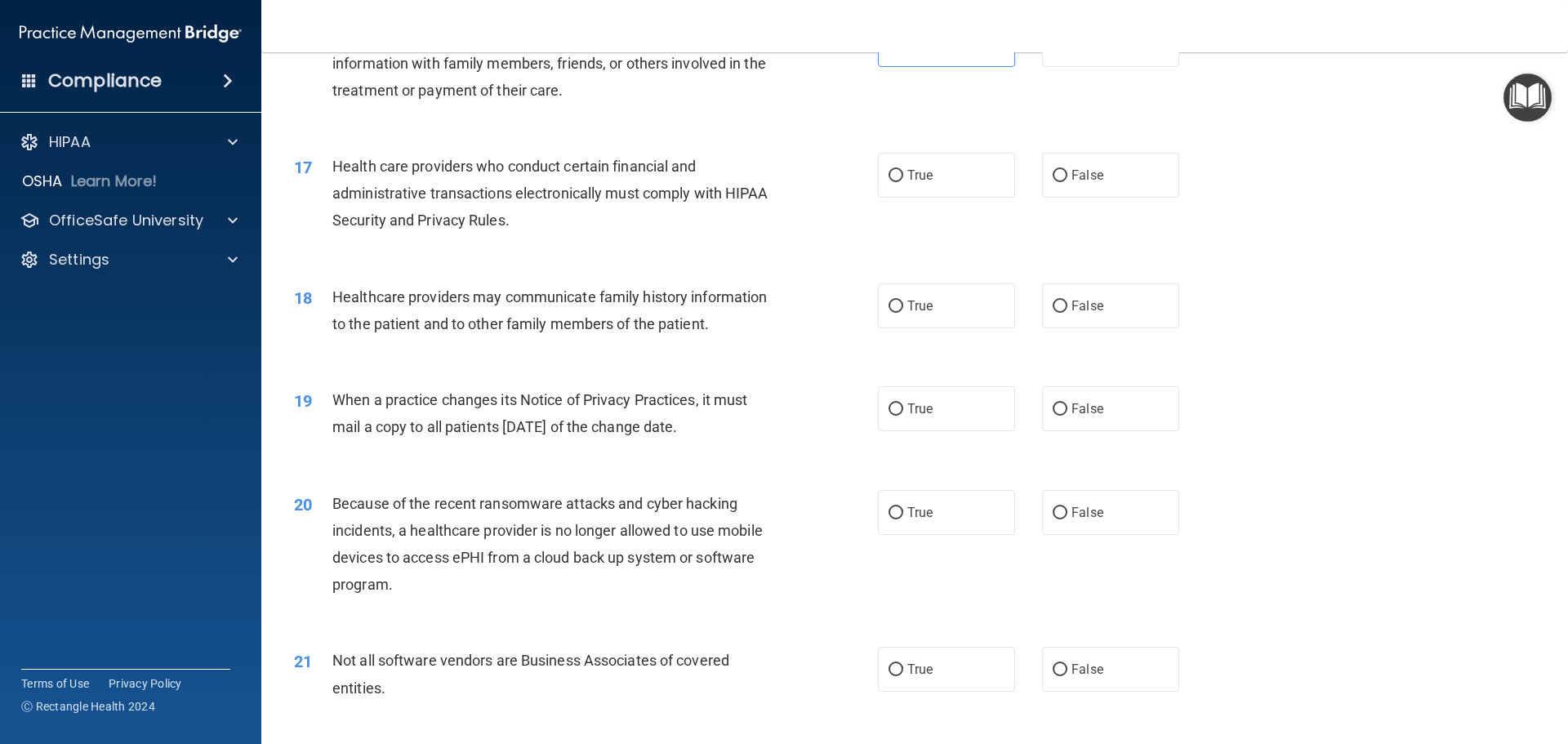
scroll to position [2040, 0]
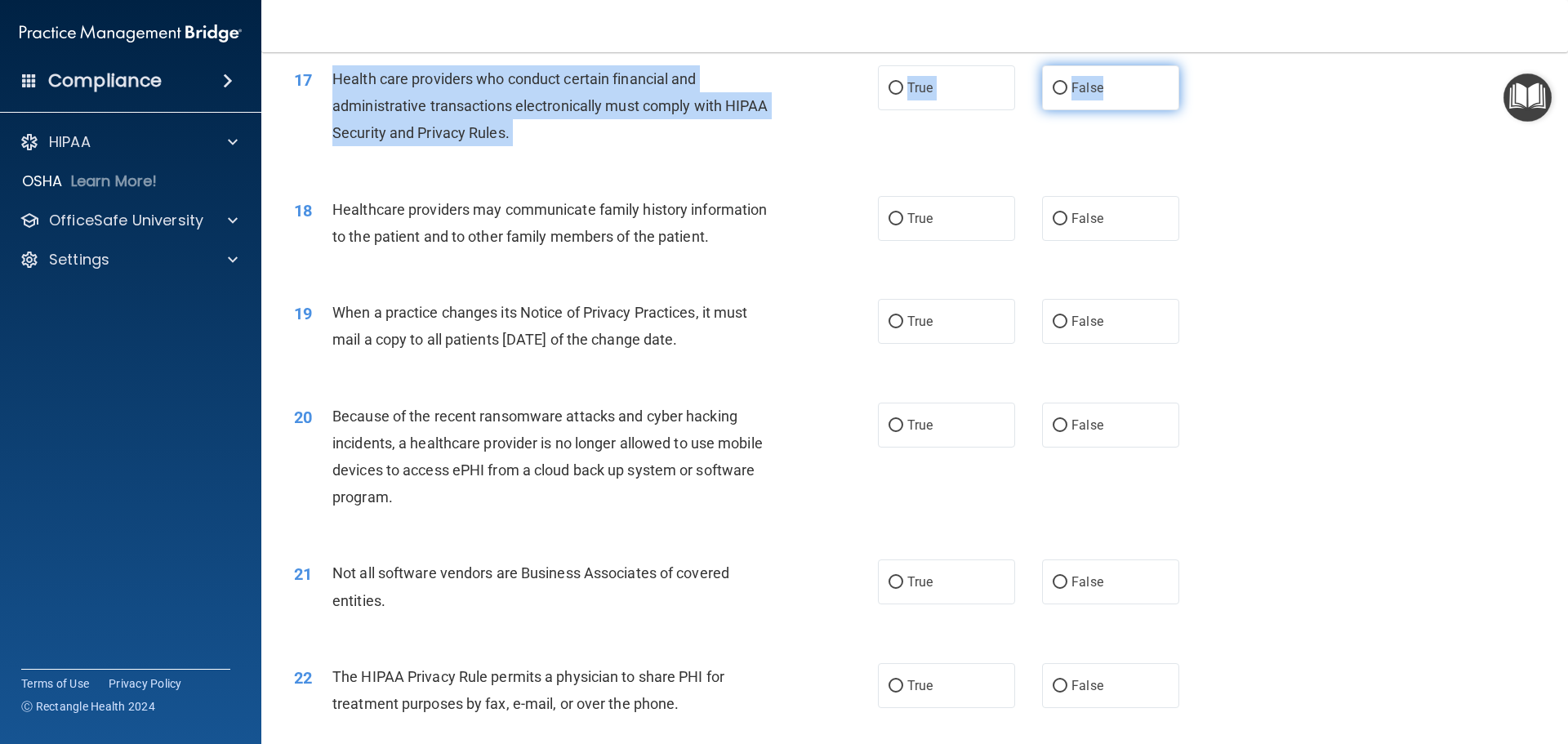
drag, startPoint x: 329, startPoint y: 84, endPoint x: 1137, endPoint y: 101, distance: 808.2
click at [1207, 66] on ng-form "17 Health care providers who conduct certain financial and administrative trans…" at bounding box center [1207, 66] width 0 height 0
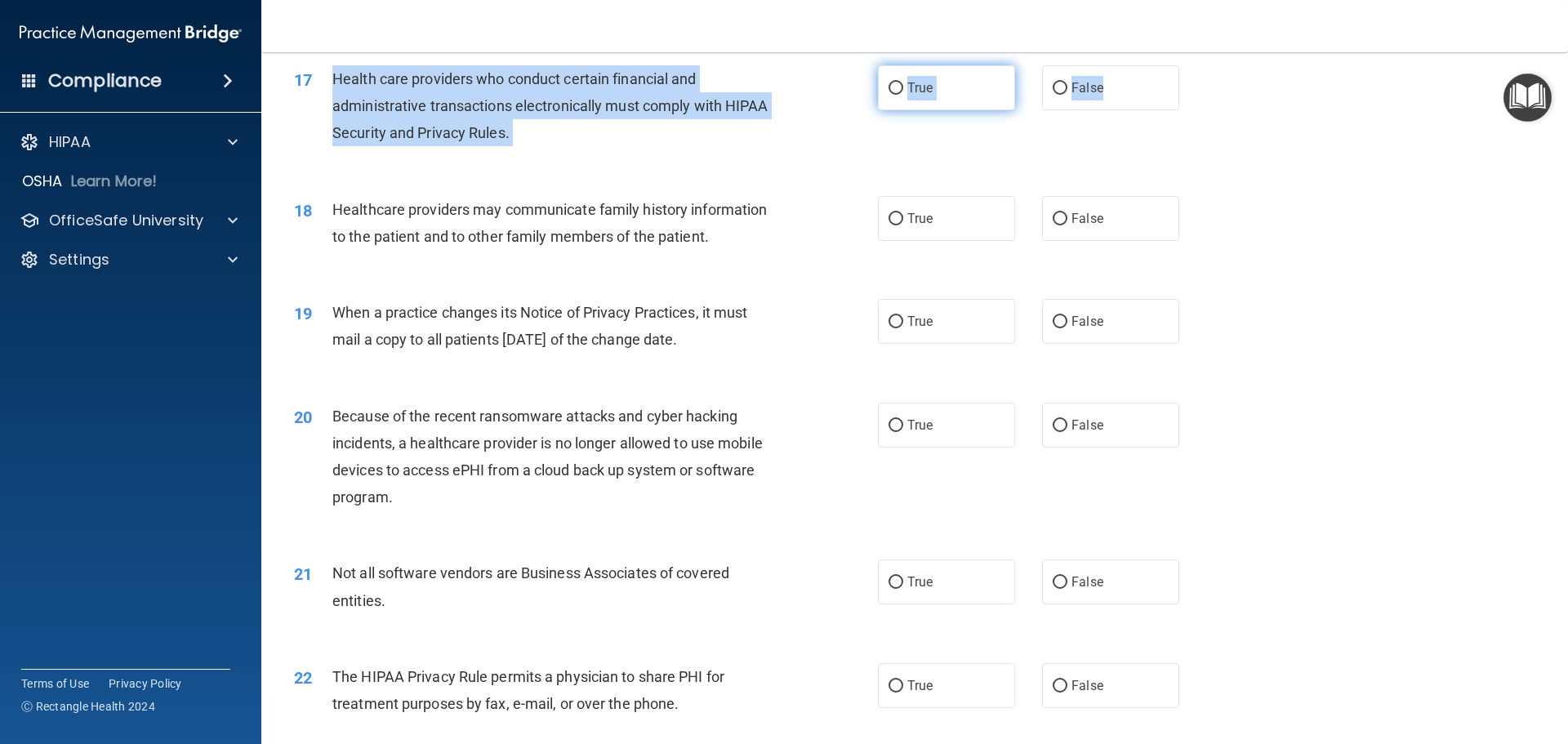
click at [946, 85] on label "True" at bounding box center [946, 88] width 137 height 45
click at [903, 85] on input "True" at bounding box center [896, 88] width 15 height 12
radio input "true"
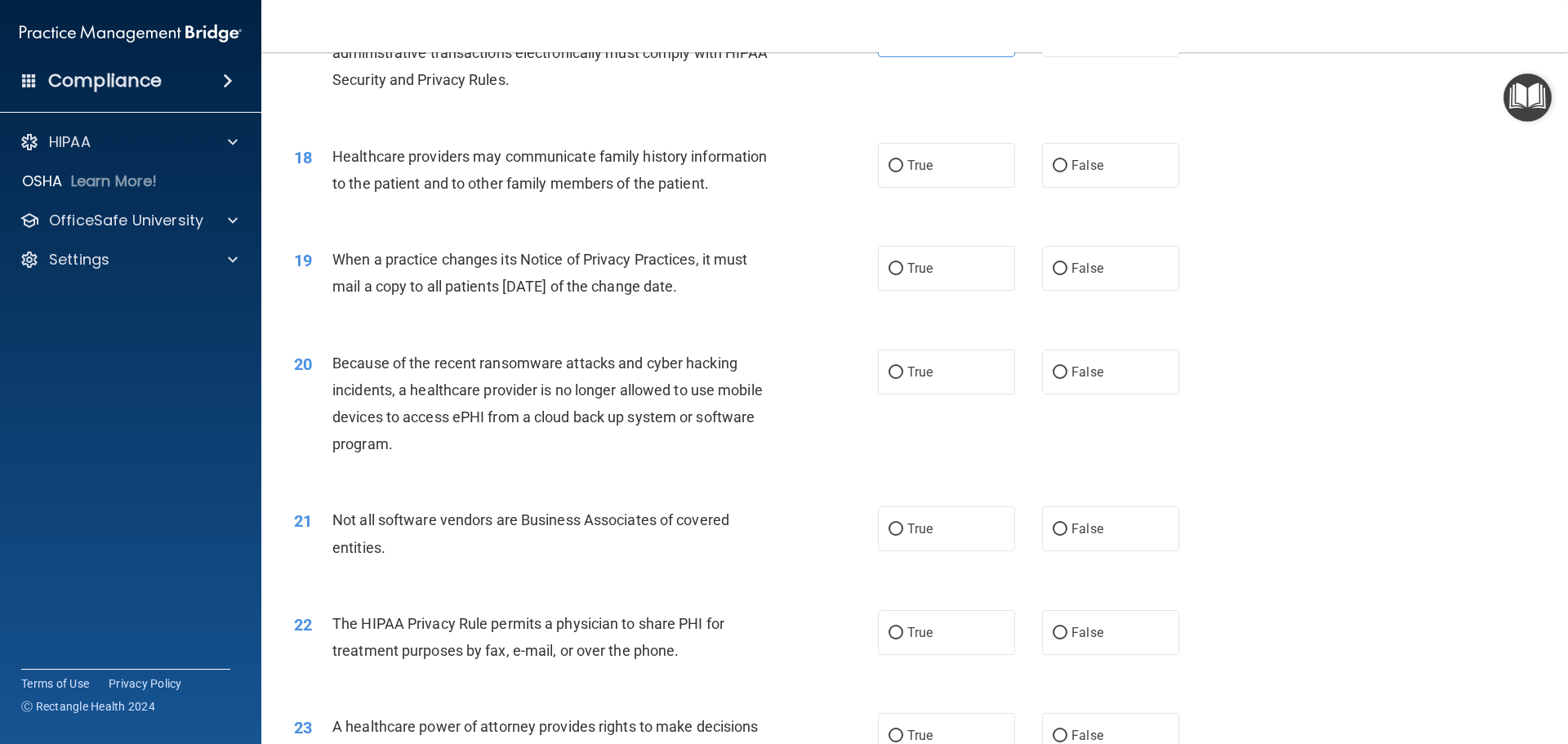
scroll to position [2123, 0]
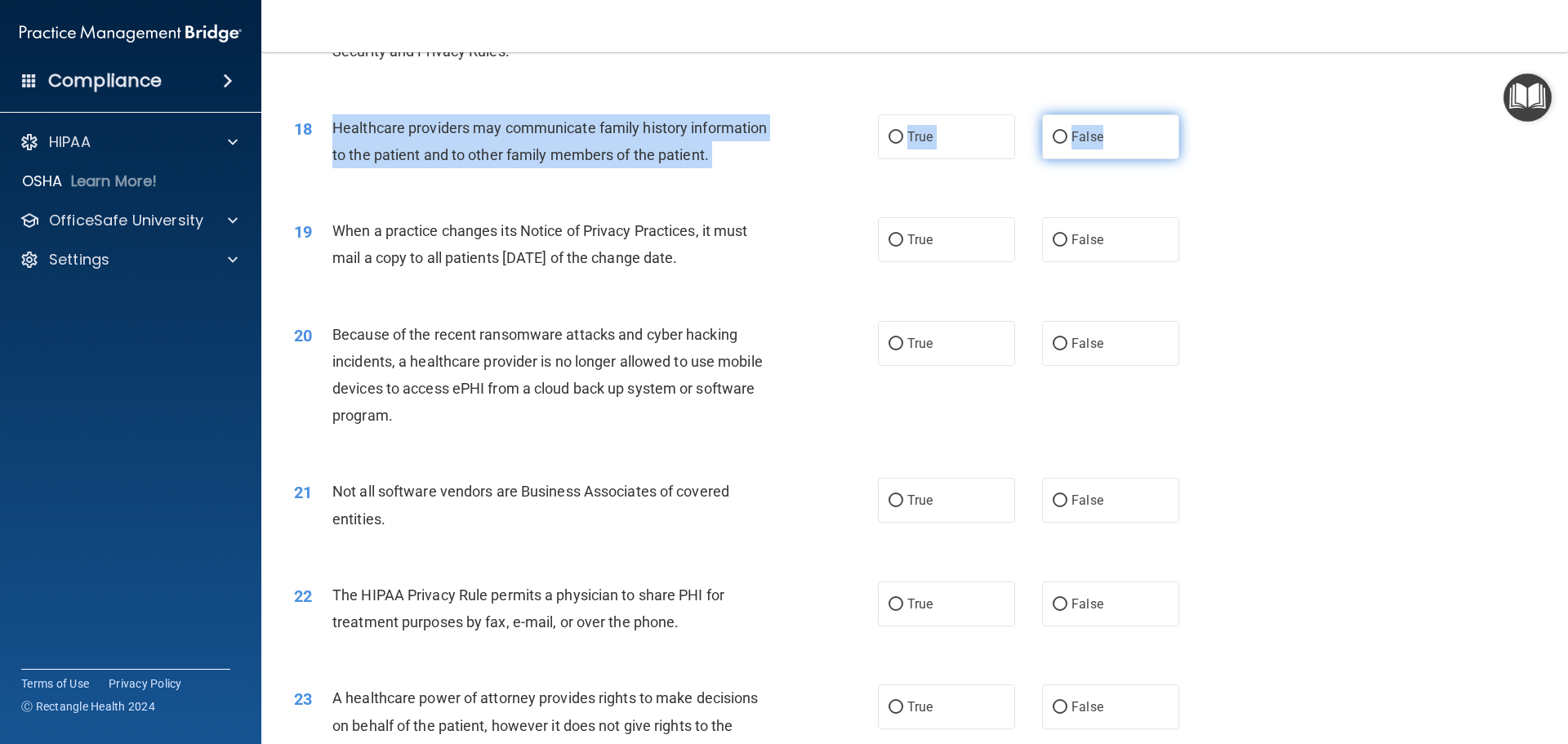
drag, startPoint x: 329, startPoint y: 120, endPoint x: 1118, endPoint y: 151, distance: 789.6
click at [1207, 114] on ng-form "18 Healthcare providers may communicate family history information to the patie…" at bounding box center [1207, 114] width 0 height 0
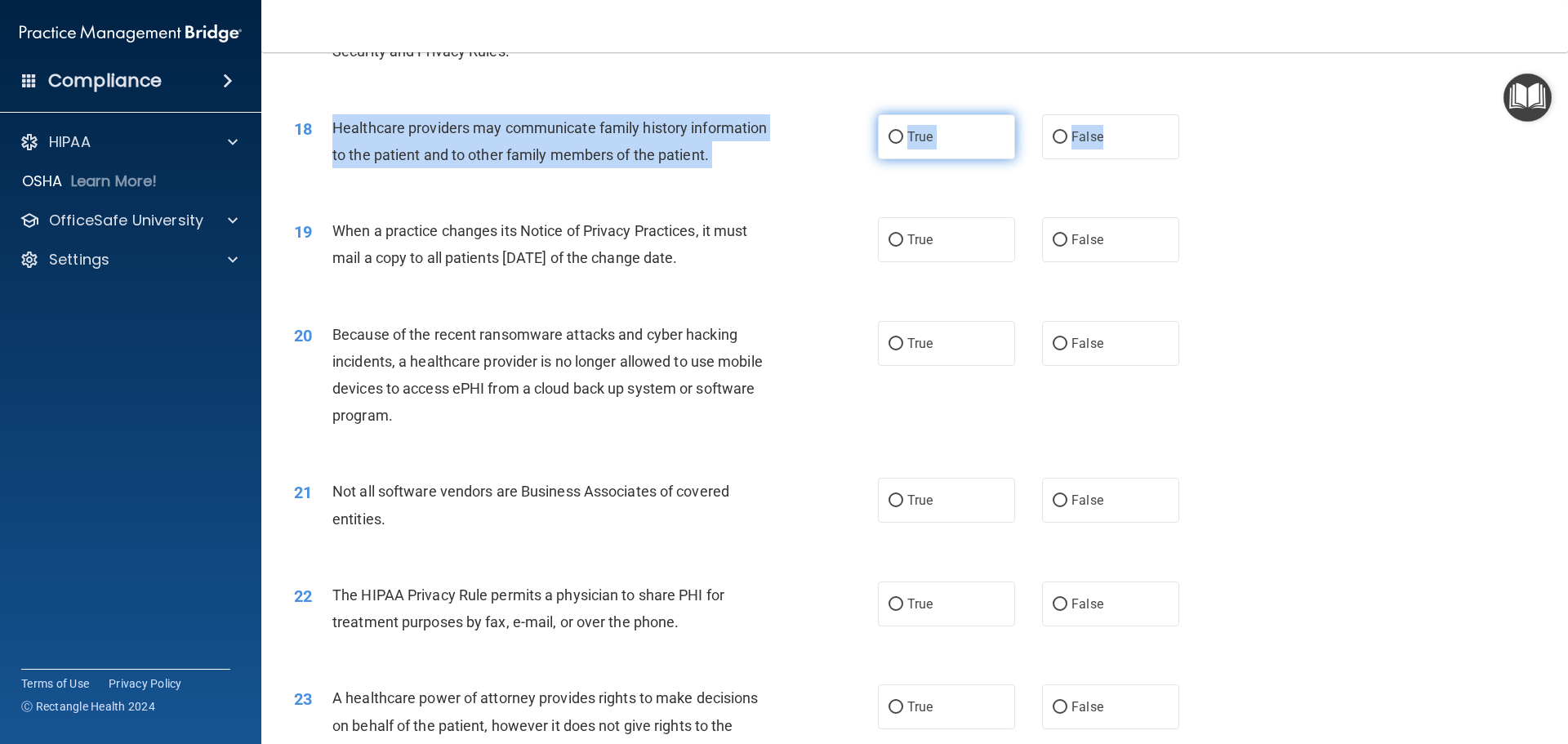
click at [895, 143] on input "True" at bounding box center [896, 137] width 15 height 12
radio input "true"
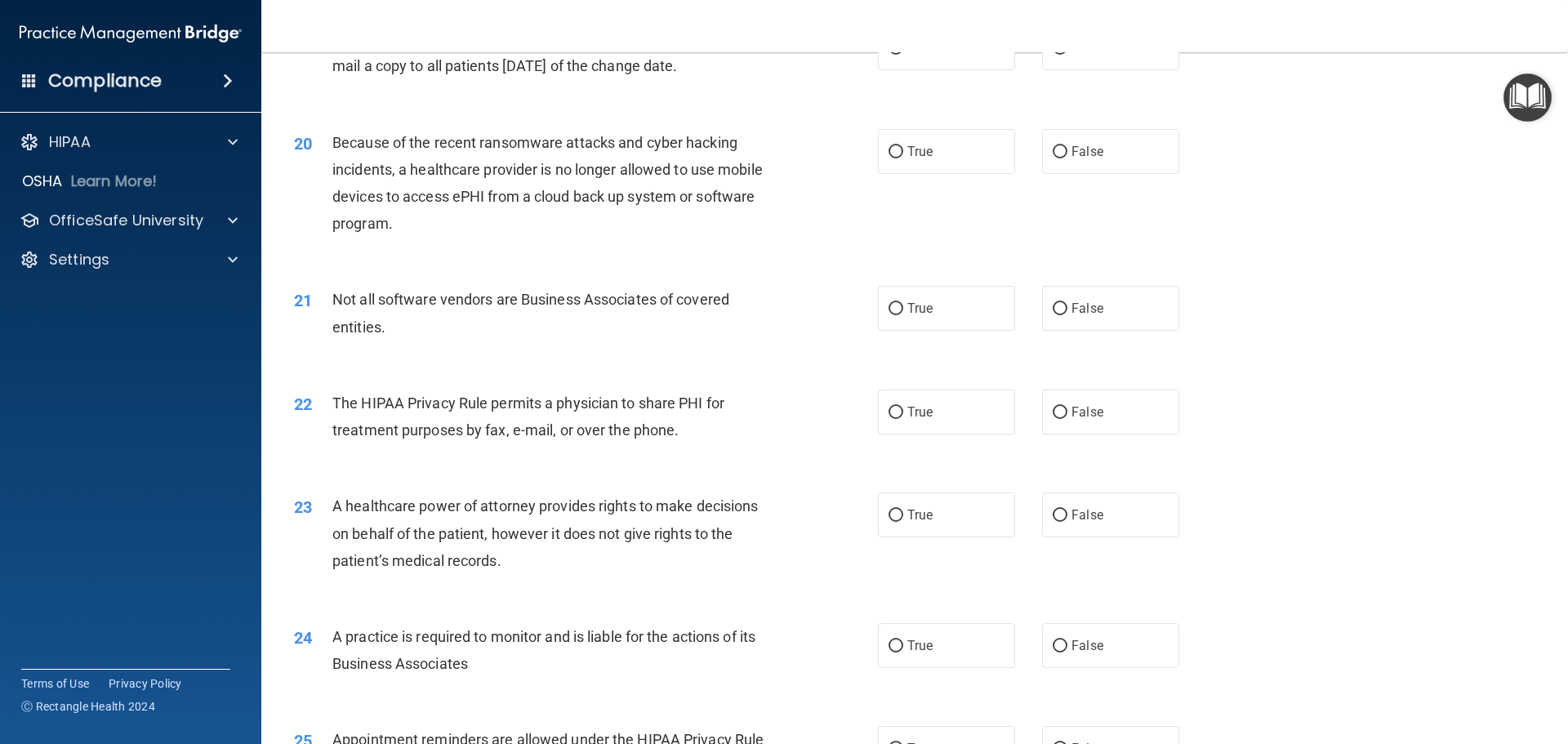
scroll to position [2286, 0]
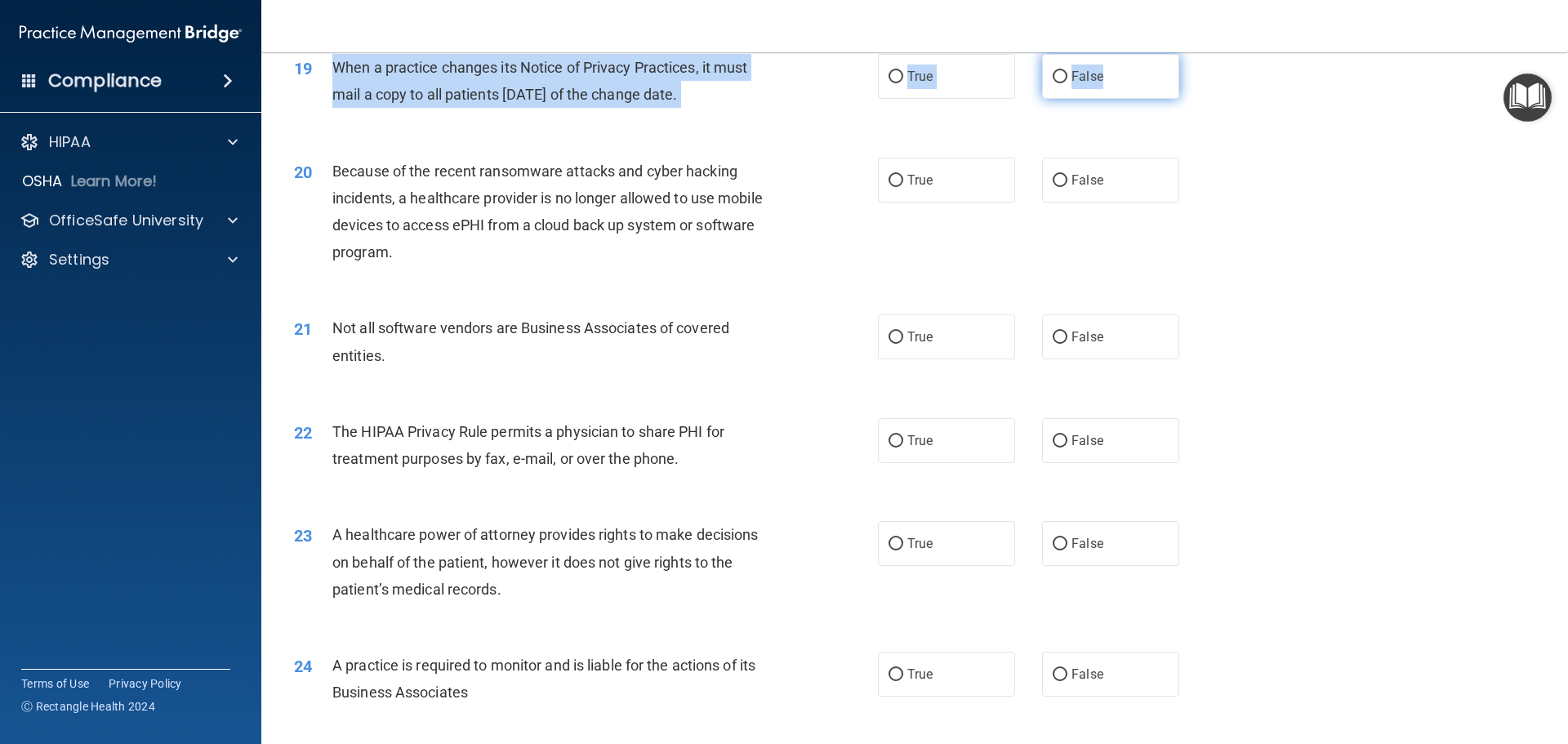
drag, startPoint x: 317, startPoint y: 71, endPoint x: 1156, endPoint y: 87, distance: 839.2
click at [1207, 54] on ng-form "19 When a practice changes its Notice of Privacy Practices, it must mail a copy…" at bounding box center [1207, 54] width 0 height 0
click at [1061, 75] on label "False" at bounding box center [1110, 76] width 137 height 45
click at [1061, 75] on input "False" at bounding box center [1060, 77] width 15 height 12
radio input "true"
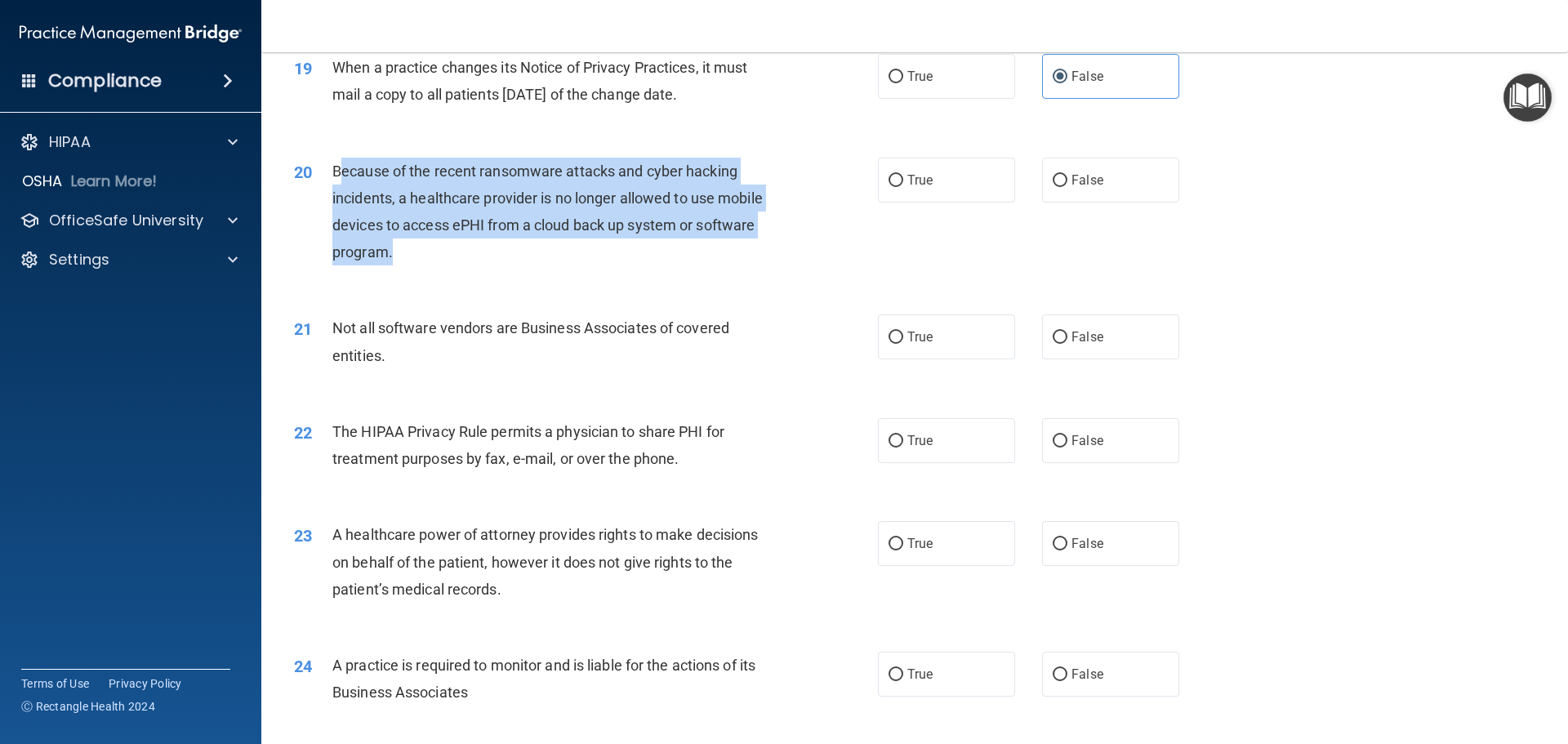
drag, startPoint x: 337, startPoint y: 173, endPoint x: 401, endPoint y: 209, distance: 73.4
click at [434, 243] on div "Because of the recent ransomware attacks and cyber hacking incidents, a healthc…" at bounding box center [561, 212] width 456 height 109
drag, startPoint x: 321, startPoint y: 168, endPoint x: 1169, endPoint y: 179, distance: 848.1
click at [1207, 158] on ng-form "20 Because of the recent ransomware attacks and cyber hacking incidents, a heal…" at bounding box center [1207, 158] width 0 height 0
click at [1111, 192] on label "False" at bounding box center [1110, 180] width 137 height 45
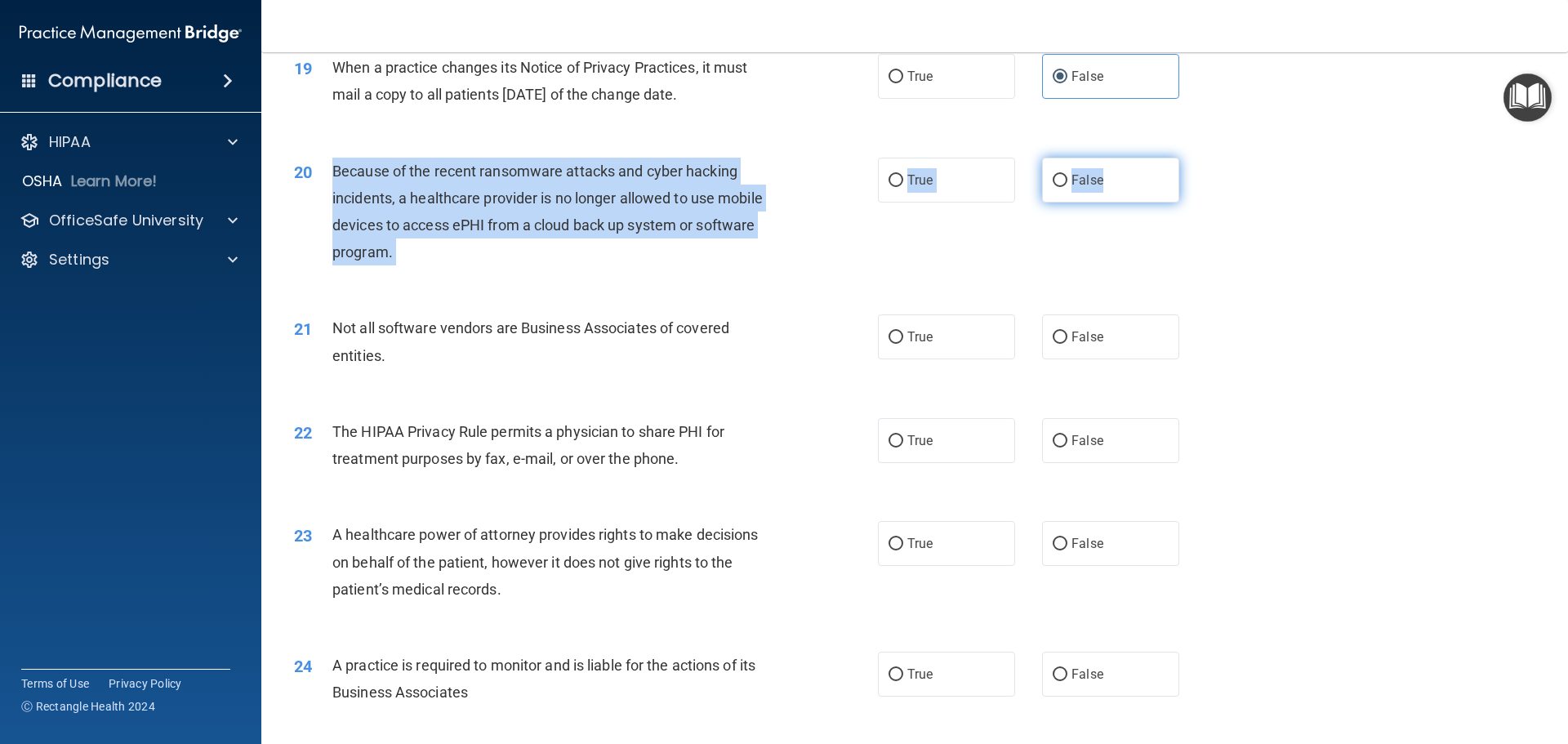
click at [1067, 187] on input "False" at bounding box center [1060, 181] width 15 height 12
radio input "true"
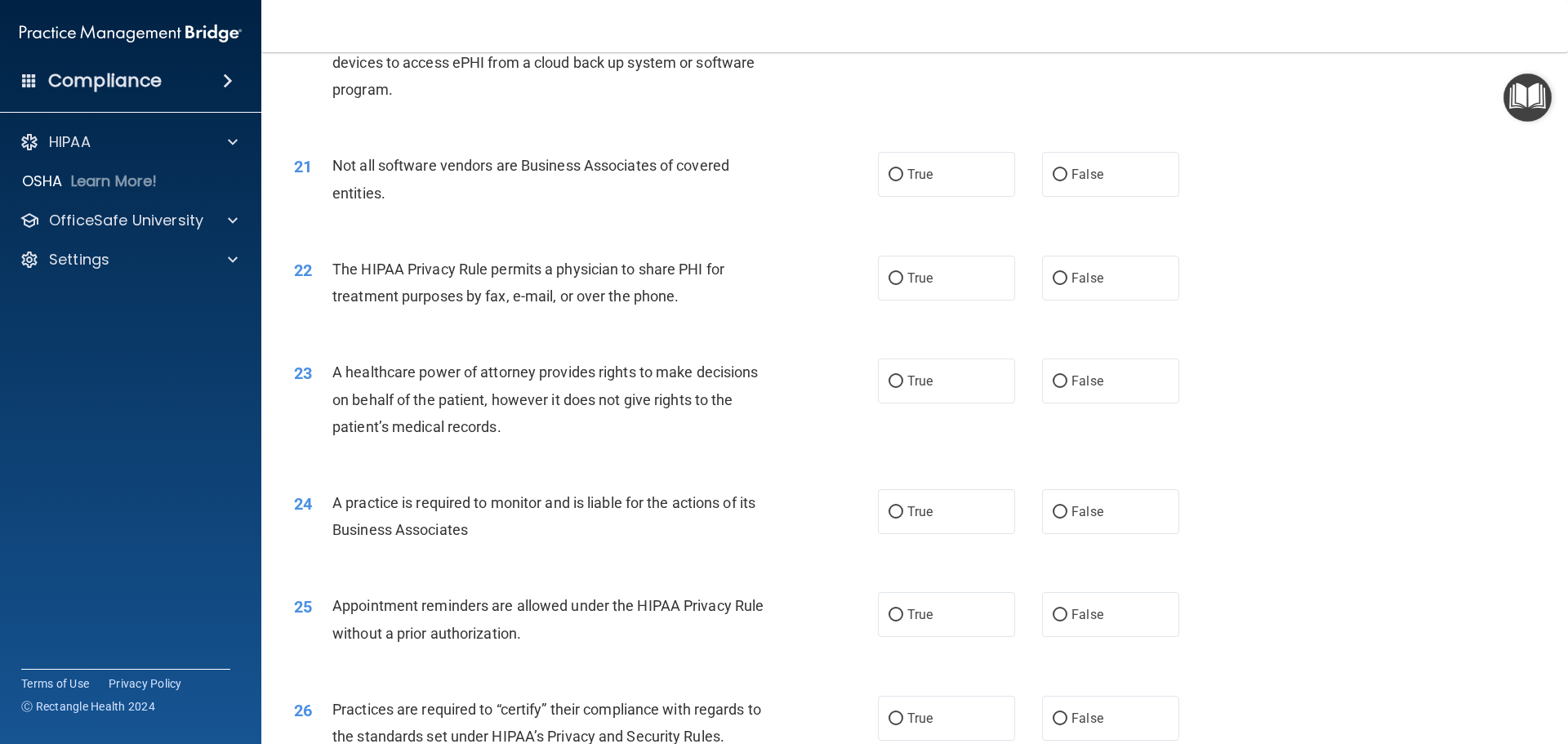
scroll to position [2448, 0]
click at [341, 152] on div "Not all software vendors are Business Associates of covered entities." at bounding box center [561, 177] width 456 height 54
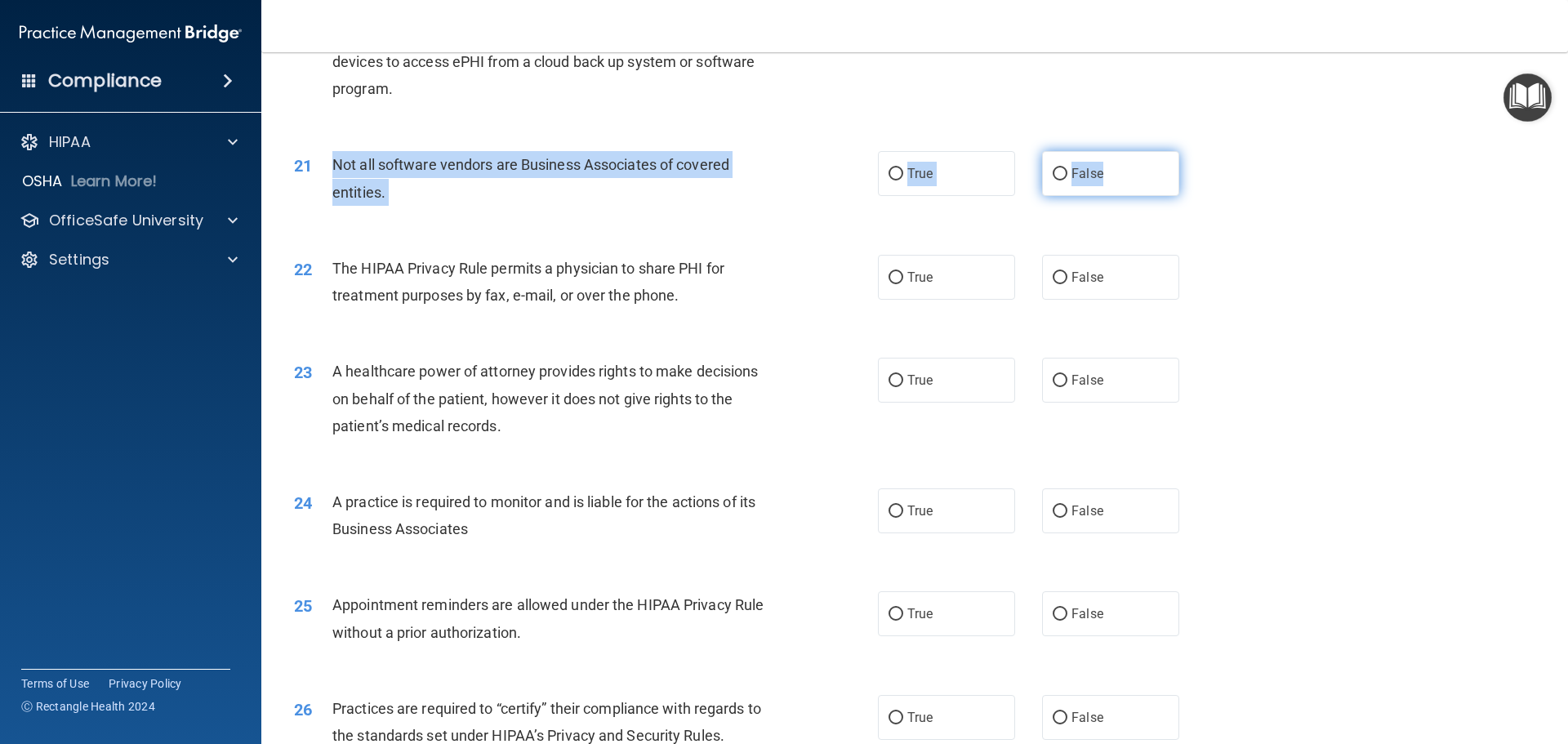
drag, startPoint x: 329, startPoint y: 158, endPoint x: 1120, endPoint y: 184, distance: 791.4
click at [1207, 151] on ng-form "21 Not all software vendors are Business Associates of covered entities. True F…" at bounding box center [1207, 151] width 0 height 0
click at [903, 181] on label "True" at bounding box center [946, 173] width 137 height 45
click at [903, 180] on input "True" at bounding box center [896, 174] width 15 height 12
radio input "true"
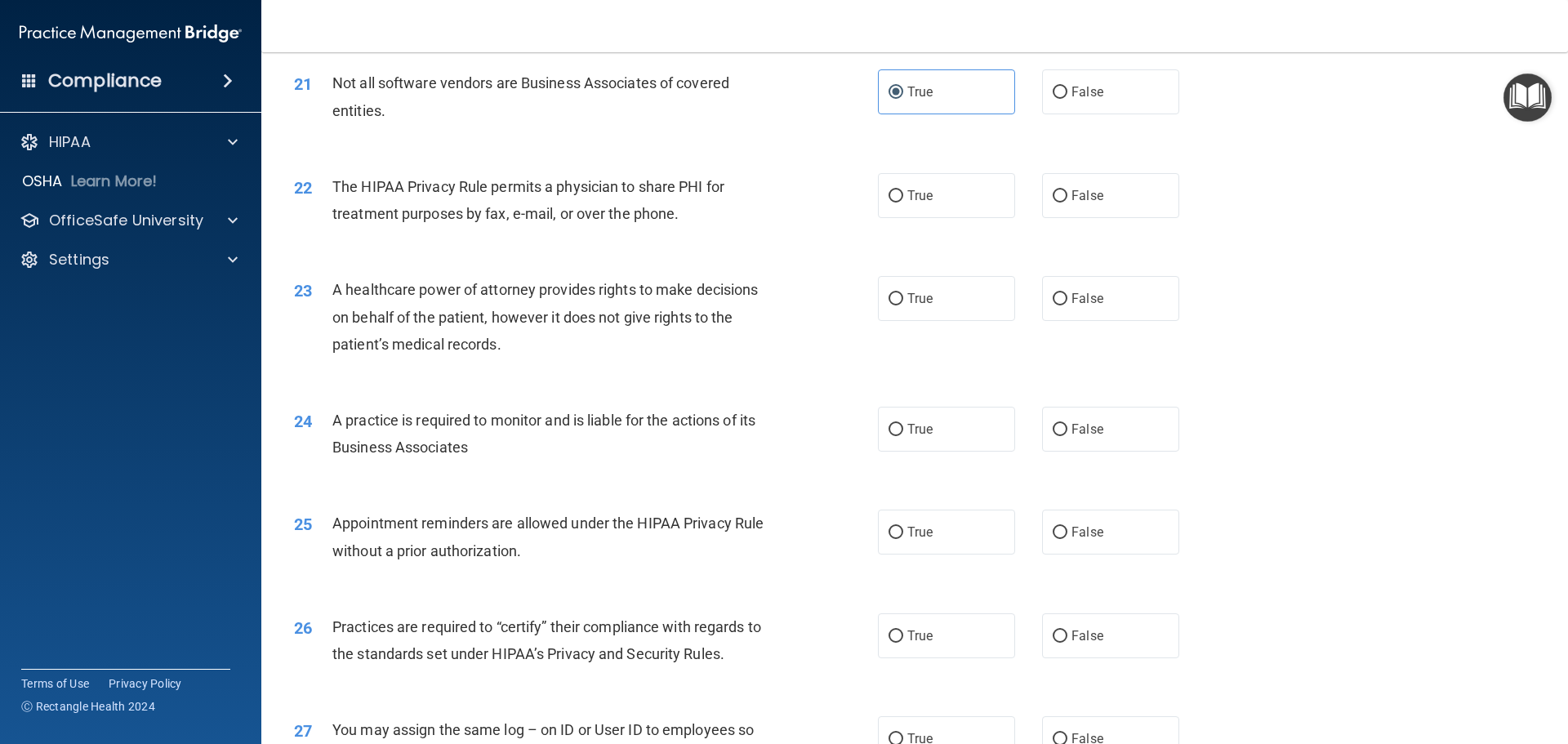
scroll to position [2612, 0]
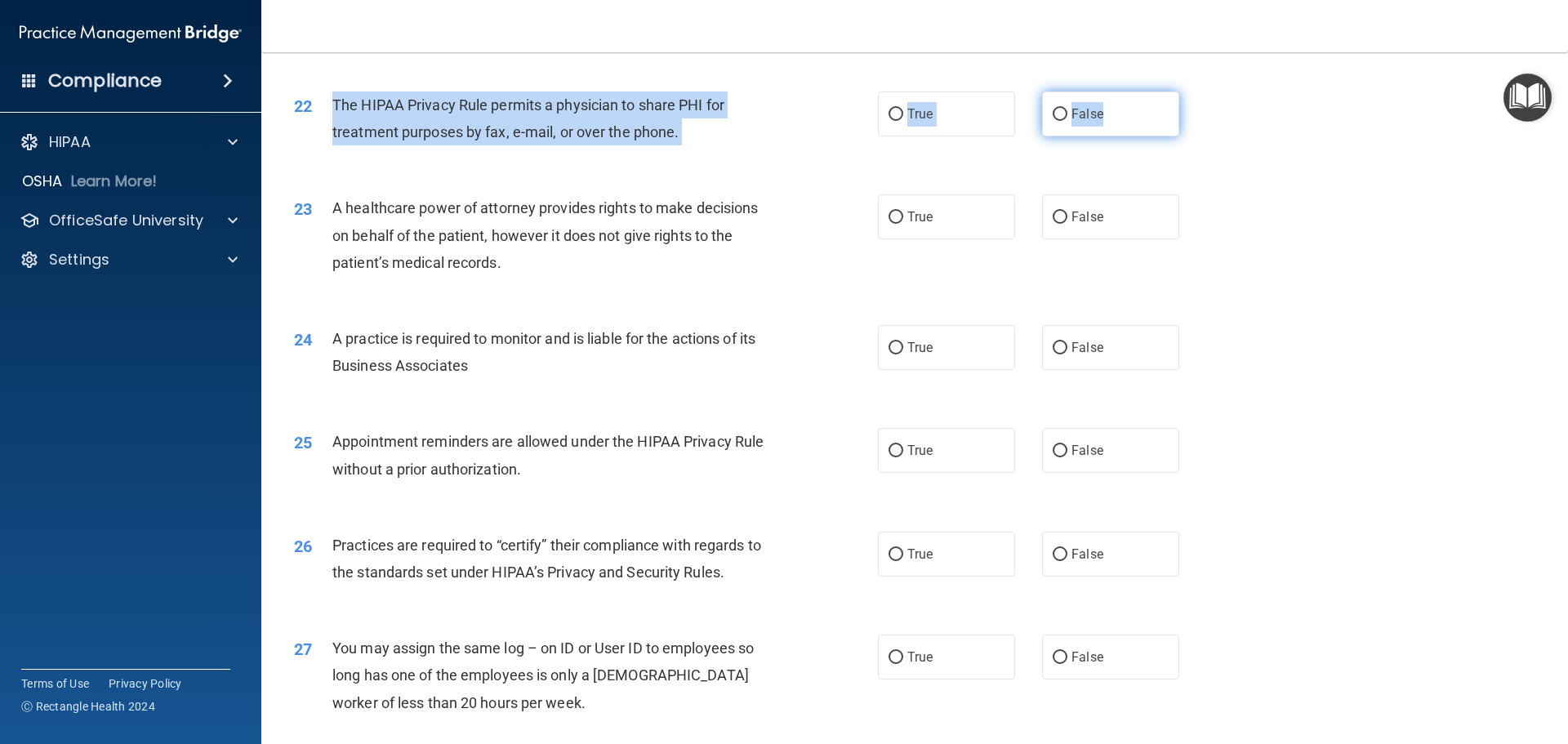
drag, startPoint x: 329, startPoint y: 104, endPoint x: 1127, endPoint y: 131, distance: 798.5
click at [1207, 91] on ng-form "22 The HIPAA Privacy Rule permits a physician to share PHI for treatment purpos…" at bounding box center [1207, 91] width 0 height 0
click at [931, 112] on label "True" at bounding box center [946, 114] width 137 height 45
click at [903, 112] on input "True" at bounding box center [896, 114] width 15 height 12
radio input "true"
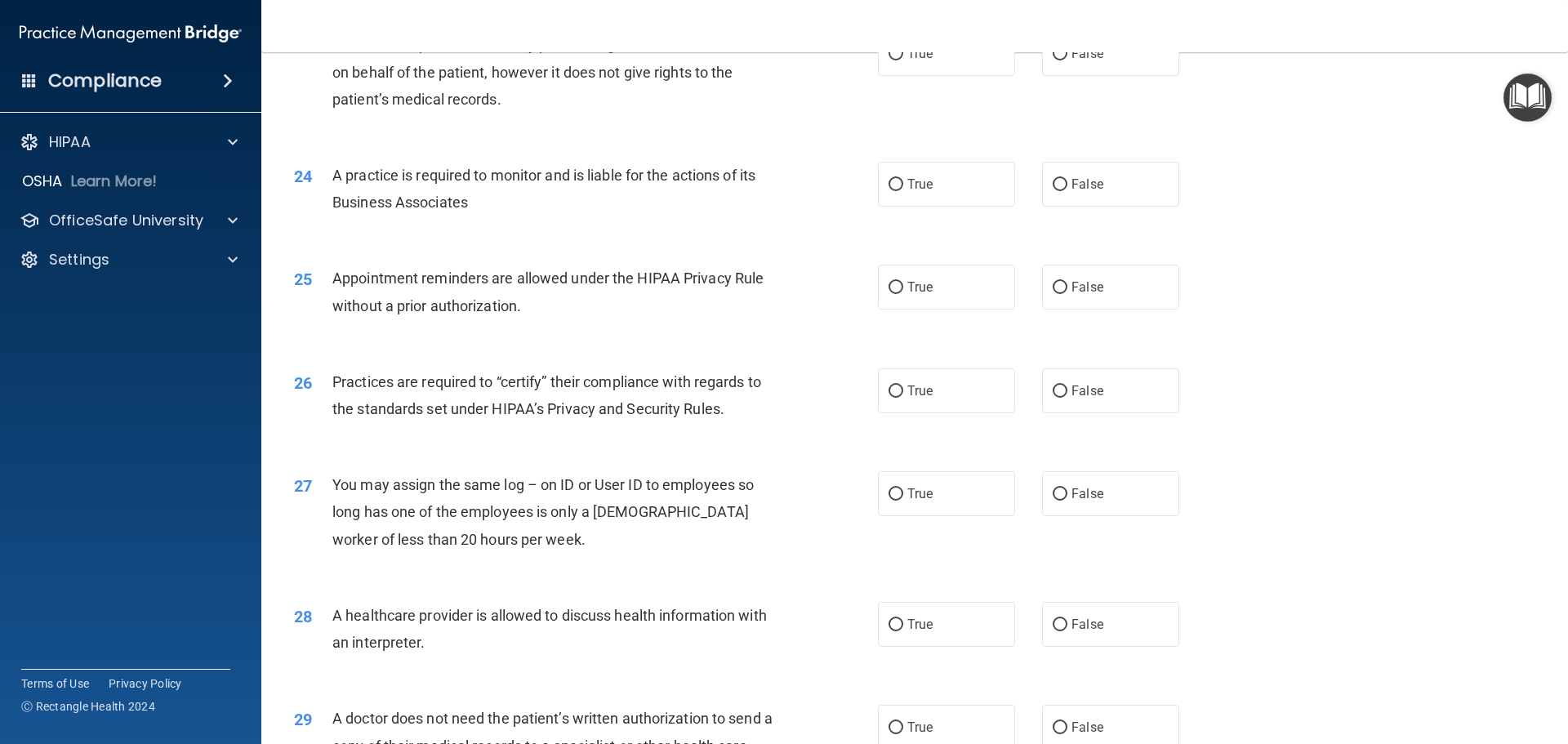
scroll to position [2694, 0]
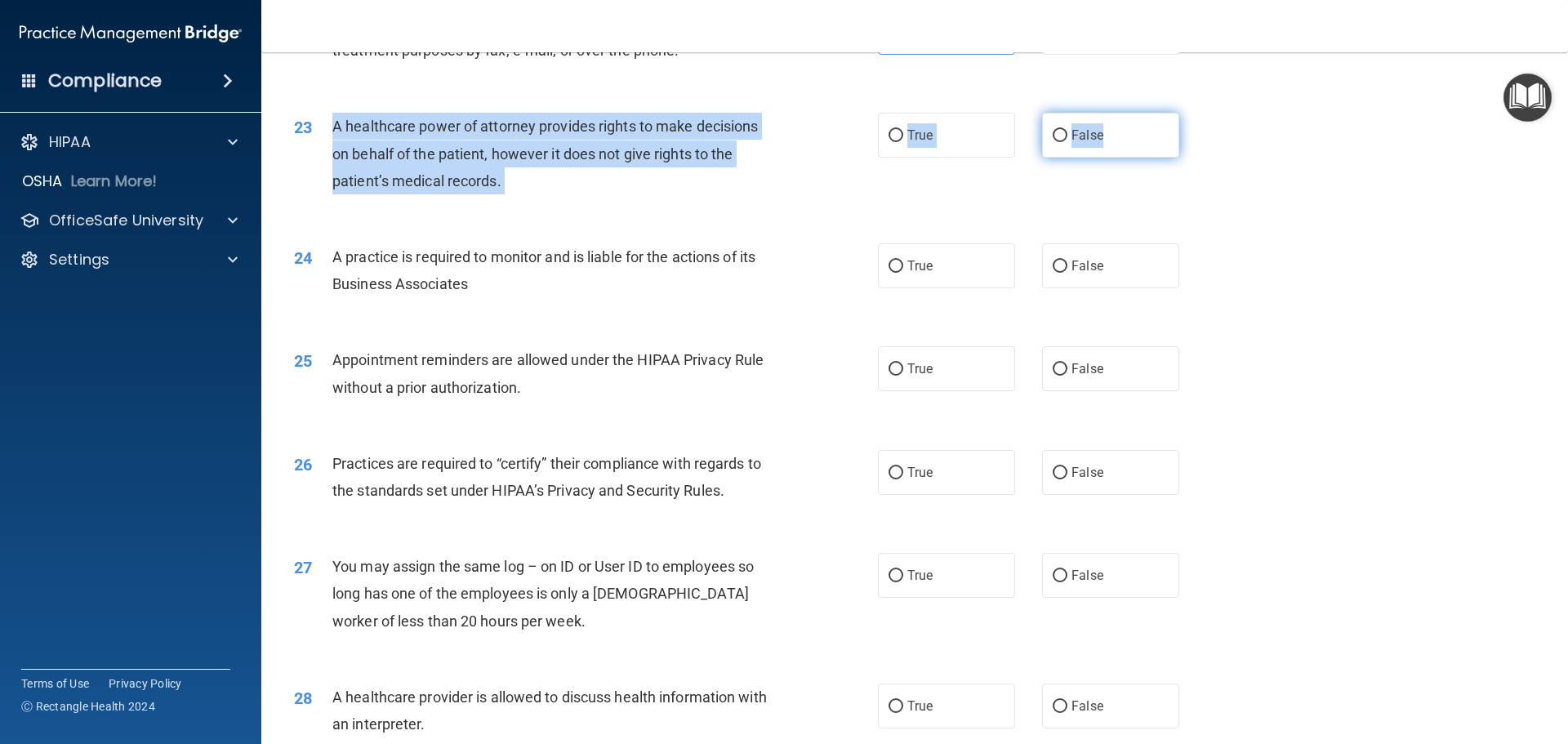
drag, startPoint x: 331, startPoint y: 119, endPoint x: 1129, endPoint y: 151, distance: 798.6
click at [1207, 113] on ng-form "23 A healthcare power of attorney provides rights to make decisions on behalf o…" at bounding box center [1207, 113] width 0 height 0
click at [1074, 140] on span "False" at bounding box center [1087, 135] width 32 height 16
click at [1067, 140] on input "False" at bounding box center [1060, 135] width 15 height 12
radio input "true"
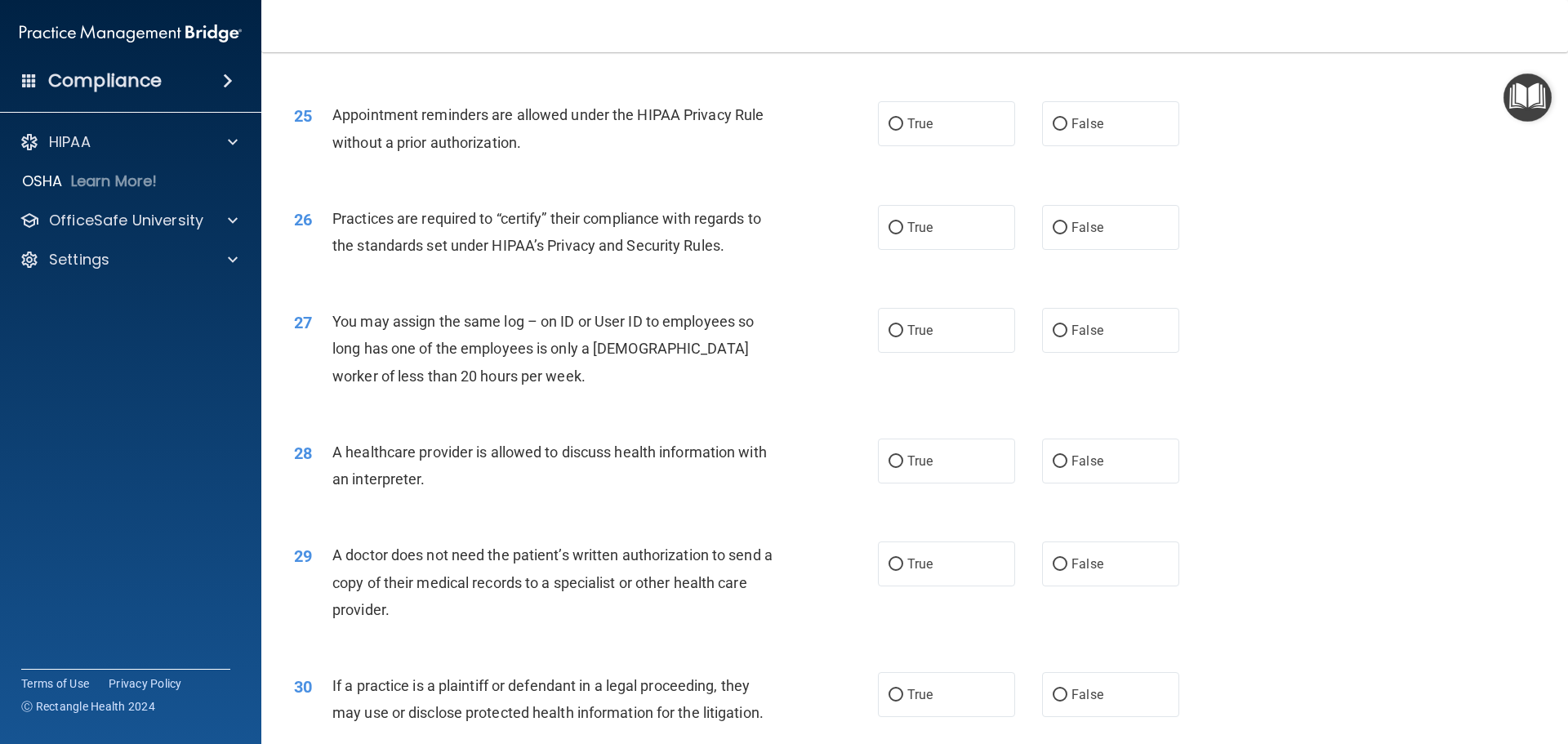
scroll to position [2857, 0]
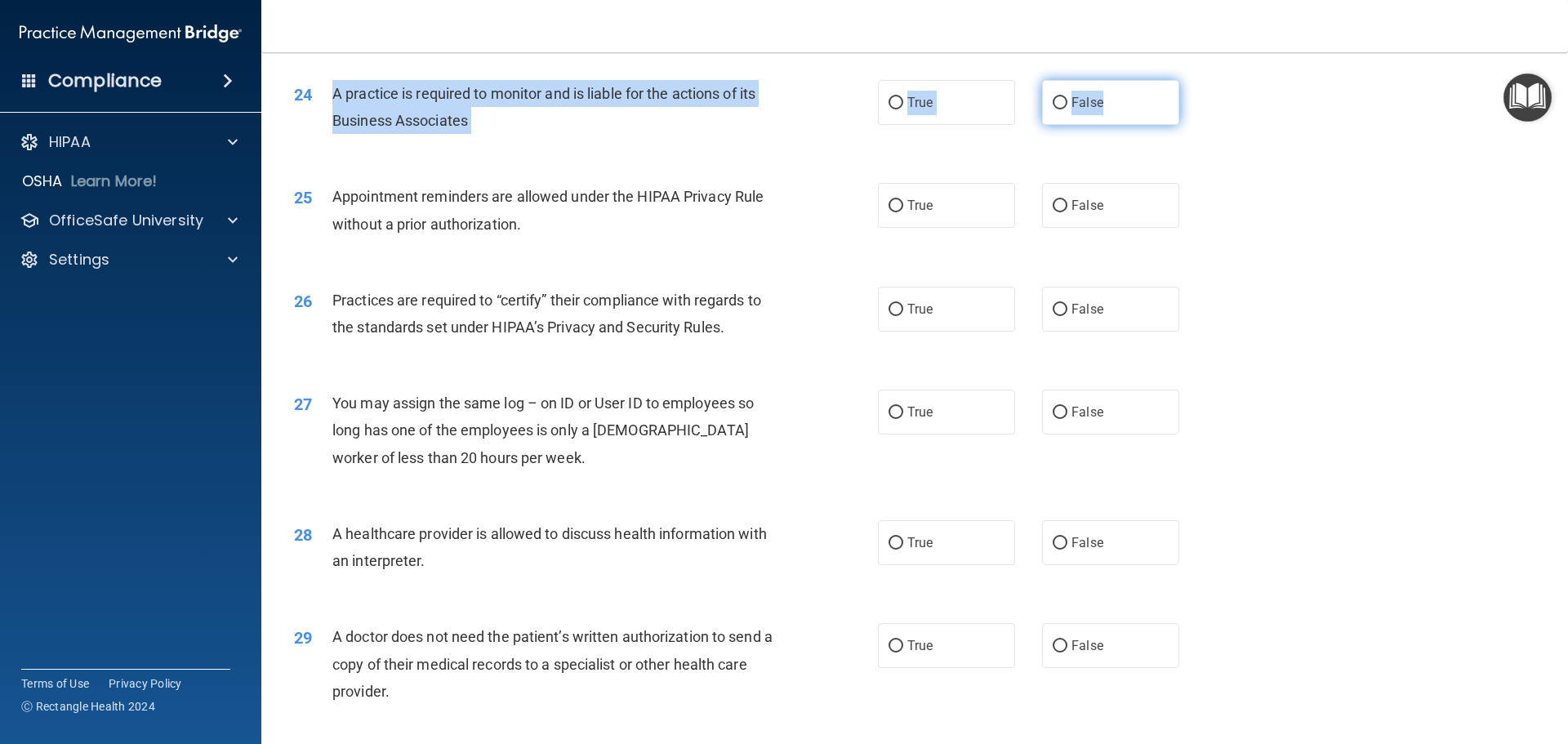
drag, startPoint x: 326, startPoint y: 89, endPoint x: 1125, endPoint y: 121, distance: 799.6
click at [1207, 80] on ng-form "24 A practice is required to monitor and is liable for the actions of its Busin…" at bounding box center [1207, 80] width 0 height 0
click at [943, 110] on label "True" at bounding box center [946, 102] width 137 height 45
click at [903, 109] on input "True" at bounding box center [896, 103] width 15 height 12
radio input "true"
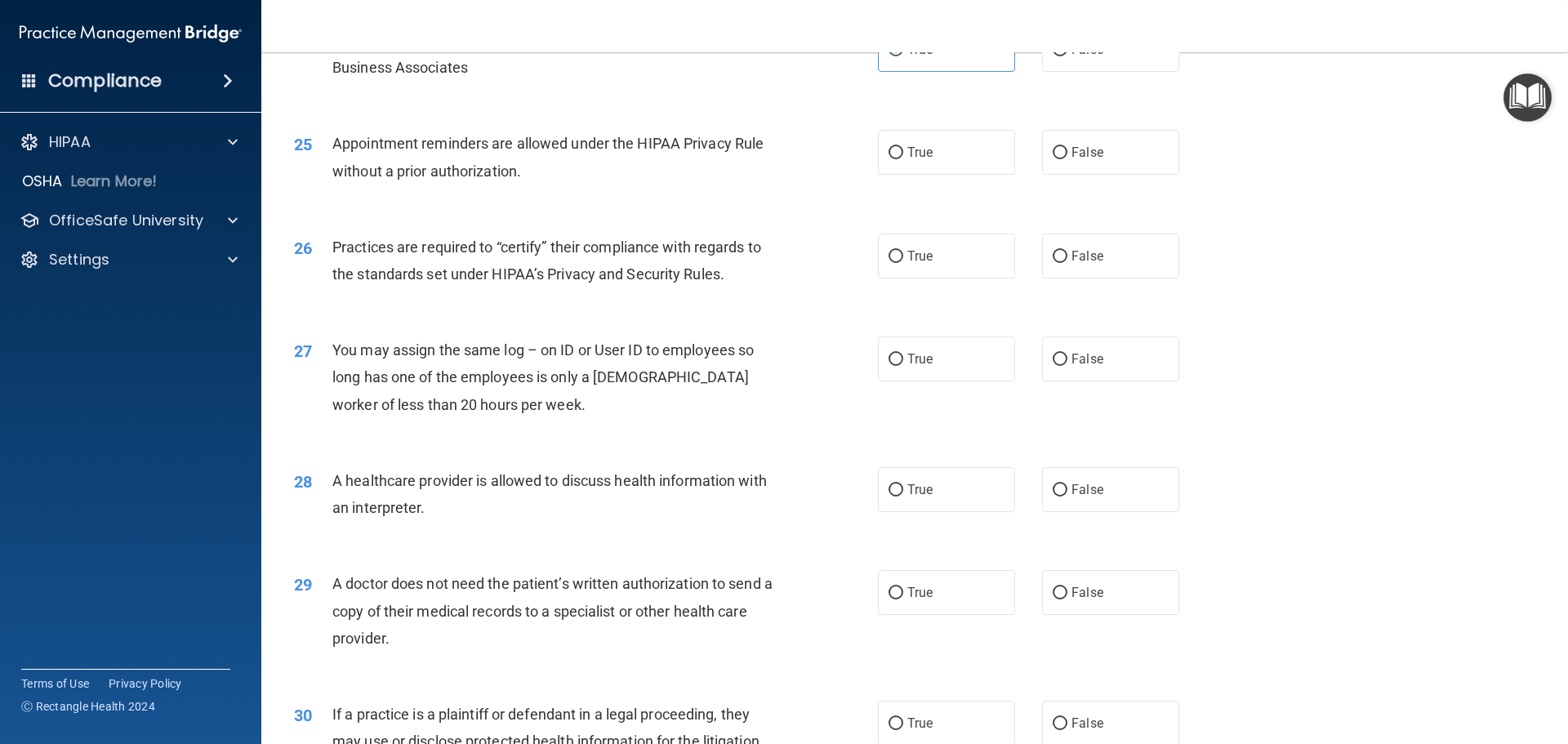
scroll to position [2939, 0]
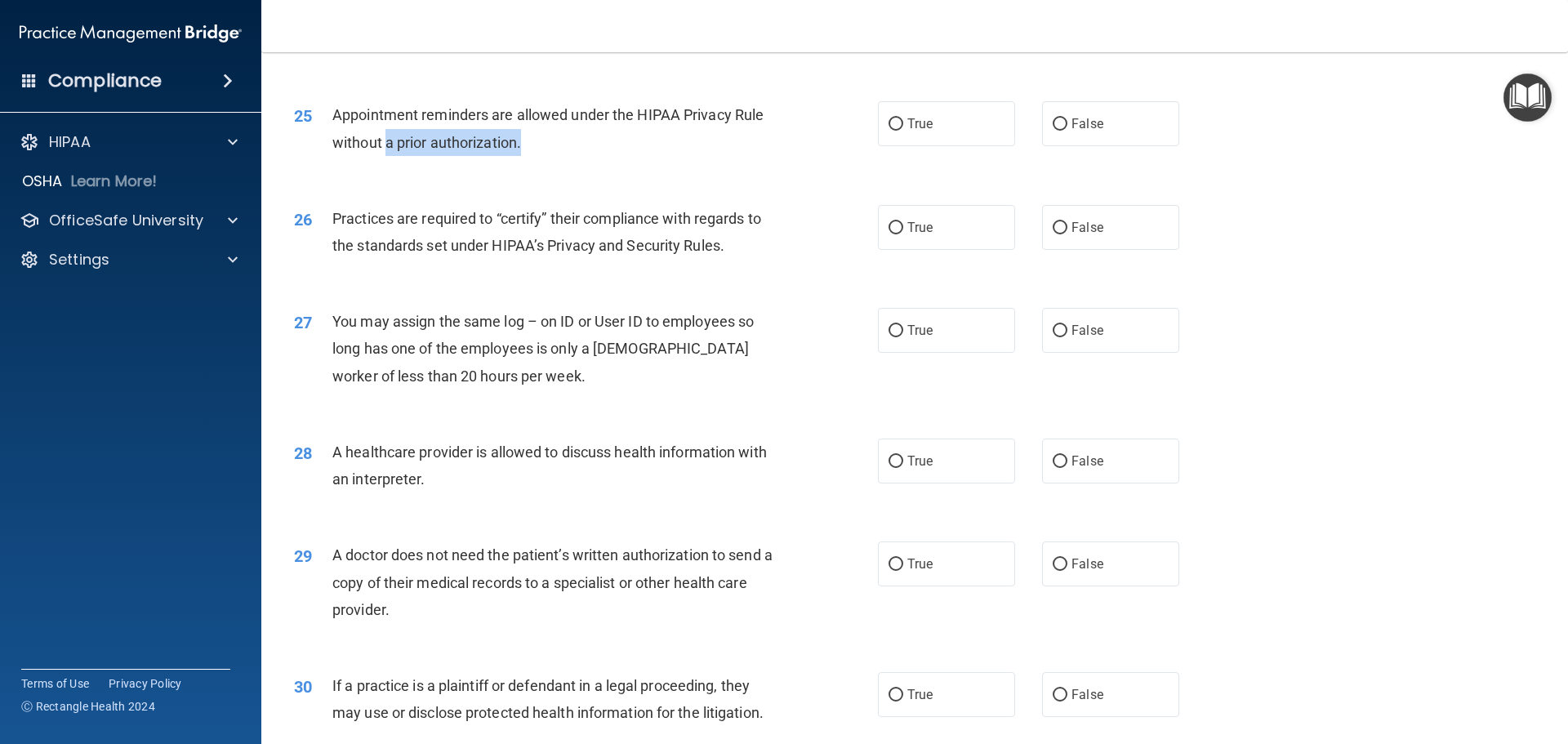
drag, startPoint x: 541, startPoint y: 143, endPoint x: 365, endPoint y: 135, distance: 176.2
click at [382, 143] on div "Appointment reminders are allowed under the HIPAA Privacy Rule without a prior …" at bounding box center [561, 128] width 456 height 54
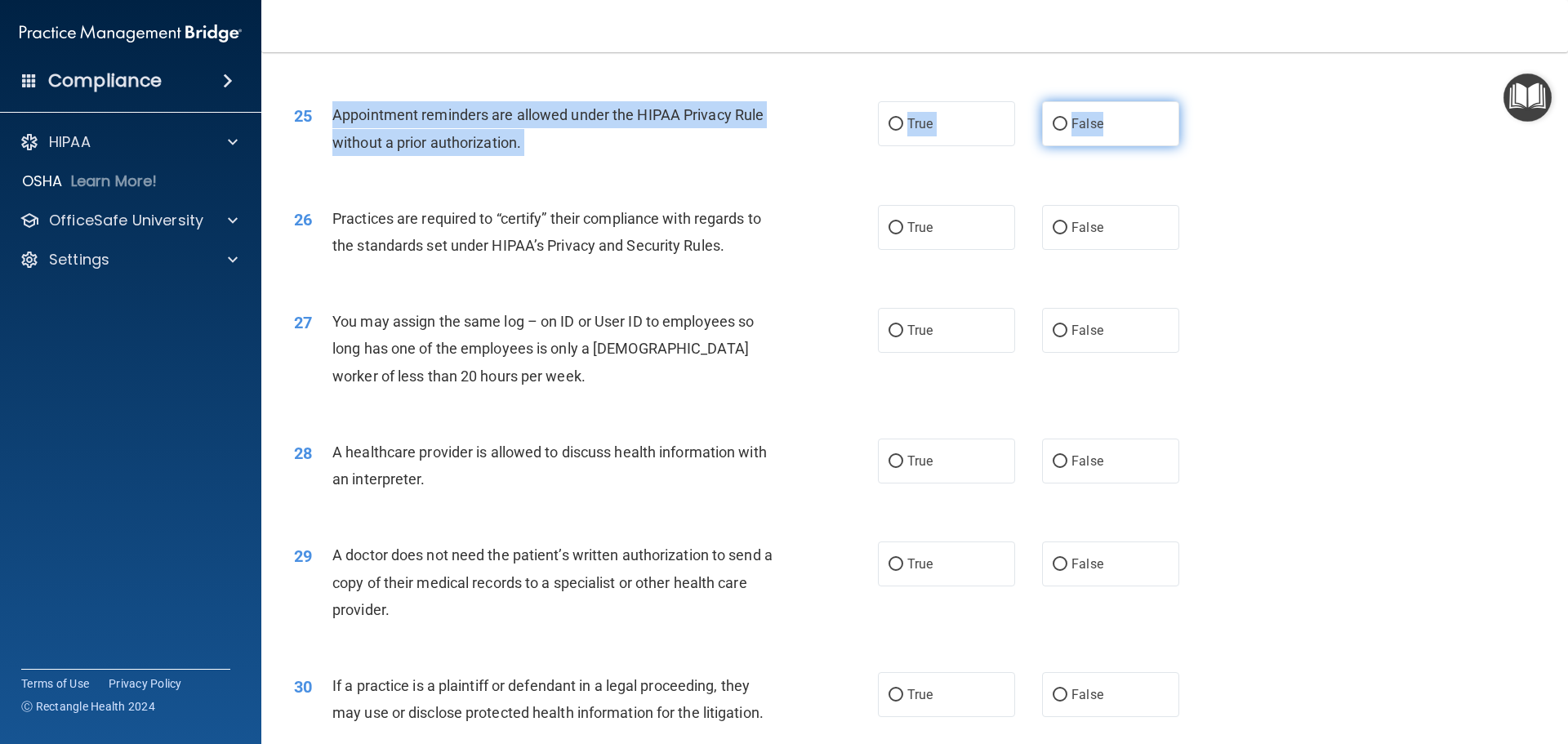
drag, startPoint x: 324, startPoint y: 114, endPoint x: 1132, endPoint y: 144, distance: 808.6
click at [1207, 101] on ng-form "25 Appointment reminders are allowed under the HIPAA Privacy Rule without a pri…" at bounding box center [1207, 101] width 0 height 0
click at [924, 122] on span "True" at bounding box center [919, 124] width 26 height 16
click at [903, 122] on input "True" at bounding box center [896, 124] width 15 height 12
radio input "true"
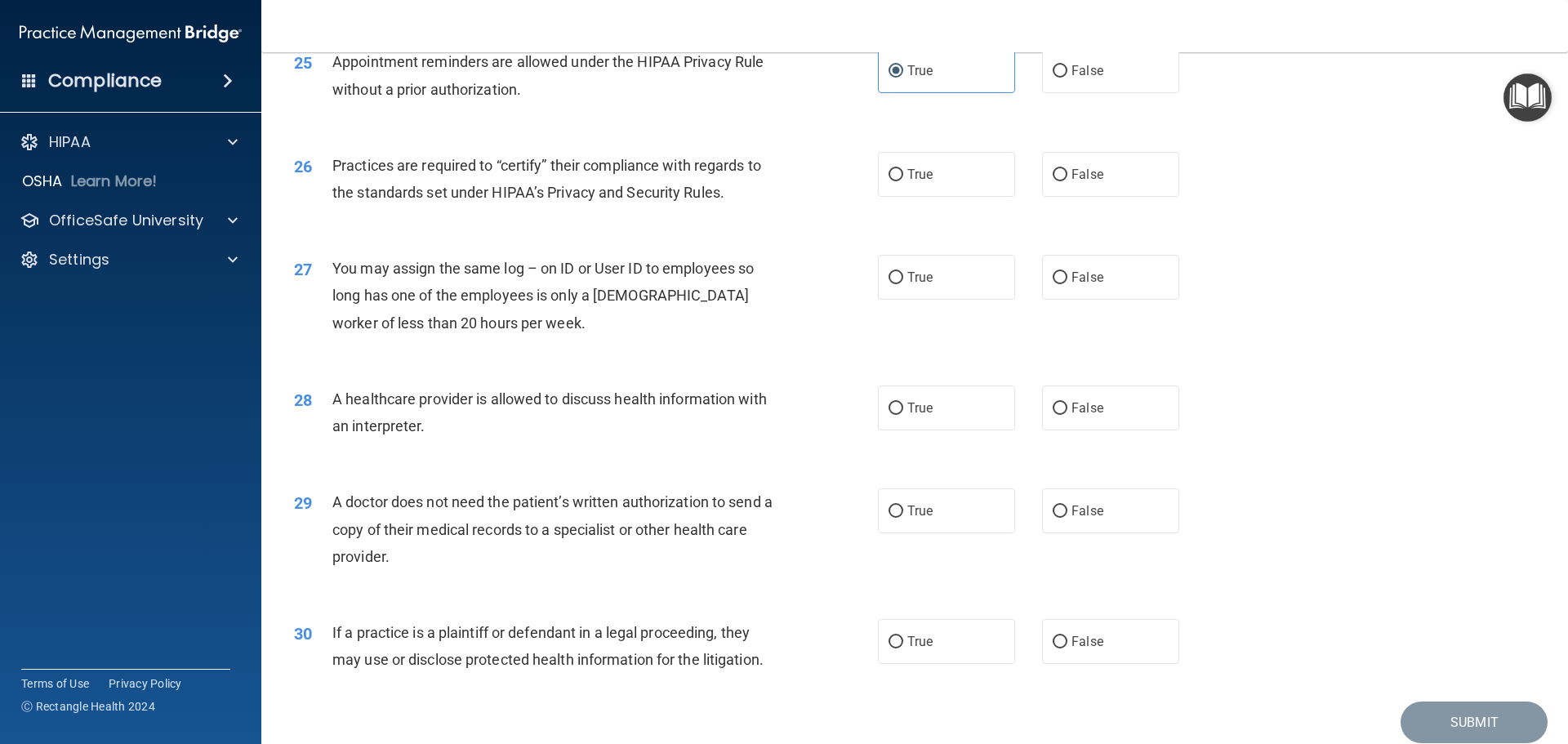
scroll to position [3020, 0]
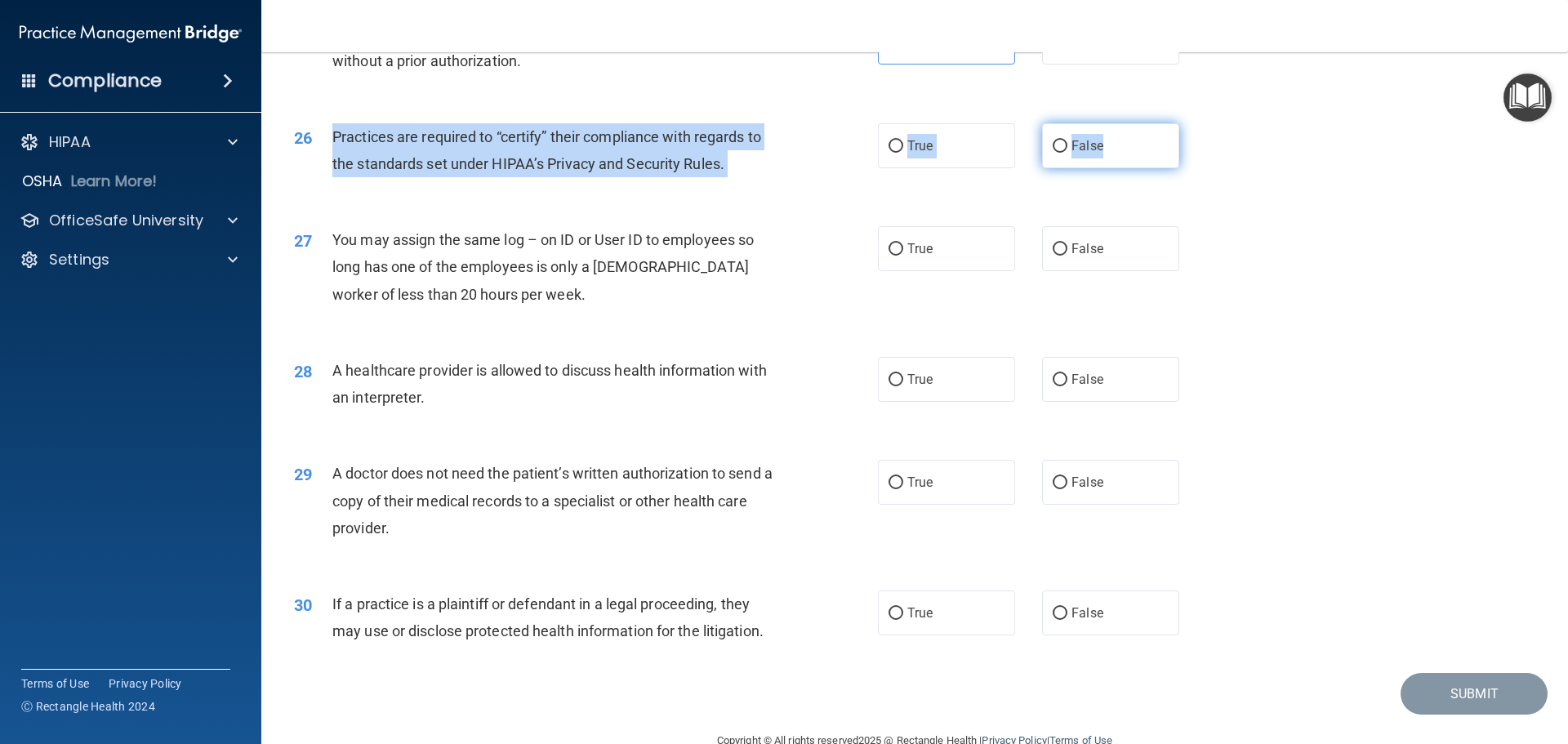
drag, startPoint x: 350, startPoint y: 134, endPoint x: 1143, endPoint y: 163, distance: 793.5
click at [1207, 124] on ng-form "26 Practices are required to “certify” their compliance with regards to the sta…" at bounding box center [1207, 124] width 0 height 0
click at [1079, 153] on label "False" at bounding box center [1110, 146] width 137 height 45
click at [1067, 153] on input "False" at bounding box center [1060, 146] width 15 height 12
radio input "true"
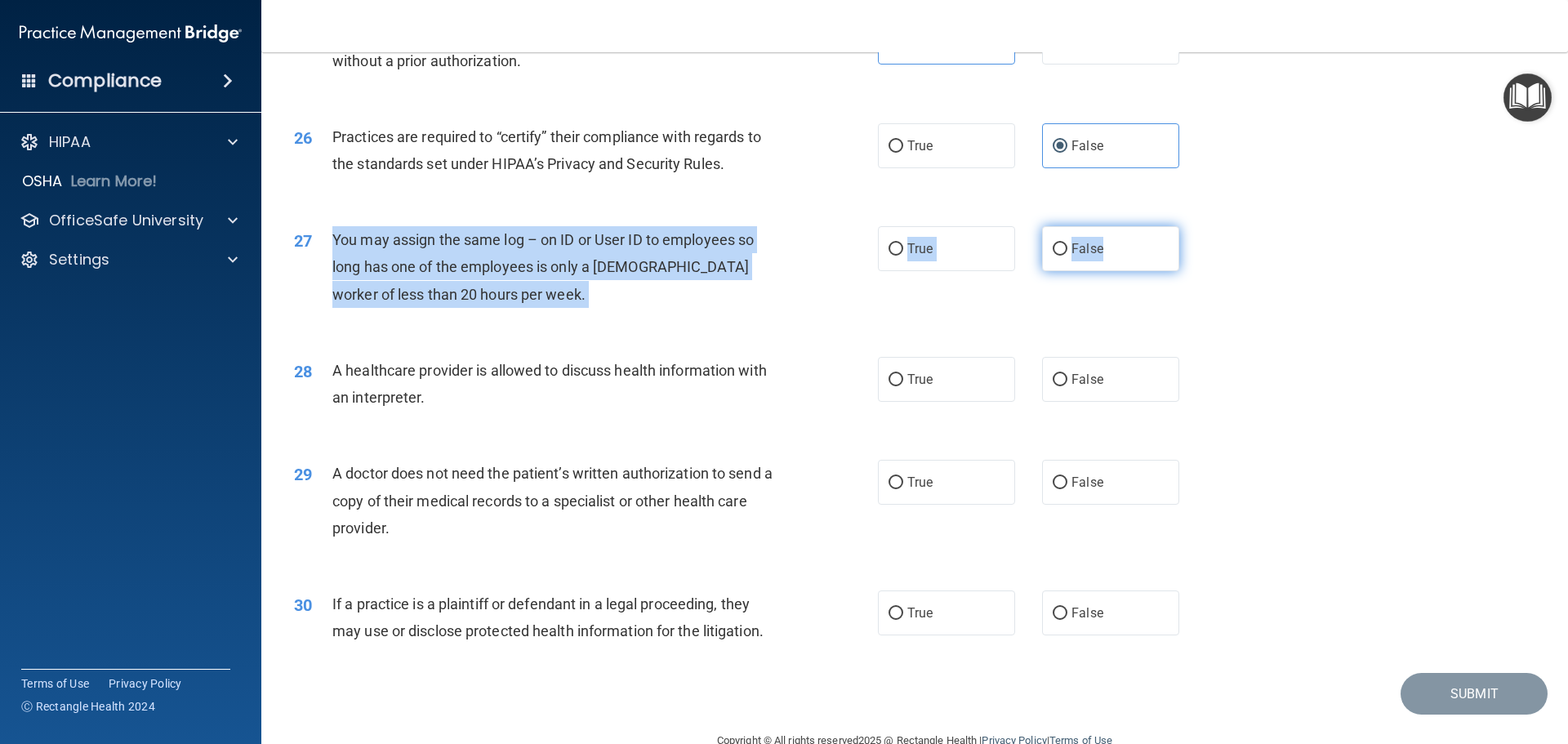
drag, startPoint x: 330, startPoint y: 235, endPoint x: 1118, endPoint y: 271, distance: 788.8
click at [1207, 226] on ng-form "27 You may assign the same log – on ID or User ID to employees so long has one …" at bounding box center [1207, 226] width 0 height 0
click at [1092, 262] on label "False" at bounding box center [1110, 249] width 137 height 45
click at [1067, 255] on input "False" at bounding box center [1060, 249] width 15 height 12
radio input "true"
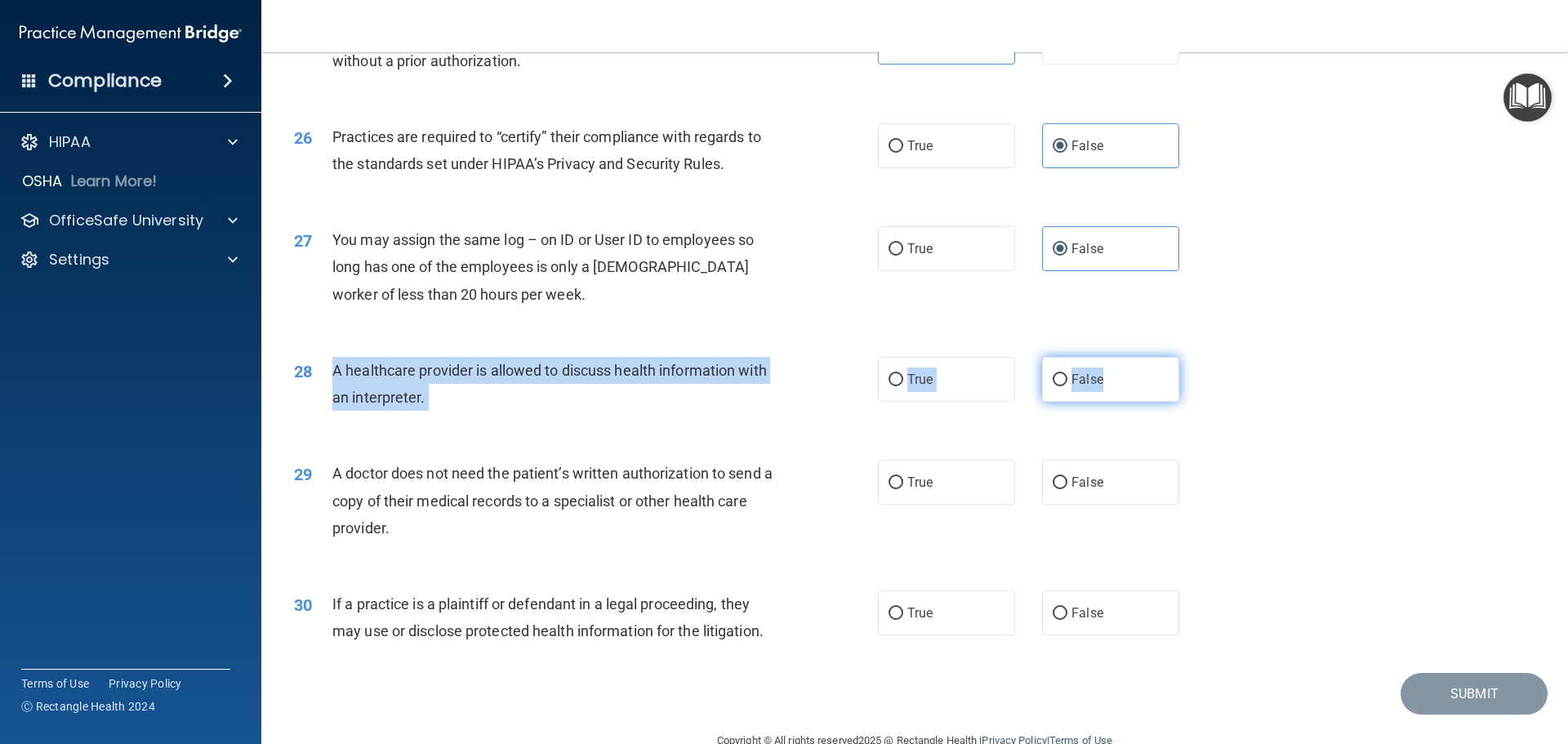
drag, startPoint x: 330, startPoint y: 365, endPoint x: 1119, endPoint y: 393, distance: 789.5
click at [1207, 357] on ng-form "28 A healthcare provider is allowed to discuss health information with an inter…" at bounding box center [1207, 357] width 0 height 0
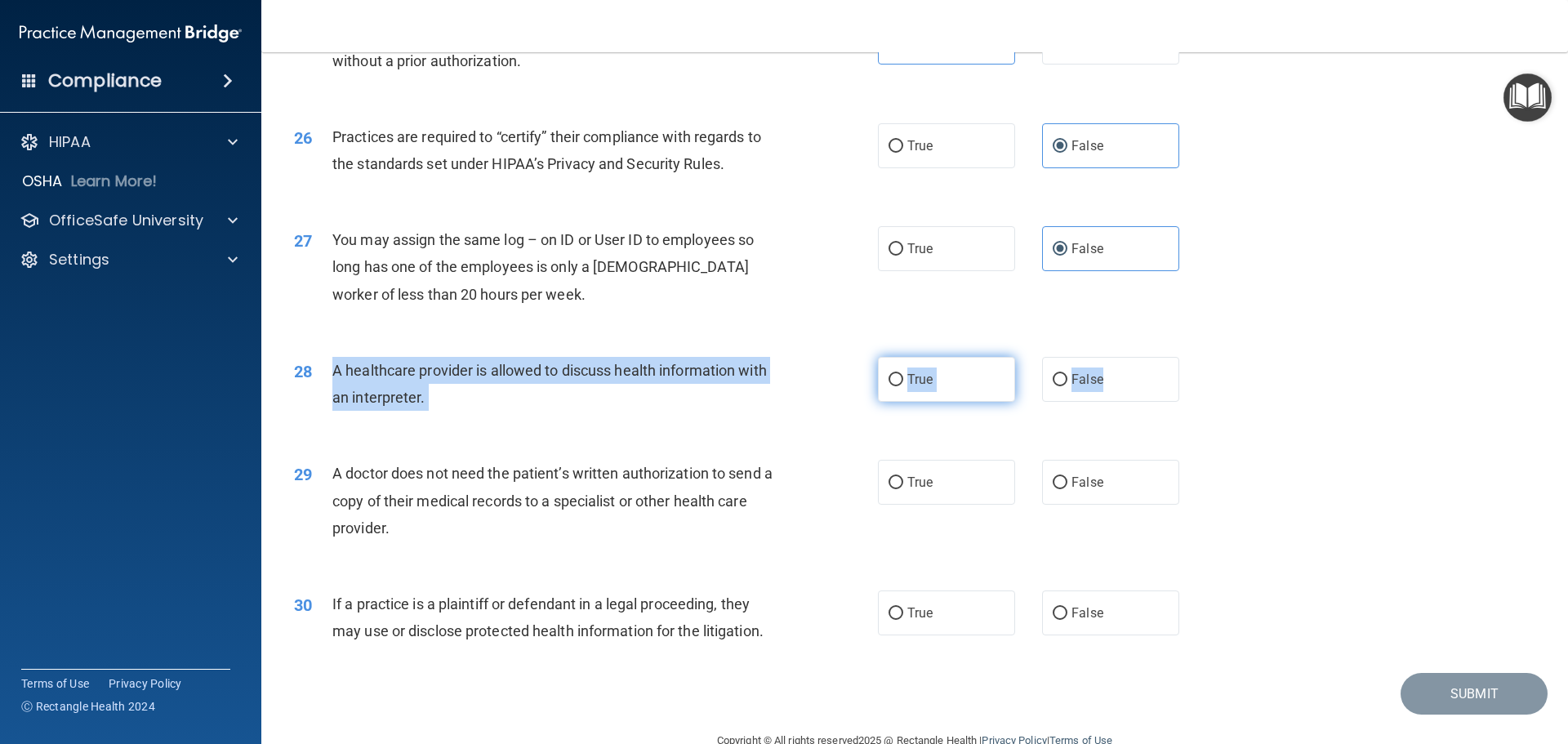
click at [934, 388] on label "True" at bounding box center [946, 379] width 137 height 45
click at [903, 386] on input "True" at bounding box center [896, 380] width 15 height 12
radio input "true"
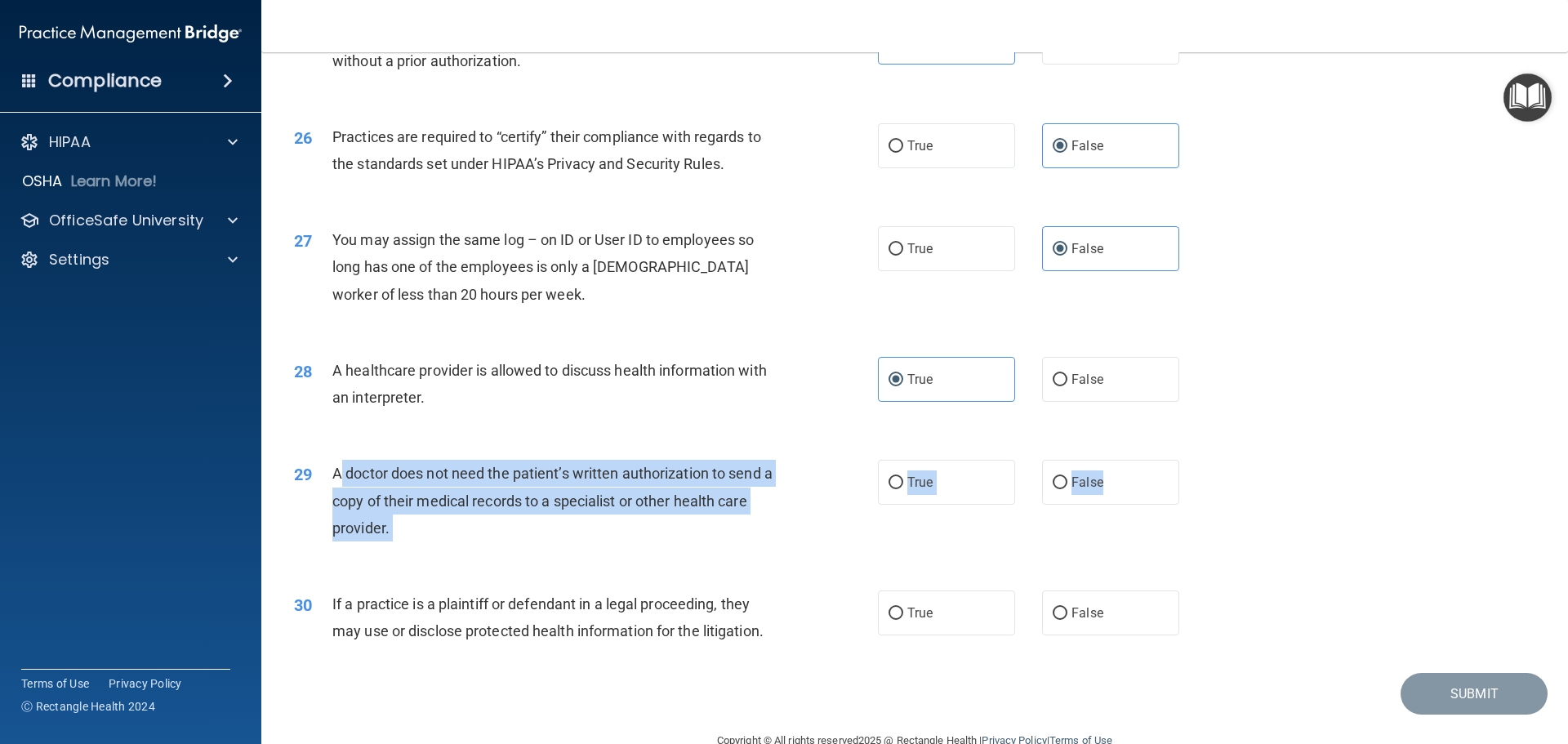
drag, startPoint x: 334, startPoint y: 474, endPoint x: 1186, endPoint y: 496, distance: 852.3
click at [1207, 460] on ng-form "29 A doctor does not need the patient’s written authorization to send a copy of…" at bounding box center [1207, 460] width 0 height 0
click at [896, 484] on input "True" at bounding box center [896, 483] width 15 height 12
radio input "true"
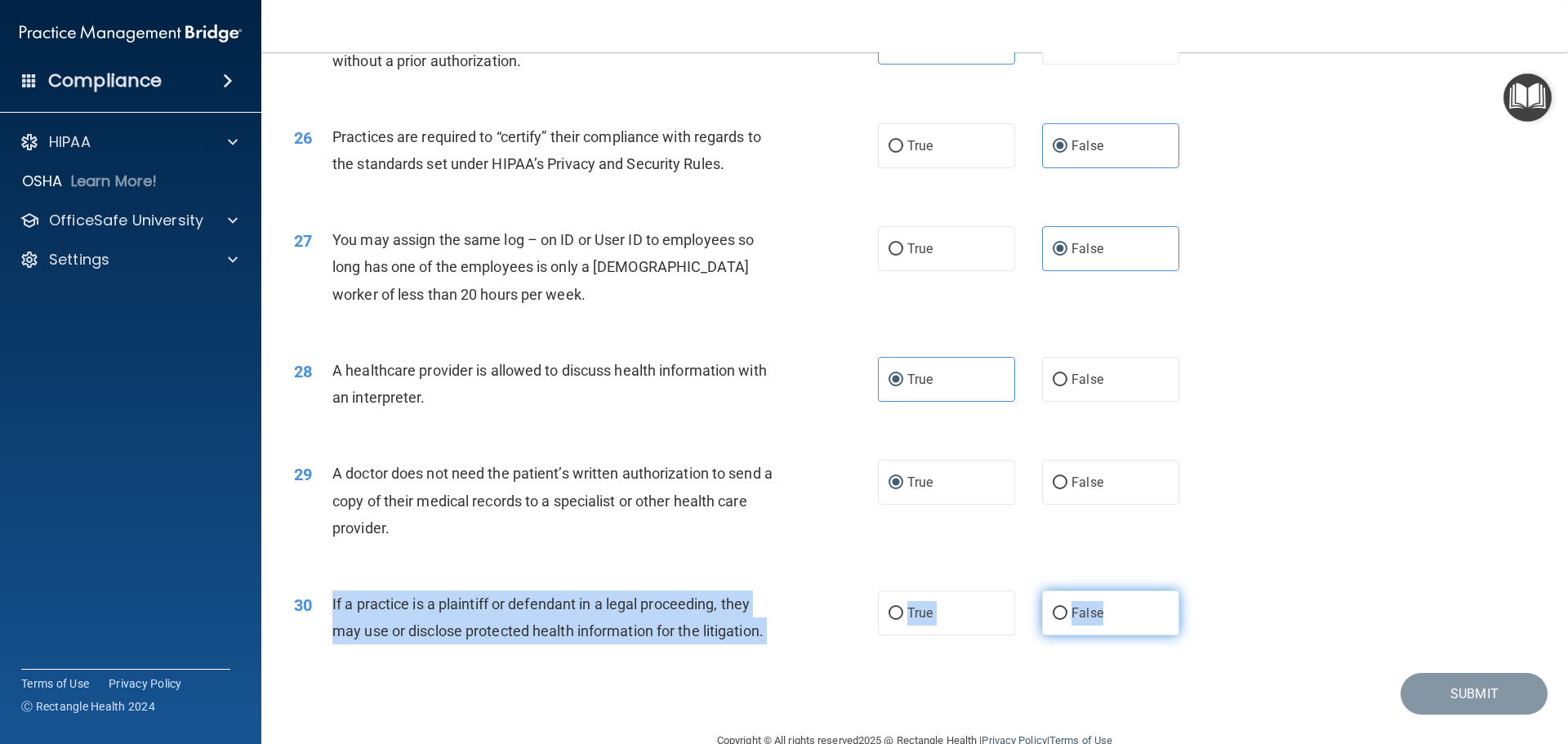
drag, startPoint x: 330, startPoint y: 605, endPoint x: 1124, endPoint y: 627, distance: 794.3
click at [1207, 591] on ng-form "30 If a practice is a plaintiff or defendant in a legal proceeding, they may us…" at bounding box center [1207, 591] width 0 height 0
click at [908, 608] on span "True" at bounding box center [919, 612] width 26 height 16
click at [903, 608] on input "True" at bounding box center [896, 613] width 15 height 12
radio input "true"
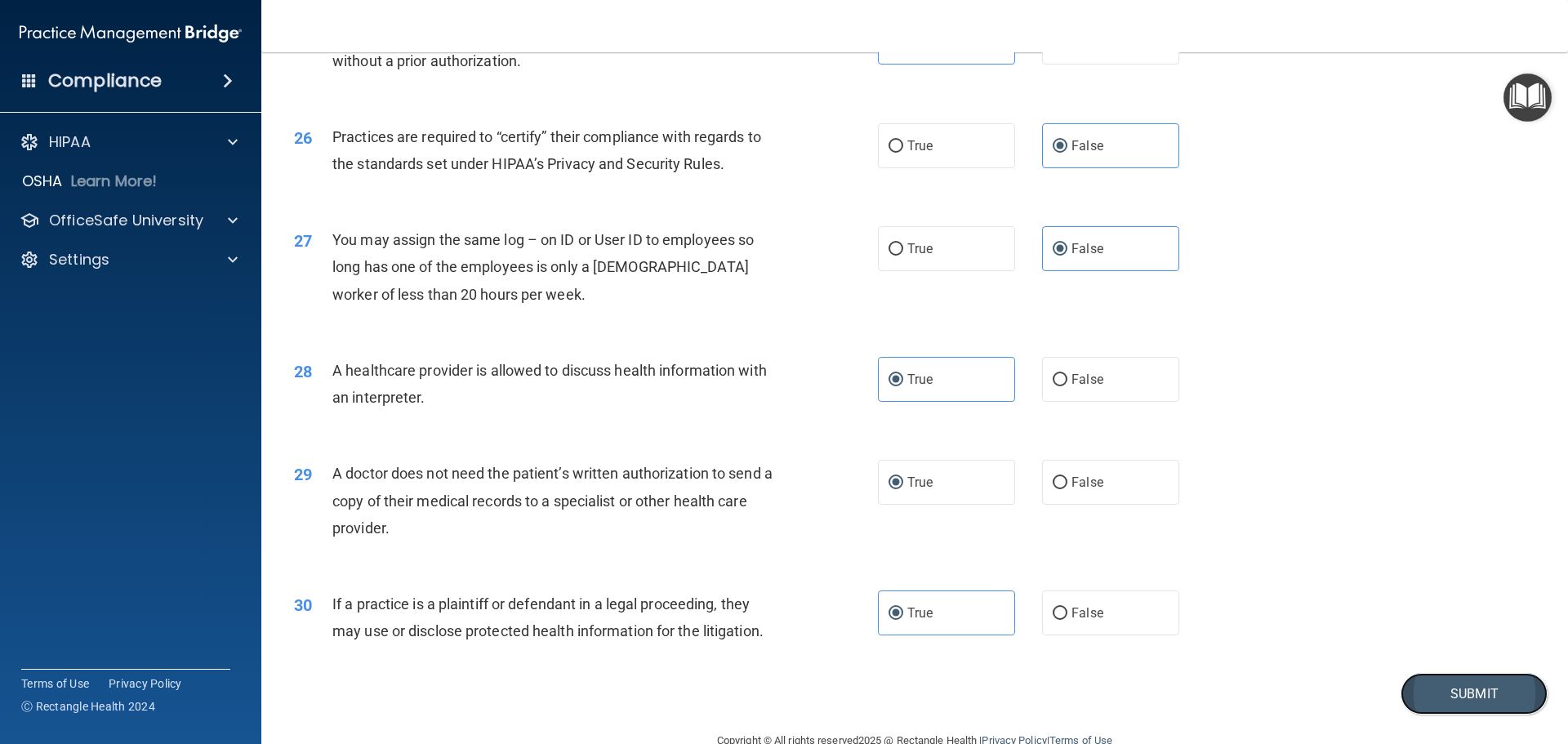
click at [1508, 695] on button "Submit" at bounding box center [1473, 693] width 147 height 41
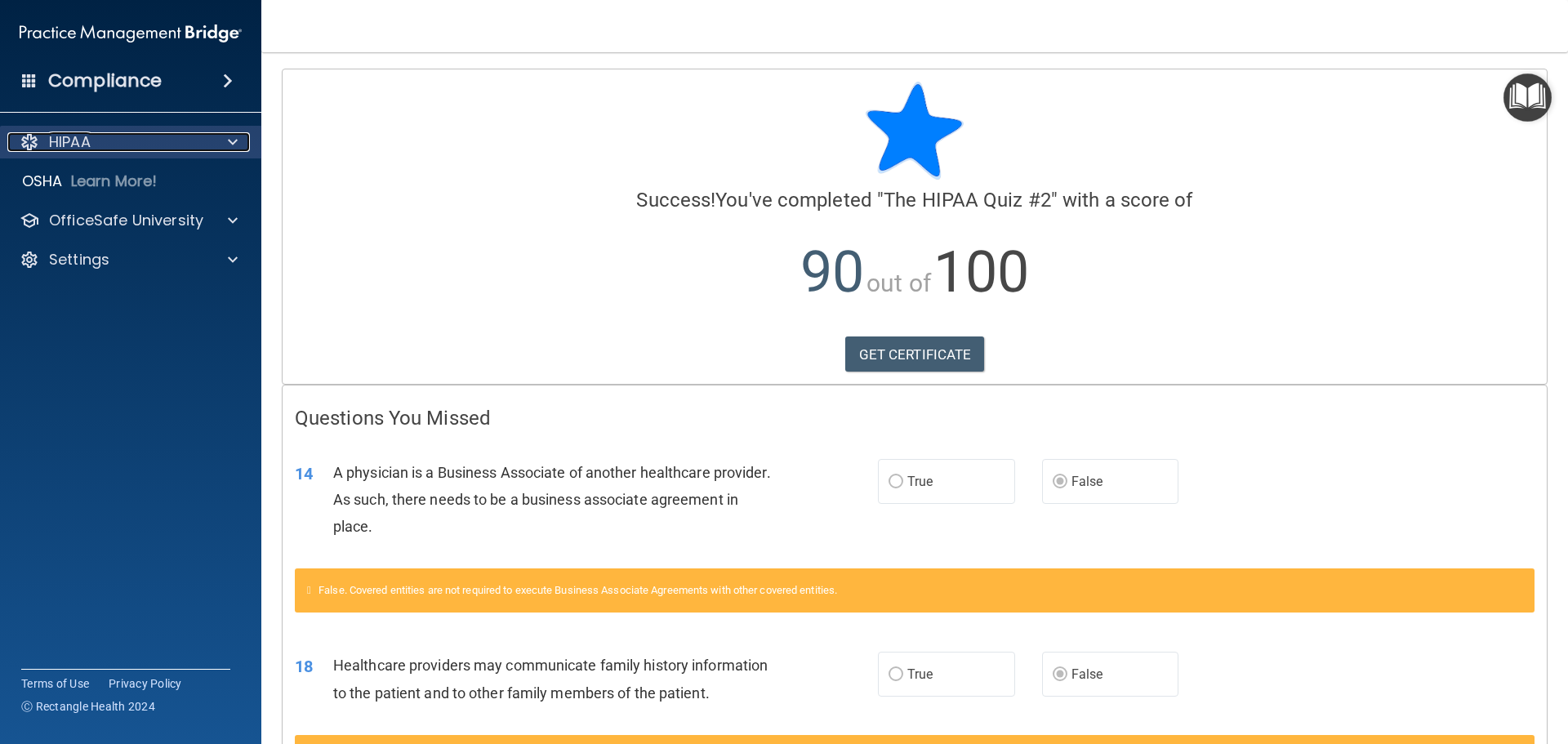
click at [230, 140] on span at bounding box center [233, 142] width 10 height 20
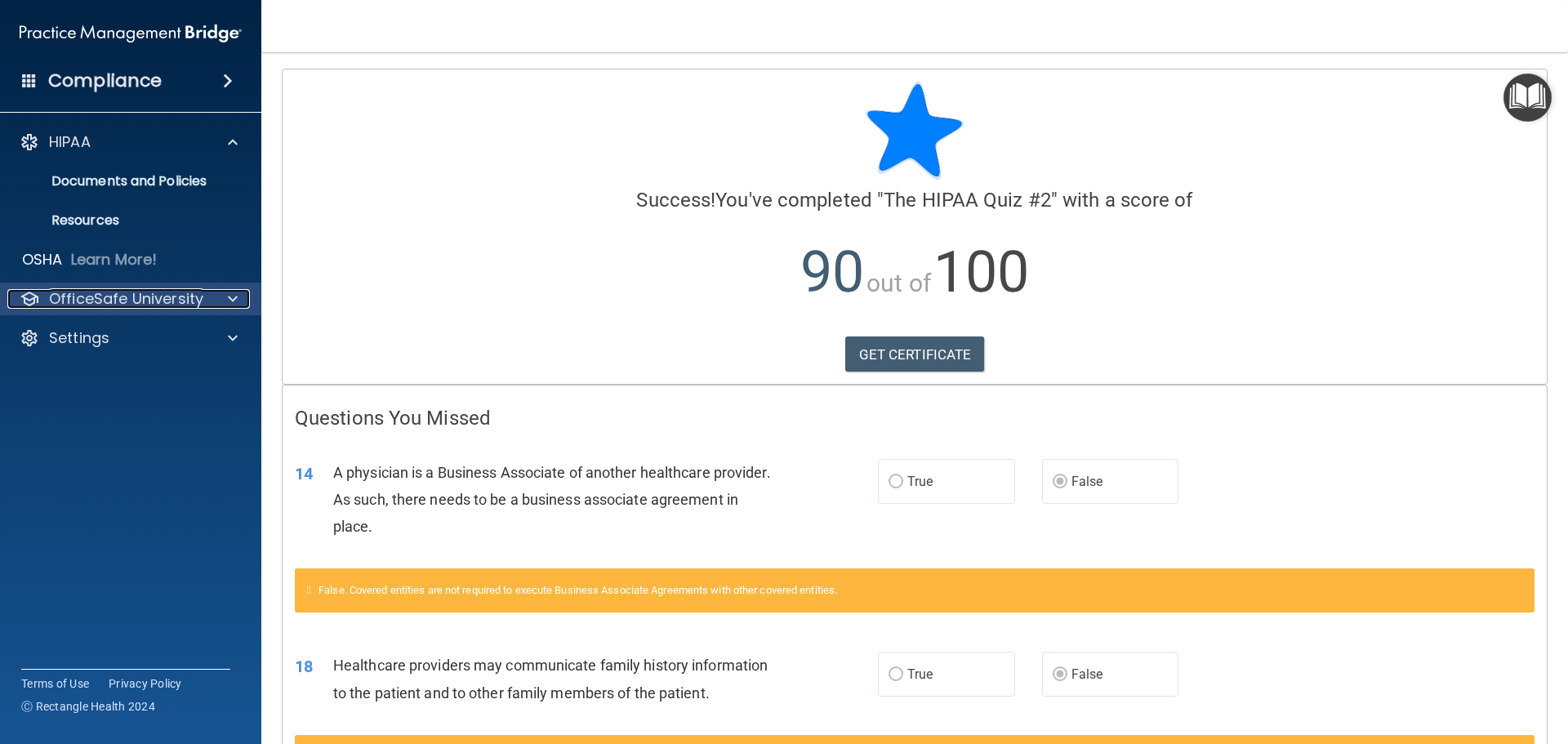
click at [225, 290] on div at bounding box center [230, 299] width 41 height 20
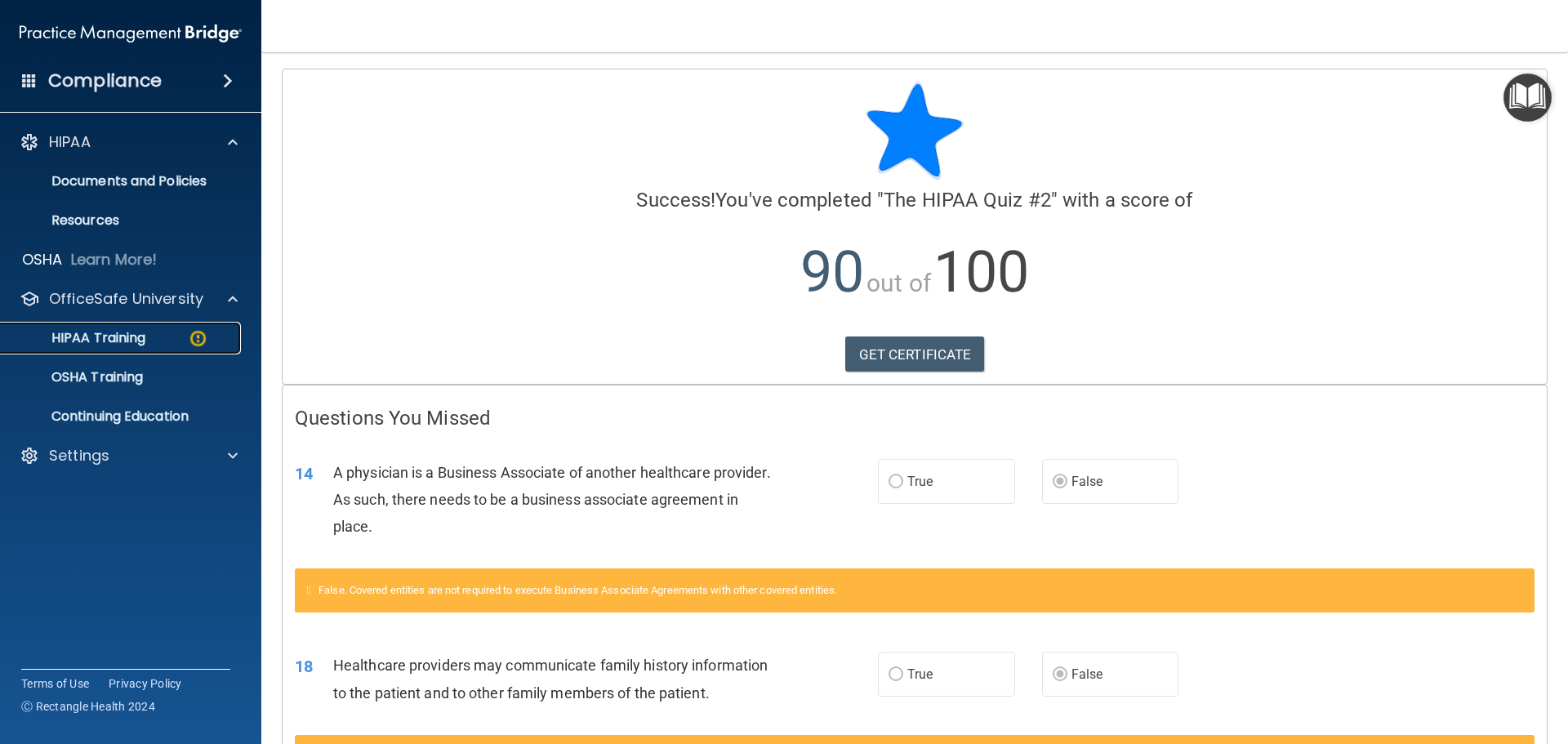
click at [149, 331] on div "HIPAA Training" at bounding box center [122, 338] width 223 height 17
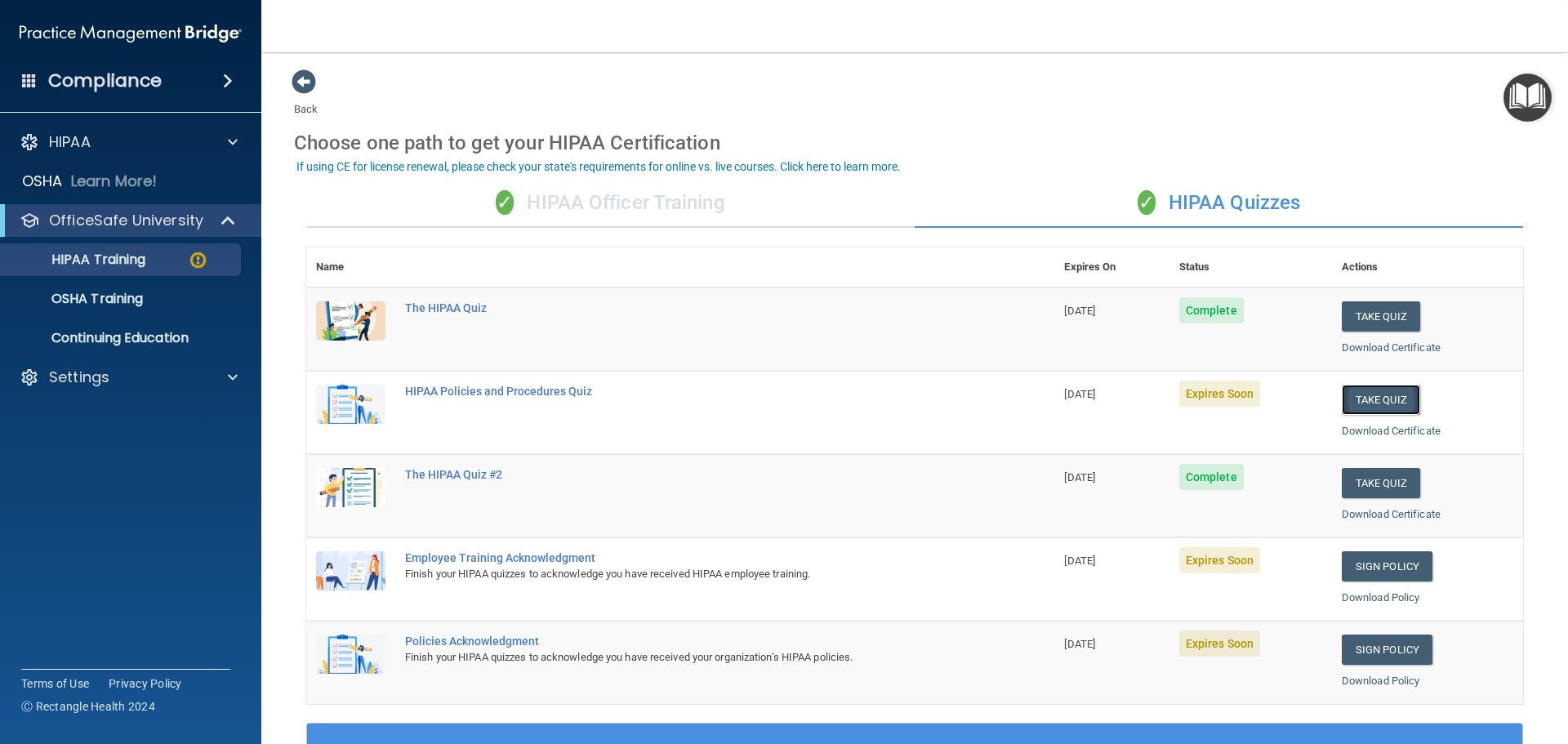
click at [1342, 390] on button "Take Quiz" at bounding box center [1381, 400] width 78 height 30
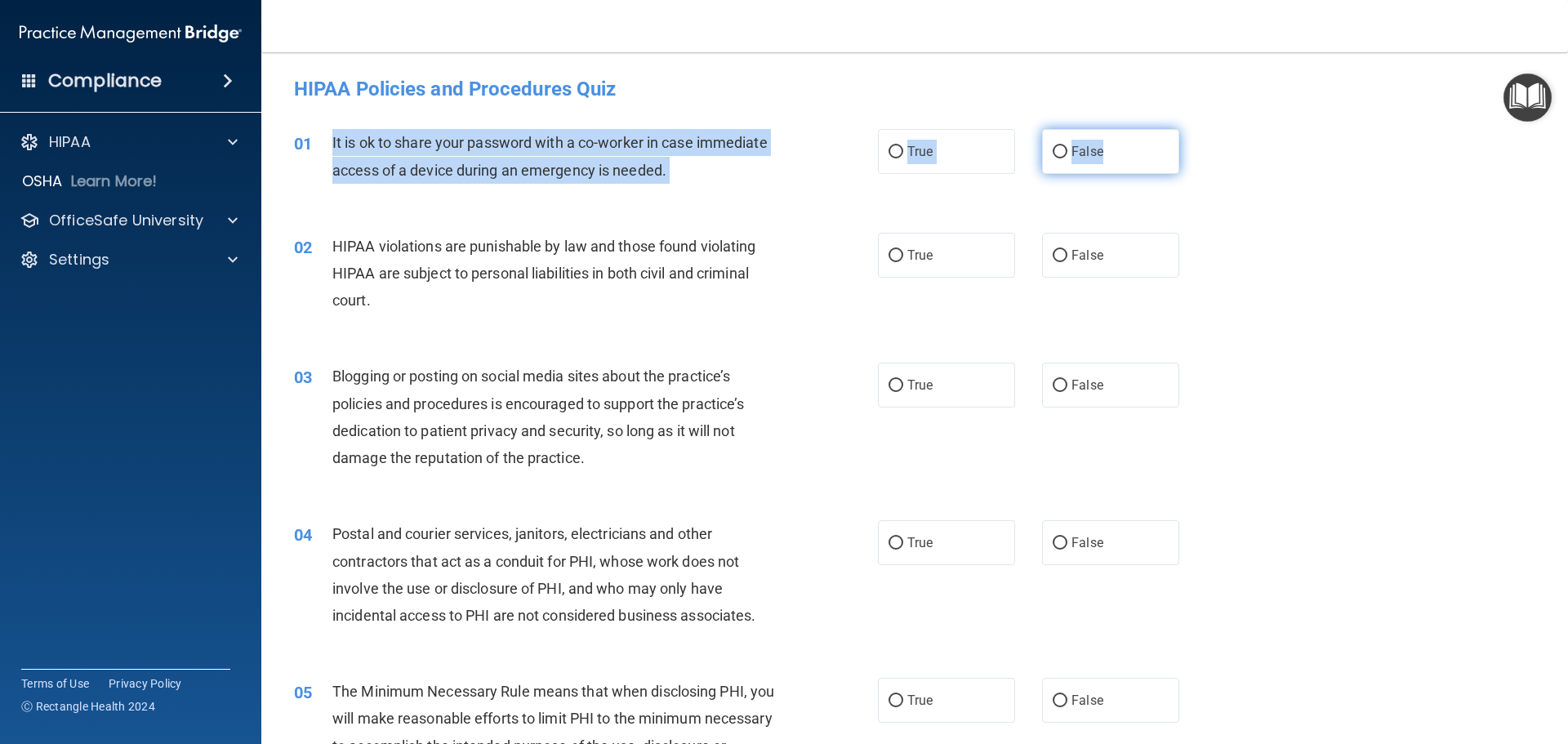
drag, startPoint x: 324, startPoint y: 143, endPoint x: 1152, endPoint y: 160, distance: 828.2
click at [1207, 129] on ng-form "01 It is ok to share your password with a co-worker in case immediate access of…" at bounding box center [1207, 129] width 0 height 0
click at [1059, 149] on label "False" at bounding box center [1110, 151] width 137 height 45
click at [1059, 149] on input "False" at bounding box center [1060, 152] width 15 height 12
radio input "true"
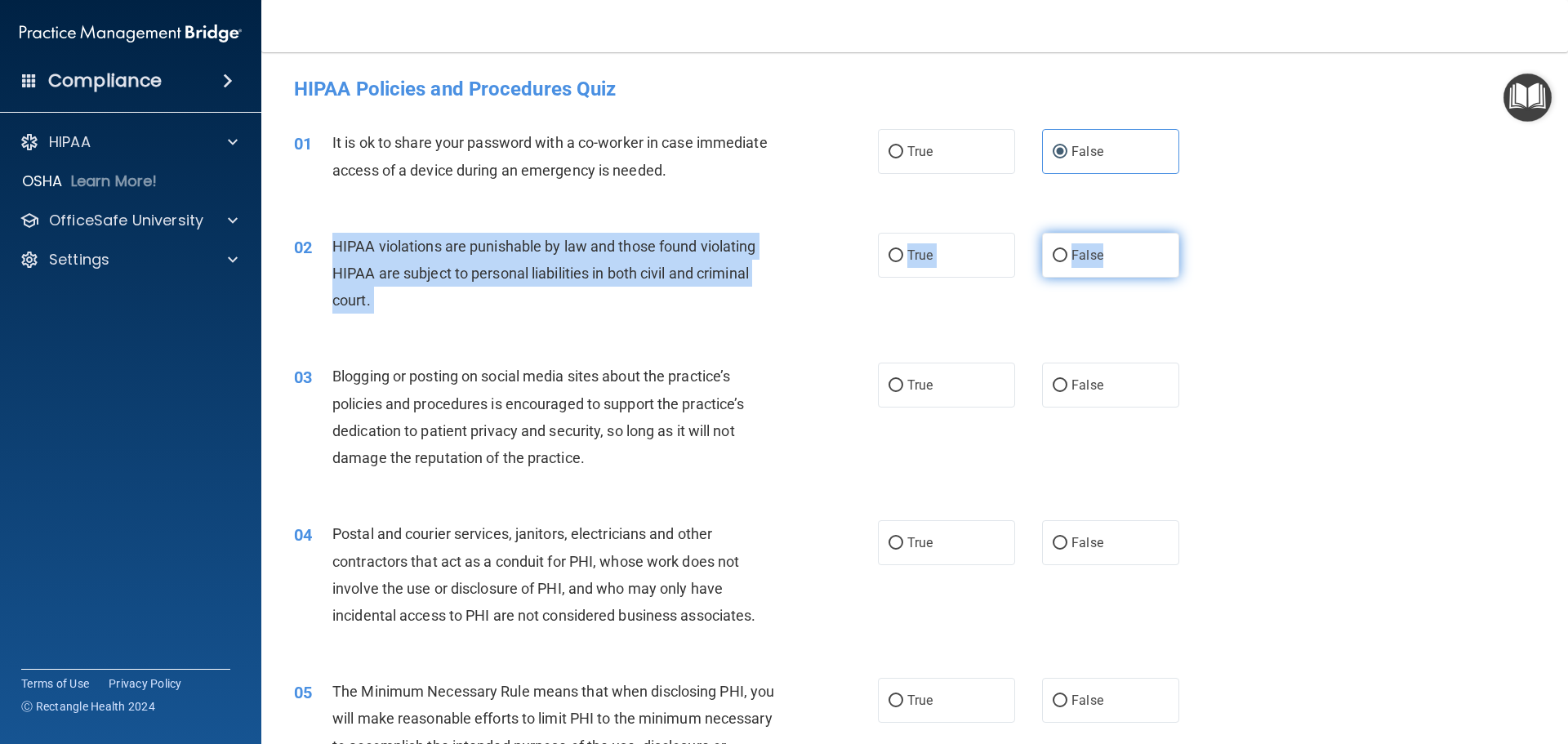
drag, startPoint x: 327, startPoint y: 231, endPoint x: 1150, endPoint y: 266, distance: 823.7
click at [1207, 232] on ng-form "02 HIPAA violations are punishable by law and those found violating HIPAA are s…" at bounding box center [1207, 232] width 0 height 0
click at [898, 260] on label "True" at bounding box center [946, 255] width 137 height 45
click at [898, 260] on input "True" at bounding box center [896, 255] width 15 height 12
radio input "true"
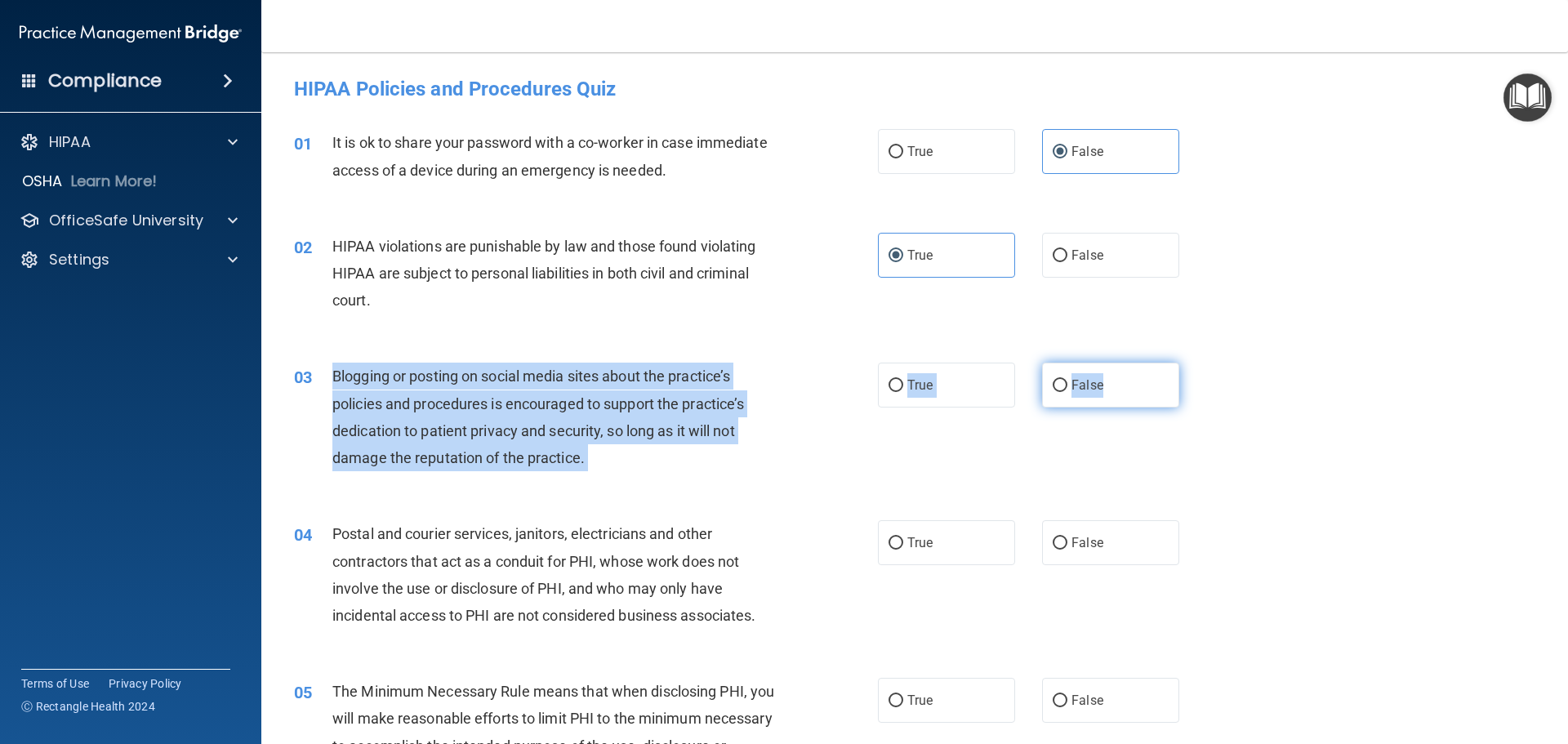
drag, startPoint x: 327, startPoint y: 374, endPoint x: 1162, endPoint y: 399, distance: 835.4
click at [1207, 362] on ng-form "03 Blogging or posting on social media sites about the practice’s policies and …" at bounding box center [1207, 362] width 0 height 0
click at [1062, 387] on label "False" at bounding box center [1110, 385] width 137 height 45
click at [1062, 387] on input "False" at bounding box center [1060, 386] width 15 height 12
radio input "true"
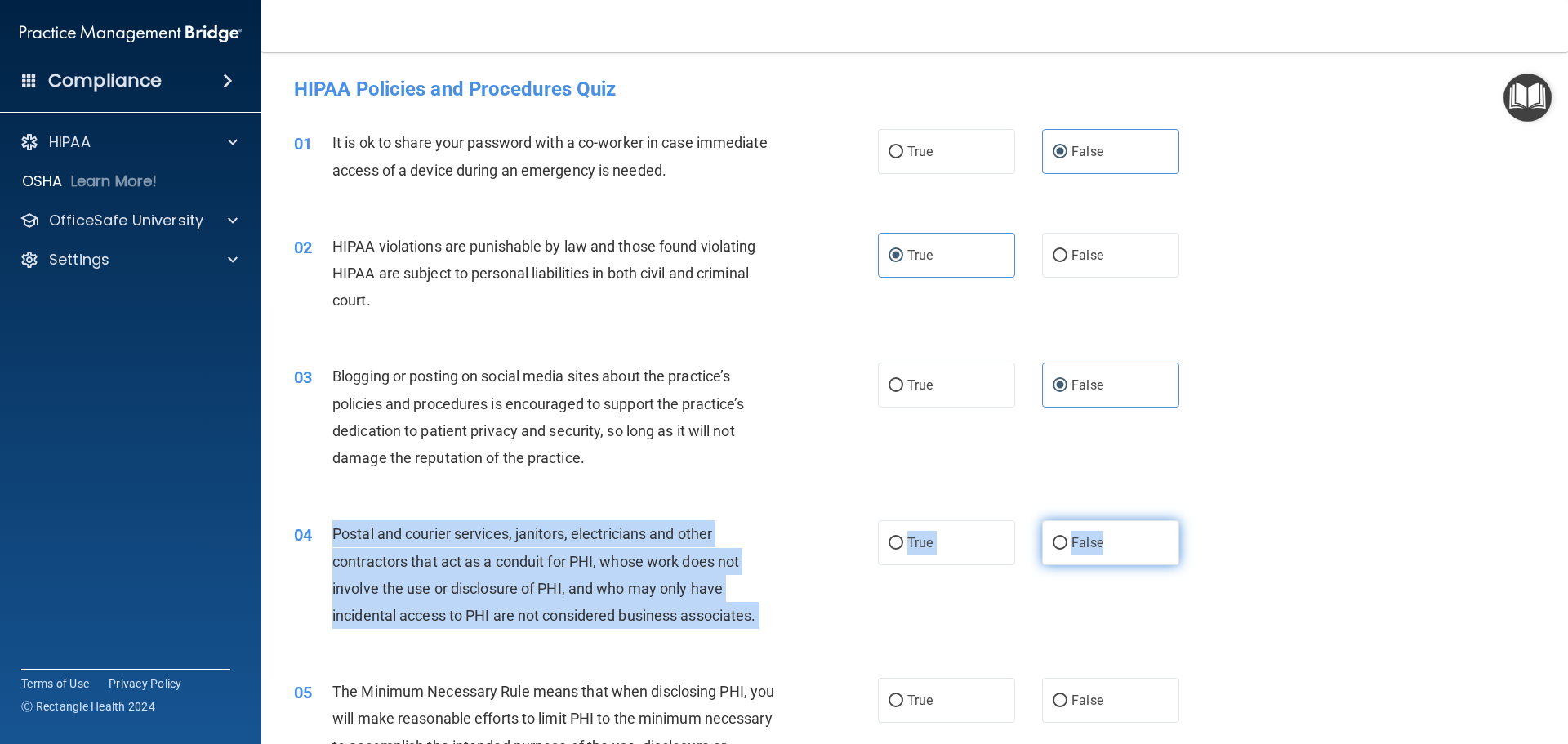
drag, startPoint x: 329, startPoint y: 532, endPoint x: 1125, endPoint y: 552, distance: 796.3
click at [1207, 520] on ng-form "04 Postal and courier services, janitors, electricians and other contractors th…" at bounding box center [1207, 520] width 0 height 0
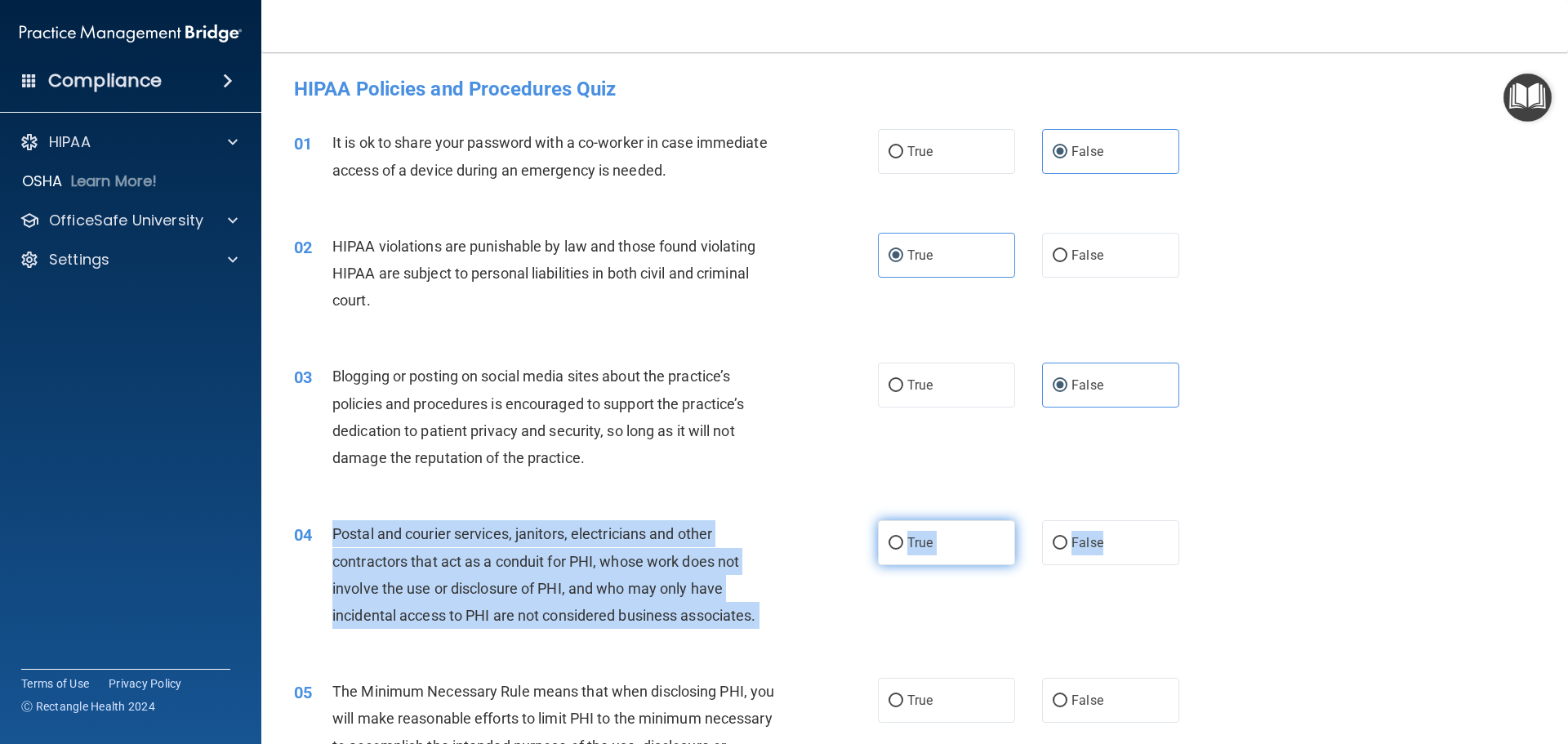
click at [905, 534] on label "True" at bounding box center [946, 542] width 137 height 45
click at [903, 537] on input "True" at bounding box center [896, 543] width 15 height 12
radio input "true"
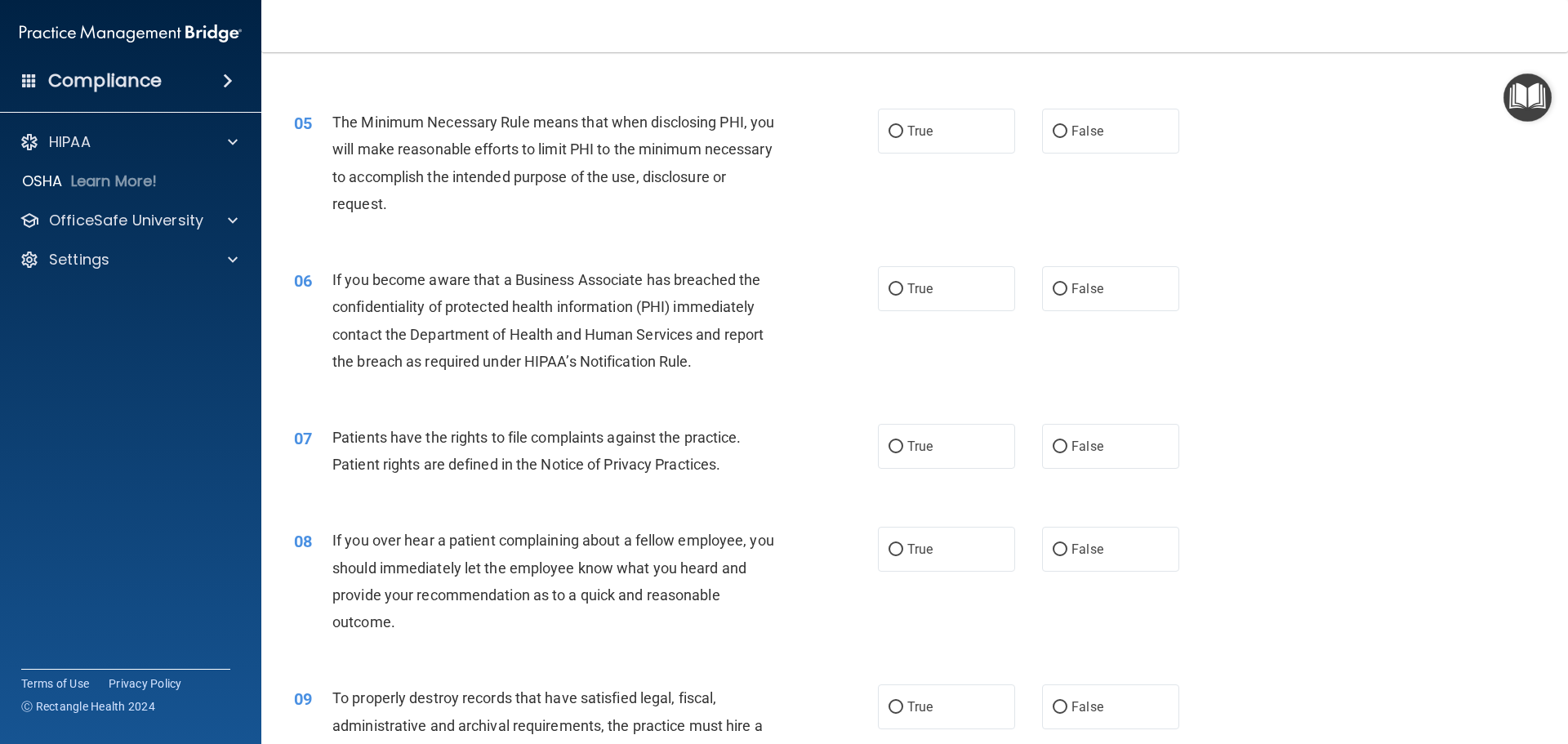
scroll to position [571, 0]
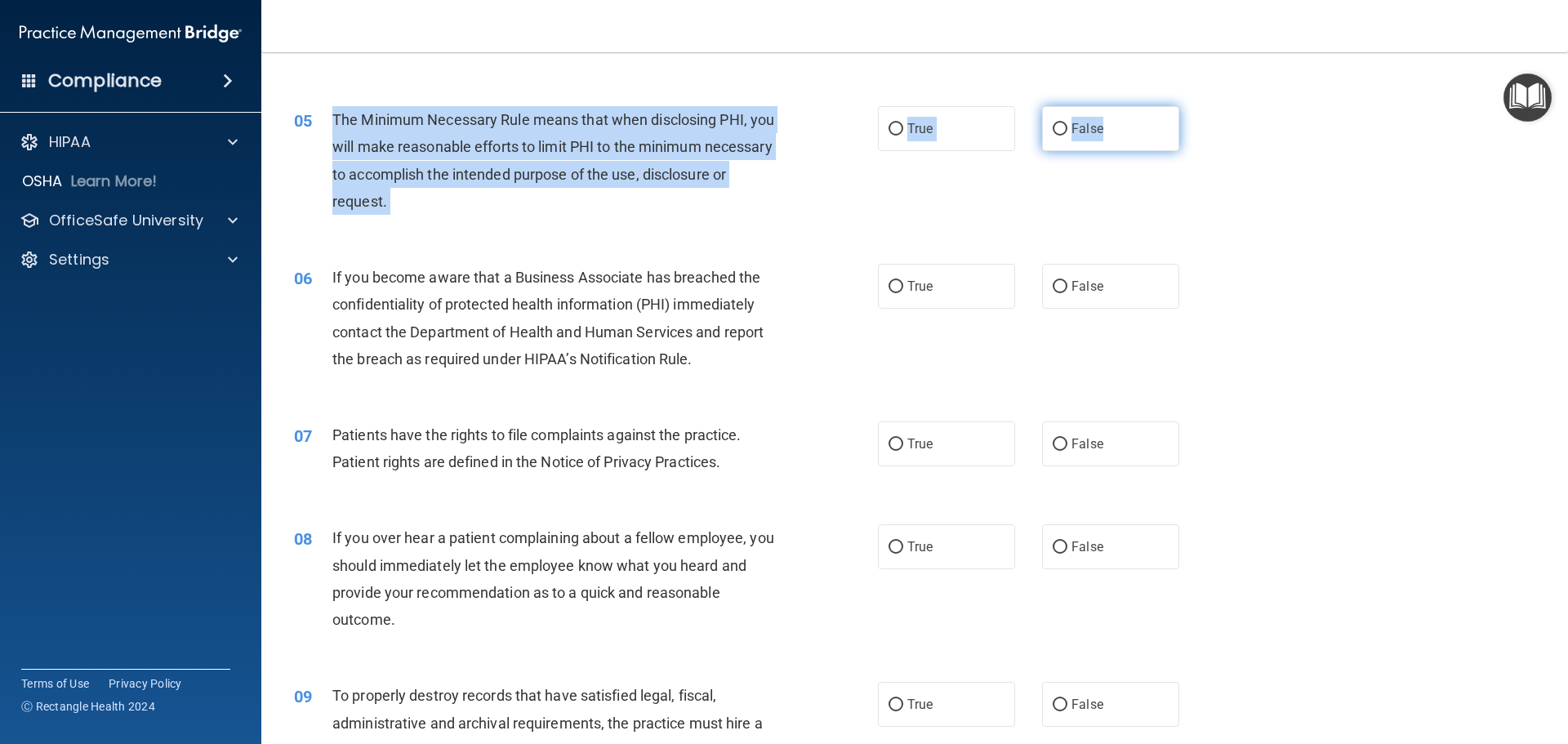
drag, startPoint x: 326, startPoint y: 113, endPoint x: 1141, endPoint y: 136, distance: 815.3
click at [1207, 106] on ng-form "05 The Minimum Necessary Rule means that when disclosing PHI, you will make rea…" at bounding box center [1207, 106] width 0 height 0
click at [908, 138] on label "True" at bounding box center [946, 129] width 137 height 45
click at [903, 135] on input "True" at bounding box center [896, 129] width 15 height 12
radio input "true"
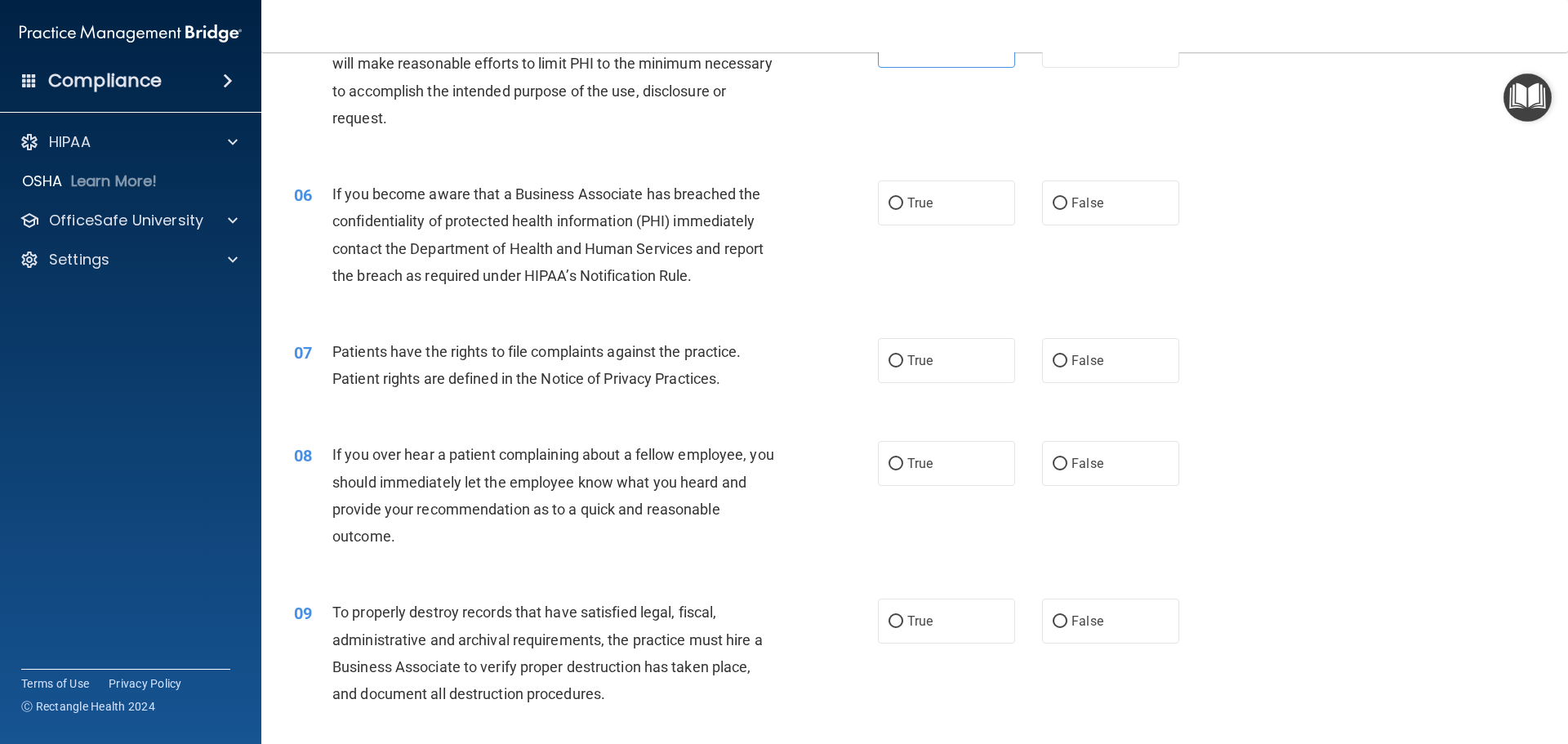
scroll to position [735, 0]
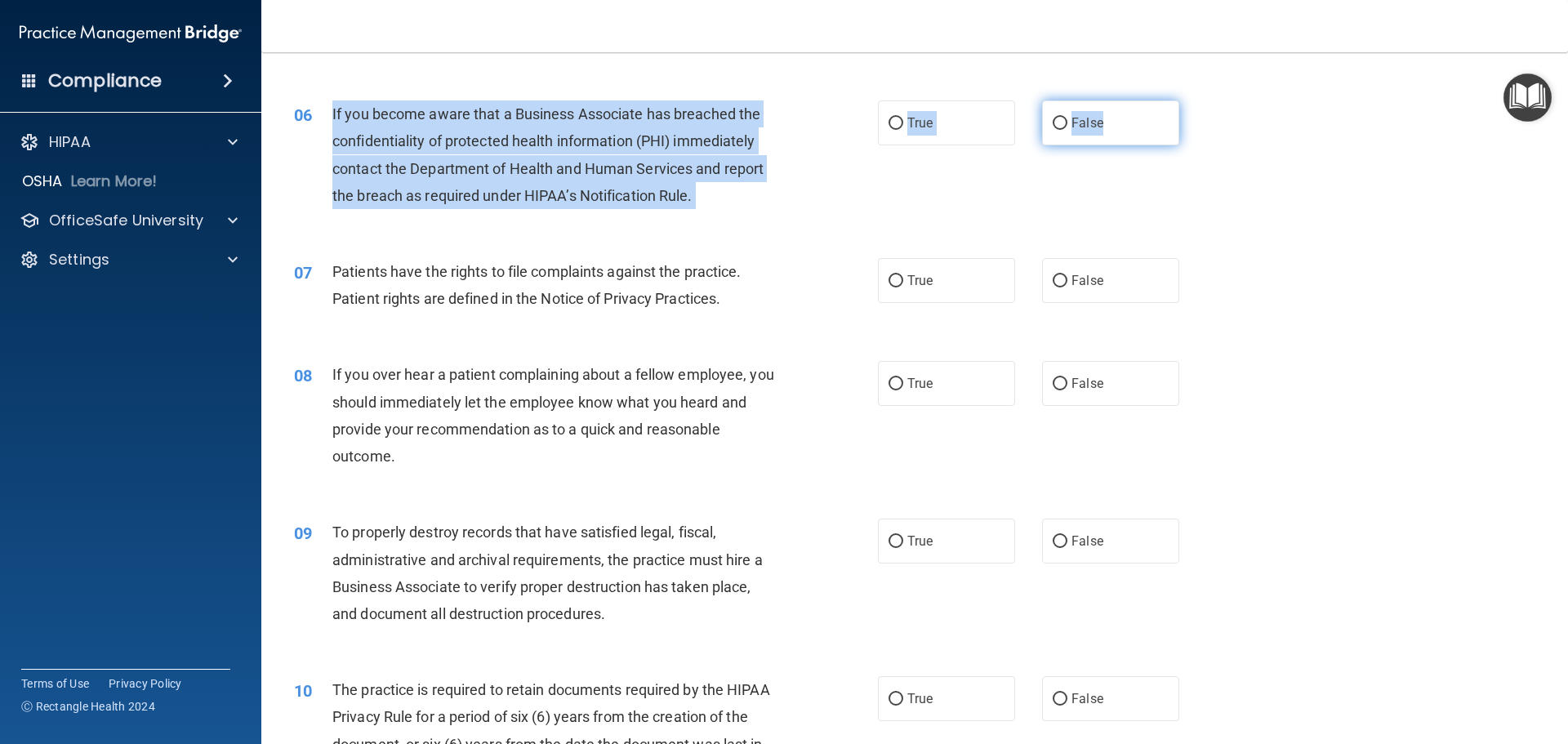
drag, startPoint x: 332, startPoint y: 114, endPoint x: 1133, endPoint y: 131, distance: 801.2
click at [1207, 100] on ng-form "06 If you become aware that a Business Associate has breached the confidentiali…" at bounding box center [1207, 100] width 0 height 0
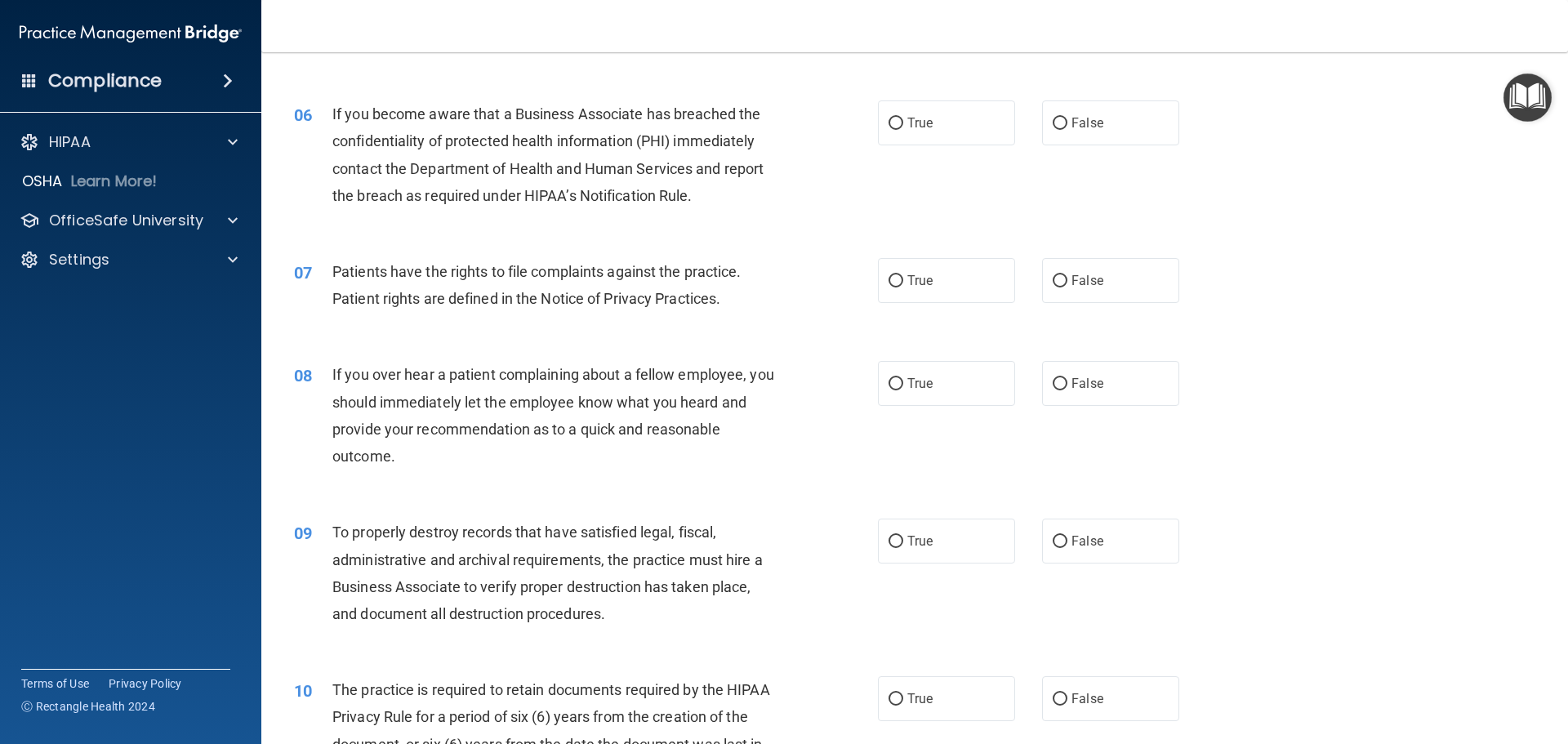
click at [1072, 99] on div "06 If you become aware that a Business Associate has breached the confidentiali…" at bounding box center [914, 158] width 1265 height 158
click at [1071, 125] on span "False" at bounding box center [1087, 123] width 32 height 16
click at [1067, 125] on input "False" at bounding box center [1060, 124] width 15 height 12
radio input "true"
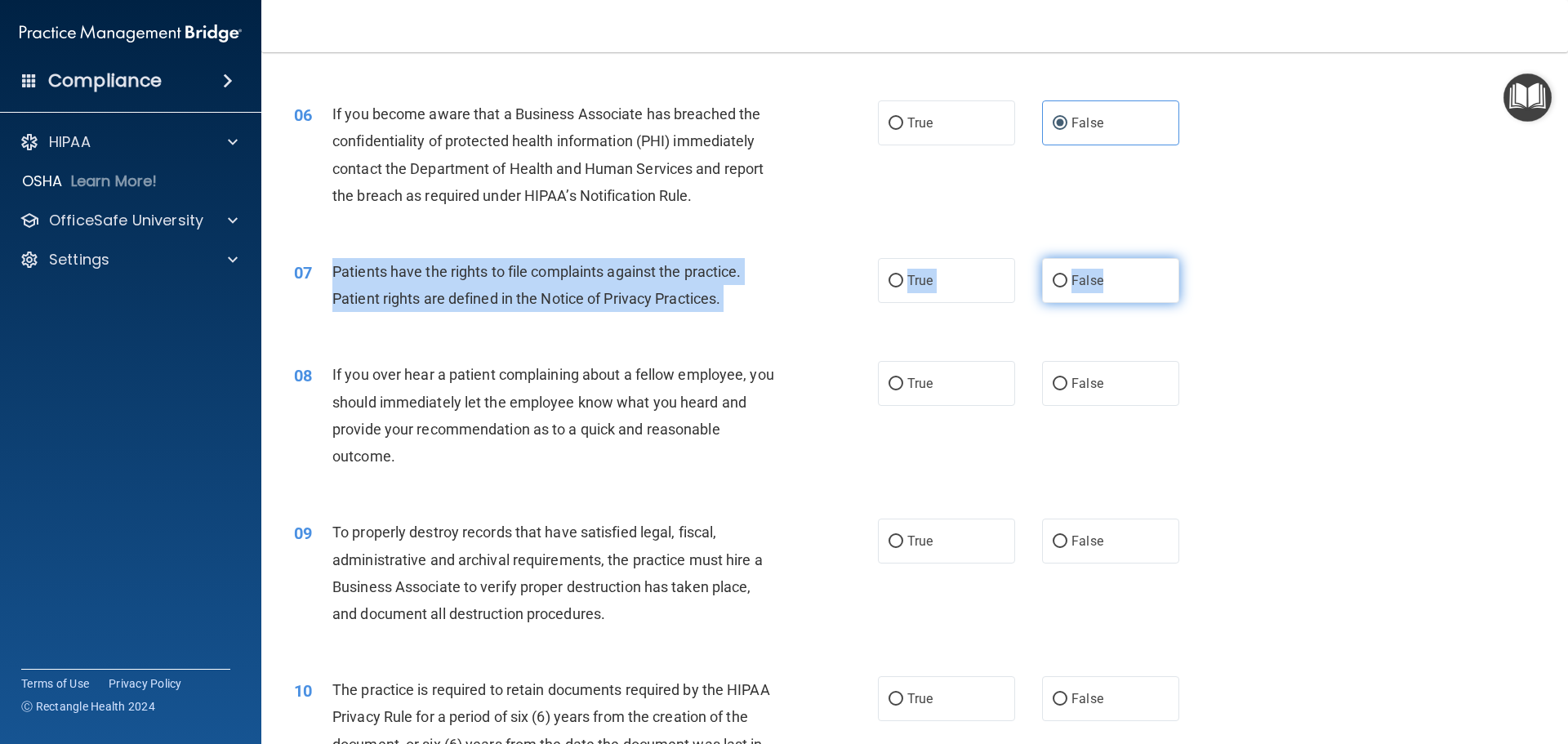
drag, startPoint x: 329, startPoint y: 266, endPoint x: 1138, endPoint y: 297, distance: 809.6
click at [1207, 258] on ng-form "07 Patients have the rights to file complaints against the practice. Patient ri…" at bounding box center [1207, 258] width 0 height 0
click at [932, 277] on label "True" at bounding box center [946, 280] width 137 height 45
click at [903, 277] on input "True" at bounding box center [896, 281] width 15 height 12
radio input "true"
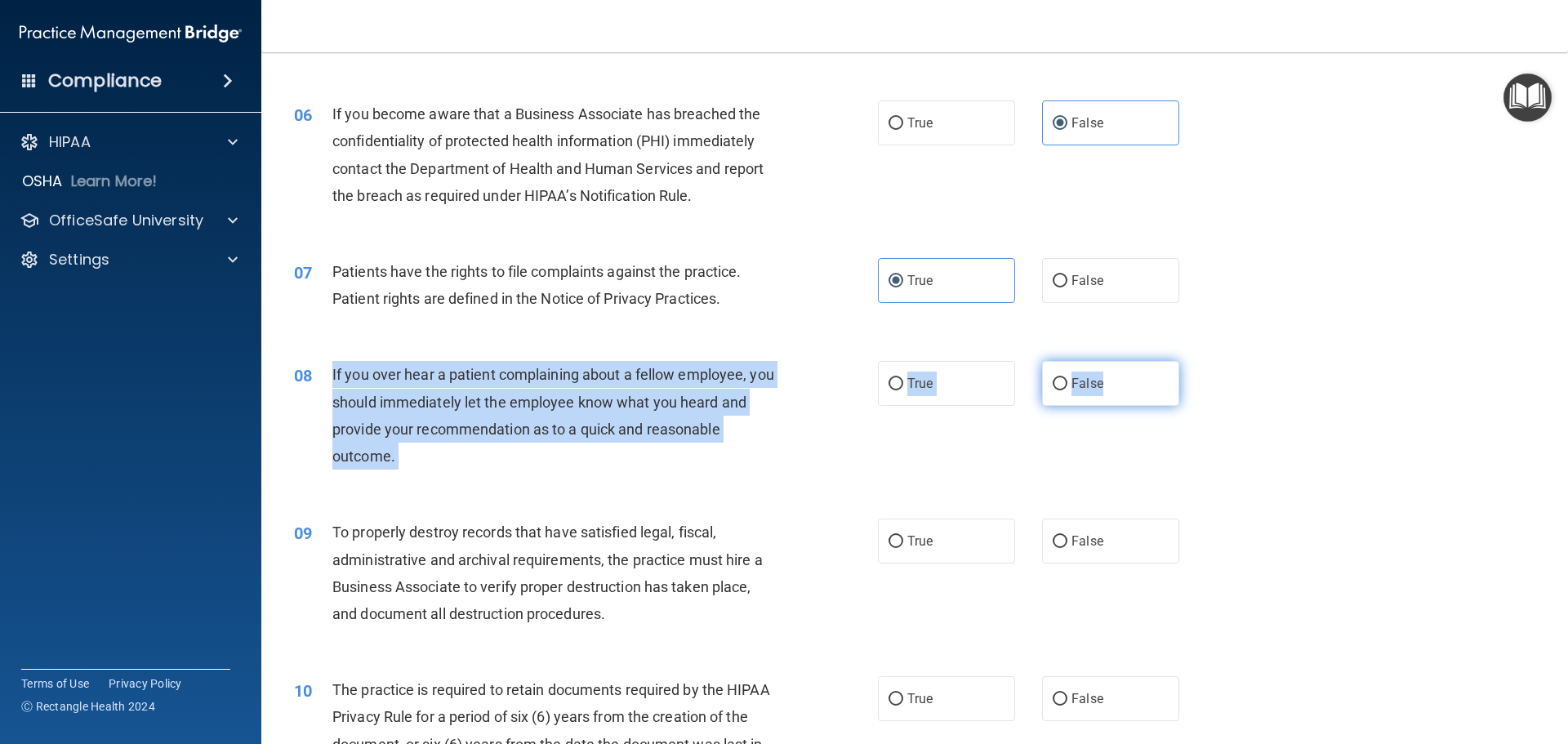
drag, startPoint x: 334, startPoint y: 367, endPoint x: 1127, endPoint y: 382, distance: 793.1
click at [1207, 361] on ng-form "08 If you over hear a patient complaining about a fellow employee, you should i…" at bounding box center [1207, 361] width 0 height 0
click at [1080, 377] on span "False" at bounding box center [1087, 383] width 32 height 16
click at [1067, 378] on input "False" at bounding box center [1060, 384] width 15 height 12
radio input "true"
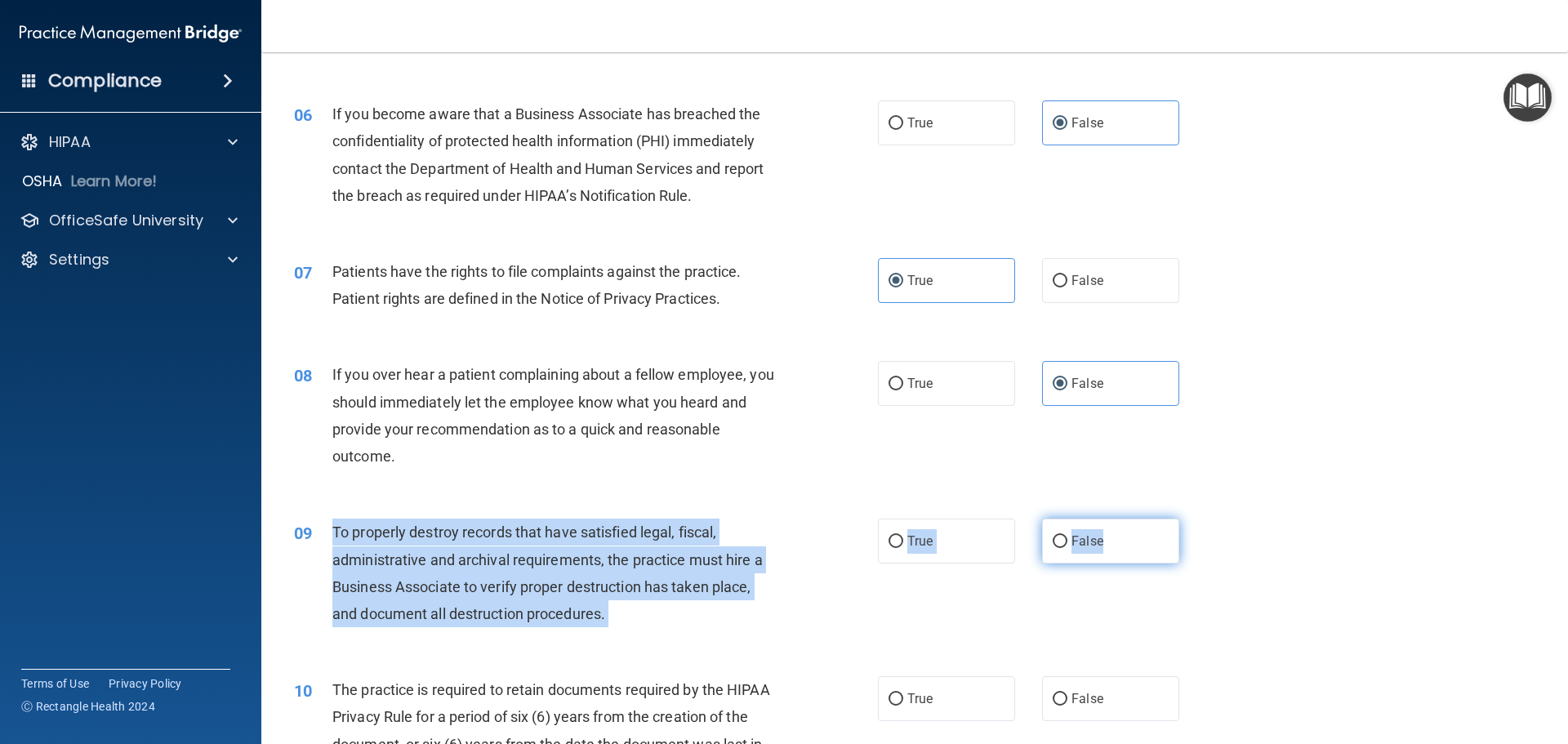
drag, startPoint x: 334, startPoint y: 535, endPoint x: 1155, endPoint y: 549, distance: 821.1
click at [1207, 518] on ng-form "09 To properly destroy records that have satisfied legal, fiscal, administrativ…" at bounding box center [1207, 518] width 0 height 0
click at [1077, 544] on span "False" at bounding box center [1087, 541] width 32 height 16
click at [1067, 544] on input "False" at bounding box center [1060, 542] width 15 height 12
radio input "true"
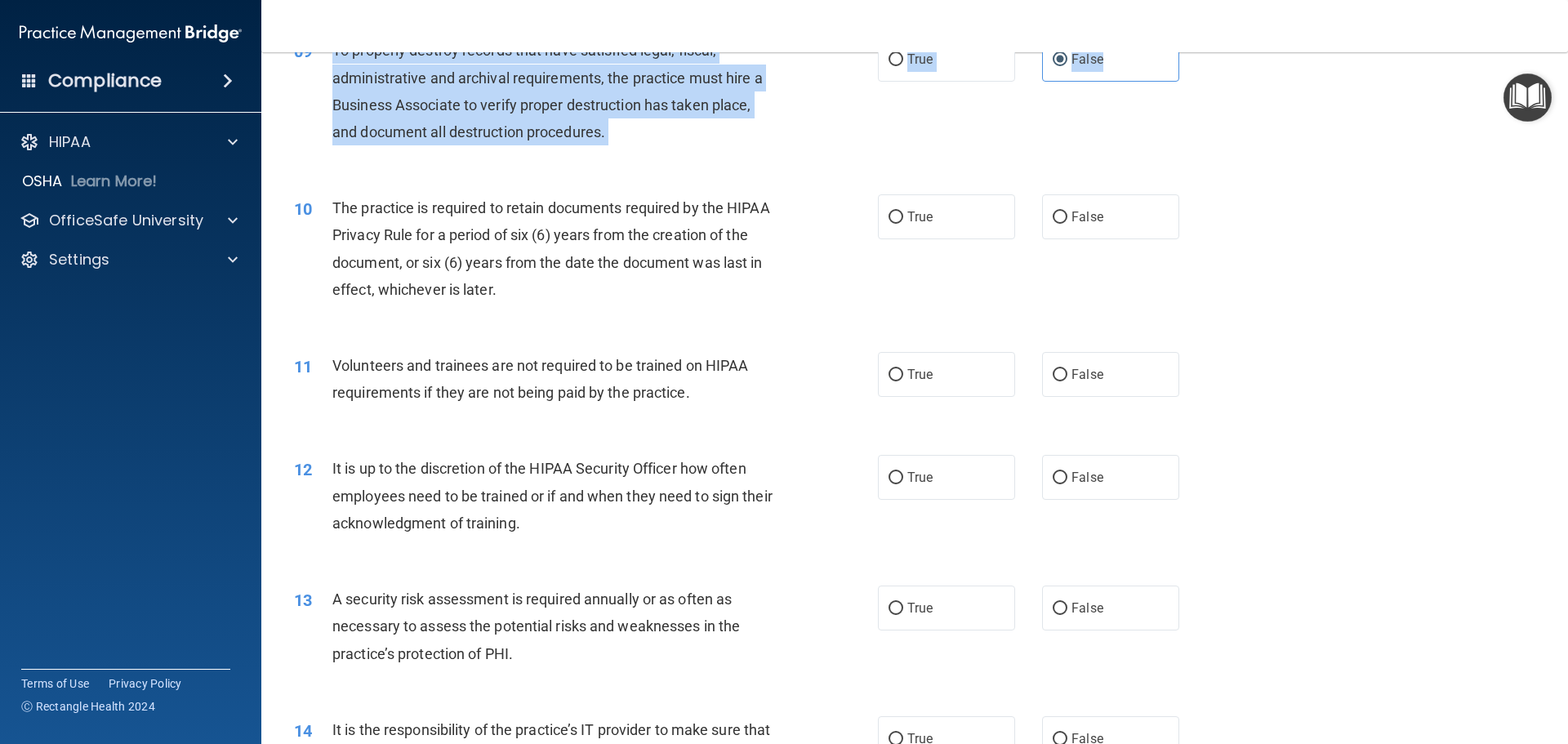
scroll to position [1306, 0]
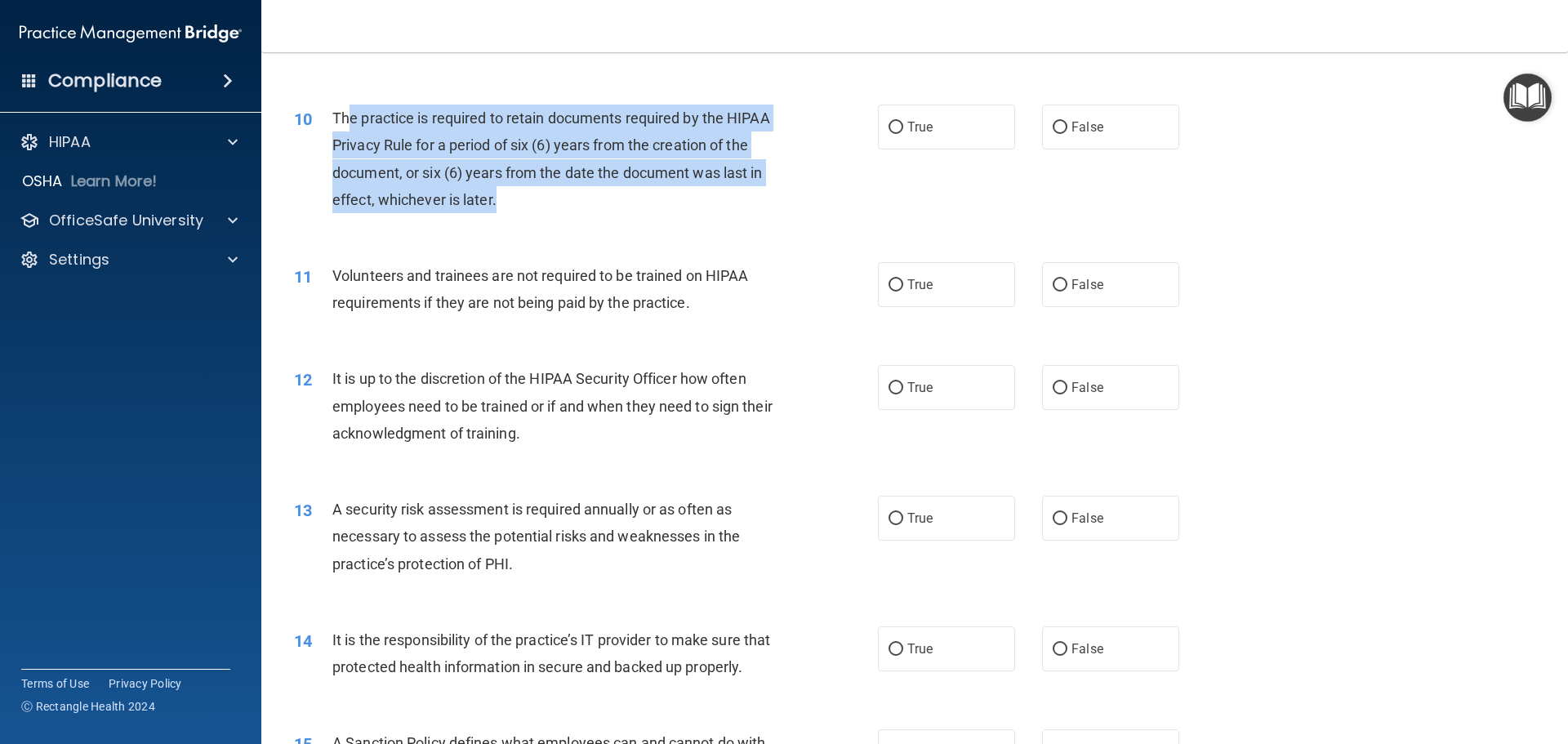
drag, startPoint x: 345, startPoint y: 115, endPoint x: 587, endPoint y: 193, distance: 254.3
click at [588, 193] on div "The practice is required to retain documents required by the HIPAA Privacy Rule…" at bounding box center [561, 158] width 456 height 109
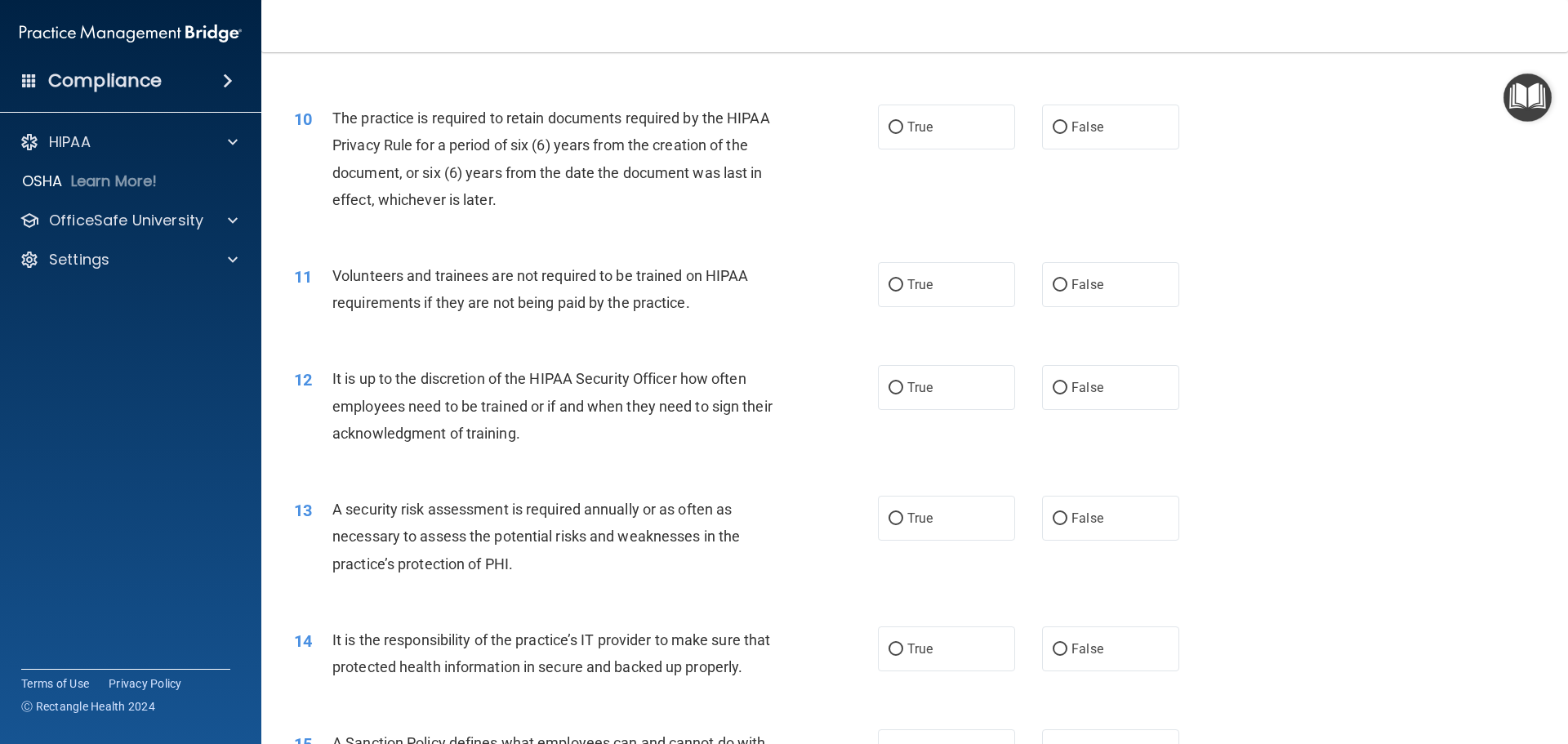
click at [338, 116] on span "The practice is required to retain documents required by the HIPAA Privacy Rule…" at bounding box center [551, 158] width 437 height 99
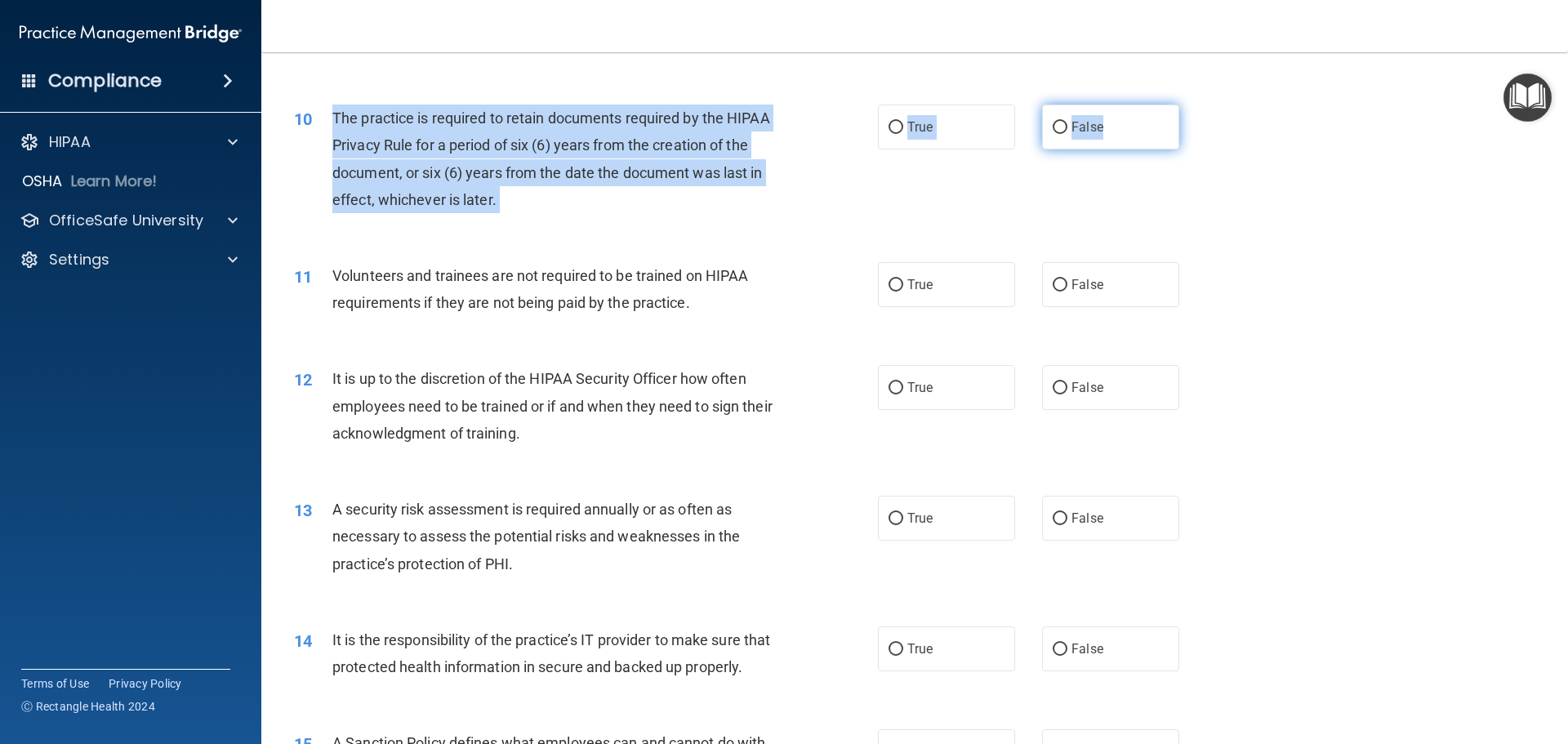
drag, startPoint x: 329, startPoint y: 116, endPoint x: 1156, endPoint y: 123, distance: 827.0
click at [1207, 105] on ng-form "10 The practice is required to retain documents required by the HIPAA Privacy R…" at bounding box center [1207, 105] width 0 height 0
click at [928, 129] on label "True" at bounding box center [946, 127] width 137 height 45
click at [903, 129] on input "True" at bounding box center [896, 128] width 15 height 12
radio input "true"
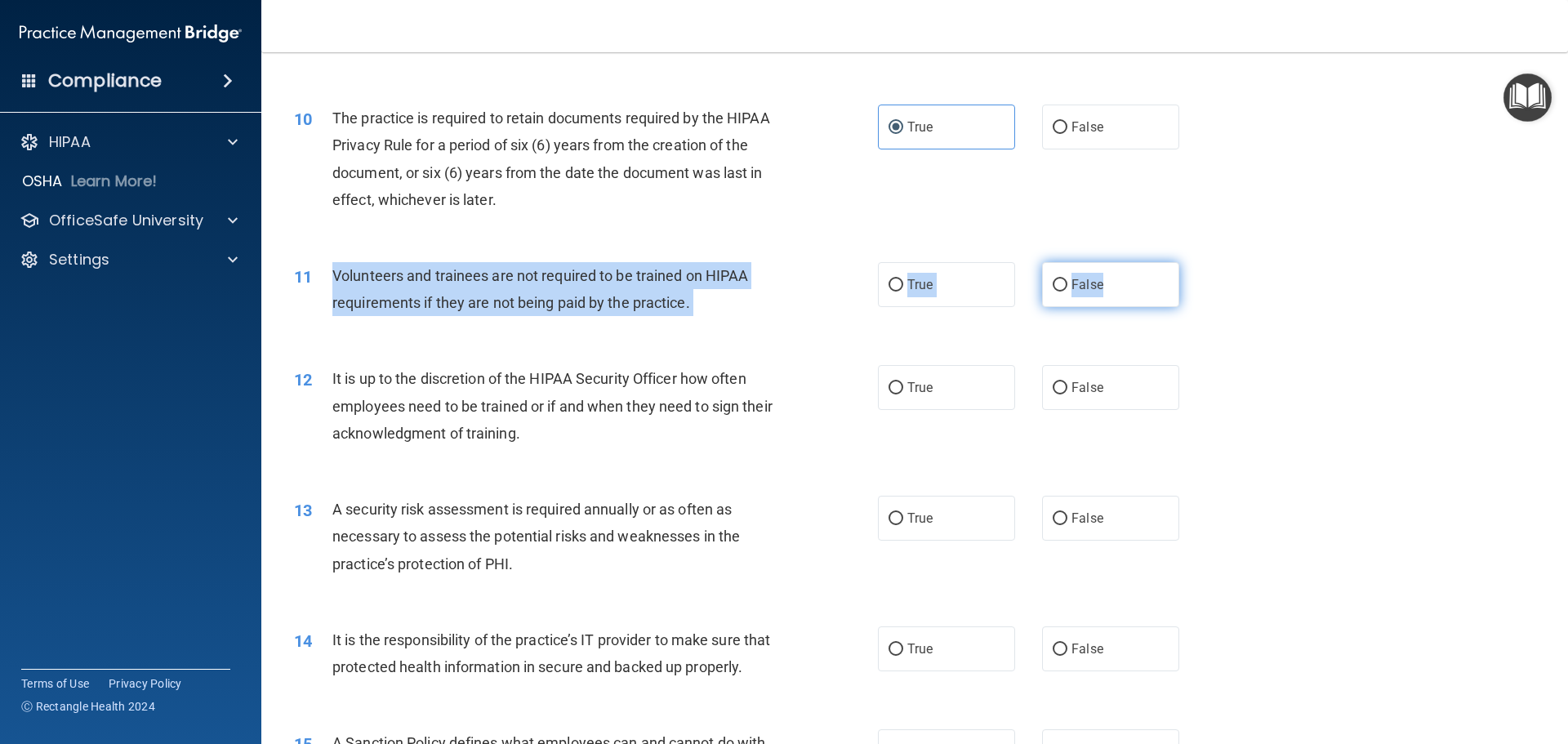
drag, startPoint x: 324, startPoint y: 275, endPoint x: 1128, endPoint y: 296, distance: 804.3
click at [1207, 262] on ng-form "11 Volunteers and trainees are not required to be trained on HIPAA requirements…" at bounding box center [1207, 262] width 0 height 0
click at [1090, 289] on span "False" at bounding box center [1087, 284] width 32 height 16
click at [1067, 289] on input "False" at bounding box center [1060, 285] width 15 height 12
radio input "true"
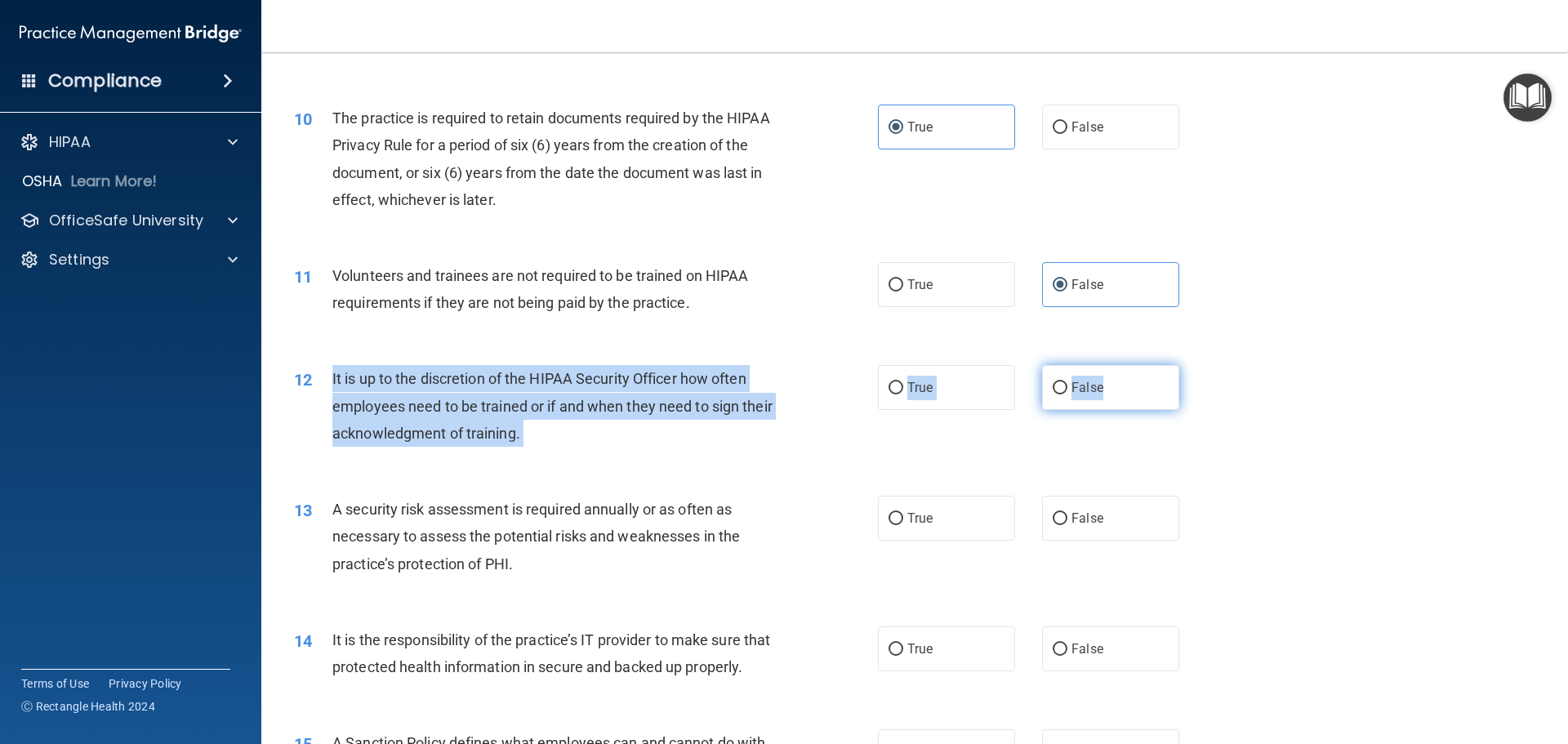
drag, startPoint x: 324, startPoint y: 373, endPoint x: 1131, endPoint y: 399, distance: 807.4
click at [1207, 365] on ng-form "12 It is up to the discretion of the HIPAA Security Officer how often employees…" at bounding box center [1207, 365] width 0 height 0
click at [1078, 400] on label "False" at bounding box center [1110, 387] width 137 height 45
click at [1067, 394] on input "False" at bounding box center [1060, 388] width 15 height 12
radio input "true"
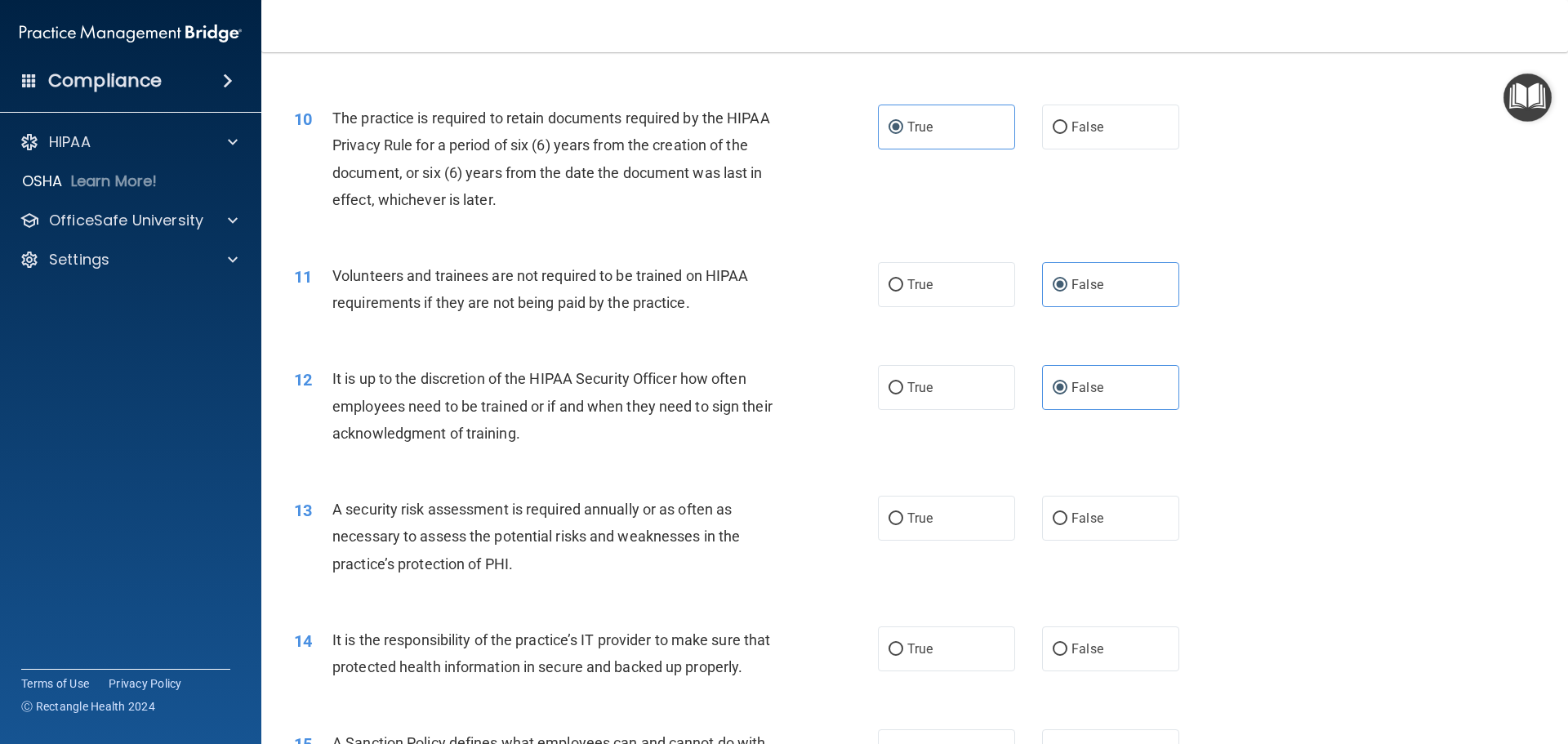
scroll to position [1469, 0]
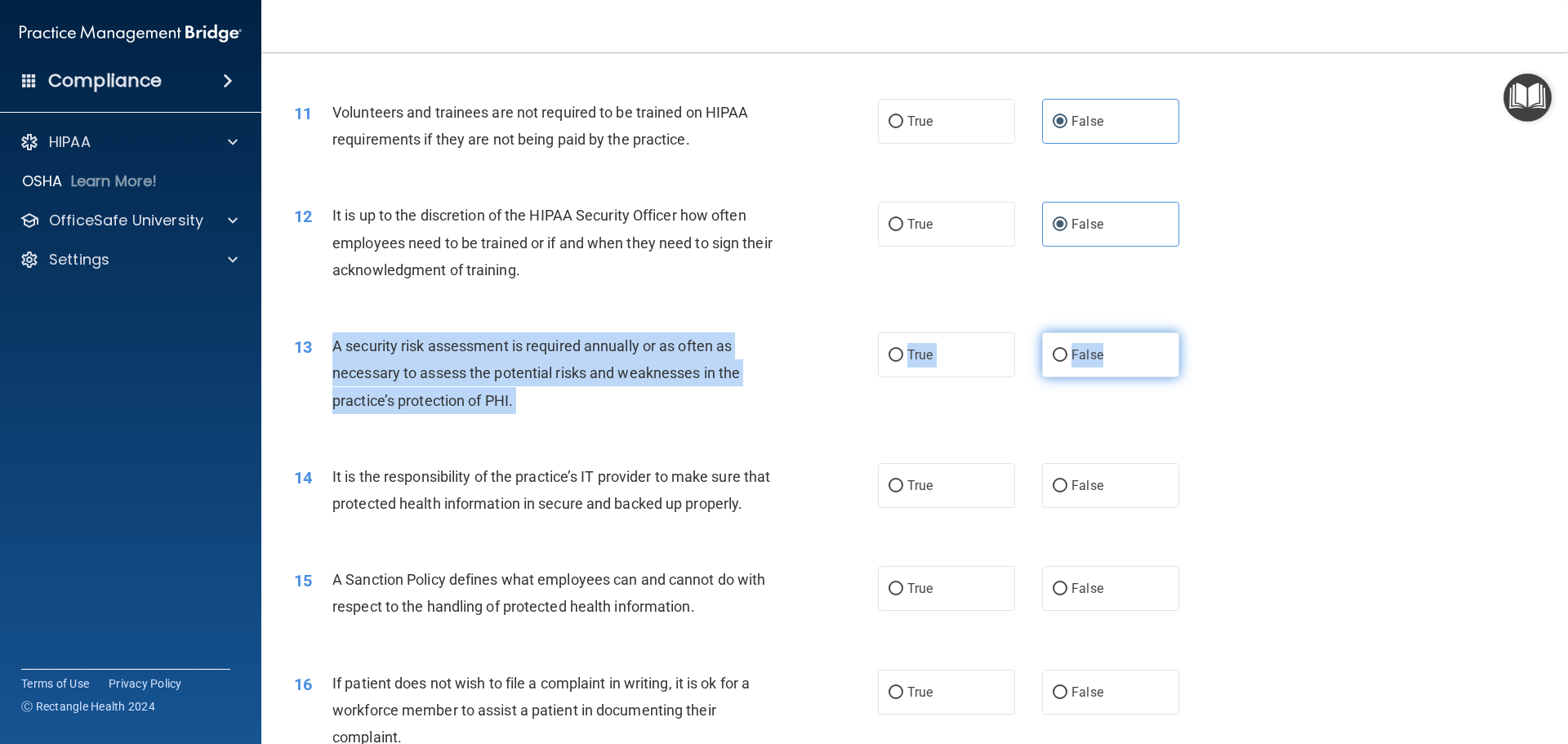
drag, startPoint x: 334, startPoint y: 339, endPoint x: 1105, endPoint y: 368, distance: 771.5
click at [1207, 333] on ng-form "13 A security risk assessment is required annually or as often as necessary to …" at bounding box center [1207, 333] width 0 height 0
click at [908, 346] on label "True" at bounding box center [946, 355] width 137 height 45
click at [903, 349] on input "True" at bounding box center [896, 355] width 15 height 12
radio input "true"
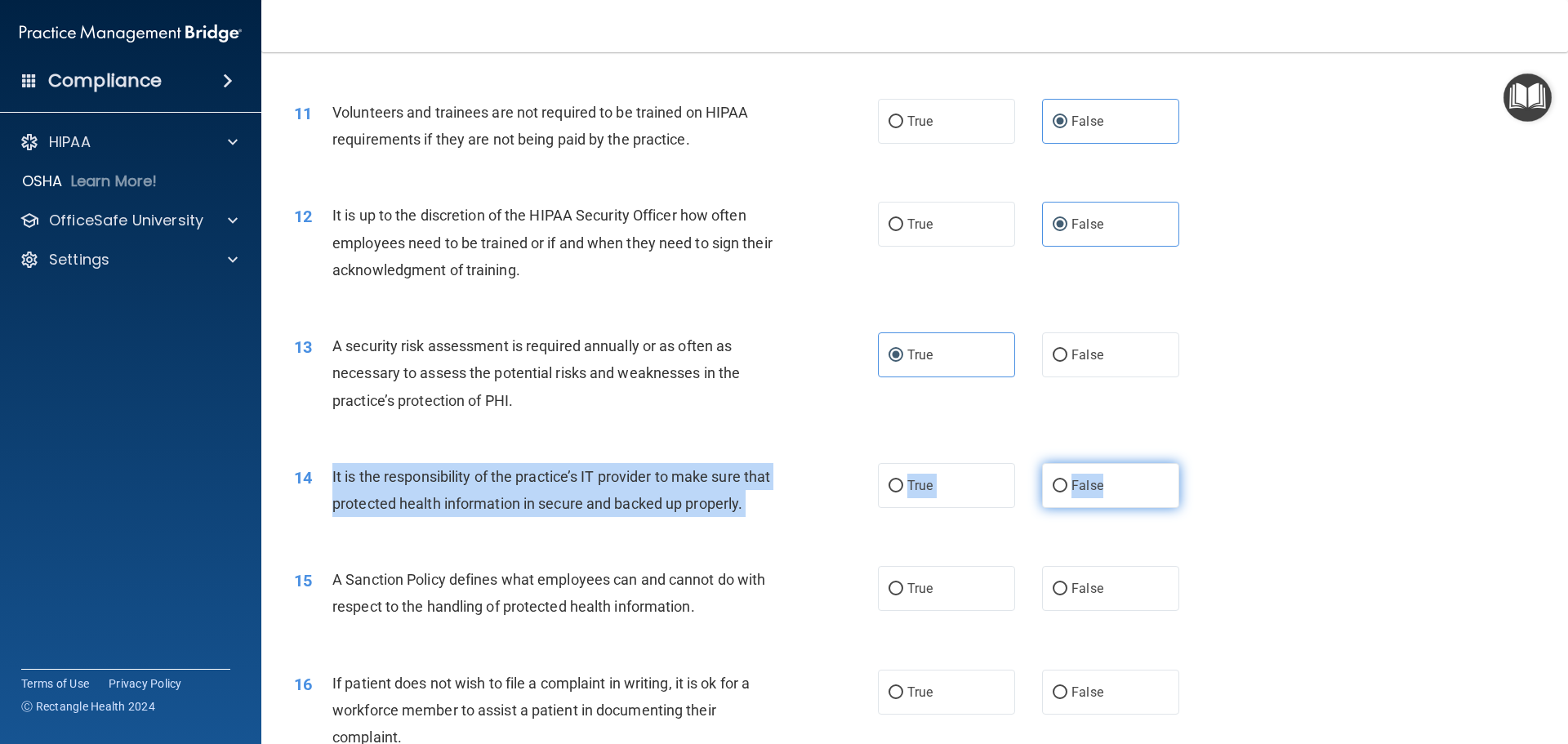
drag, startPoint x: 330, startPoint y: 473, endPoint x: 1113, endPoint y: 491, distance: 783.2
click at [1207, 463] on ng-form "14 It is the responsibility of the practice’s IT provider to make sure that pro…" at bounding box center [1207, 463] width 0 height 0
click at [1061, 479] on label "False" at bounding box center [1110, 485] width 137 height 45
click at [1061, 480] on input "False" at bounding box center [1060, 486] width 15 height 12
radio input "true"
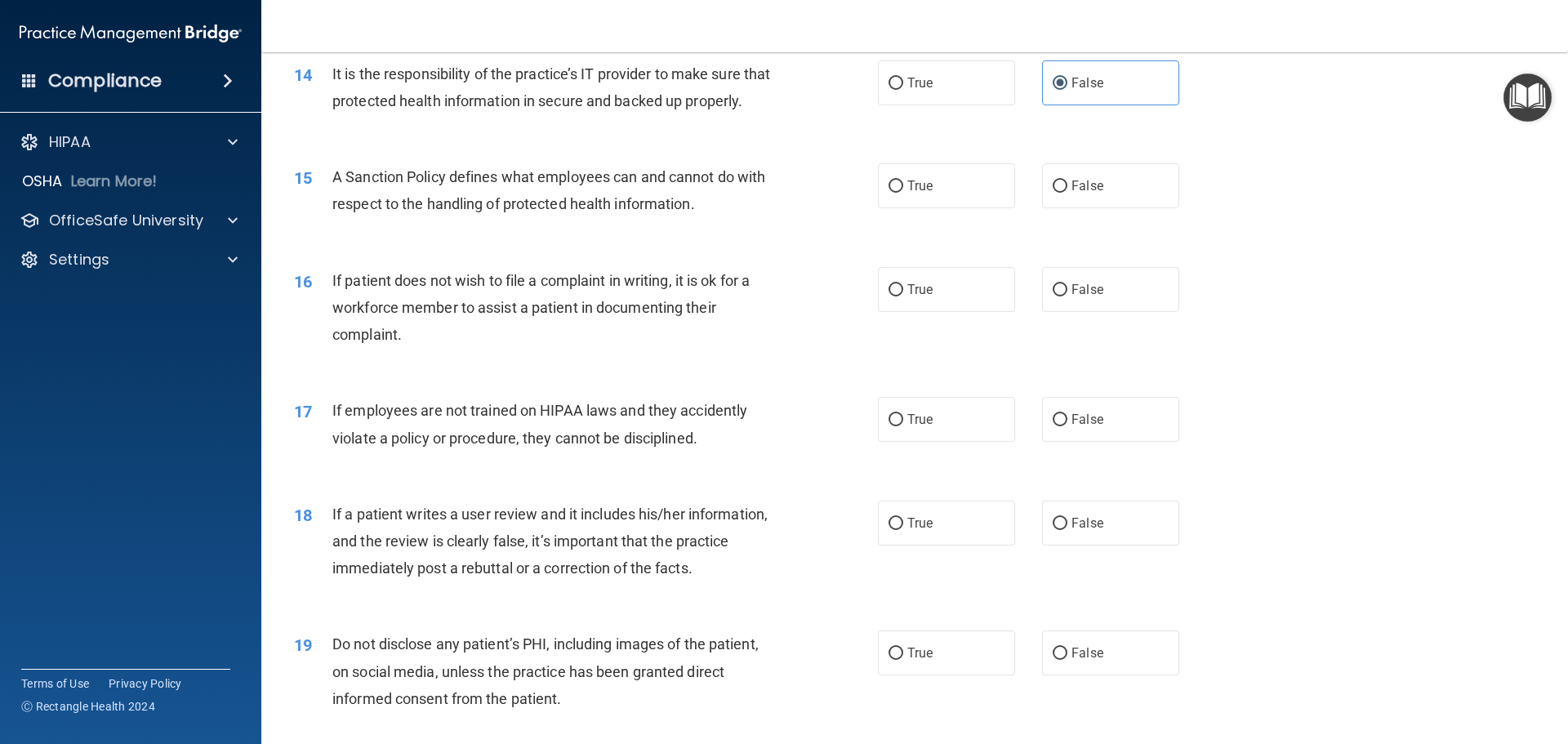
scroll to position [1959, 0]
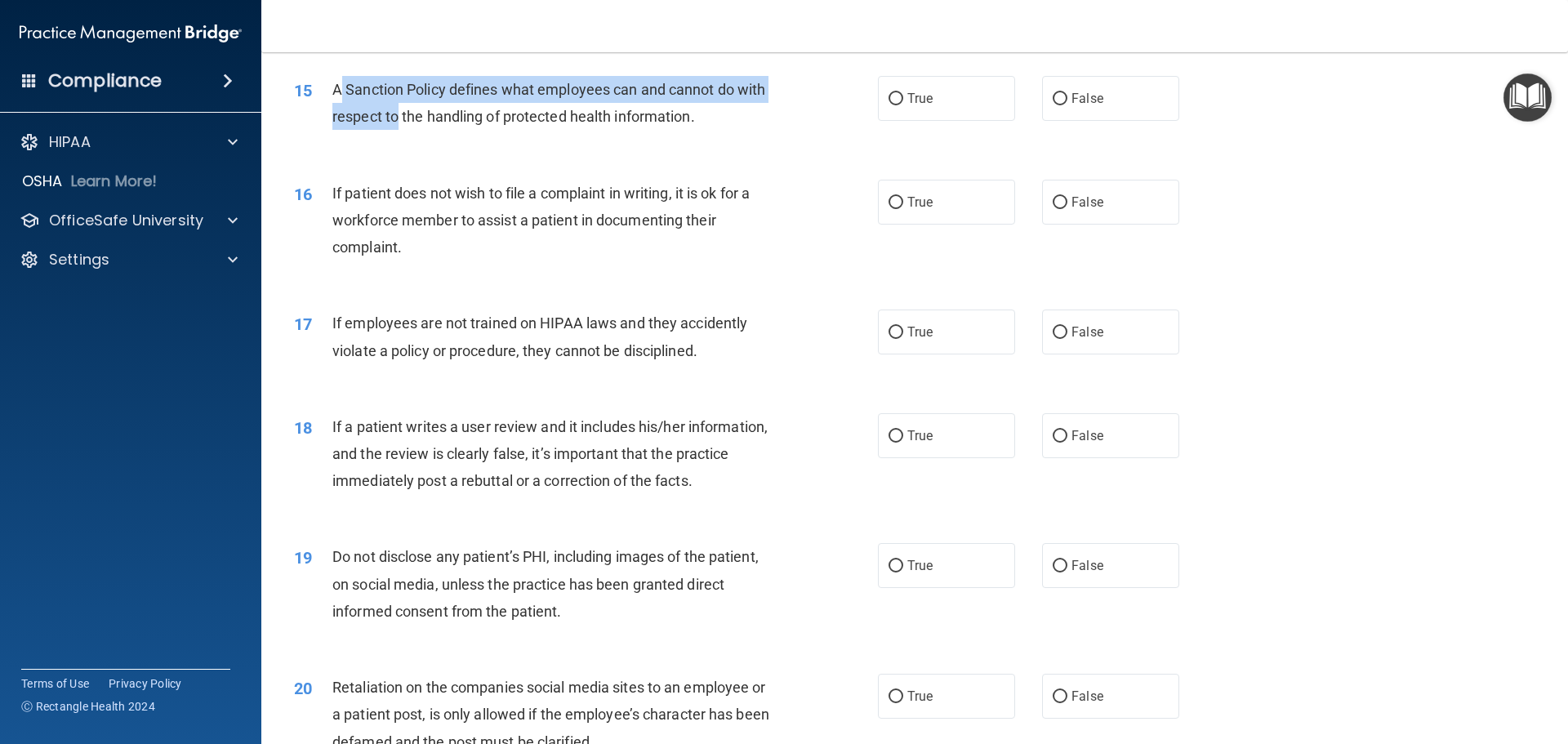
drag, startPoint x: 338, startPoint y: 113, endPoint x: 399, endPoint y: 132, distance: 63.9
click at [399, 129] on div "A Sanction Policy defines what employees can and cannot do with respect to the …" at bounding box center [561, 103] width 456 height 54
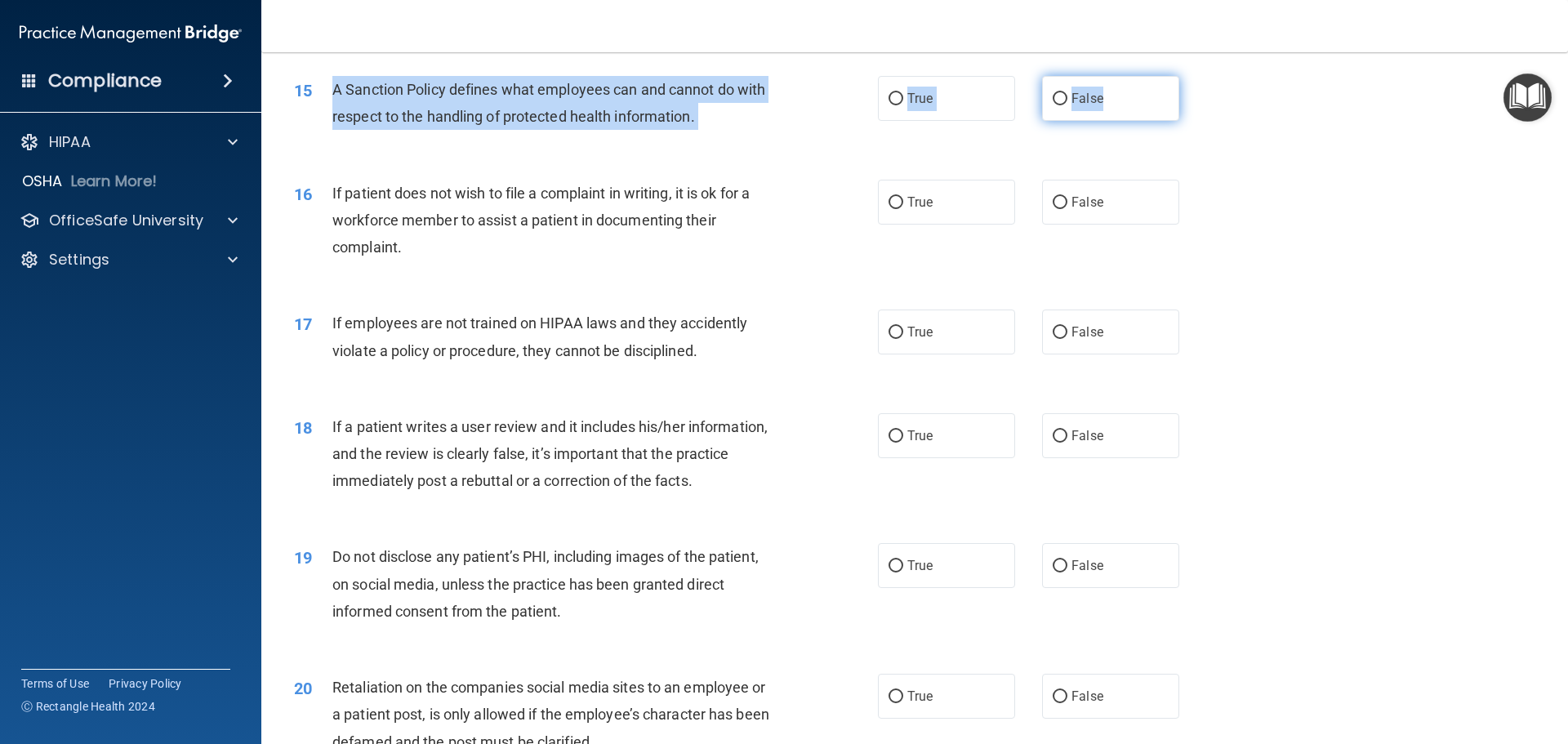
drag, startPoint x: 335, startPoint y: 117, endPoint x: 1124, endPoint y: 139, distance: 789.3
click at [1207, 76] on ng-form "15 A Sanction Policy defines what employees can and cannot do with respect to t…" at bounding box center [1207, 76] width 0 height 0
click at [947, 121] on label "True" at bounding box center [946, 99] width 137 height 45
click at [903, 105] on input "True" at bounding box center [896, 99] width 15 height 12
radio input "true"
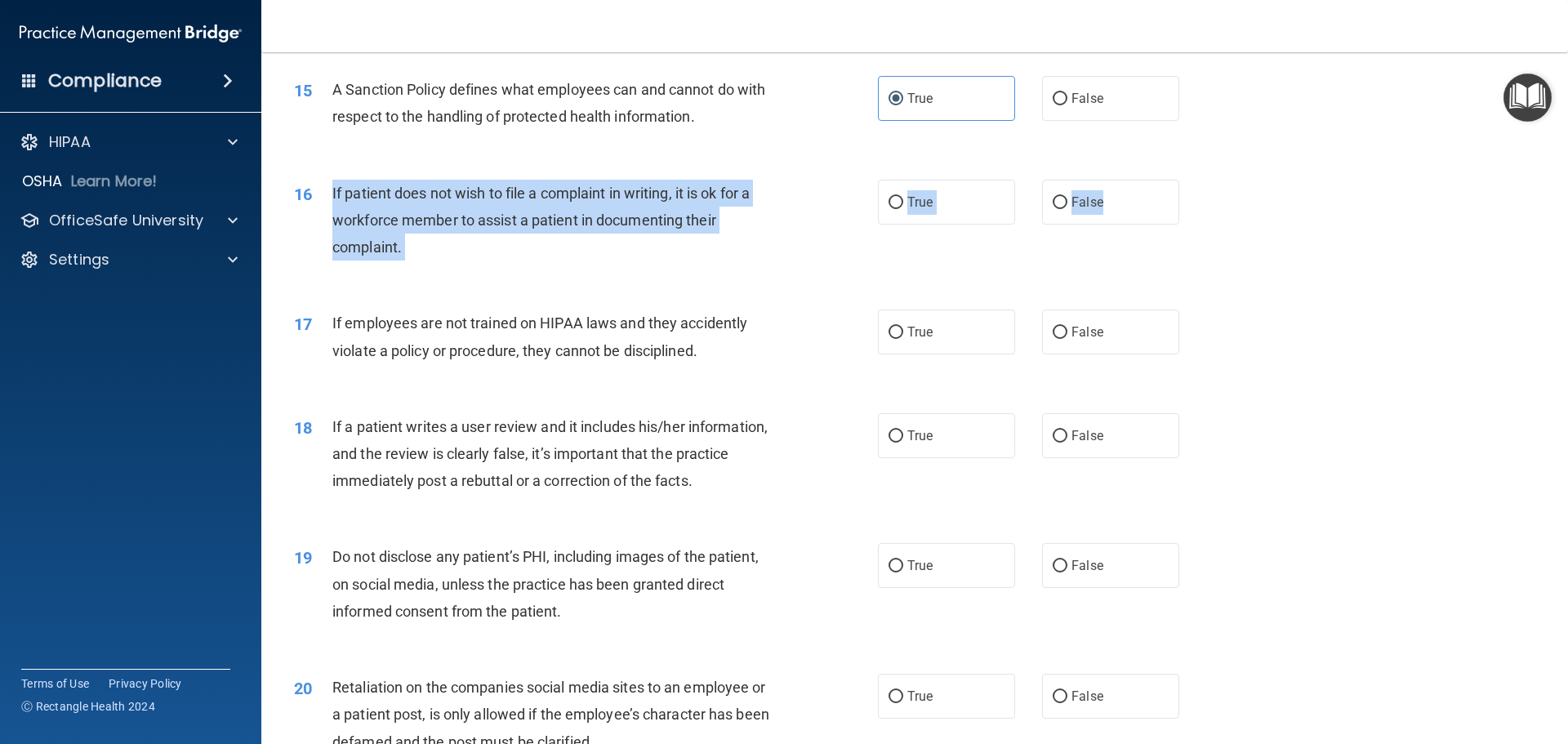
drag, startPoint x: 333, startPoint y: 218, endPoint x: 1195, endPoint y: 235, distance: 862.2
click at [1207, 180] on ng-form "16 If patient does not wish to file a complaint in writing, it is ok for a work…" at bounding box center [1207, 180] width 0 height 0
click at [894, 225] on label "True" at bounding box center [946, 202] width 137 height 45
click at [894, 209] on input "True" at bounding box center [896, 202] width 15 height 12
radio input "true"
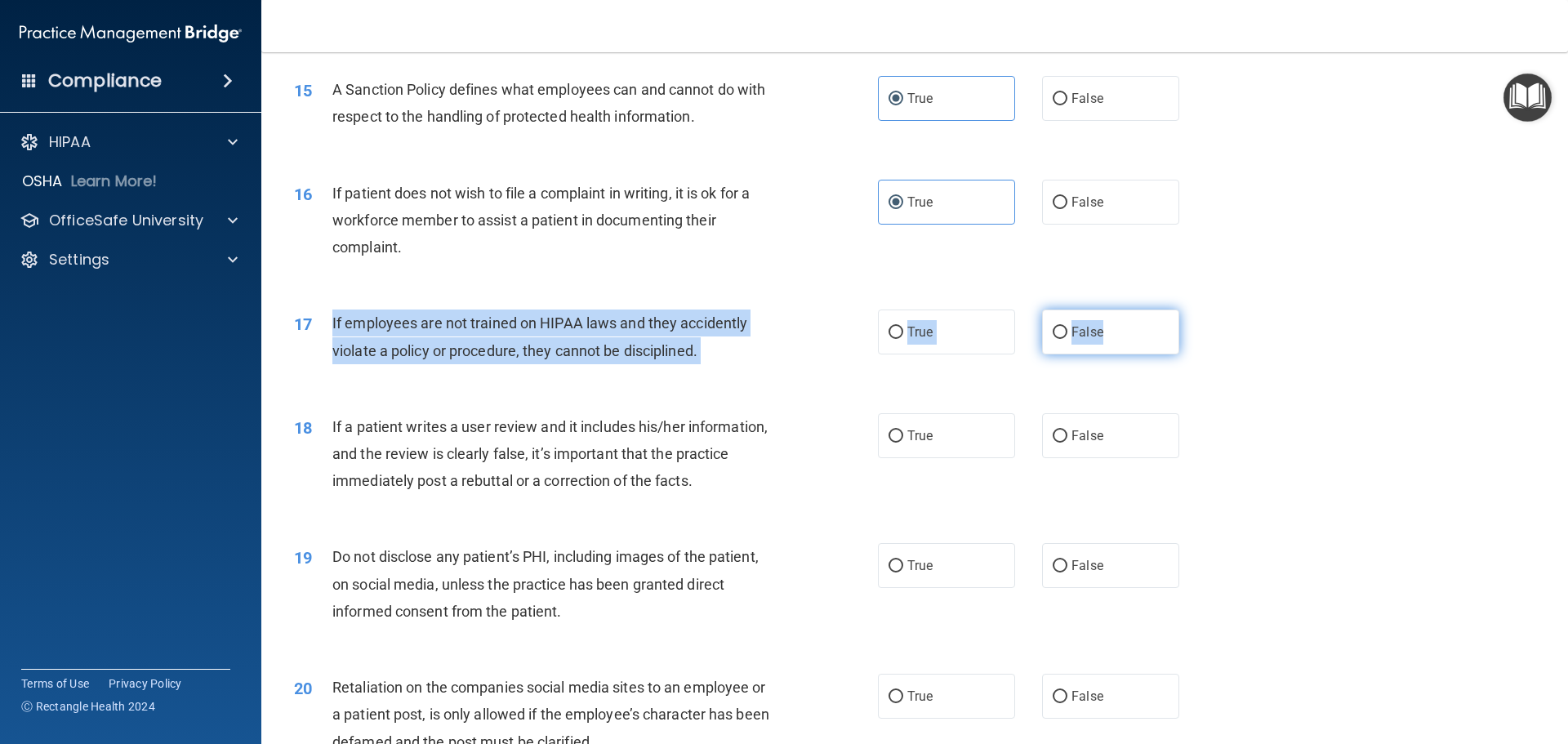
drag, startPoint x: 331, startPoint y: 344, endPoint x: 1123, endPoint y: 377, distance: 792.7
click at [1207, 309] on ng-form "17 If employees are not trained on HIPAA laws and they accidently violate a pol…" at bounding box center [1207, 309] width 0 height 0
click at [1109, 354] on label "False" at bounding box center [1110, 332] width 137 height 45
click at [1067, 338] on input "False" at bounding box center [1060, 333] width 15 height 12
radio input "true"
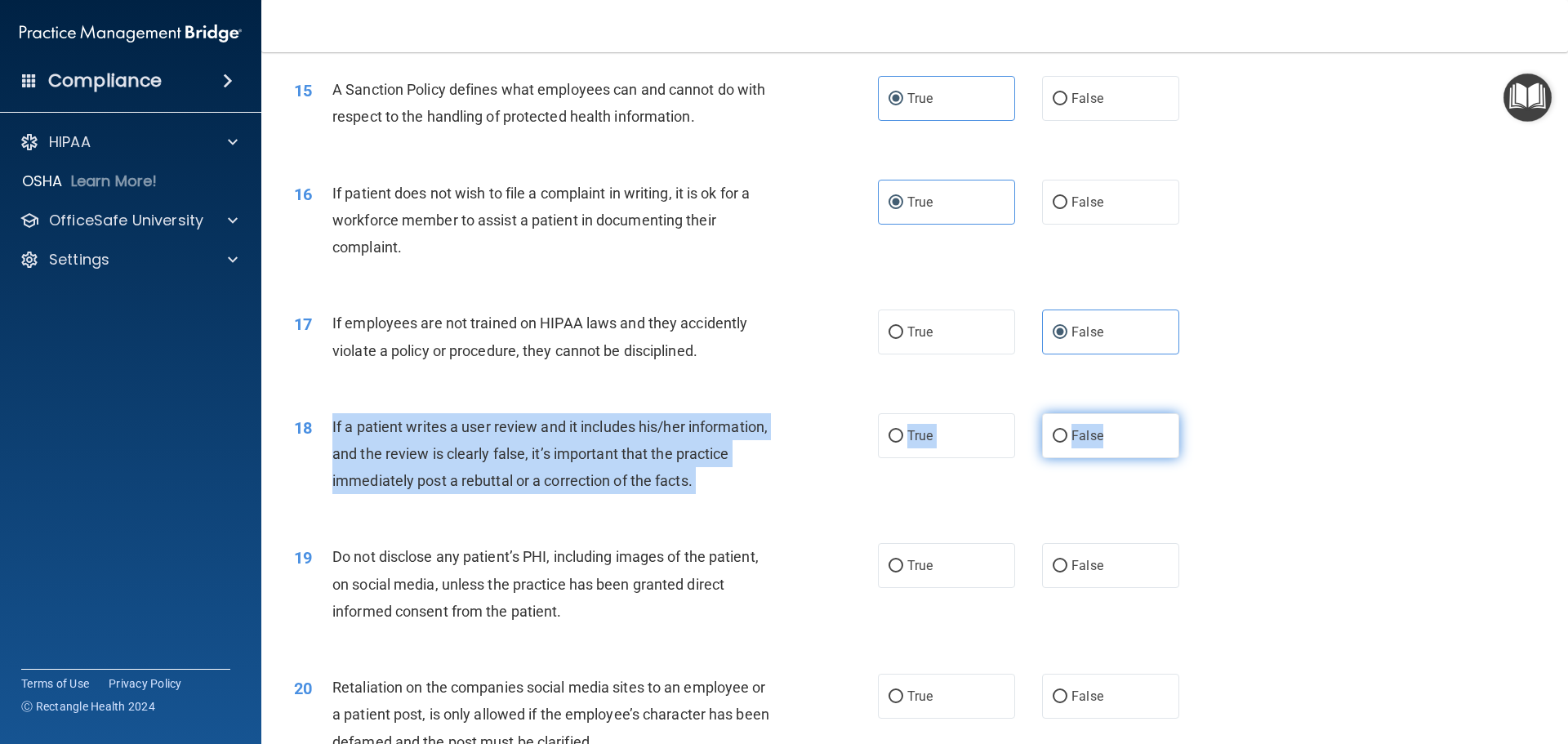
drag, startPoint x: 327, startPoint y: 455, endPoint x: 1161, endPoint y: 469, distance: 834.1
click at [1207, 413] on ng-form "18 If a patient writes a user review and it includes his/her information, and t…" at bounding box center [1207, 413] width 0 height 0
click at [1053, 442] on input "False" at bounding box center [1060, 436] width 15 height 12
radio input "true"
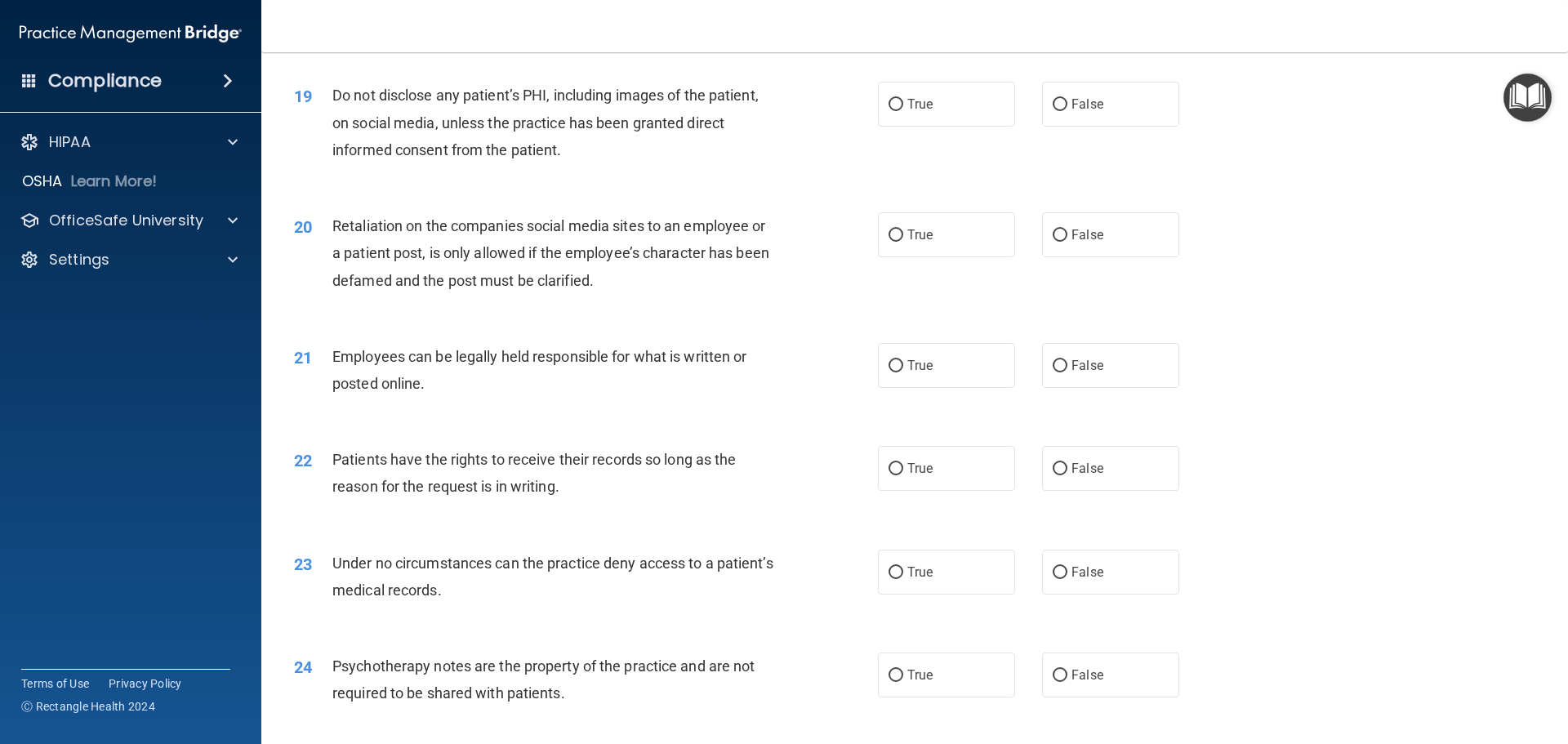
scroll to position [2448, 0]
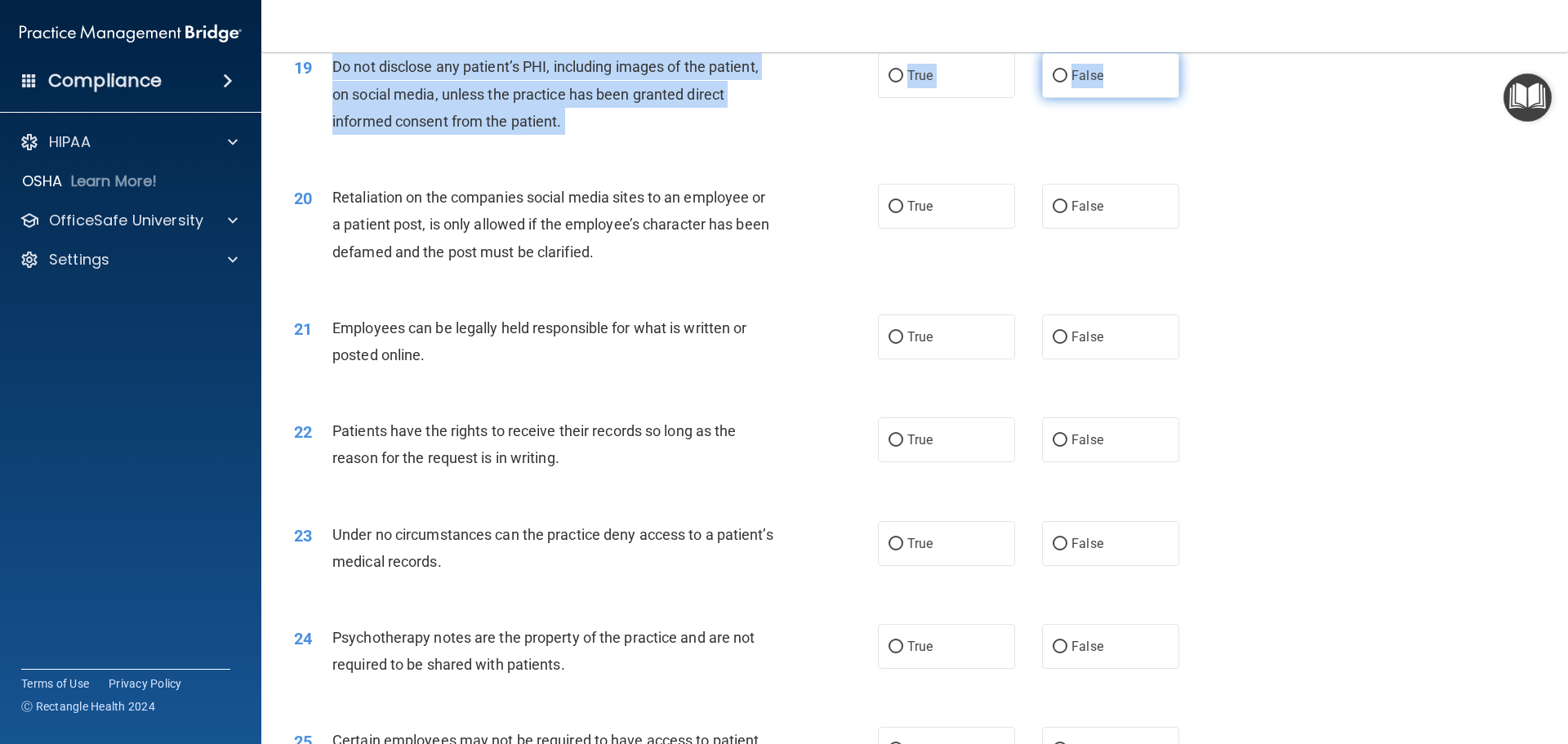
drag, startPoint x: 336, startPoint y: 95, endPoint x: 1113, endPoint y: 121, distance: 777.4
click at [1207, 53] on ng-form "19 Do not disclose any patient’s PHI, including images of the patient, on socia…" at bounding box center [1207, 53] width 0 height 0
click at [909, 83] on span "True" at bounding box center [919, 75] width 26 height 16
click at [903, 82] on input "True" at bounding box center [896, 76] width 15 height 12
radio input "true"
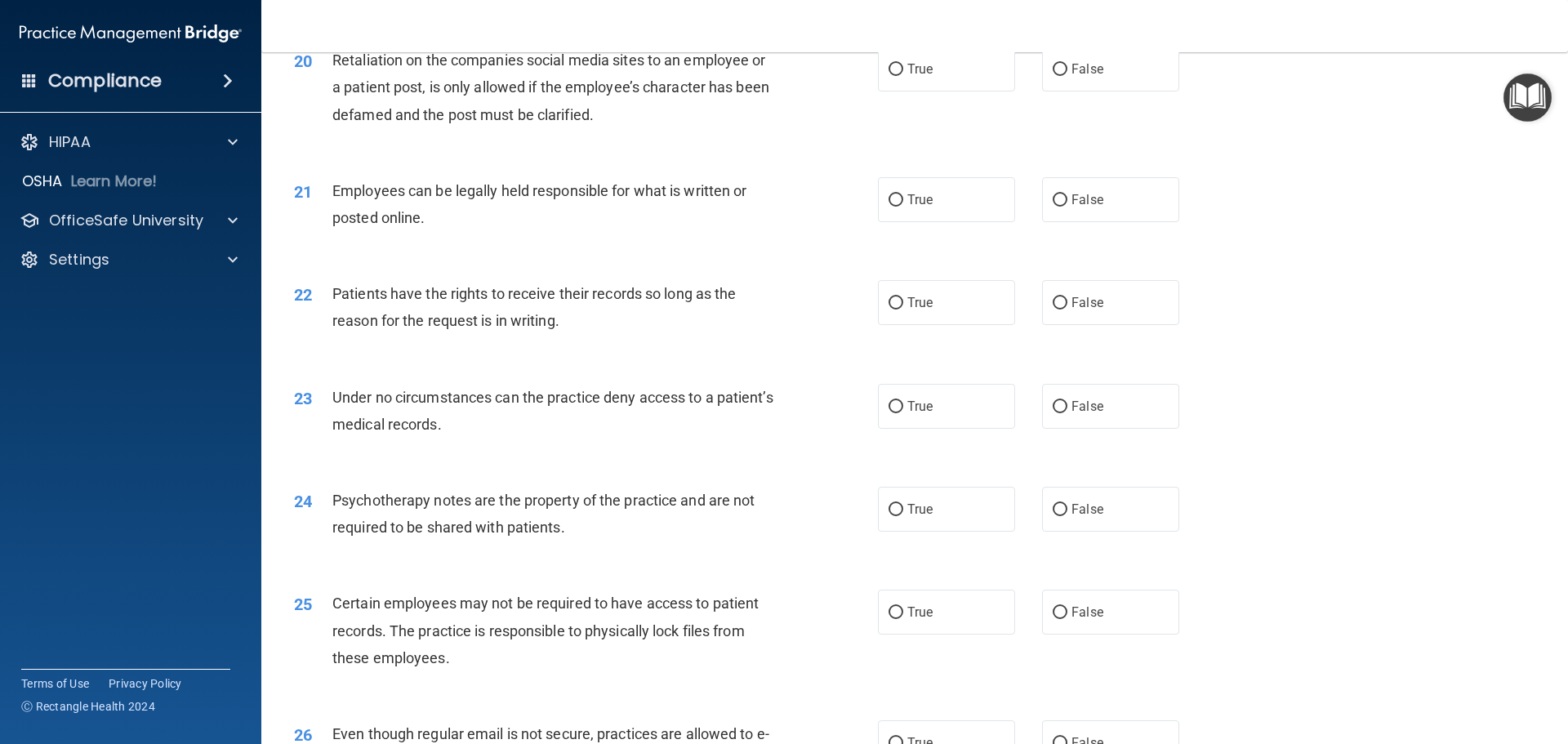
scroll to position [2612, 0]
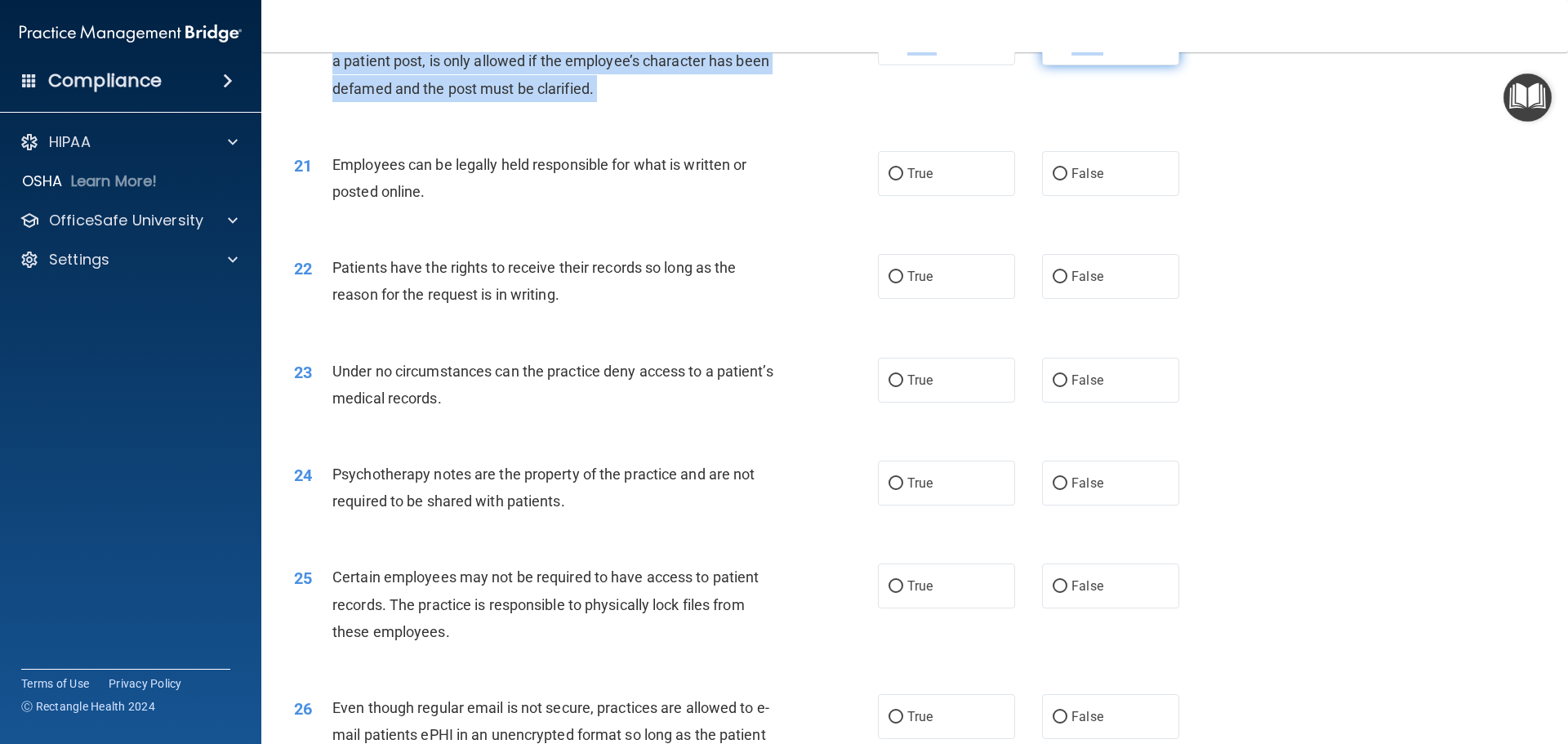
drag, startPoint x: 332, startPoint y: 65, endPoint x: 1126, endPoint y: 80, distance: 794.1
click at [1207, 21] on ng-form "20 Retaliation on the companies social media sites to an employee or a patient …" at bounding box center [1207, 21] width 0 height 0
click at [1071, 51] on span "False" at bounding box center [1087, 42] width 32 height 16
click at [1067, 50] on input "False" at bounding box center [1060, 43] width 15 height 12
radio input "true"
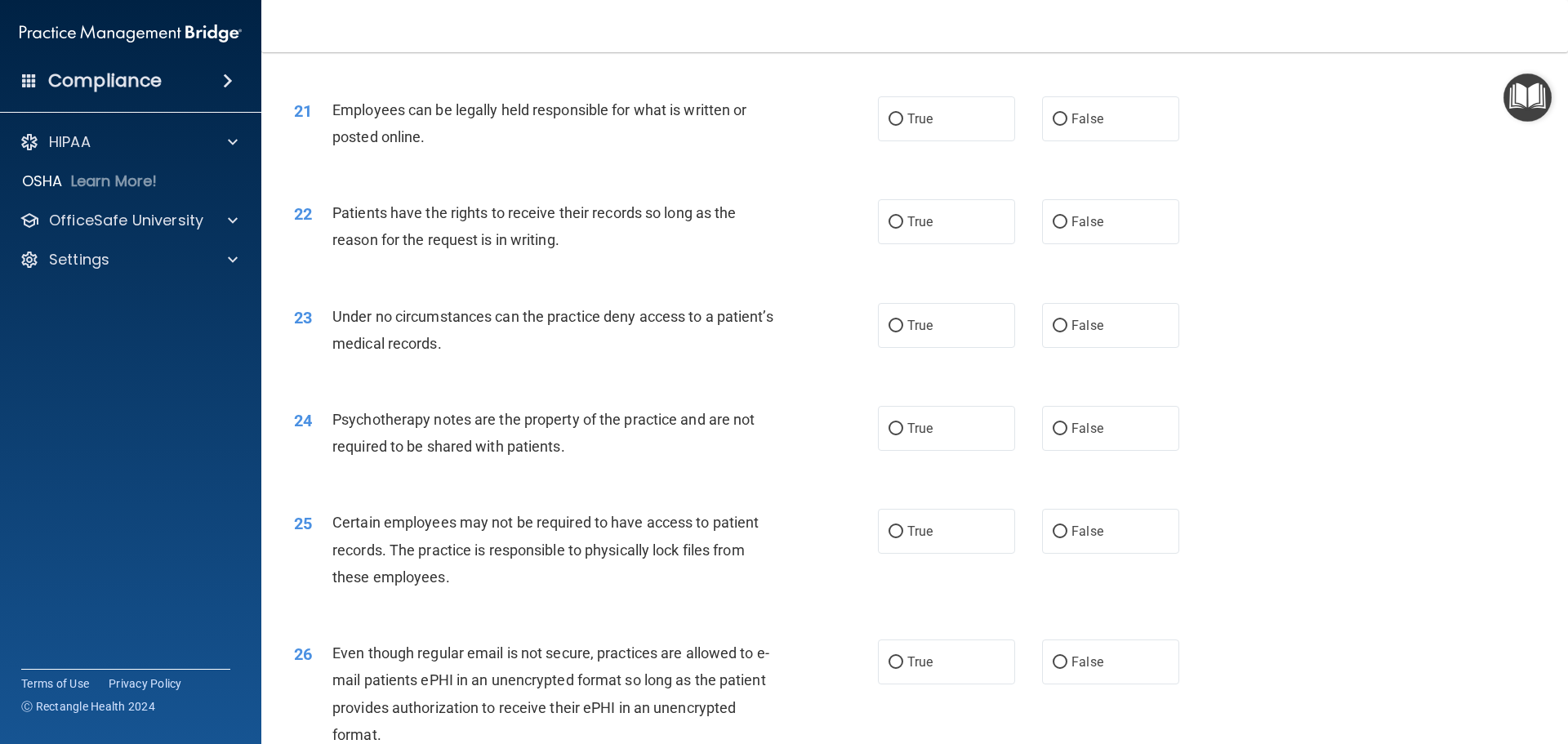
scroll to position [2694, 0]
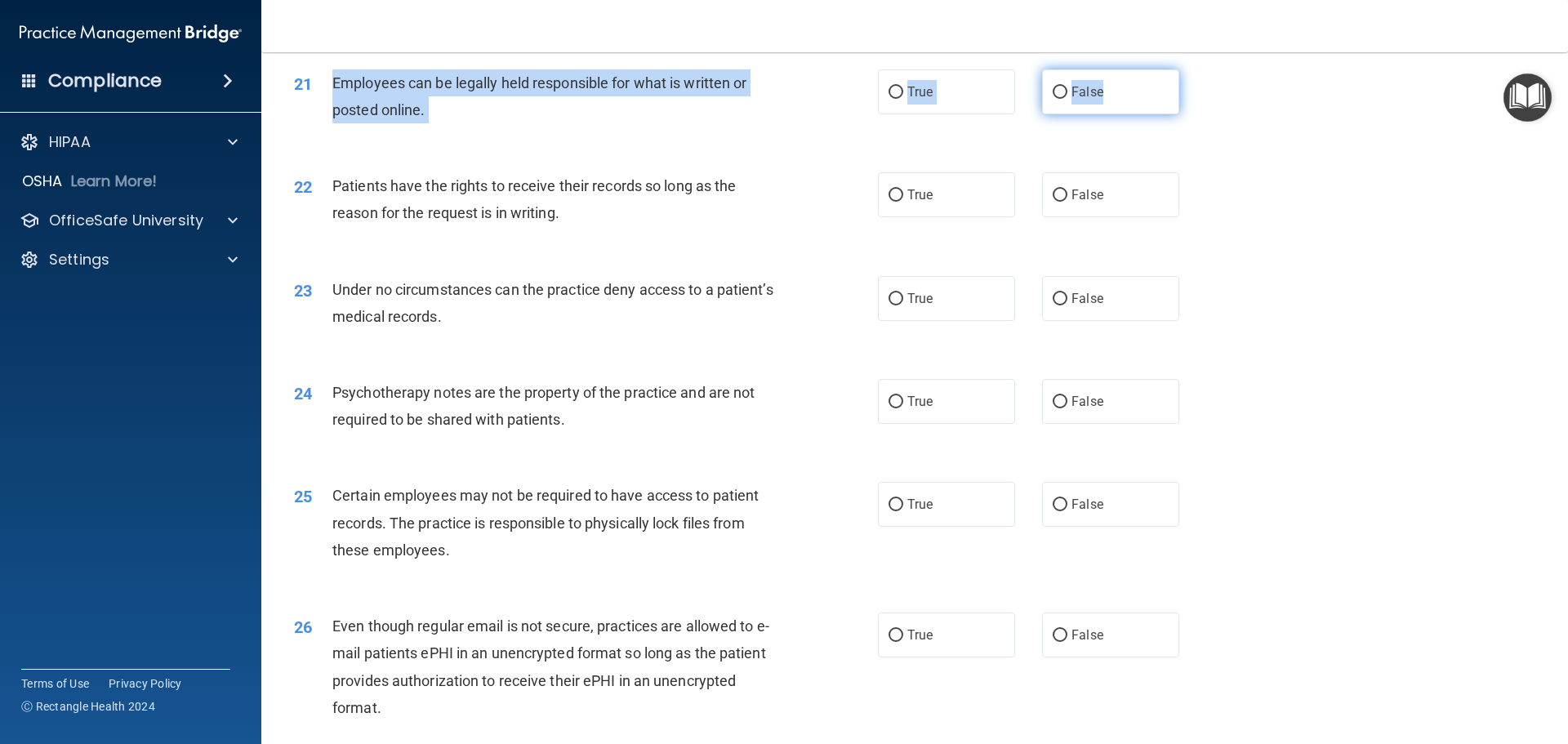
drag, startPoint x: 331, startPoint y: 105, endPoint x: 1138, endPoint y: 130, distance: 807.4
click at [1207, 70] on ng-form "21 Employees can be legally held responsible for what is written or posted onli…" at bounding box center [1207, 70] width 0 height 0
click at [933, 114] on label "True" at bounding box center [946, 92] width 137 height 45
click at [903, 99] on input "True" at bounding box center [896, 92] width 15 height 12
radio input "true"
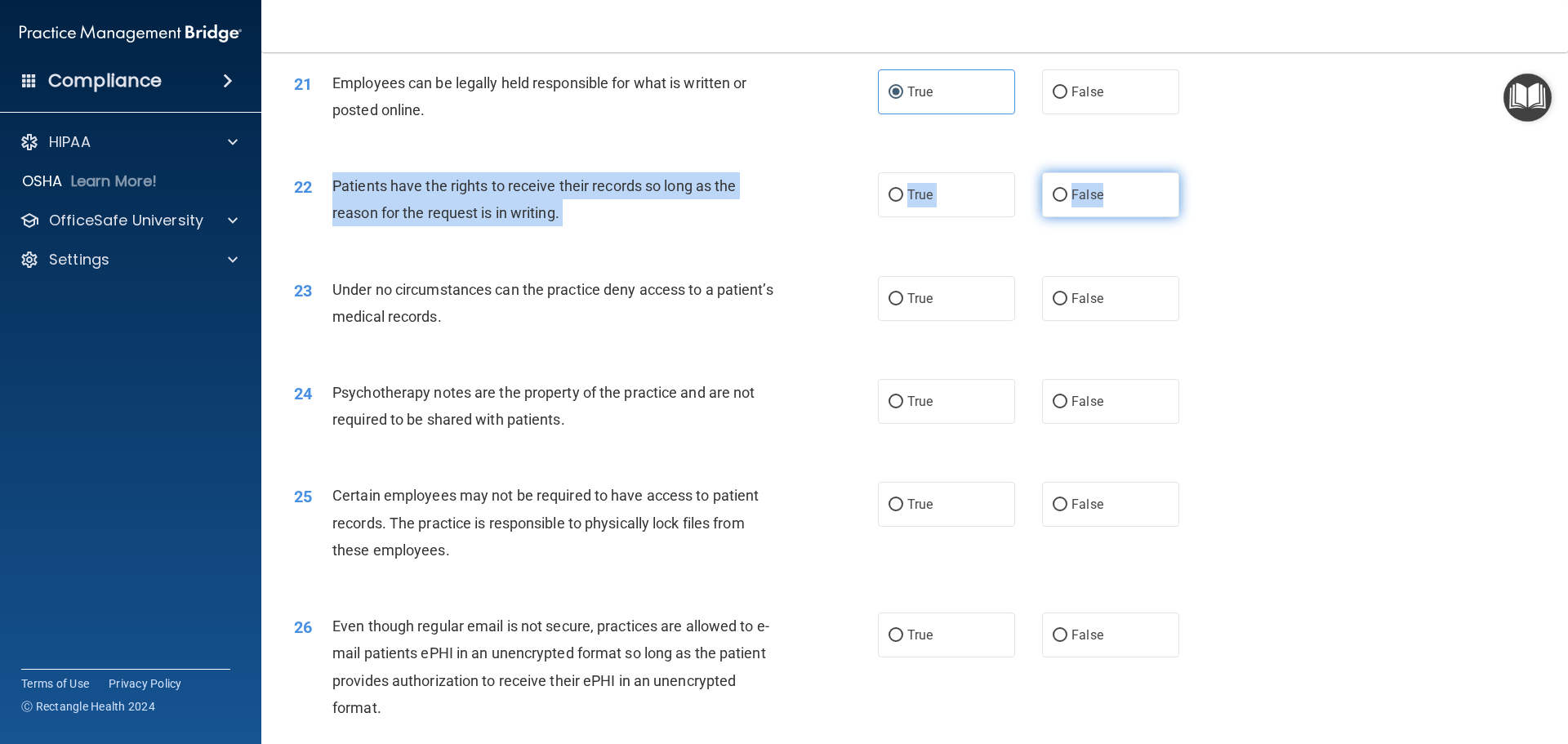
drag, startPoint x: 333, startPoint y: 207, endPoint x: 1137, endPoint y: 239, distance: 804.6
click at [1207, 173] on ng-form "22 Patients have the rights to receive their records so long as the reason for …" at bounding box center [1207, 173] width 0 height 0
click at [1053, 202] on input "False" at bounding box center [1060, 195] width 15 height 12
radio input "true"
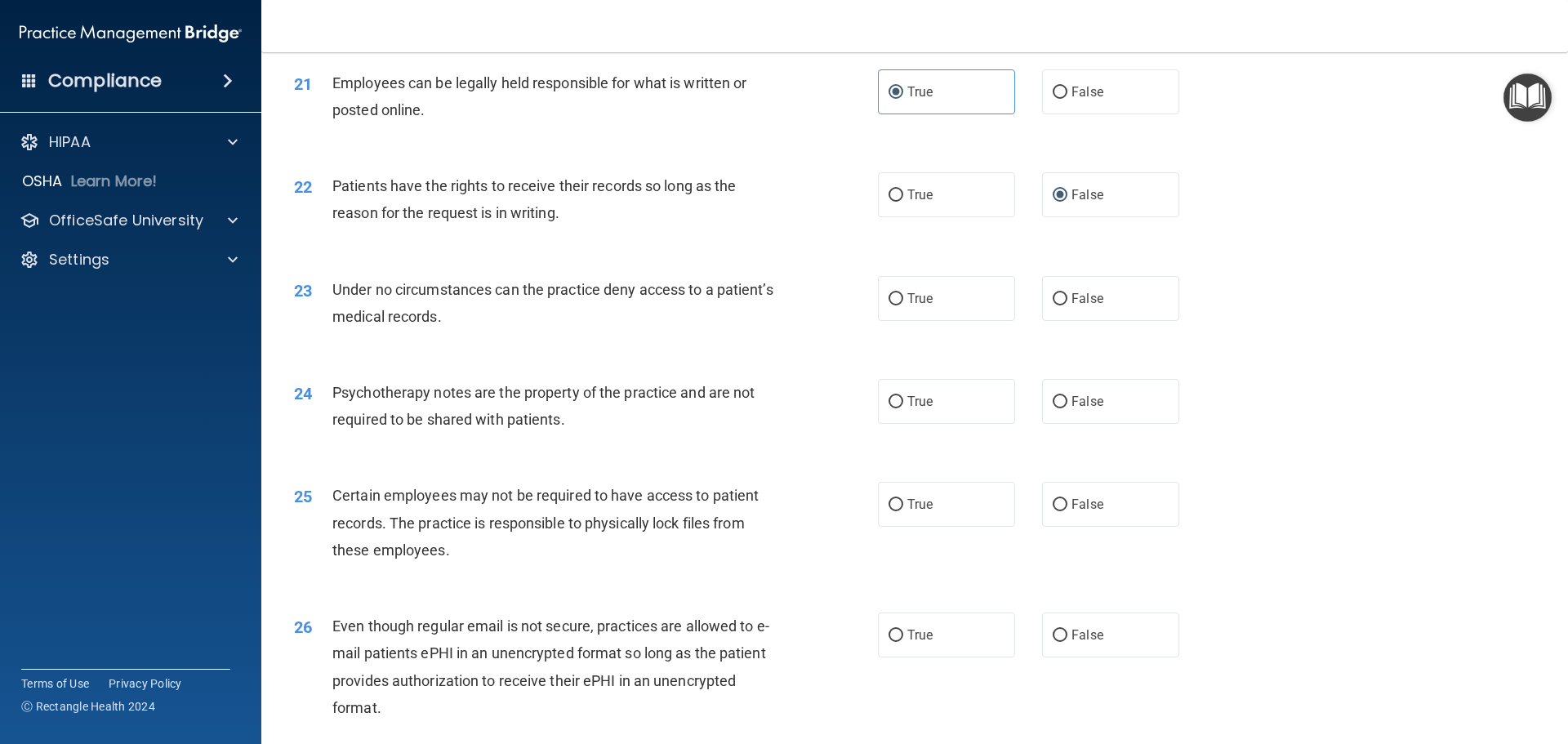
click at [338, 311] on span "Under no circumstances can the practice deny access to a patient’s medical reco…" at bounding box center [553, 303] width 441 height 44
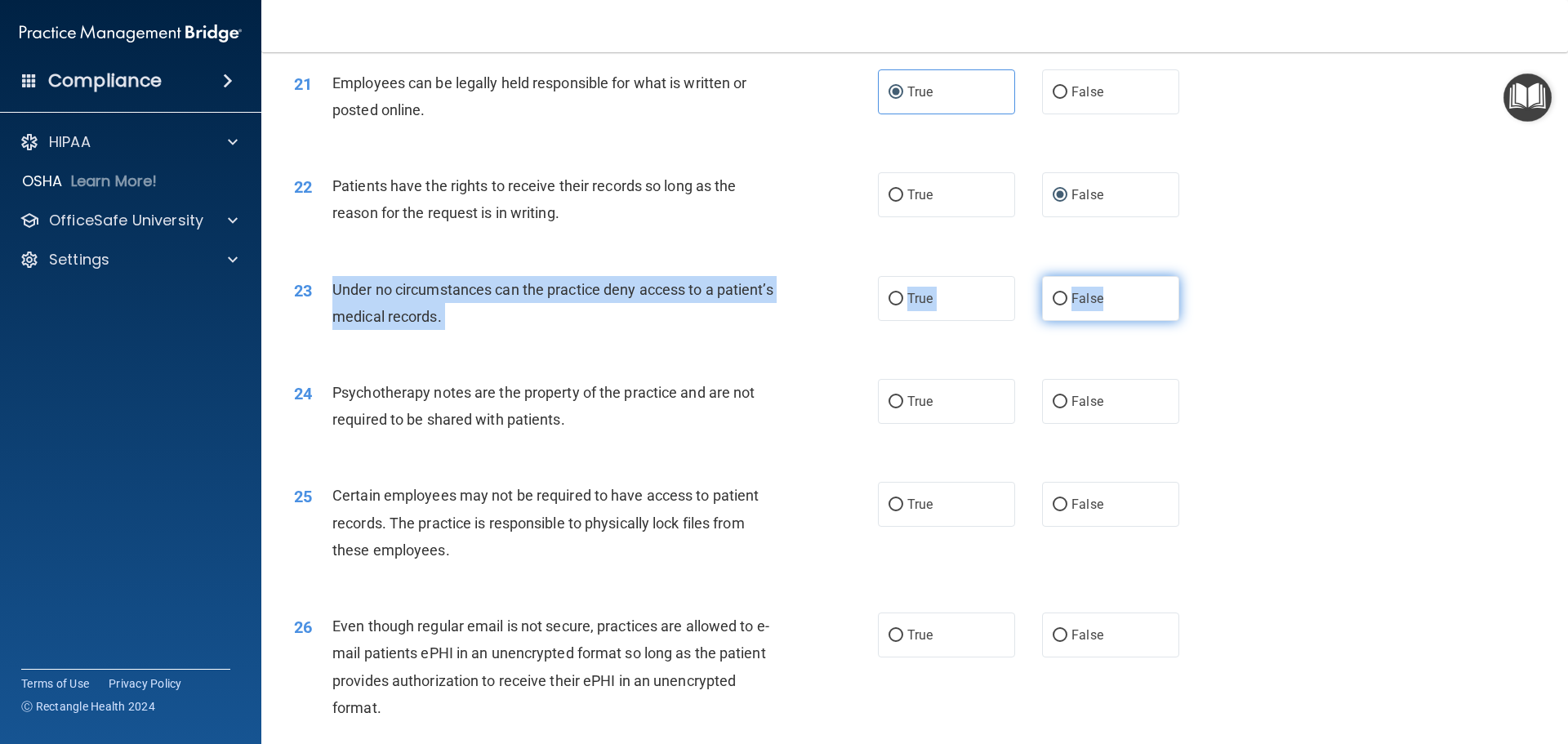
drag, startPoint x: 334, startPoint y: 314, endPoint x: 1127, endPoint y: 338, distance: 793.4
click at [1207, 276] on ng-form "23 Under no circumstances can the practice deny access to a patient’s medical r…" at bounding box center [1207, 276] width 0 height 0
click at [1063, 321] on label "False" at bounding box center [1110, 299] width 137 height 45
click at [1063, 305] on input "False" at bounding box center [1060, 299] width 15 height 12
radio input "true"
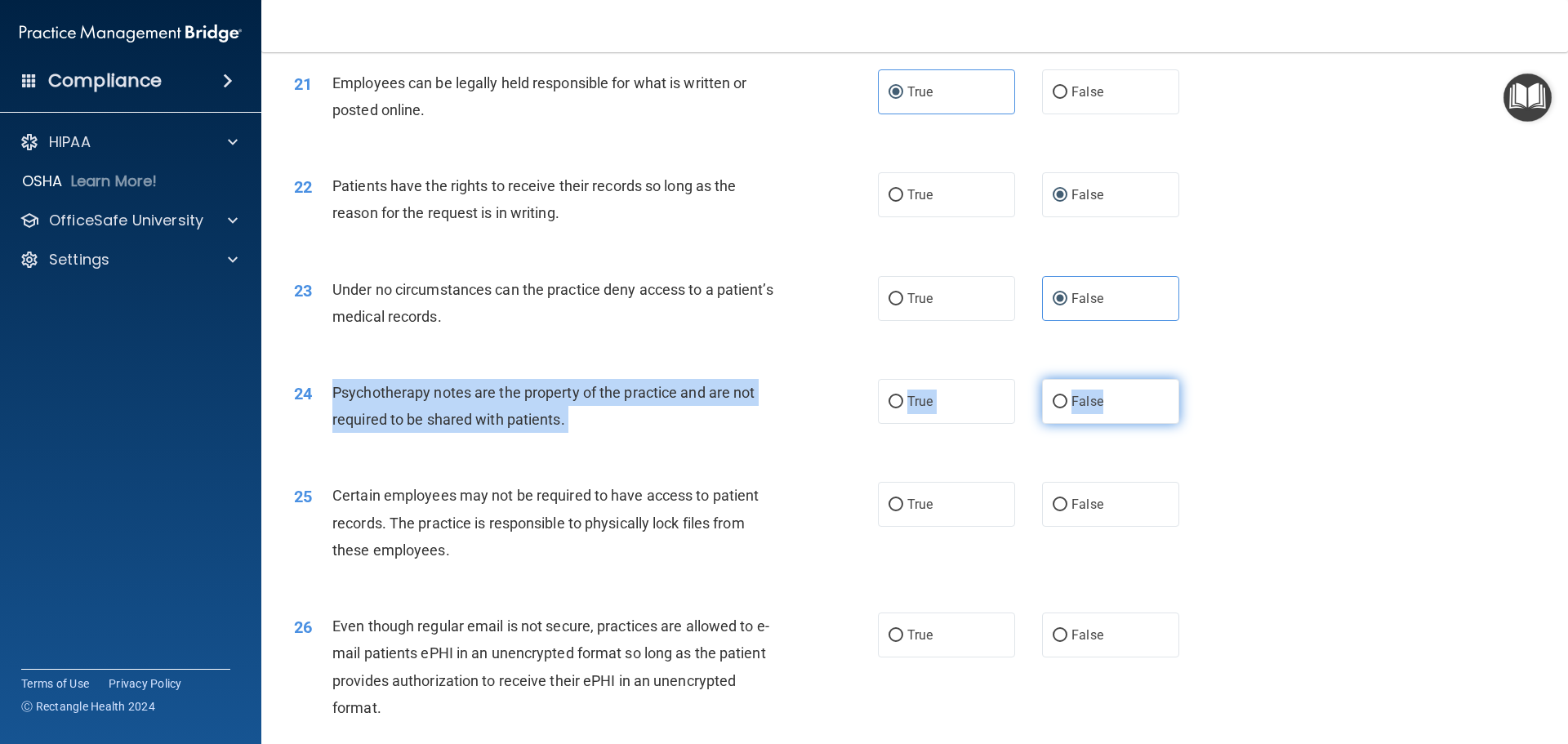
drag, startPoint x: 329, startPoint y: 422, endPoint x: 1124, endPoint y: 447, distance: 795.4
click at [1207, 379] on ng-form "24 Psychotherapy notes are the property of the practice and are not required to…" at bounding box center [1207, 379] width 0 height 0
click at [935, 424] on label "True" at bounding box center [946, 401] width 137 height 45
click at [903, 408] on input "True" at bounding box center [896, 401] width 15 height 12
radio input "true"
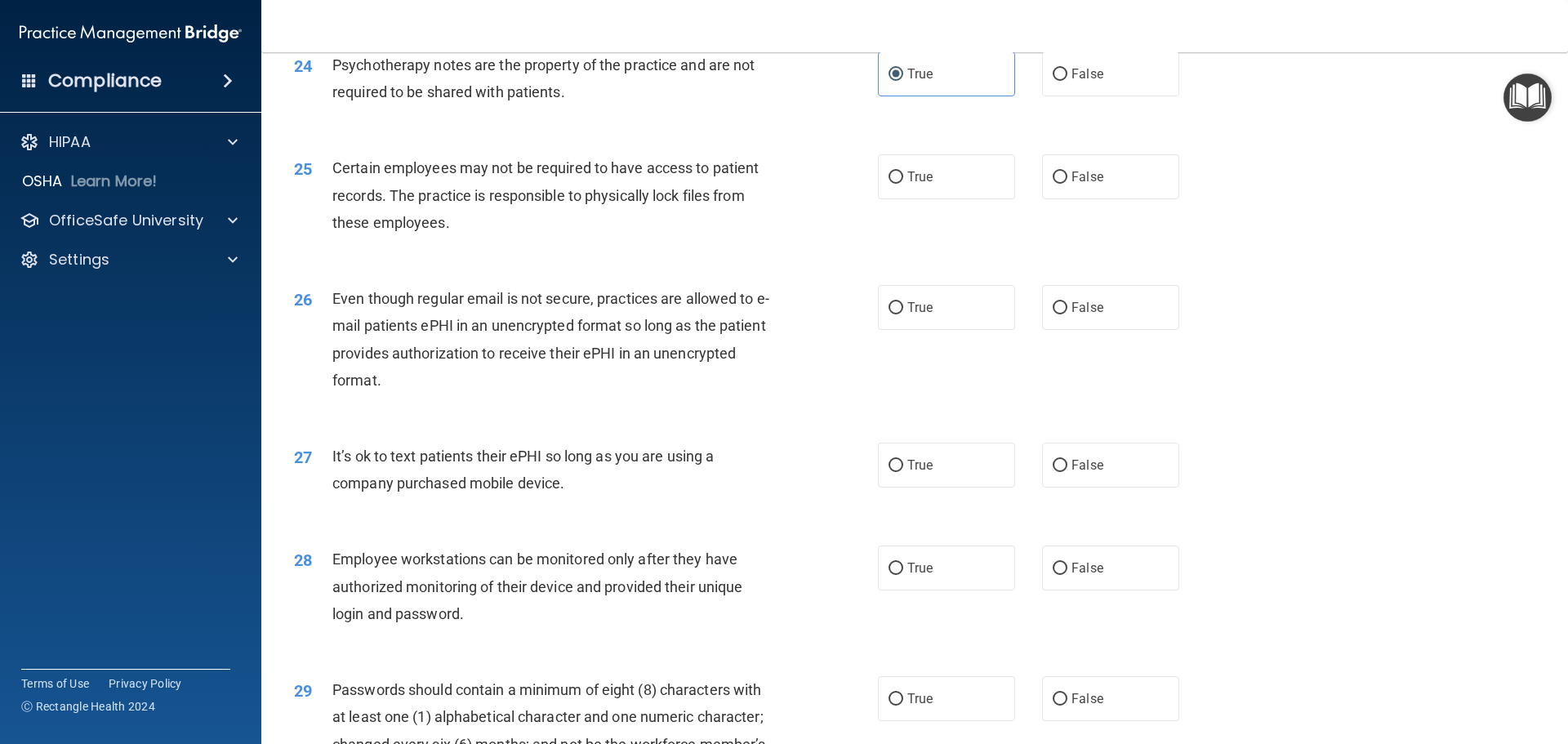
scroll to position [3020, 0]
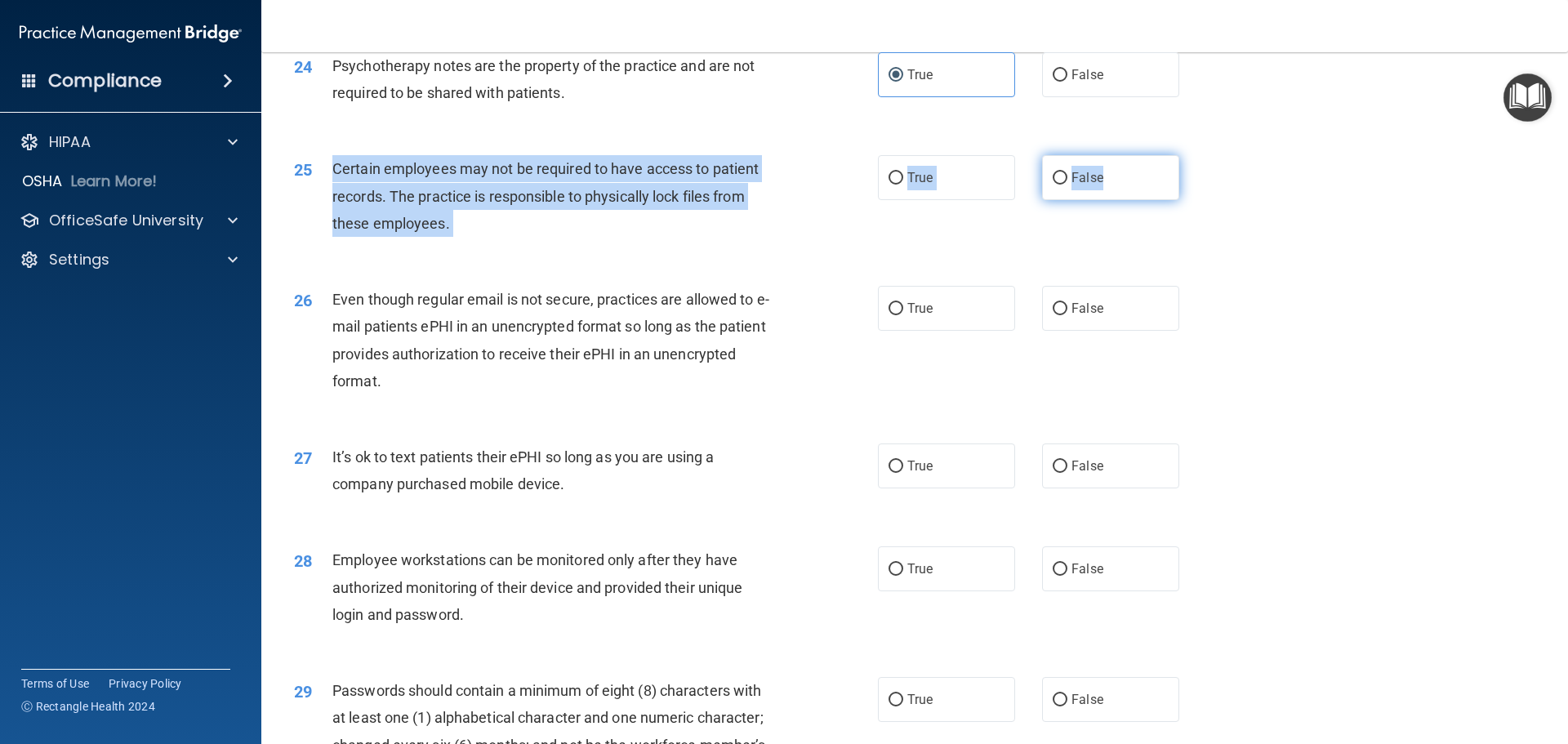
drag, startPoint x: 334, startPoint y: 193, endPoint x: 1166, endPoint y: 218, distance: 832.4
click at [1207, 155] on ng-form "25 Certain employees may not be required to have access to patient records. The…" at bounding box center [1207, 155] width 0 height 0
click at [928, 200] on label "True" at bounding box center [946, 177] width 137 height 45
click at [903, 184] on input "True" at bounding box center [896, 178] width 15 height 12
radio input "true"
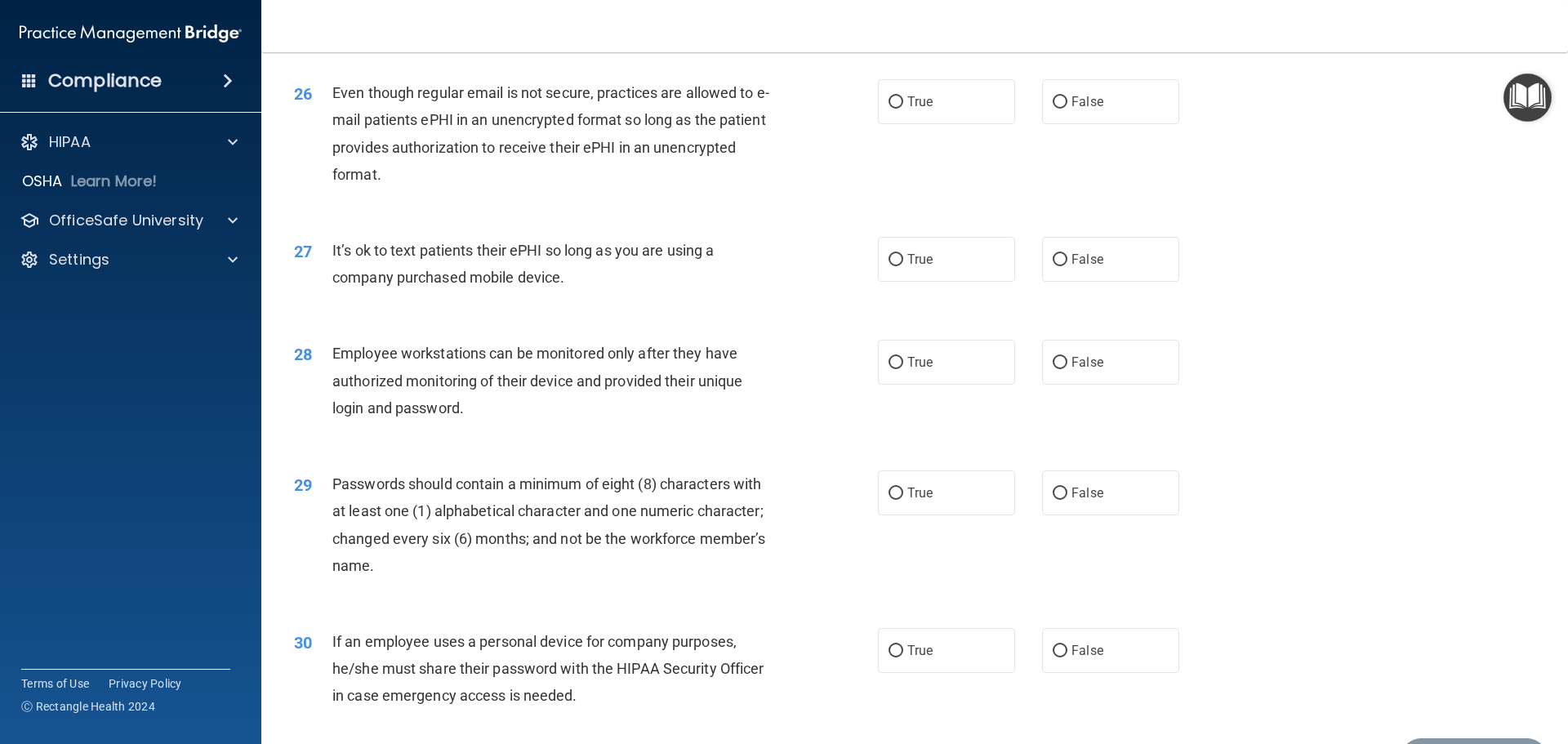
scroll to position [3265, 0]
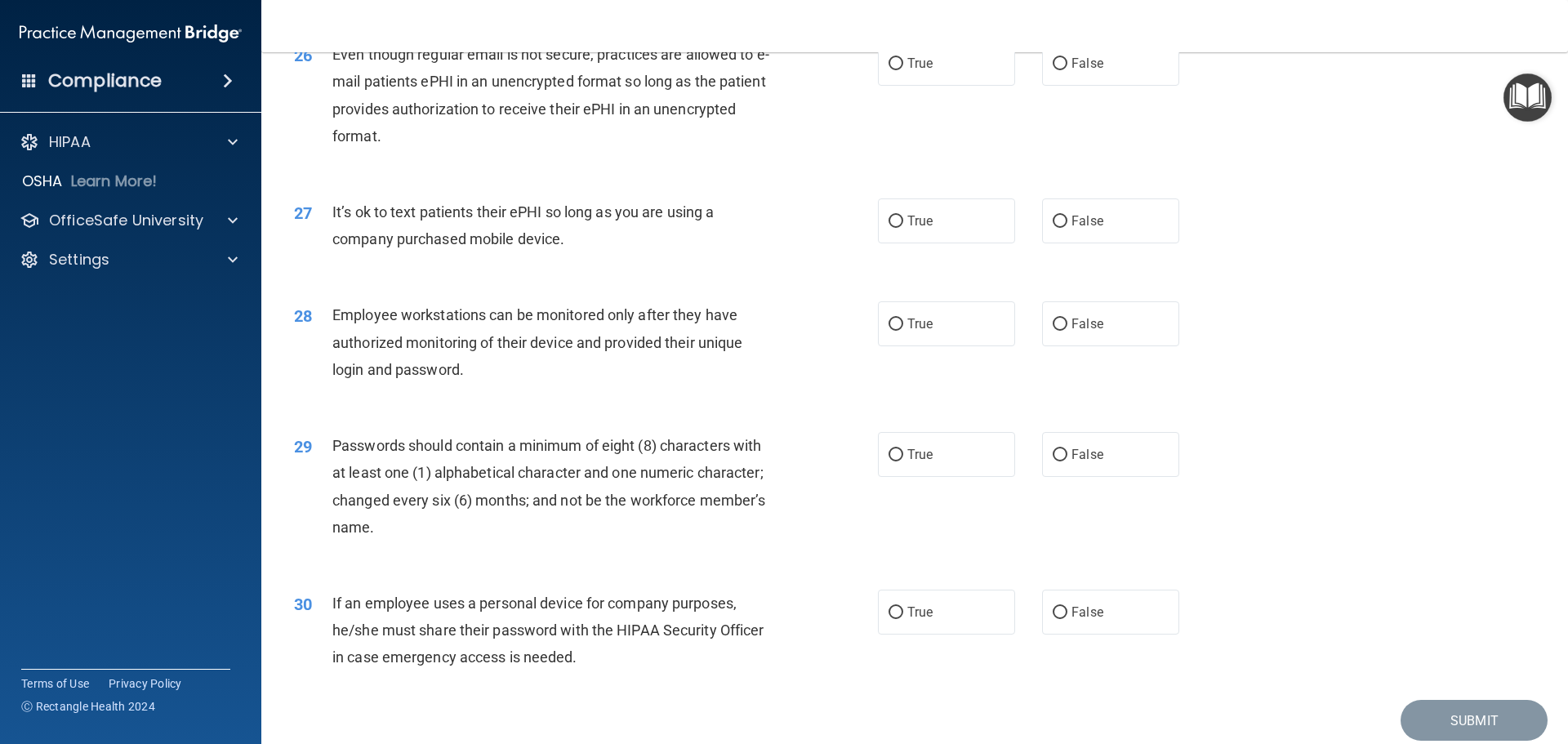
drag, startPoint x: 911, startPoint y: 163, endPoint x: 934, endPoint y: 163, distance: 23.0
drag, startPoint x: 934, startPoint y: 163, endPoint x: 328, endPoint y: 77, distance: 612.1
click at [328, 71] on div "26" at bounding box center [307, 56] width 51 height 30
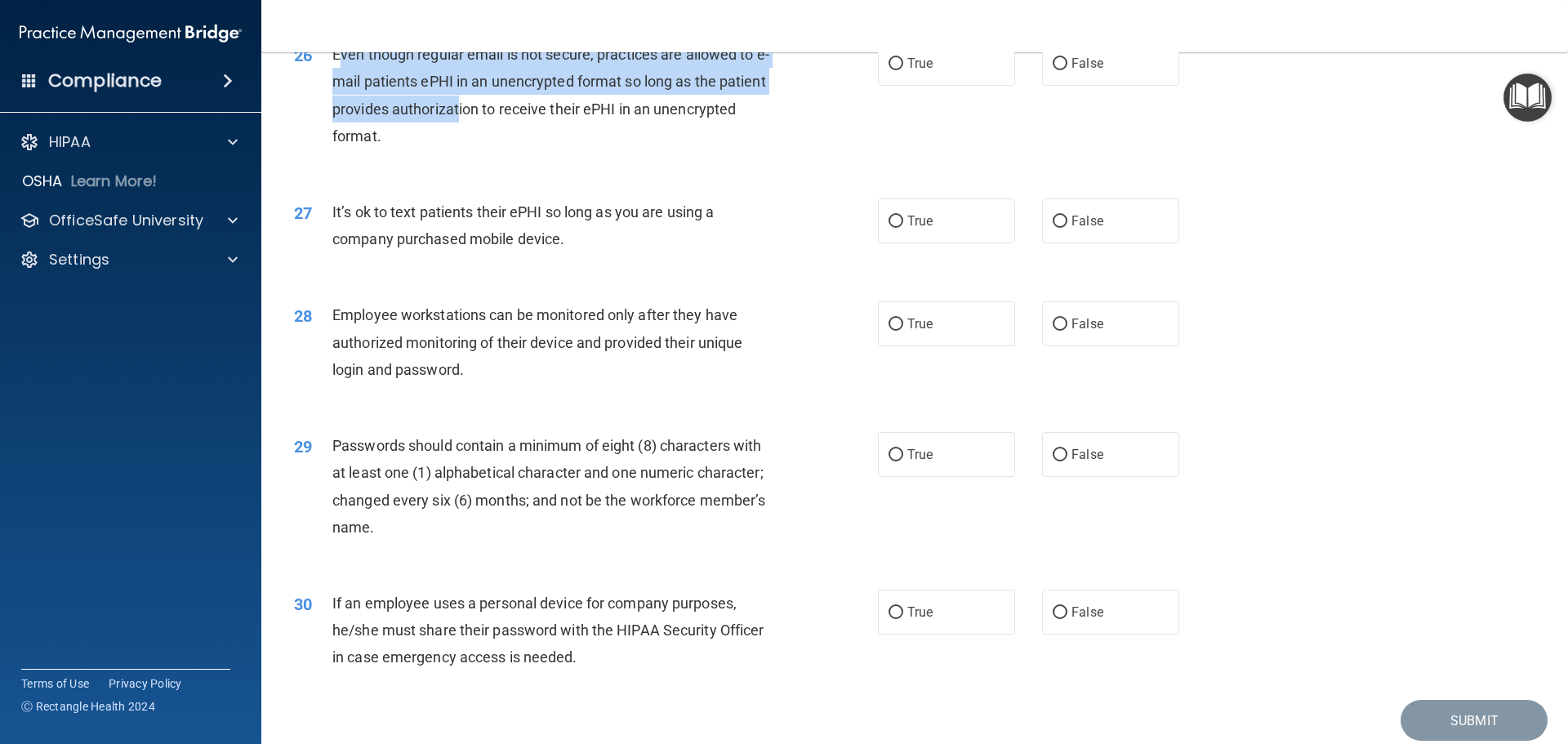
drag, startPoint x: 336, startPoint y: 77, endPoint x: 456, endPoint y: 128, distance: 130.4
click at [456, 128] on span "Even though regular email is not secure, practices are allowed to e-mail patien…" at bounding box center [551, 95] width 437 height 99
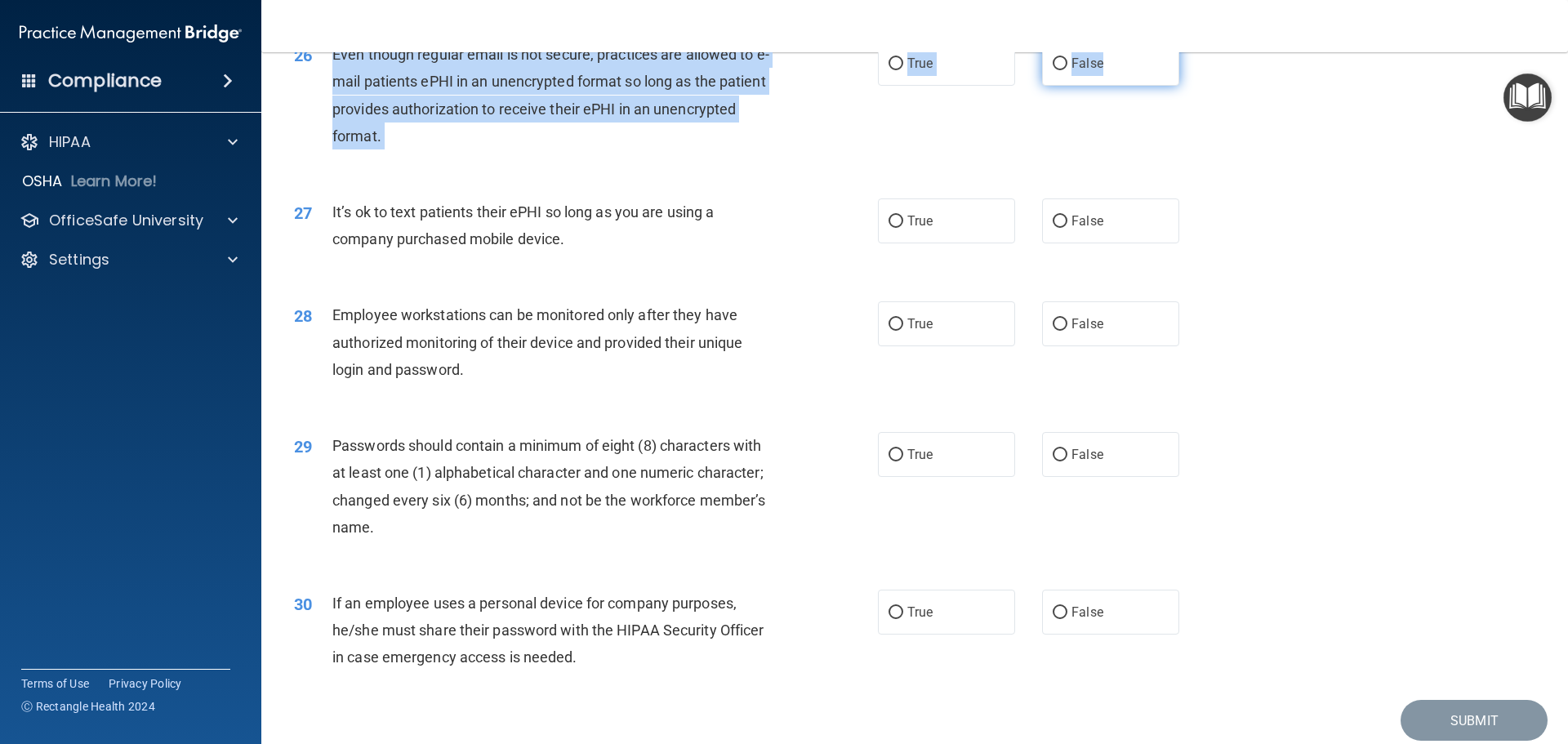
drag, startPoint x: 333, startPoint y: 80, endPoint x: 1126, endPoint y: 94, distance: 793.1
click at [1207, 41] on ng-form "26 Even though regular email is not secure, practices are allowed to e-mail pat…" at bounding box center [1207, 41] width 0 height 0
click at [934, 85] on label "True" at bounding box center [946, 63] width 137 height 45
click at [903, 71] on input "True" at bounding box center [896, 64] width 15 height 12
radio input "true"
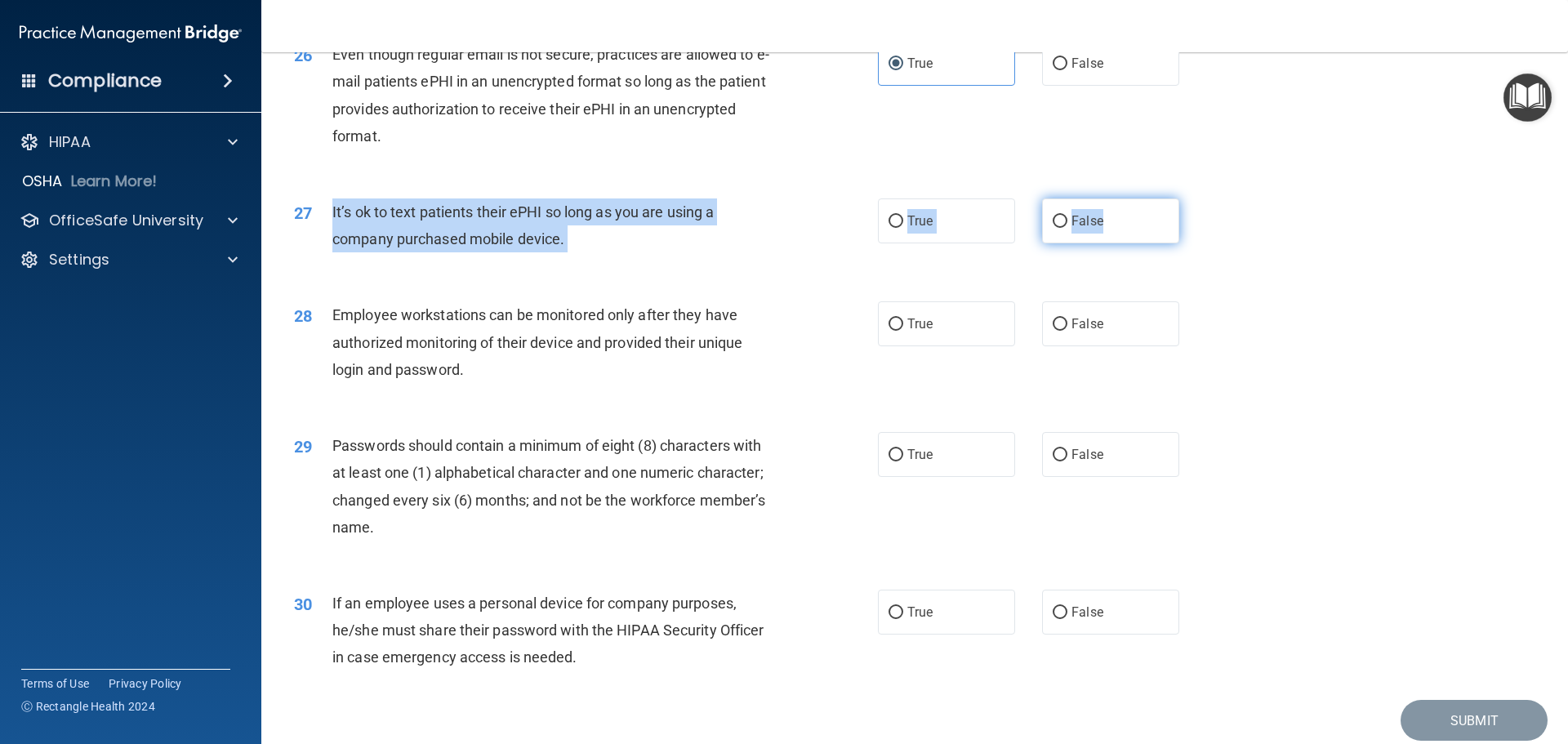
drag, startPoint x: 329, startPoint y: 235, endPoint x: 1108, endPoint y: 248, distance: 779.1
click at [1207, 198] on ng-form "27 It’s ok to text patients their ePHI so long as you are using a company purch…" at bounding box center [1207, 198] width 0 height 0
click at [1060, 243] on label "False" at bounding box center [1110, 221] width 137 height 45
click at [1060, 228] on input "False" at bounding box center [1060, 221] width 15 height 12
radio input "true"
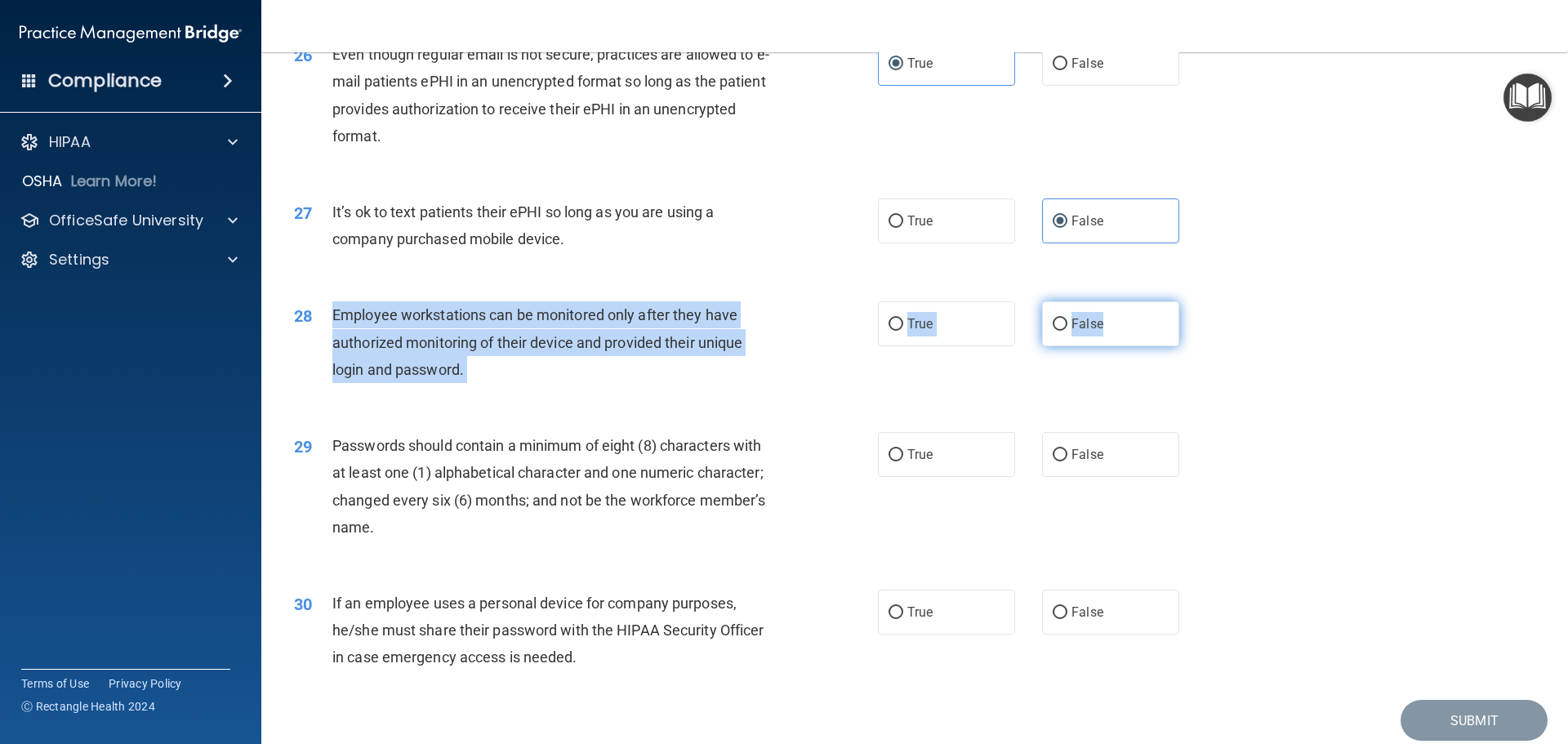
drag, startPoint x: 327, startPoint y: 336, endPoint x: 1144, endPoint y: 353, distance: 817.2
click at [1207, 301] on ng-form "28 Employee workstations can be monitored only after they have authorized monit…" at bounding box center [1207, 301] width 0 height 0
click at [1098, 346] on label "False" at bounding box center [1110, 323] width 137 height 45
click at [1067, 331] on input "False" at bounding box center [1060, 324] width 15 height 12
radio input "true"
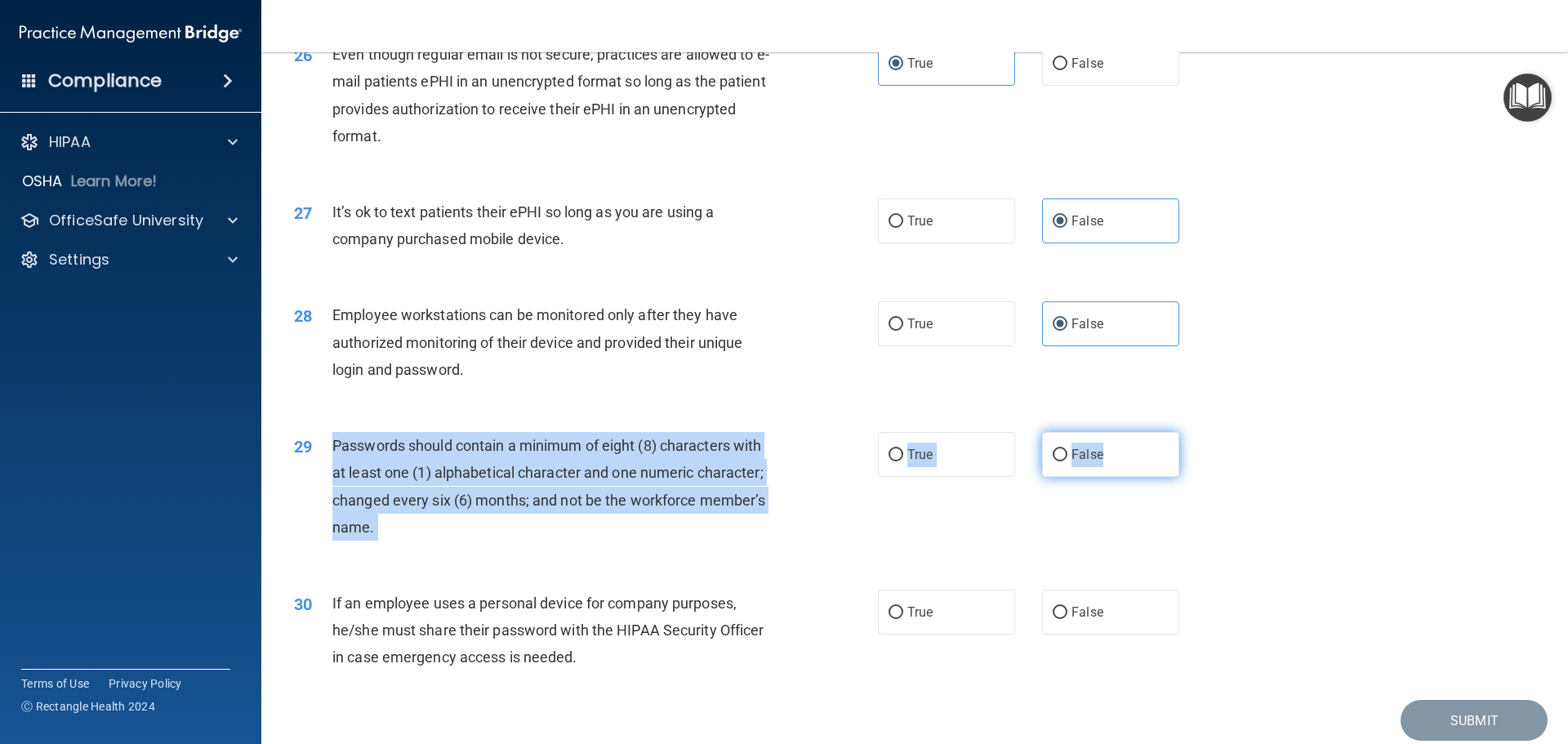
drag, startPoint x: 334, startPoint y: 468, endPoint x: 1157, endPoint y: 489, distance: 823.3
click at [1207, 432] on ng-form "29 Passwords should contain a minimum of eight (8) characters with at least one…" at bounding box center [1207, 432] width 0 height 0
click at [938, 477] on label "True" at bounding box center [946, 455] width 137 height 45
click at [903, 461] on input "True" at bounding box center [896, 455] width 15 height 12
radio input "true"
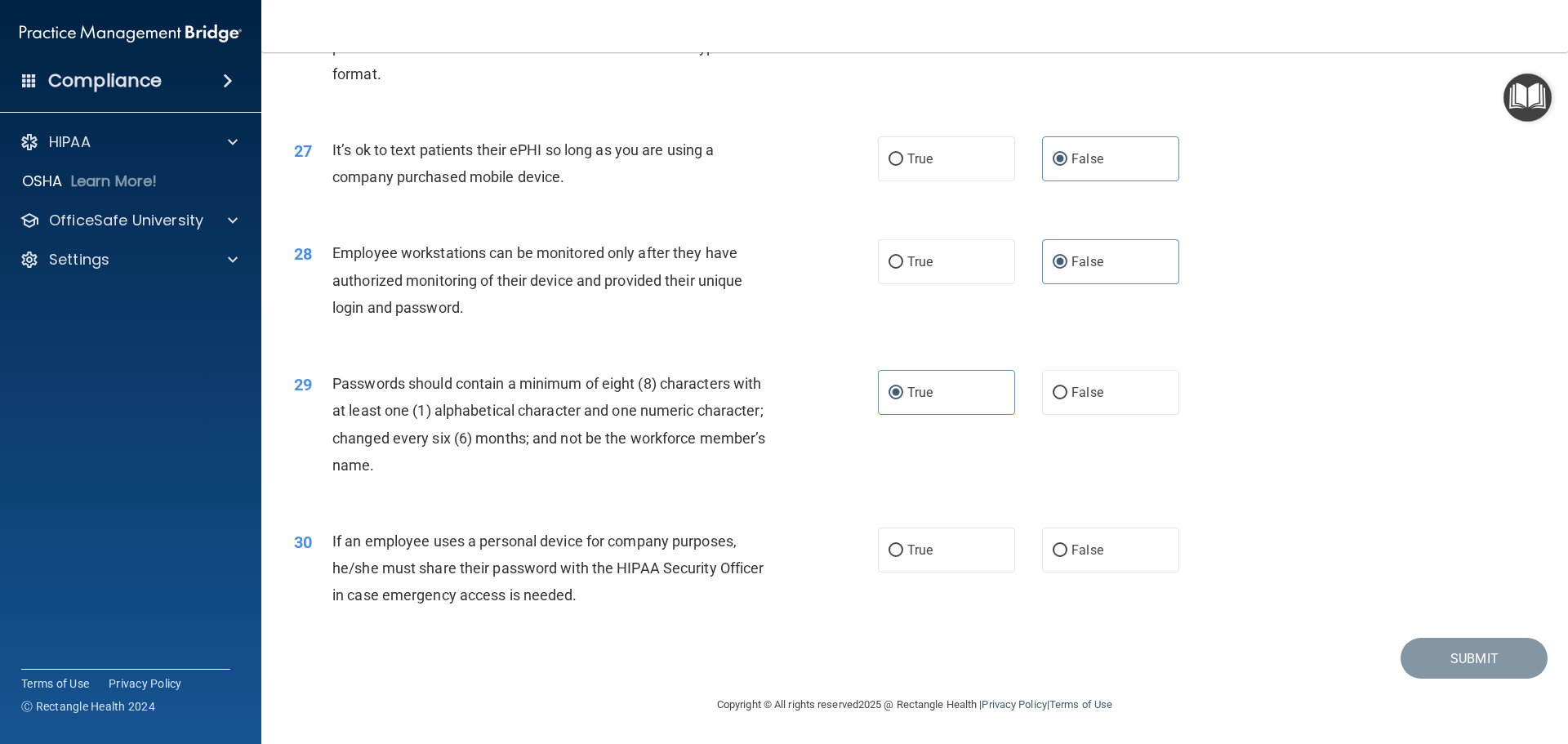
scroll to position [3354, 0]
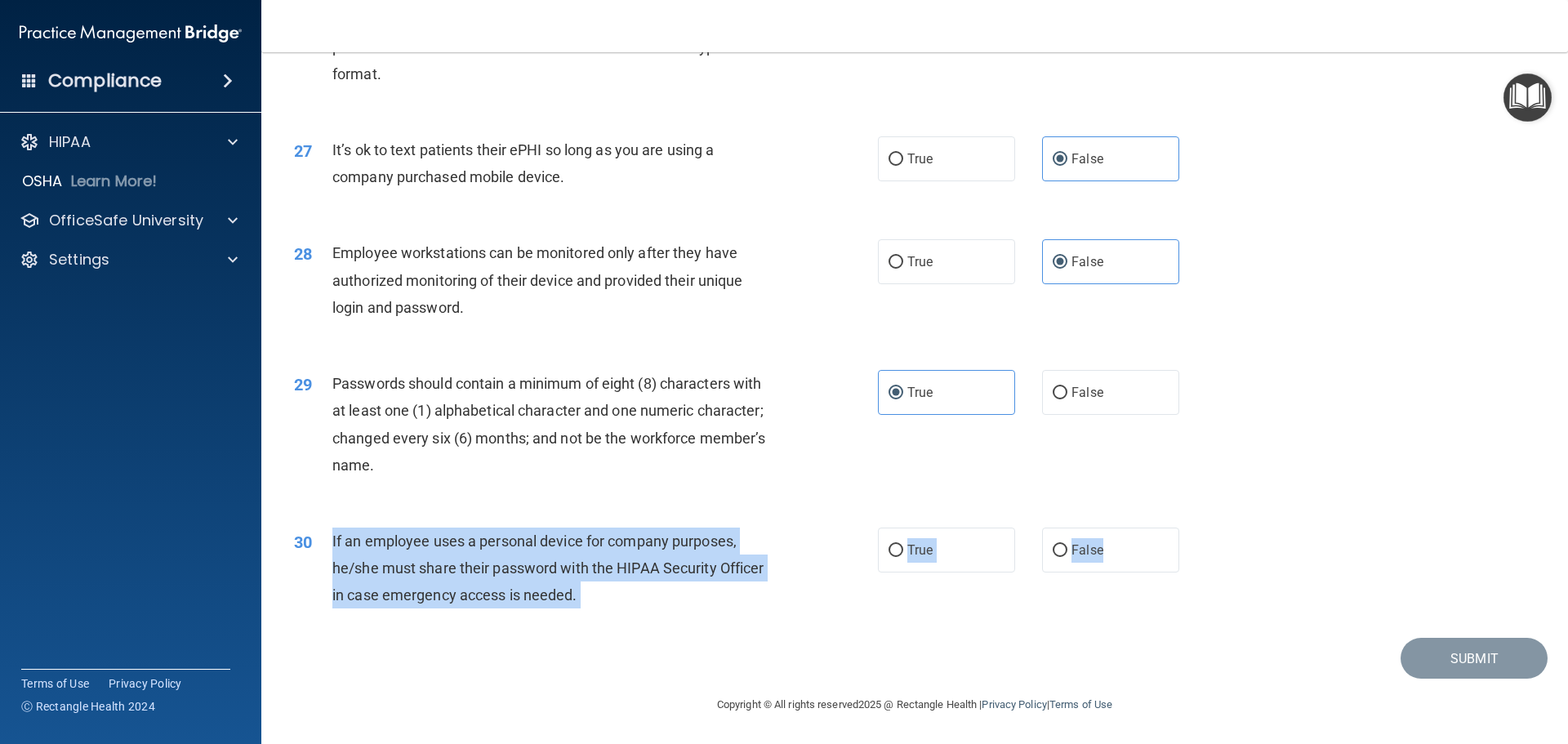
drag, startPoint x: 332, startPoint y: 537, endPoint x: 1181, endPoint y: 562, distance: 849.4
click at [1207, 528] on ng-form "30 If an employee uses a personal device for company purposes, he/she must shar…" at bounding box center [1207, 528] width 0 height 0
click at [1042, 568] on label "False" at bounding box center [1110, 550] width 137 height 45
click at [1053, 557] on input "False" at bounding box center [1060, 550] width 15 height 12
radio input "true"
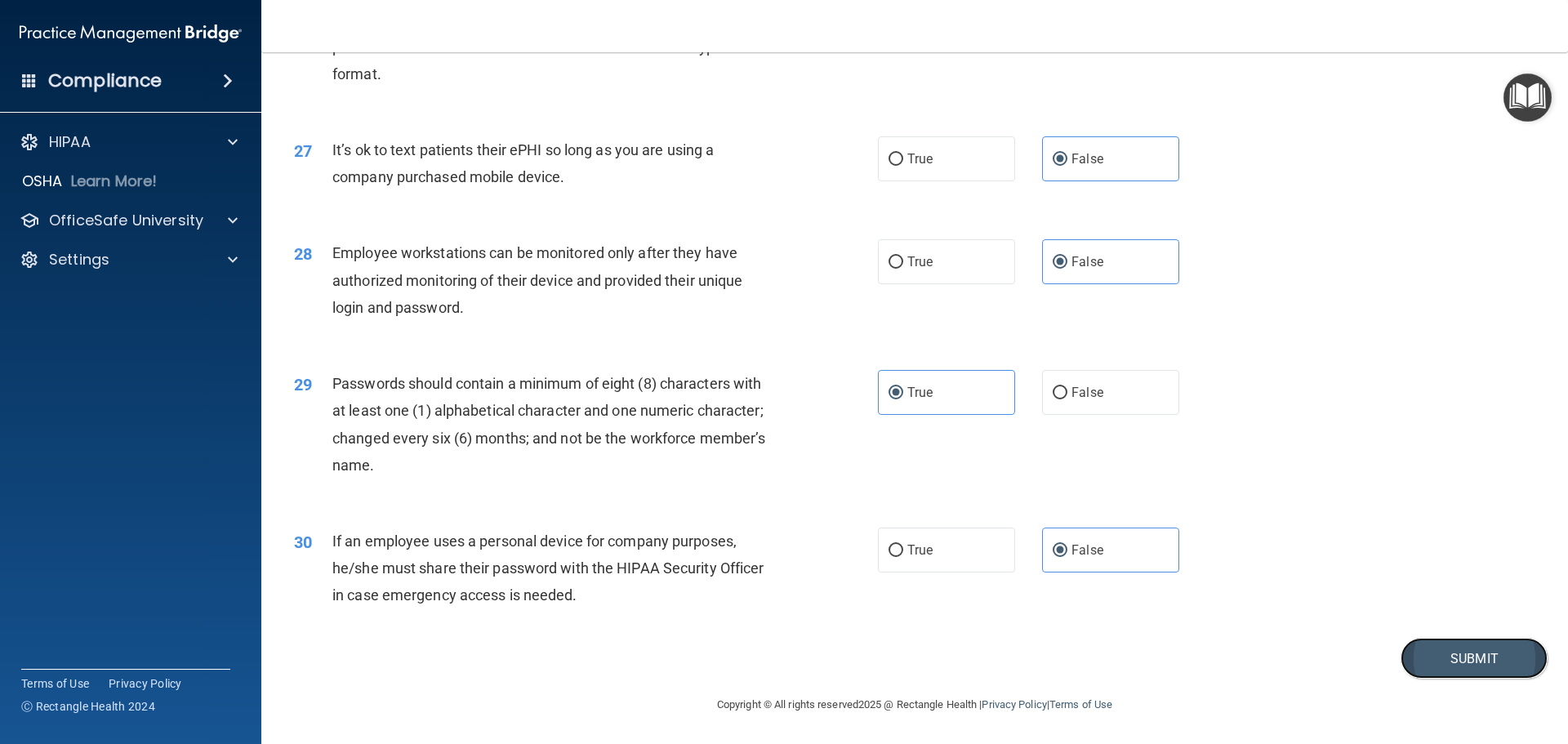
click at [1460, 655] on button "Submit" at bounding box center [1473, 659] width 147 height 41
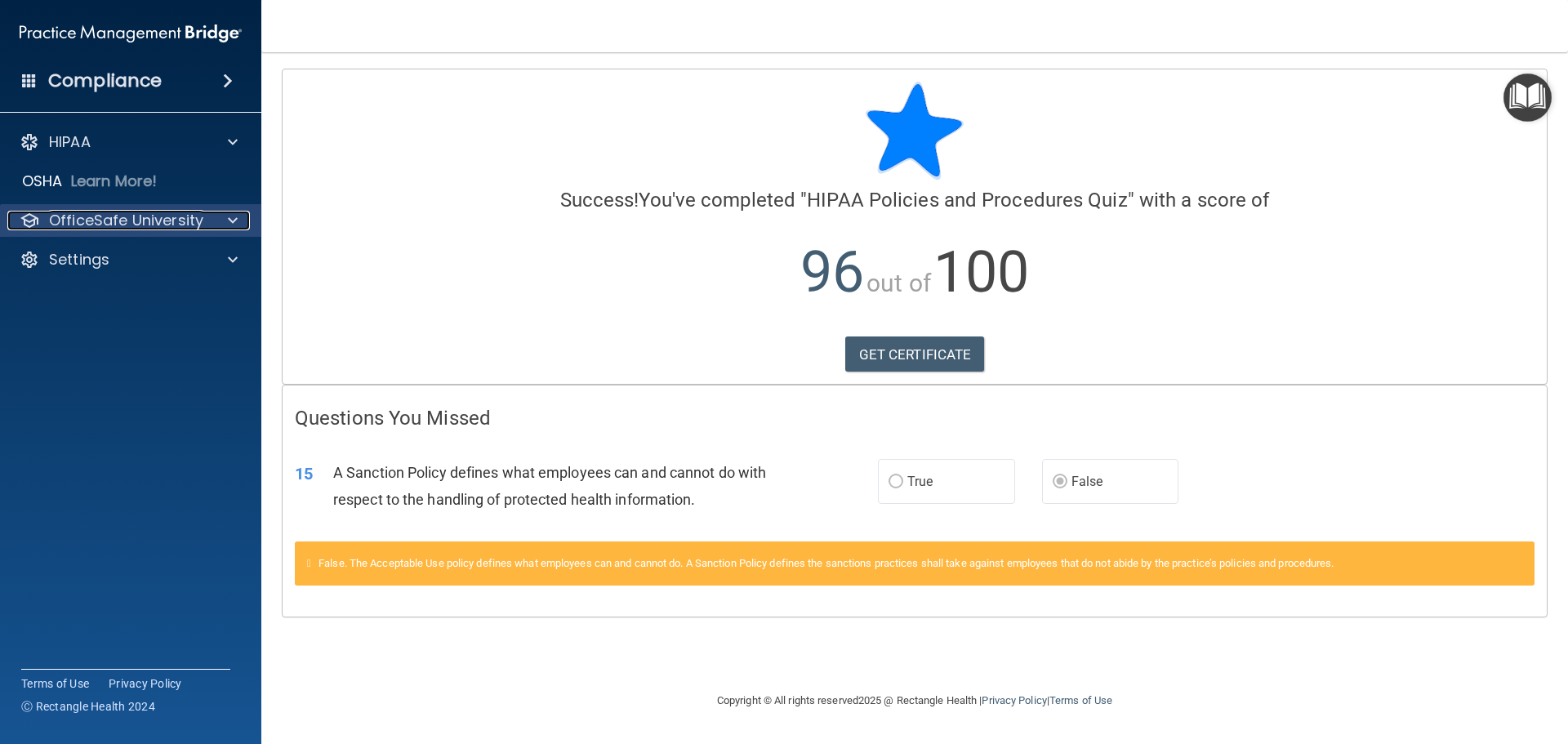
click at [236, 218] on span at bounding box center [233, 221] width 10 height 20
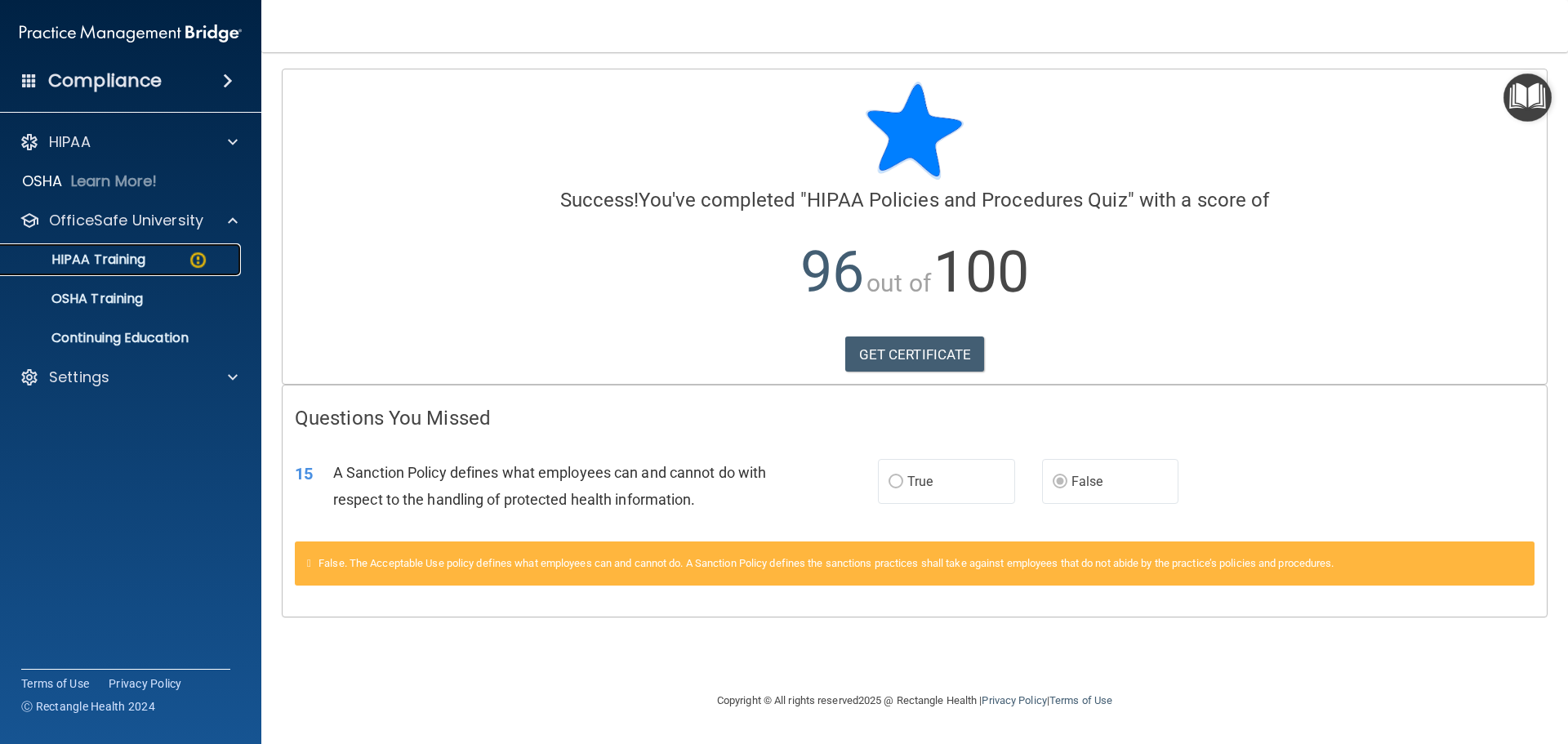
click at [174, 255] on div "HIPAA Training" at bounding box center [122, 260] width 223 height 17
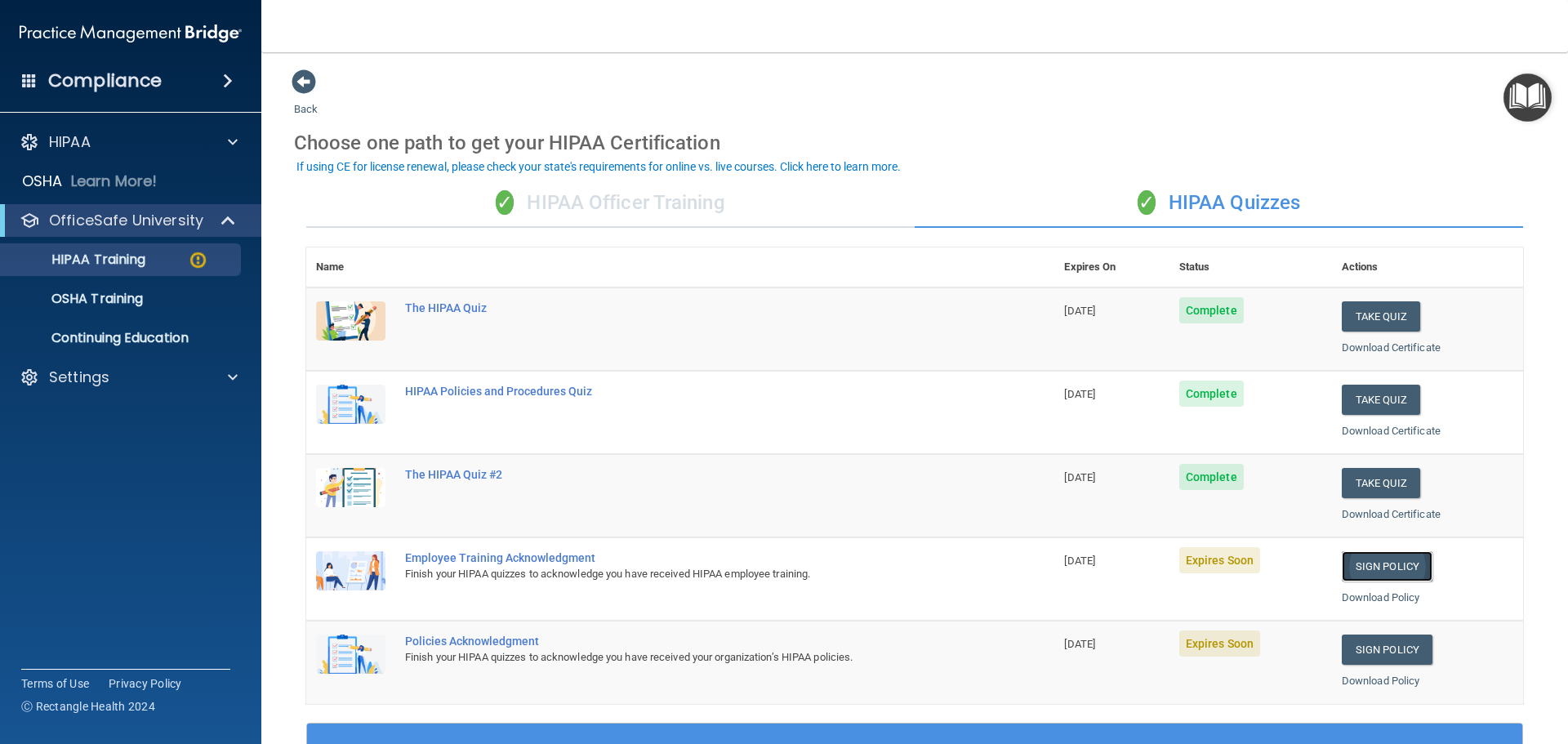
click at [1378, 576] on link "Sign Policy" at bounding box center [1386, 566] width 90 height 30
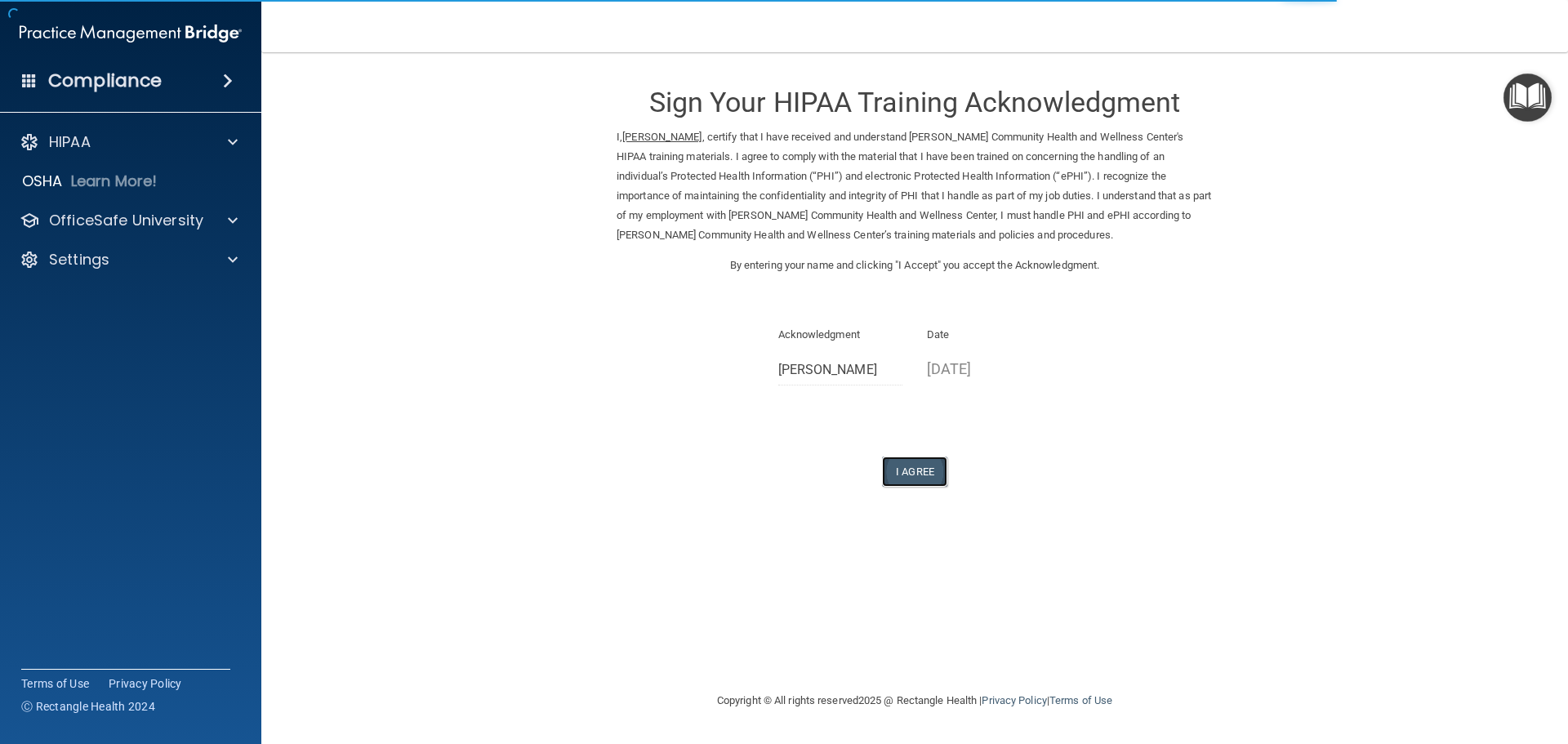
click at [894, 475] on button "I Agree" at bounding box center [914, 471] width 66 height 30
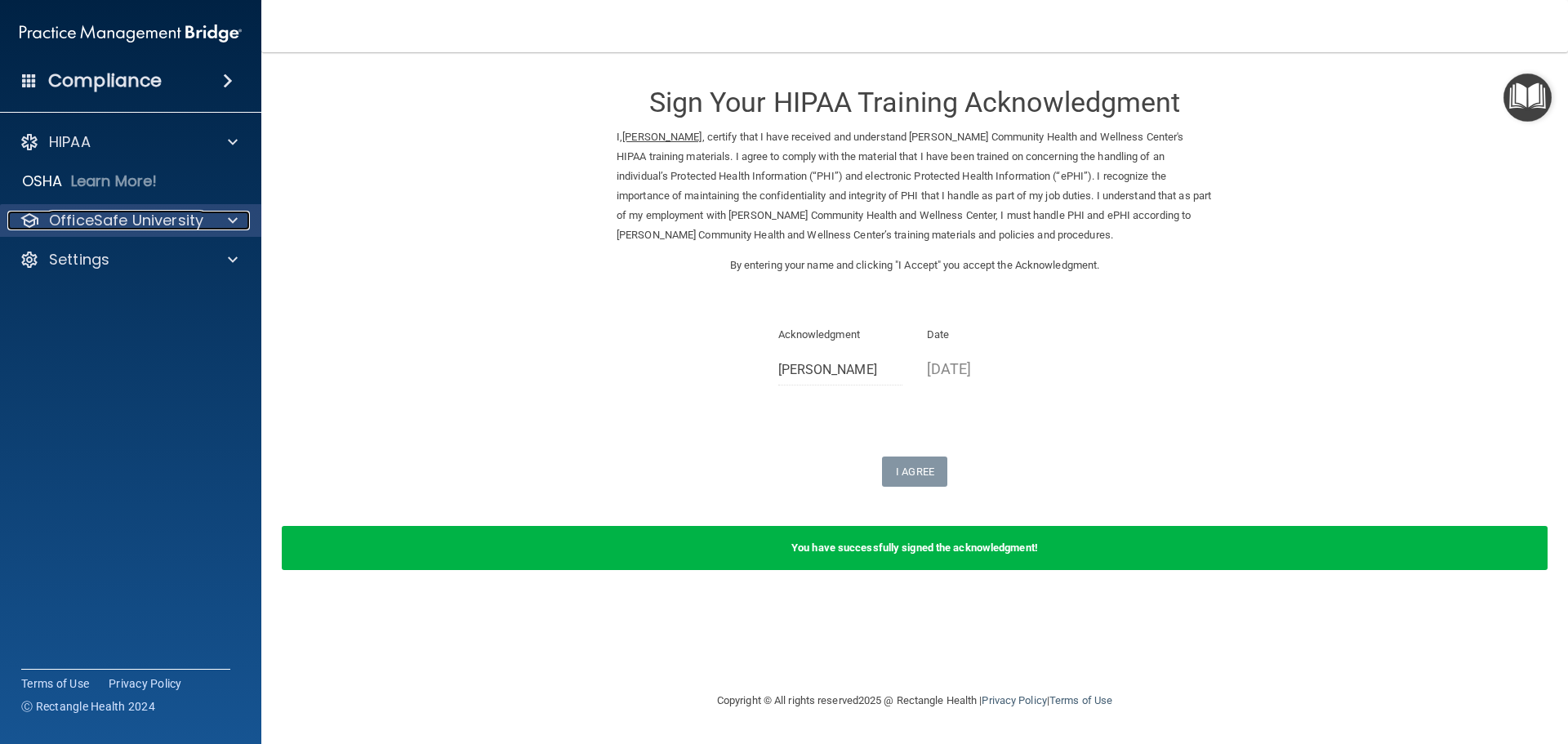
click at [231, 223] on span at bounding box center [233, 221] width 10 height 20
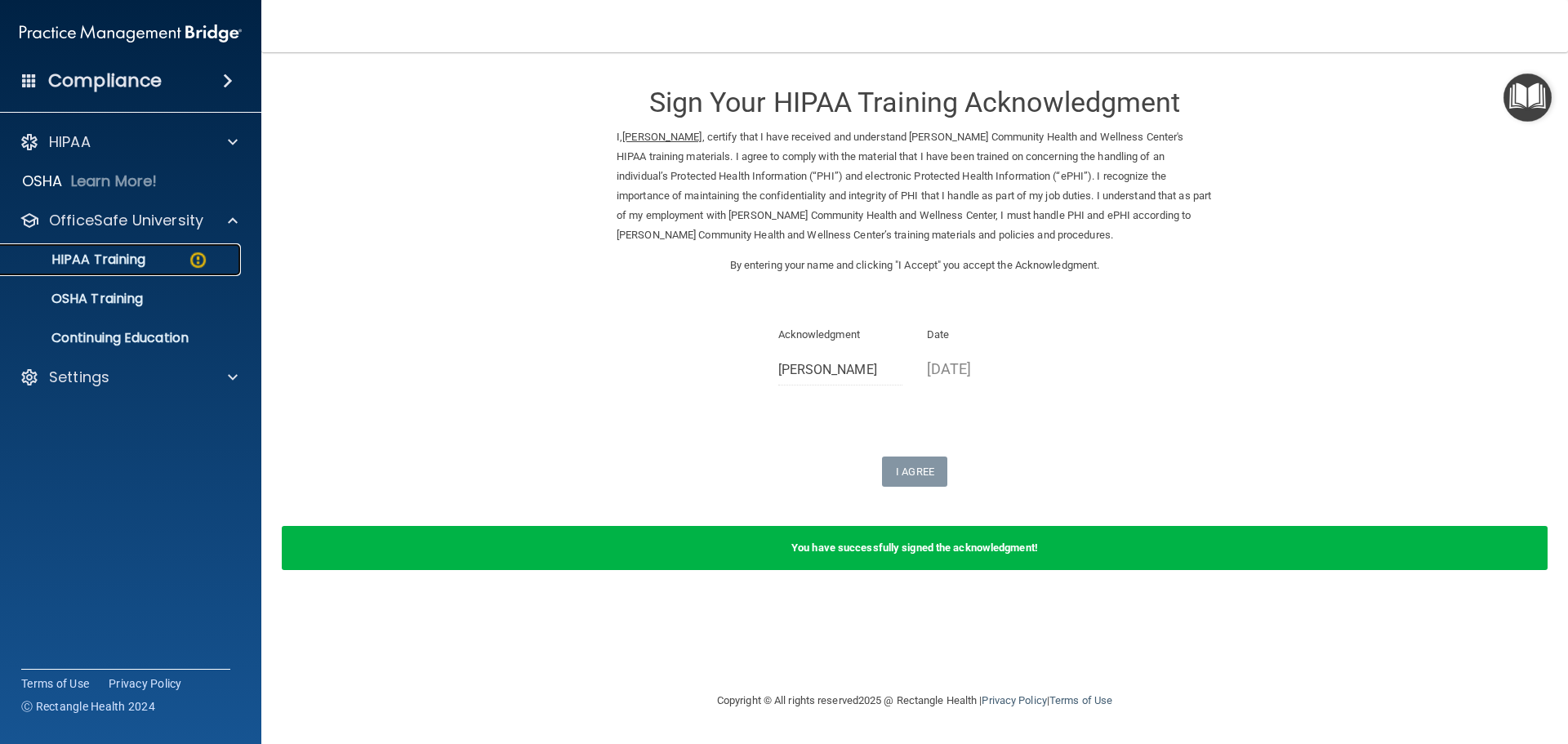
click at [149, 265] on div "HIPAA Training" at bounding box center [122, 260] width 223 height 17
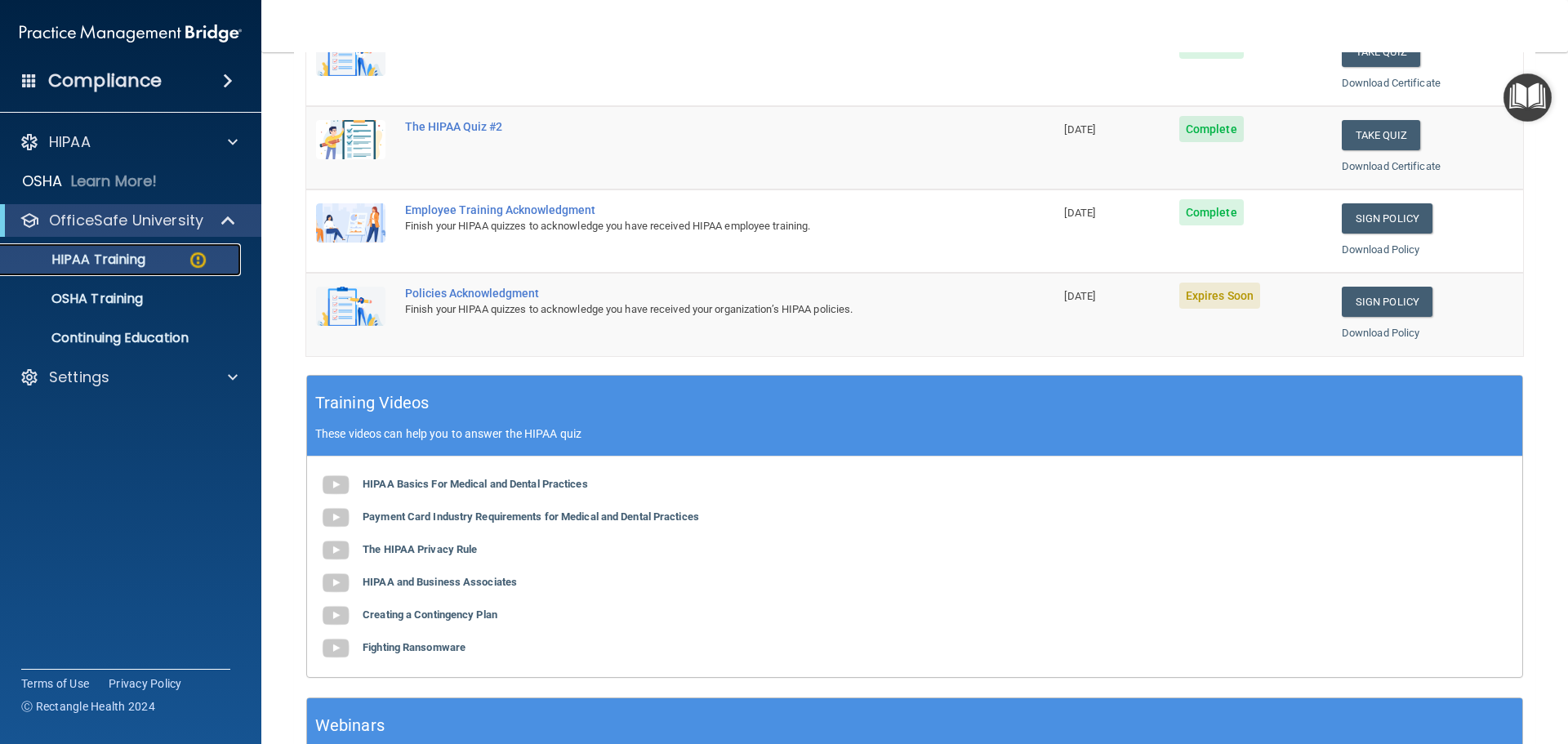
scroll to position [241, 0]
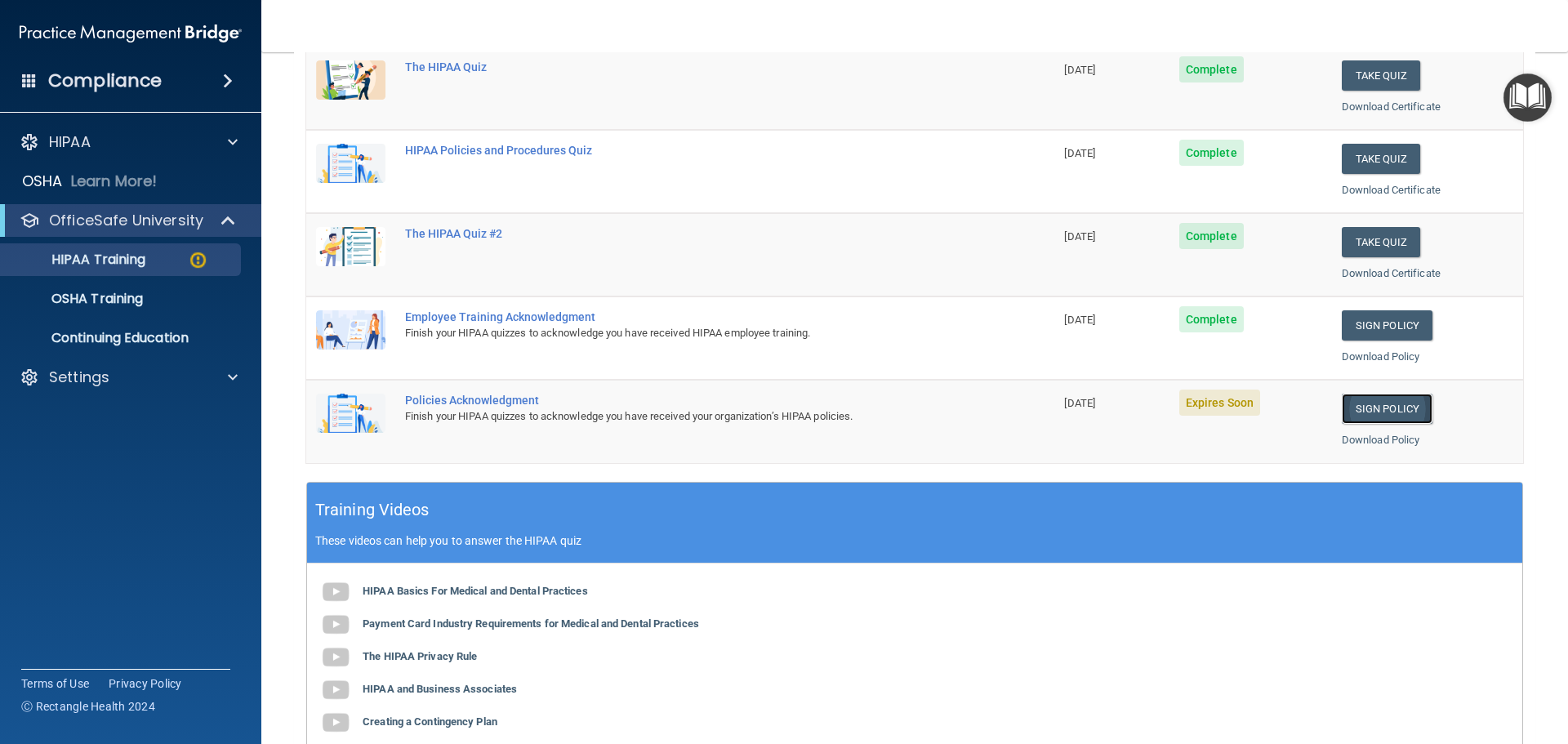
click at [1367, 419] on link "Sign Policy" at bounding box center [1386, 408] width 90 height 30
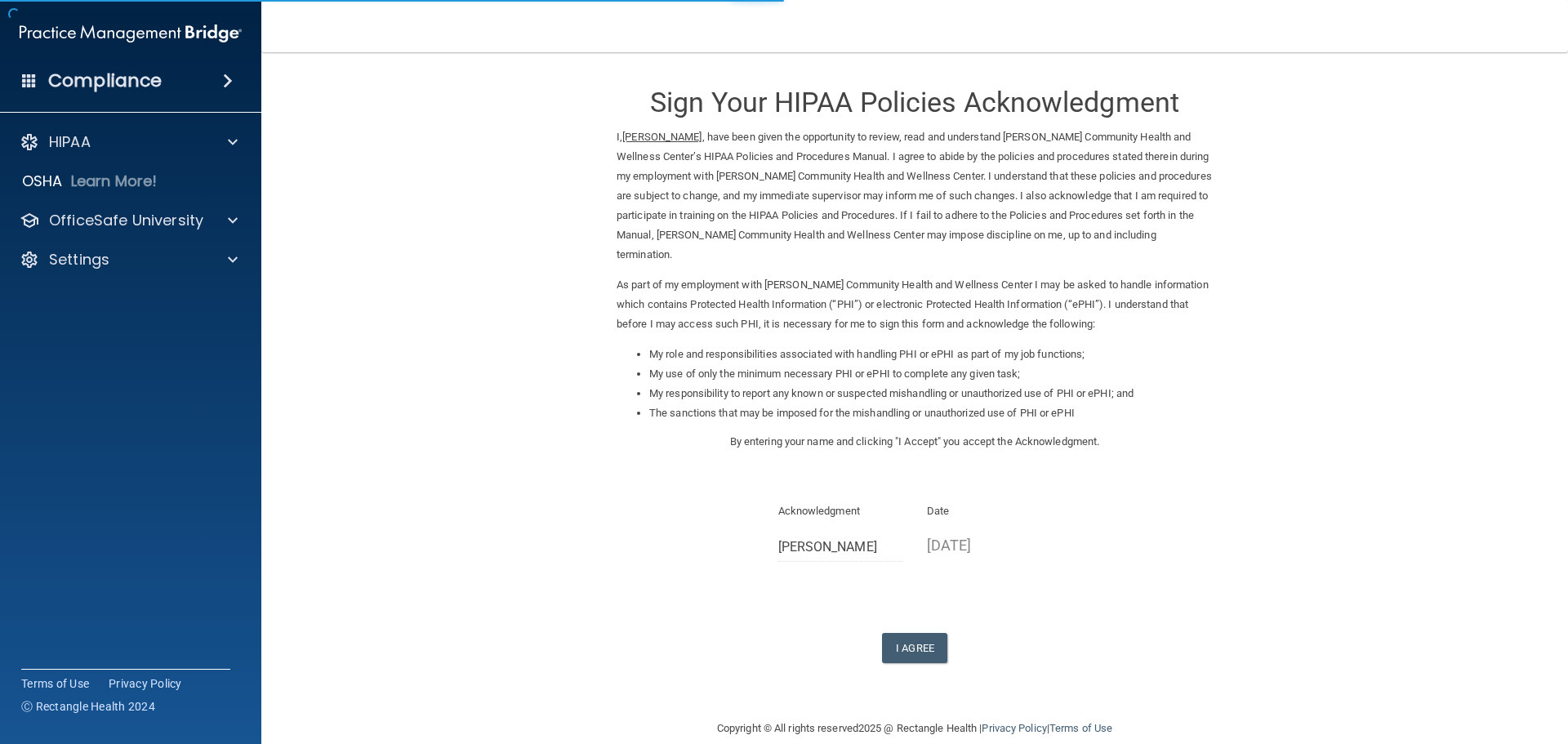
click at [898, 621] on div "Sign Your HIPAA Policies Acknowledgment I, Daysi Orellana , have been given the…" at bounding box center [914, 366] width 596 height 594
click at [897, 647] on button "I Agree" at bounding box center [914, 648] width 66 height 30
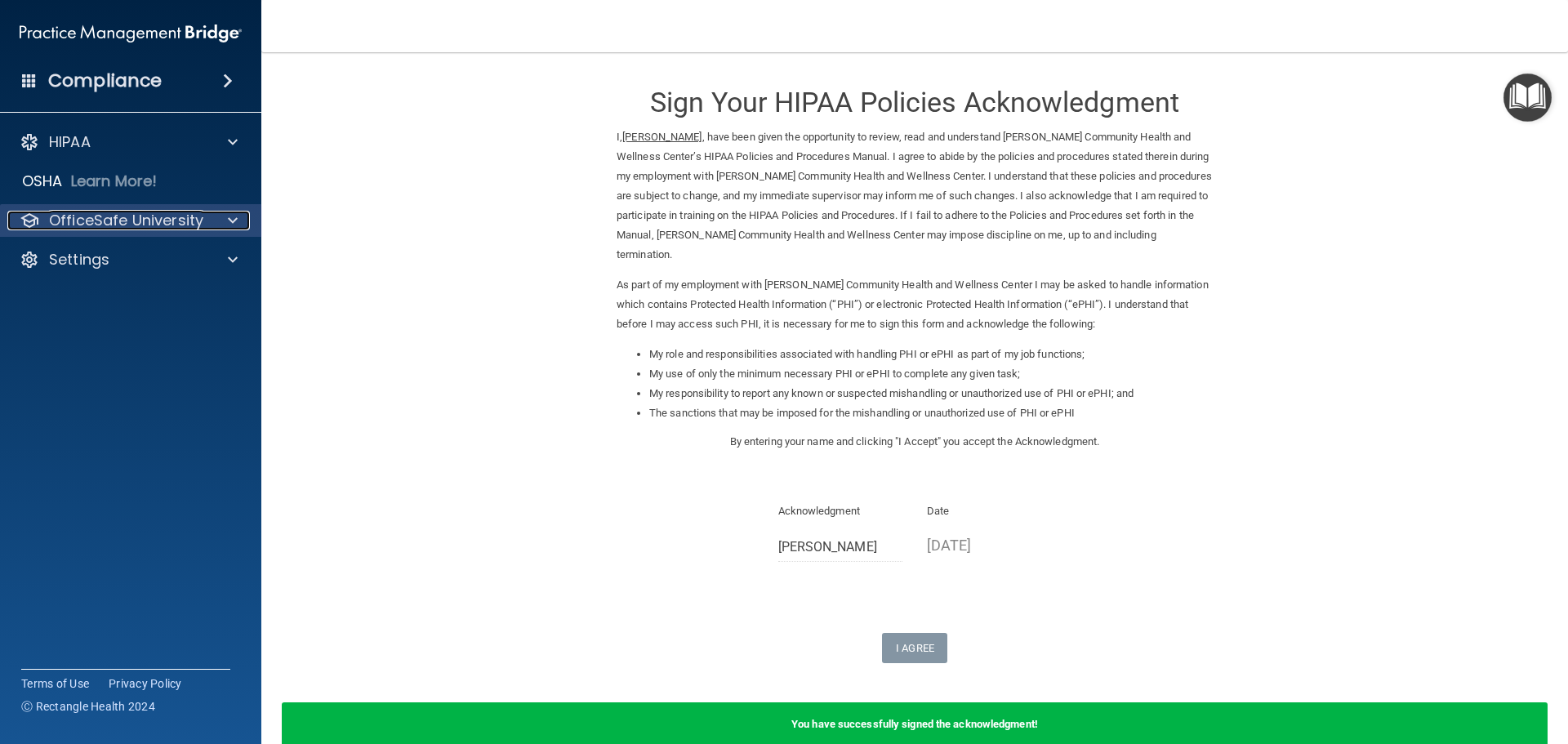
click at [199, 225] on p "OfficeSafe University" at bounding box center [126, 221] width 154 height 20
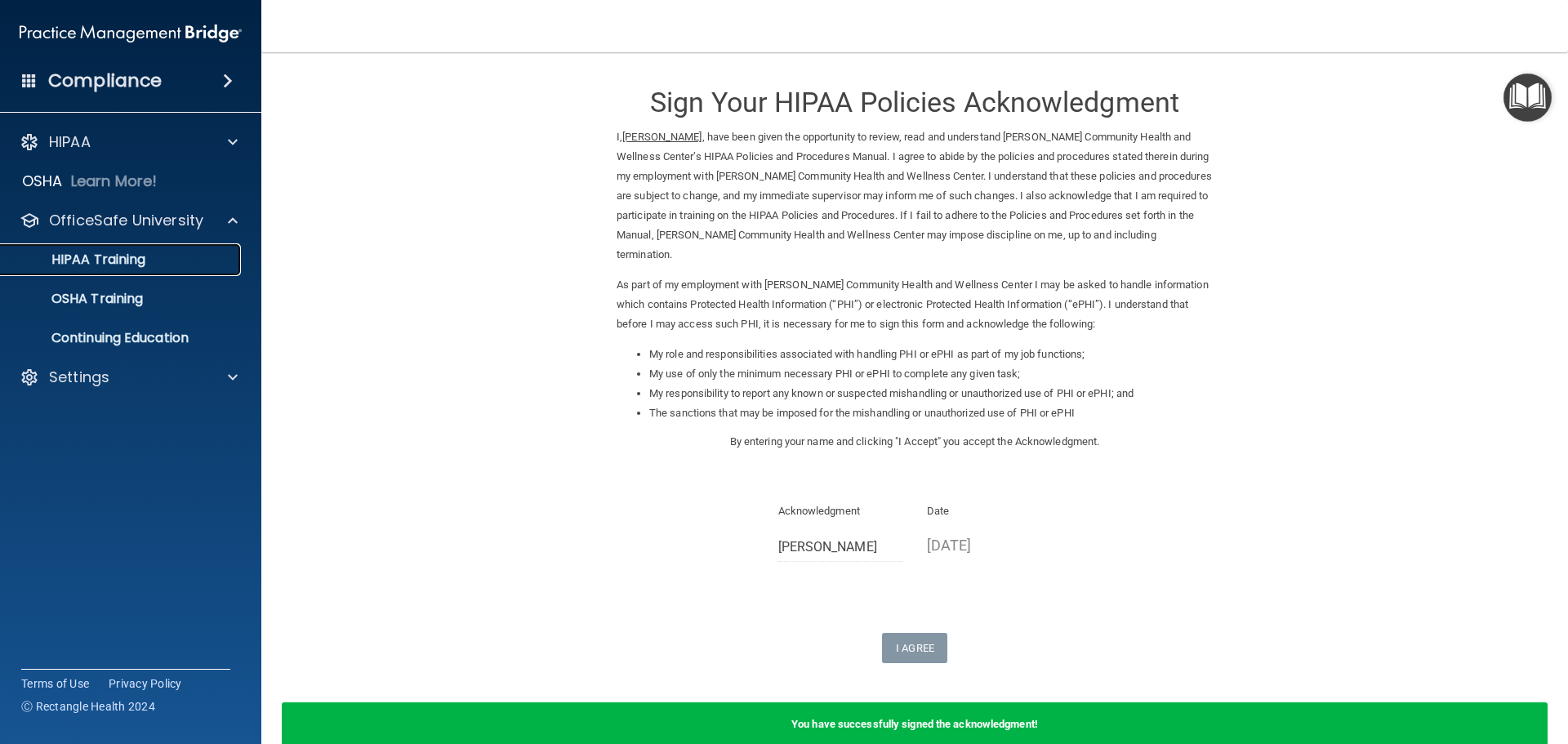
click at [132, 260] on p "HIPAA Training" at bounding box center [78, 260] width 134 height 17
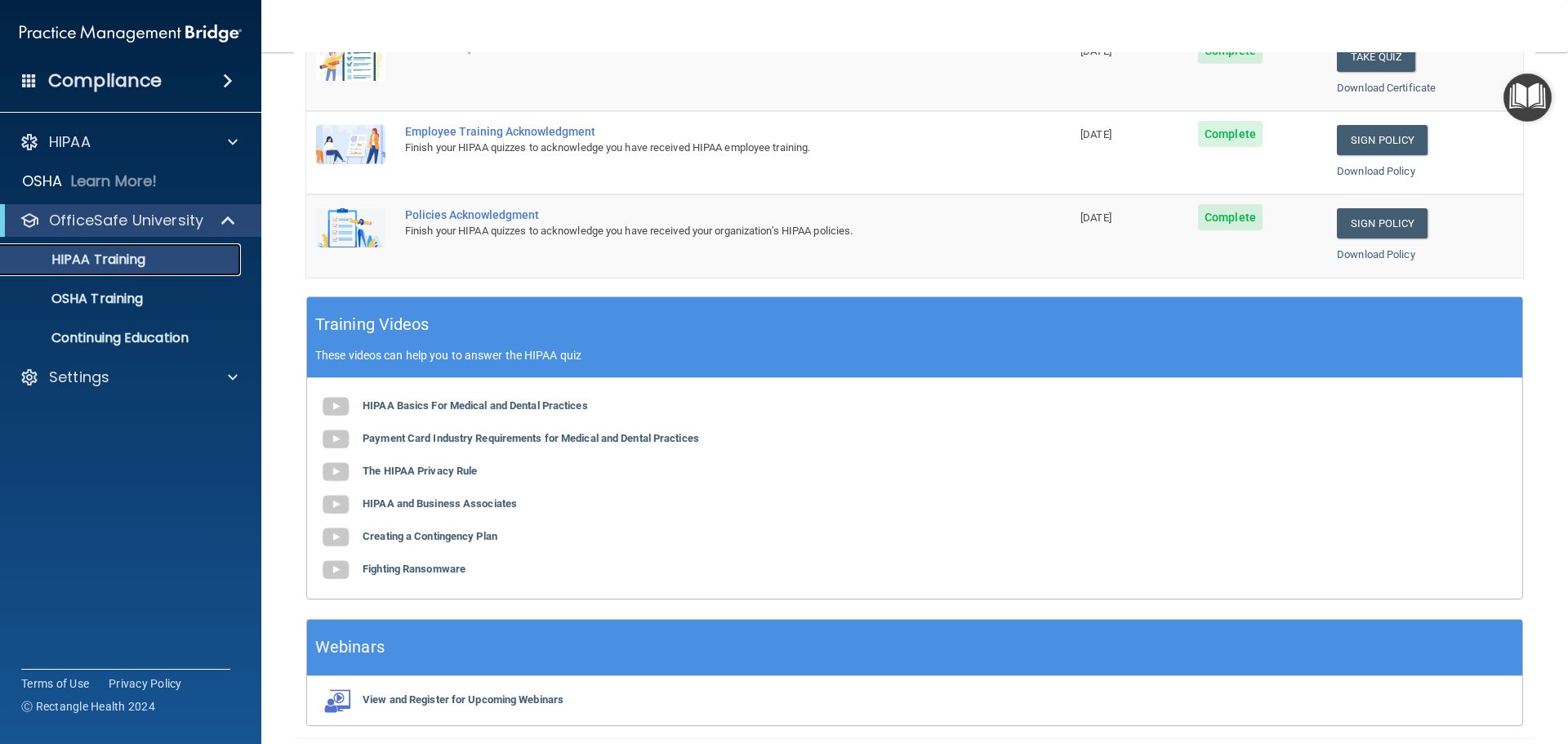
scroll to position [486, 0]
